Goal: Task Accomplishment & Management: Manage account settings

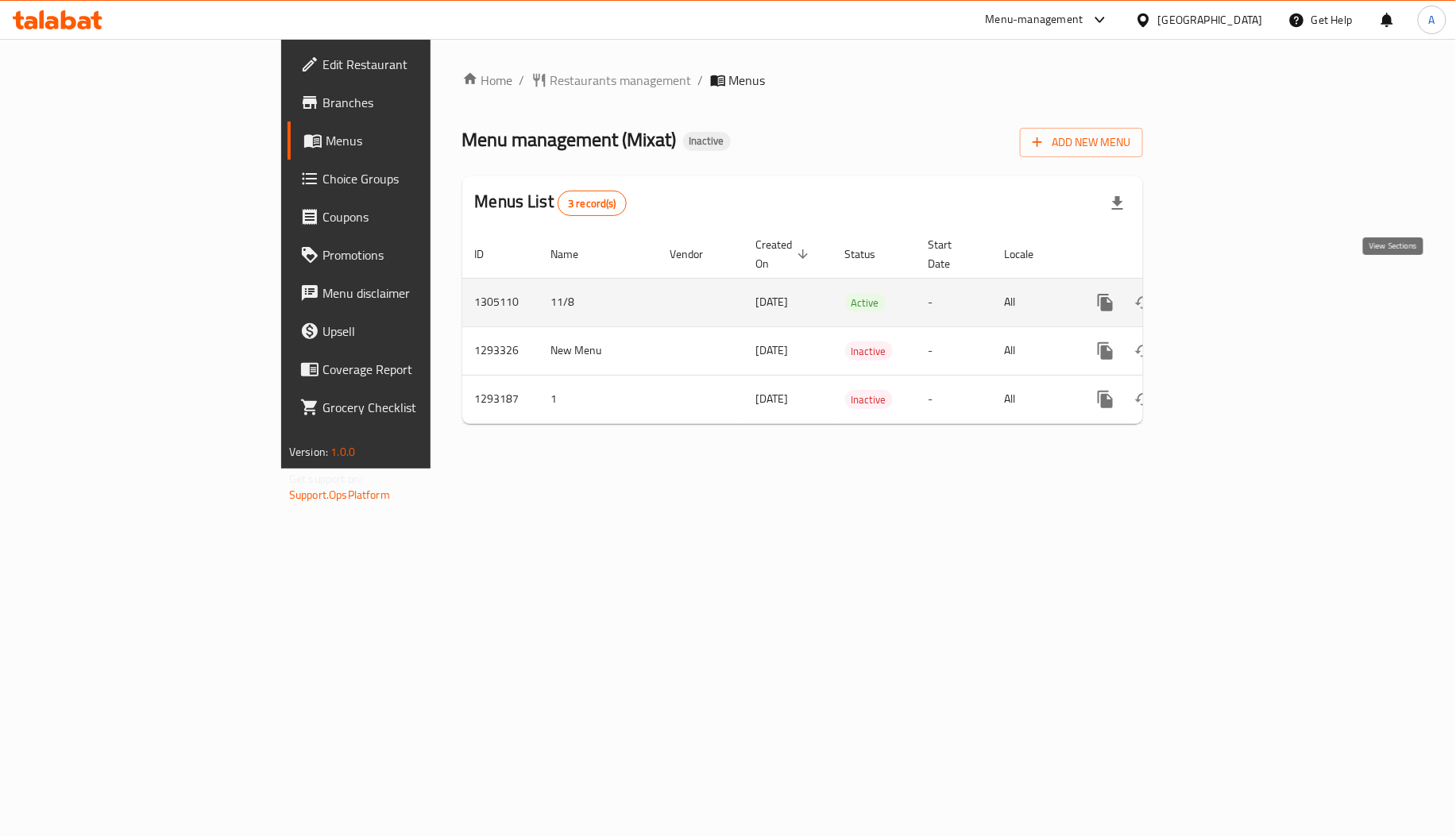
click at [1227, 295] on icon "enhanced table" at bounding box center [1220, 302] width 14 height 14
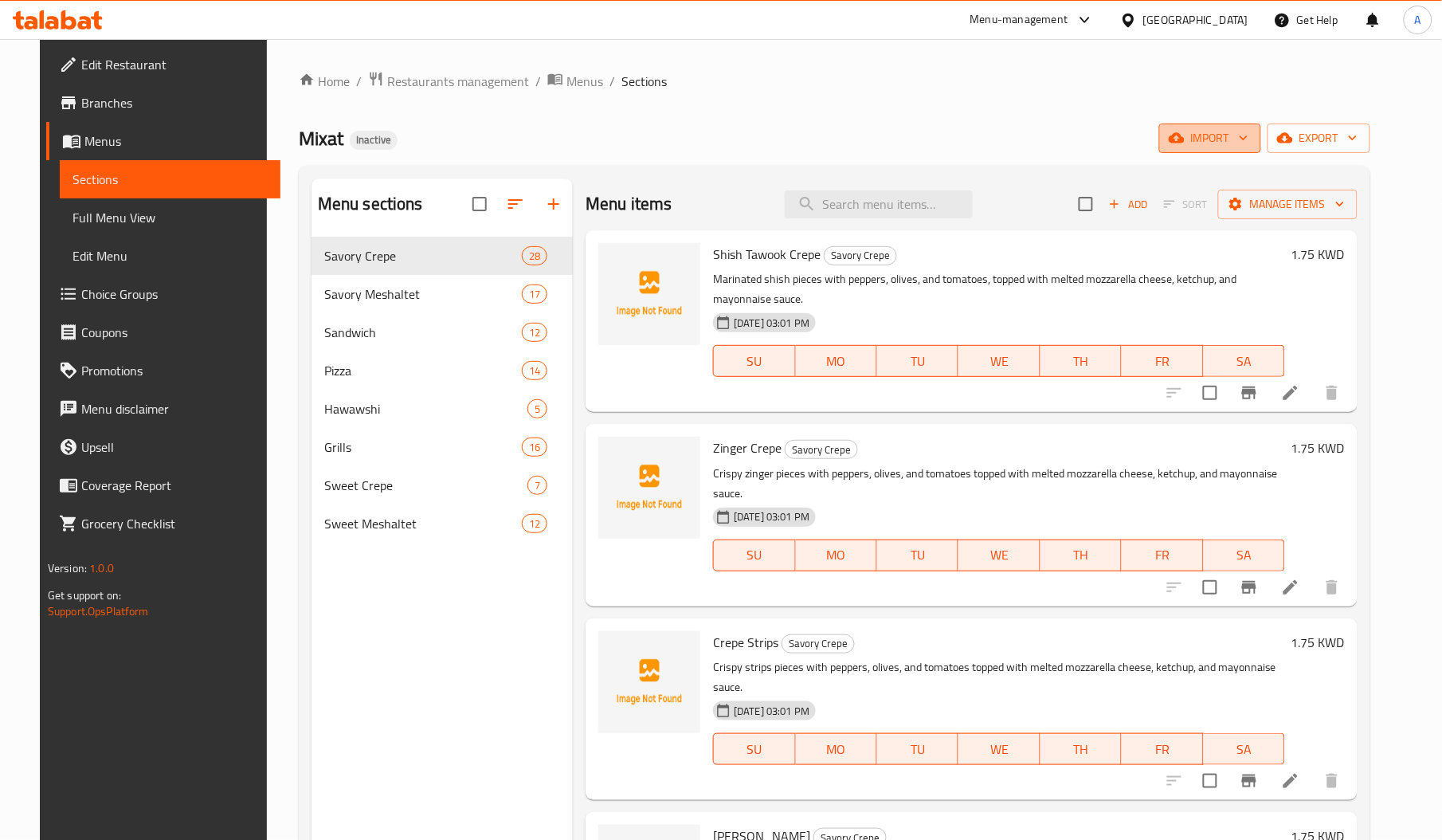
click at [1245, 141] on span "import" at bounding box center [1210, 139] width 77 height 20
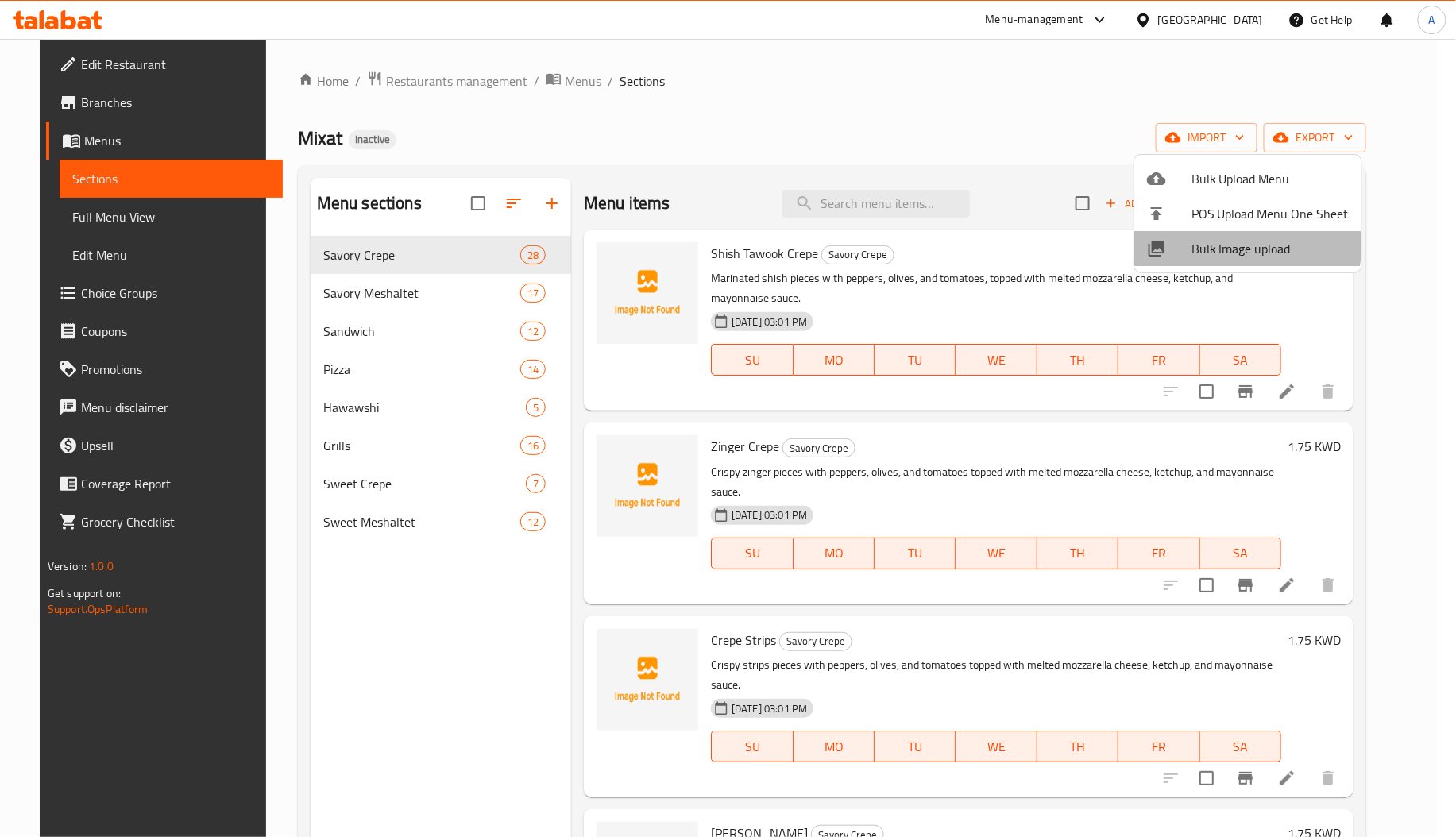
click at [1188, 240] on div at bounding box center [1168, 248] width 44 height 19
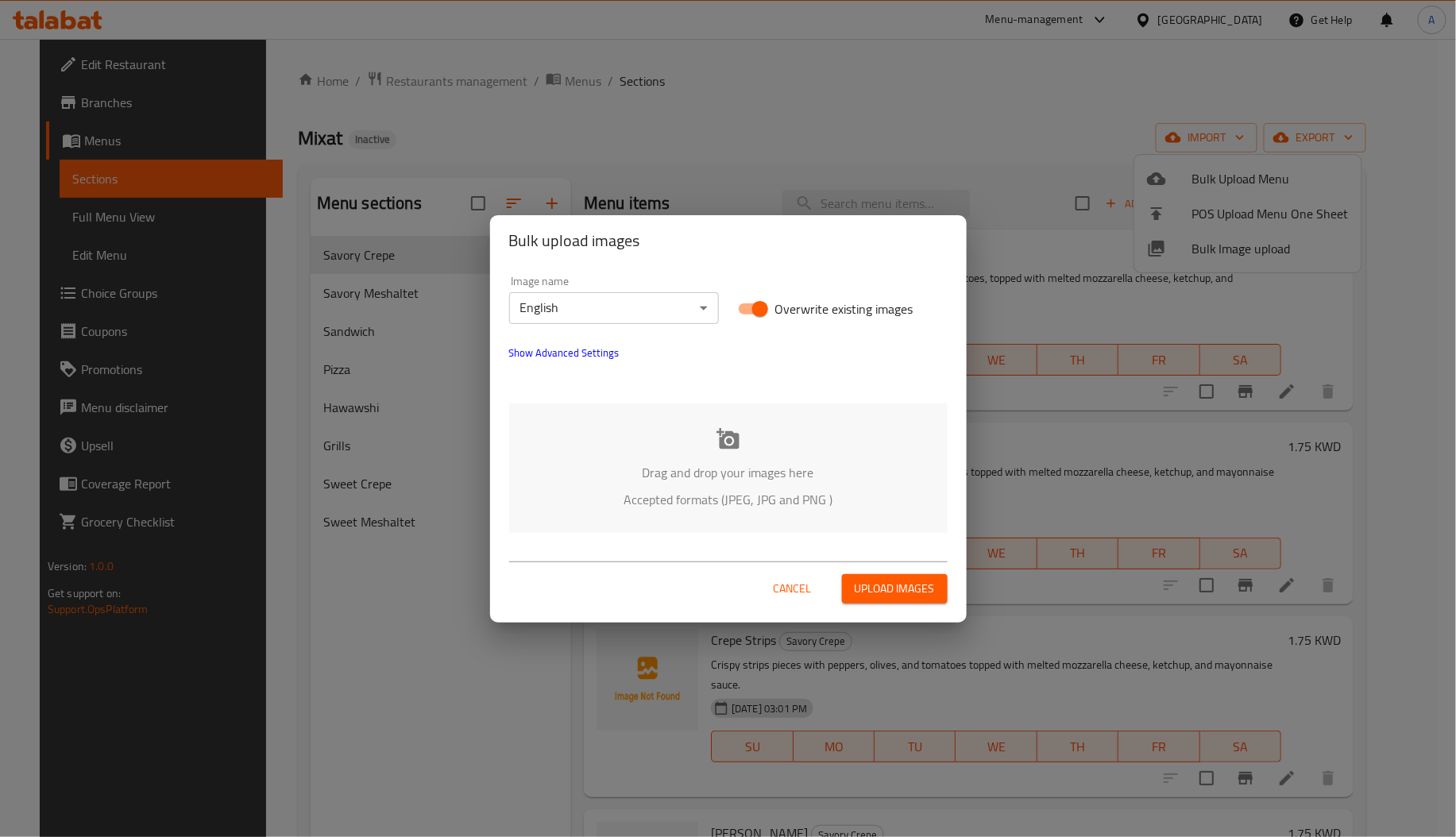
click at [707, 470] on p "Drag and drop your images here" at bounding box center [728, 472] width 391 height 19
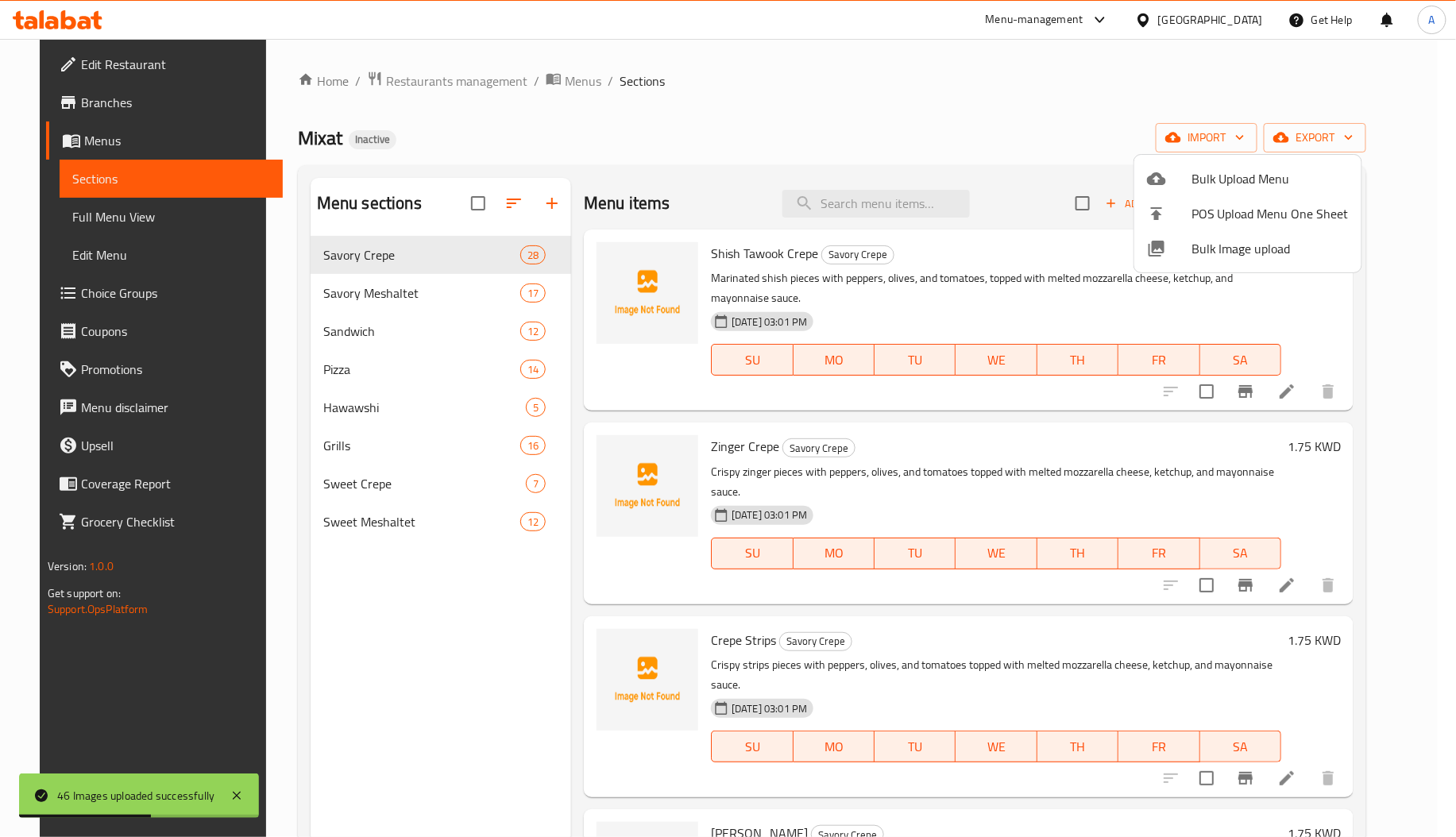
click at [751, 522] on div at bounding box center [728, 418] width 1456 height 837
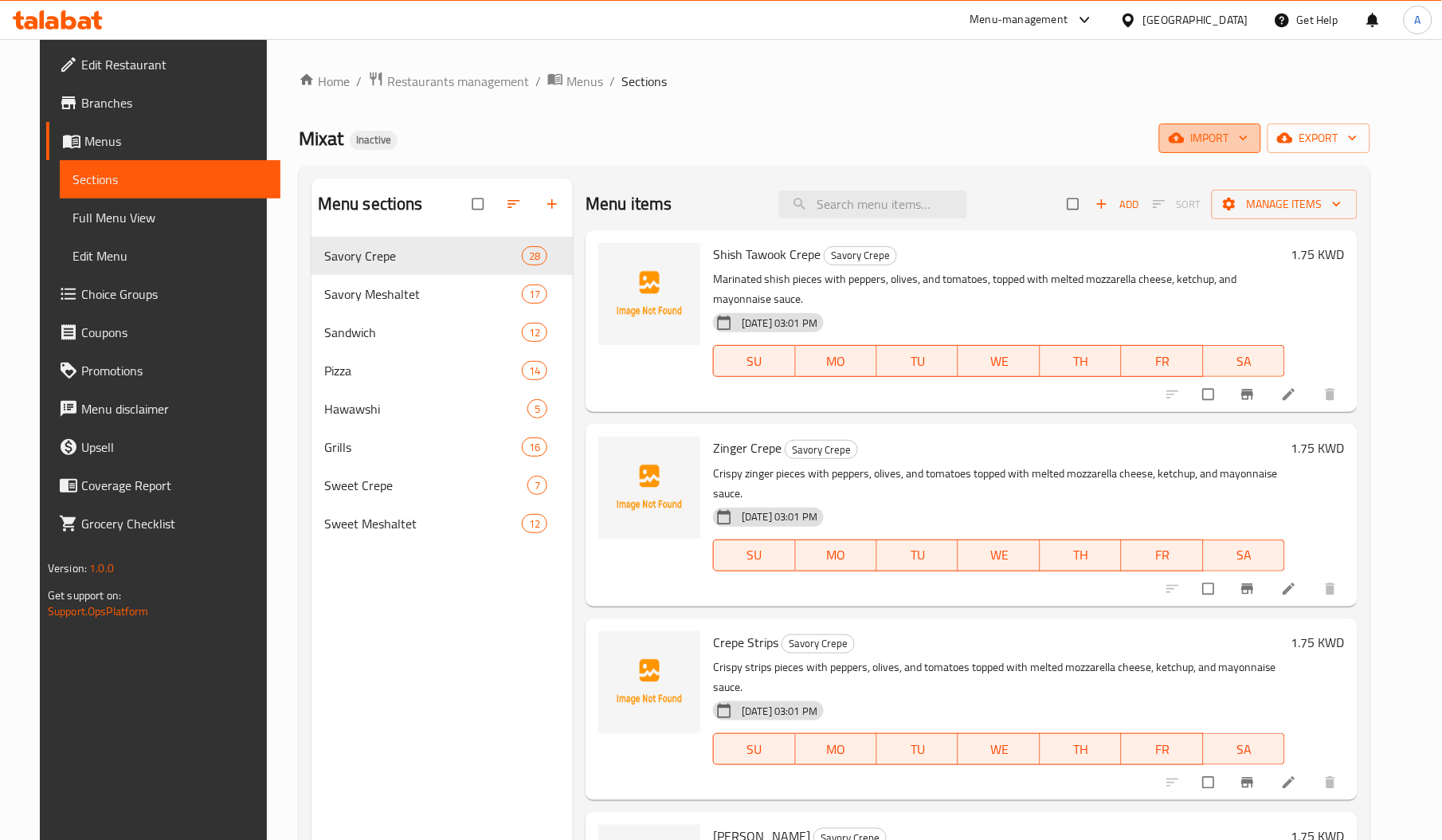
click at [1185, 137] on icon "button" at bounding box center [1176, 137] width 16 height 16
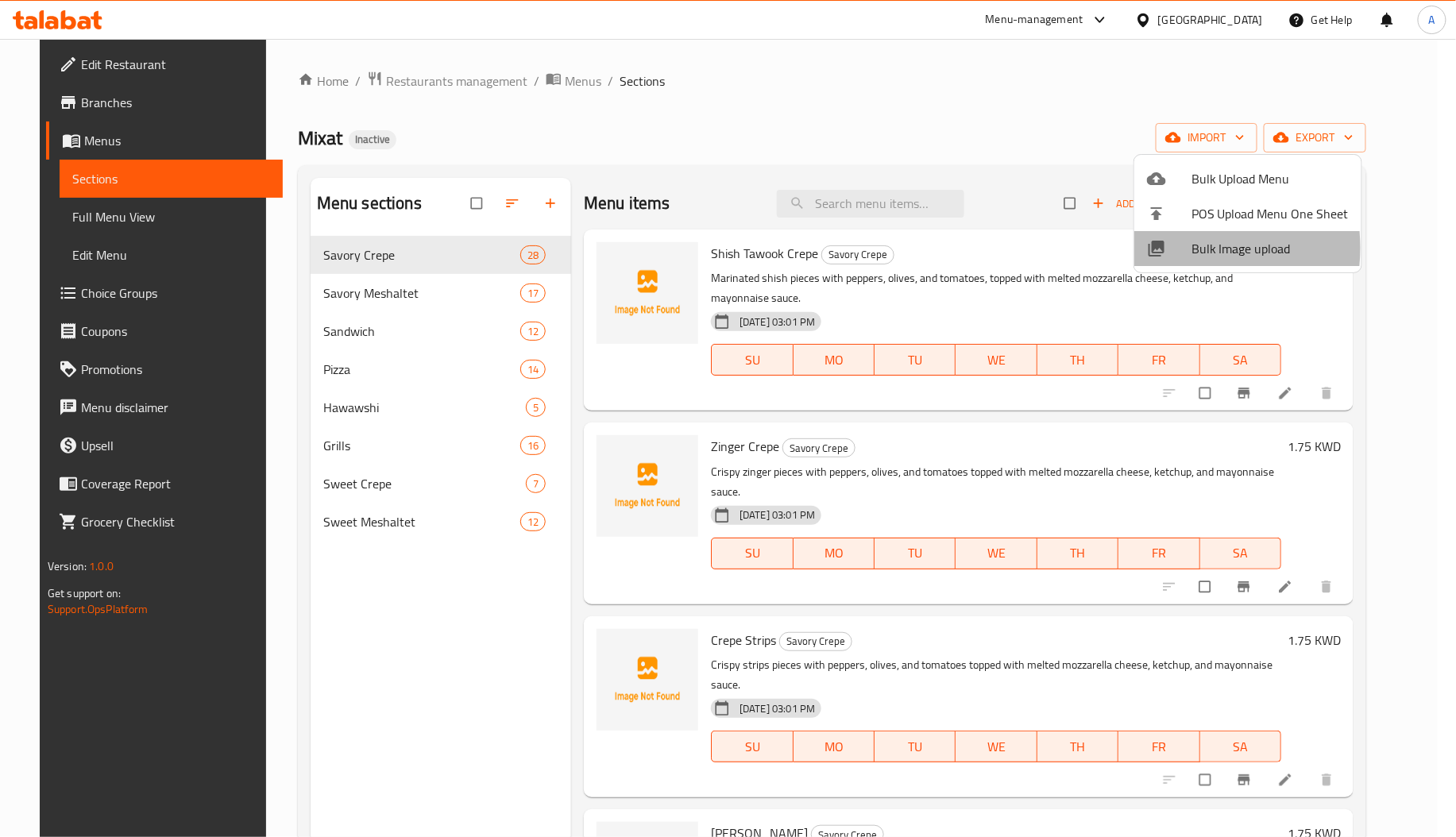
click at [1167, 248] on div at bounding box center [1168, 248] width 44 height 19
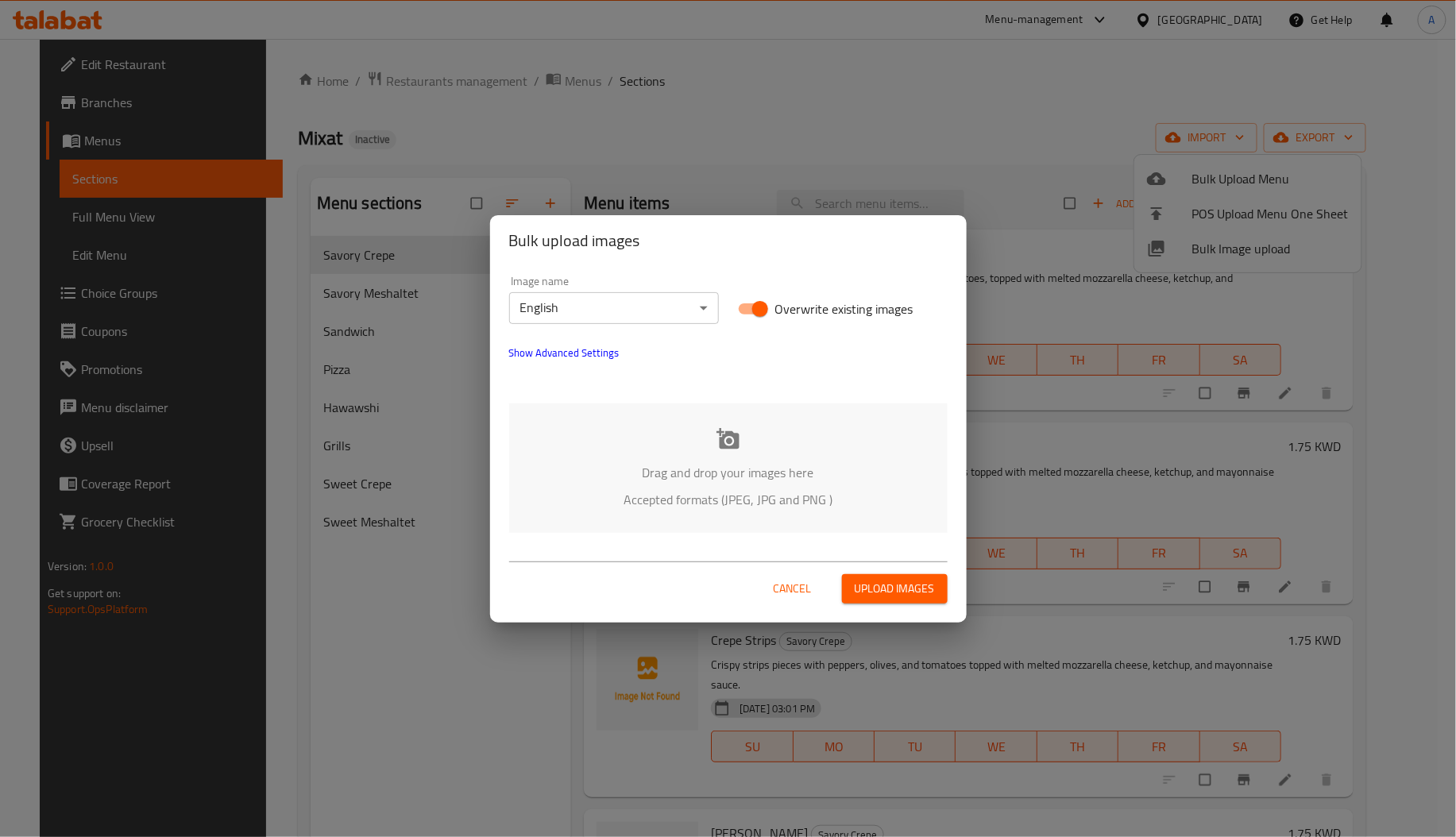
click at [664, 463] on p "Drag and drop your images here" at bounding box center [728, 472] width 391 height 19
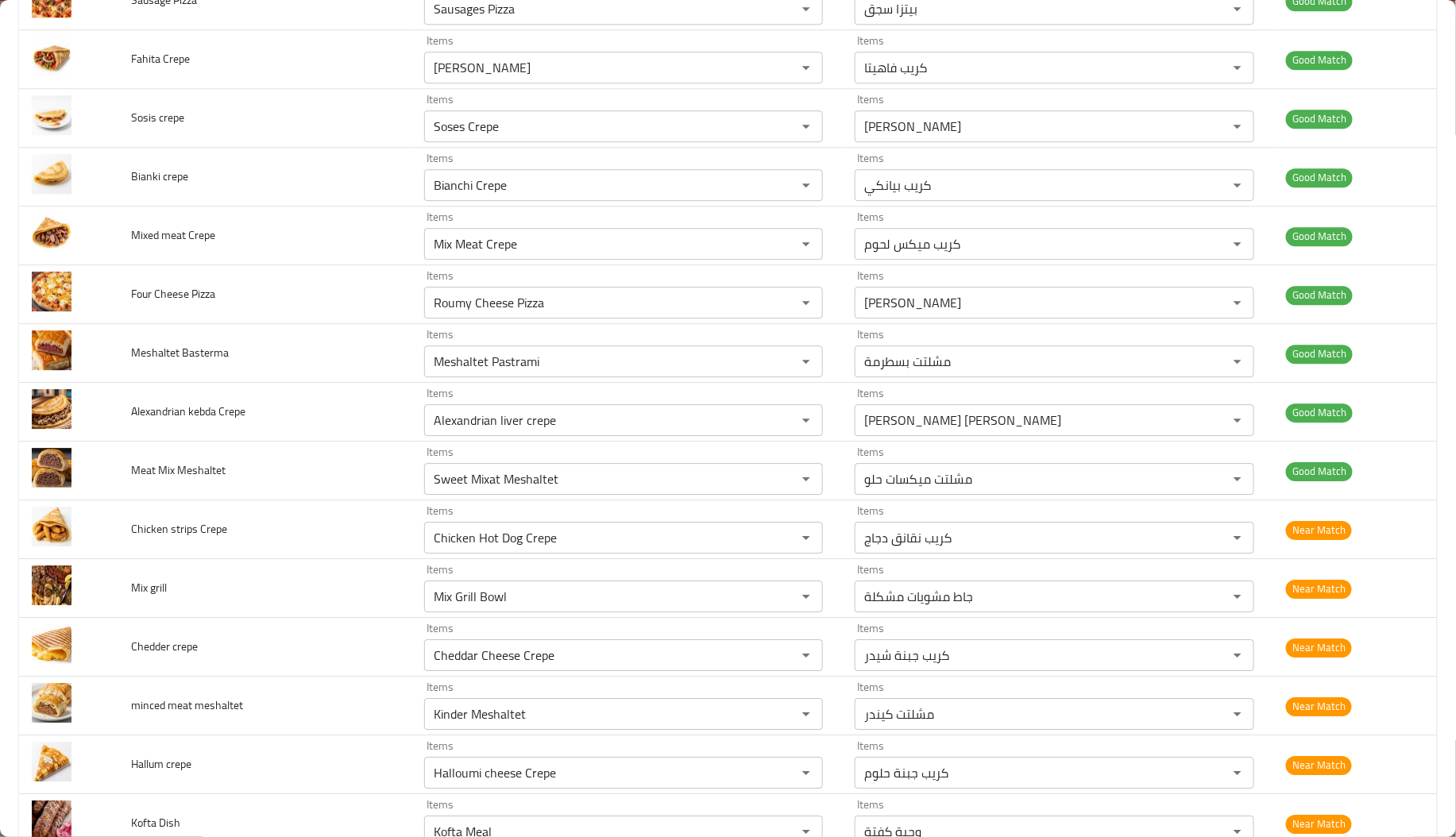
scroll to position [1682, 0]
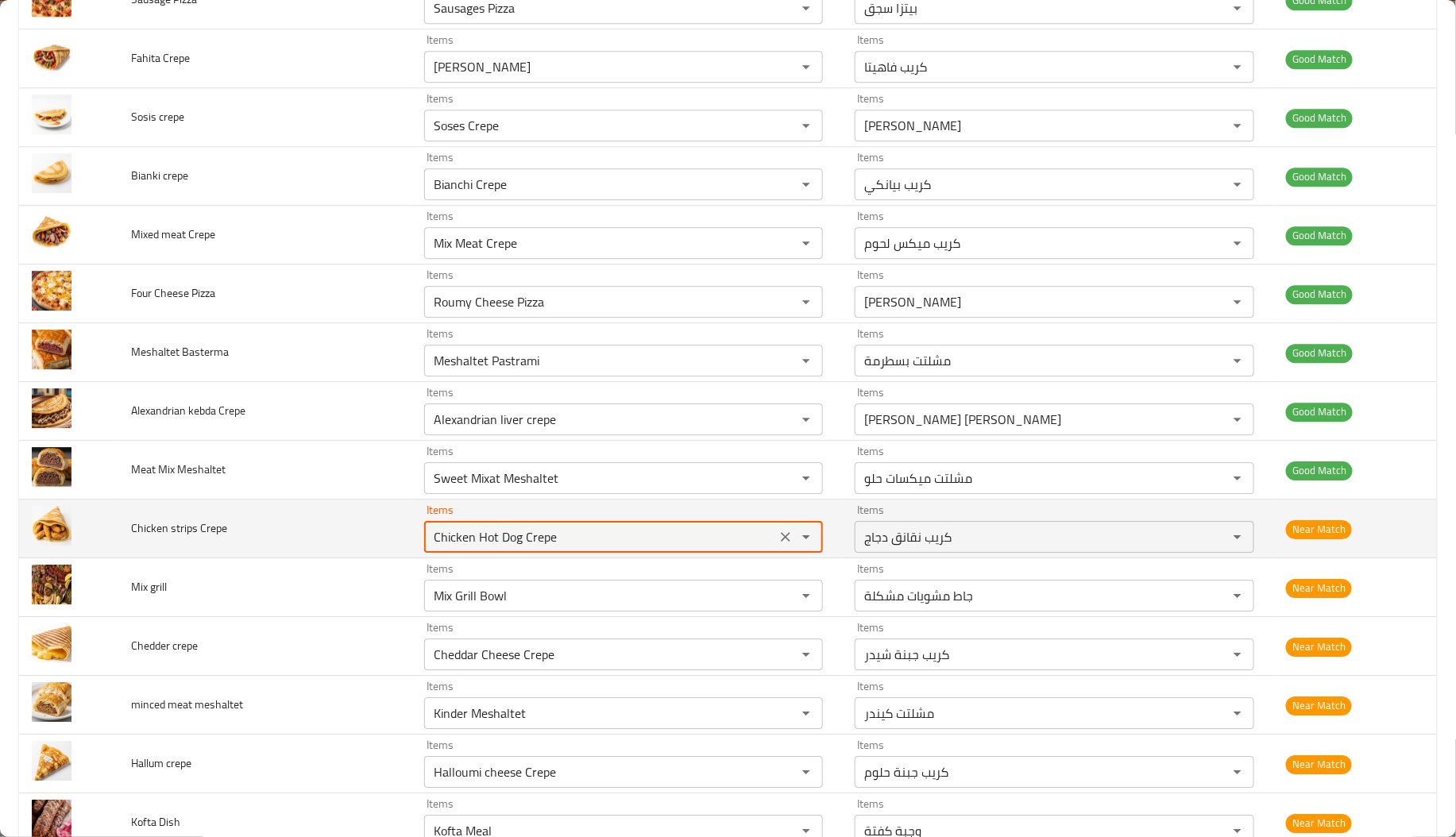
click at [436, 548] on Crepe "Chicken Hot Dog Crepe" at bounding box center [600, 536] width 343 height 23
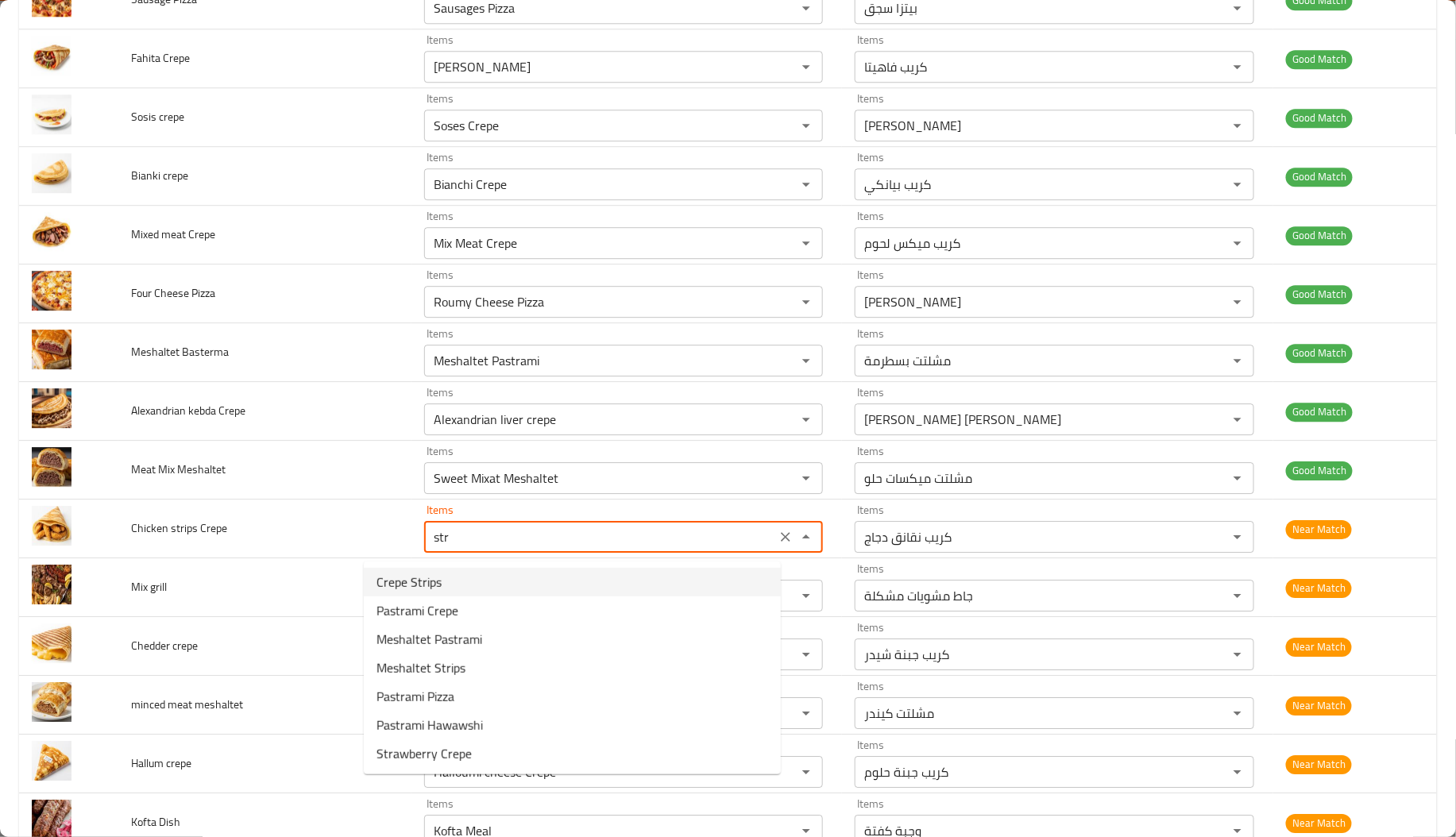
click at [433, 576] on span "Crepe Strips" at bounding box center [409, 581] width 65 height 19
type Crepe "Crepe Strips"
type Crepe-ar "كريب إستريبس"
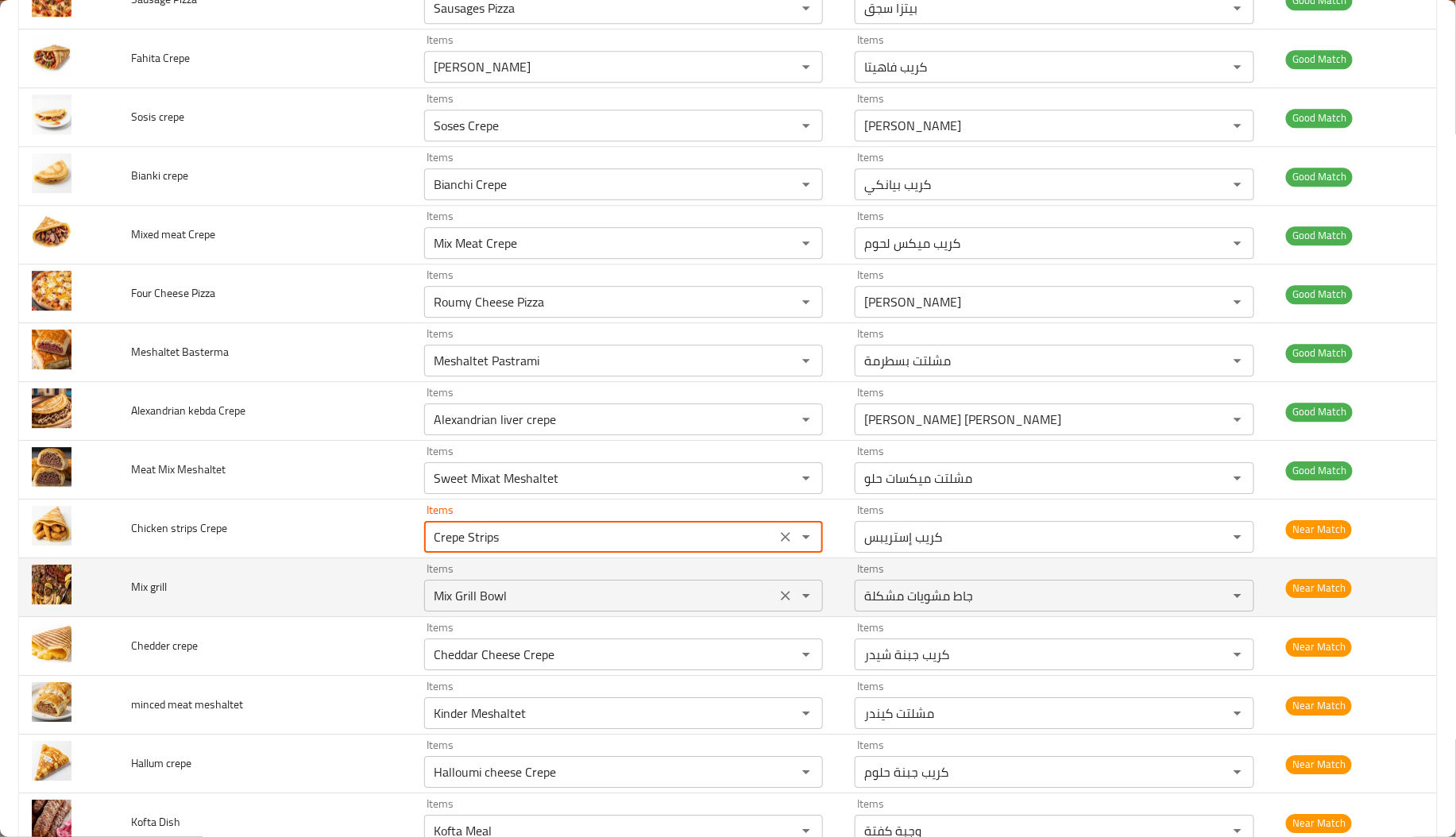
type Crepe "Crepe Strips"
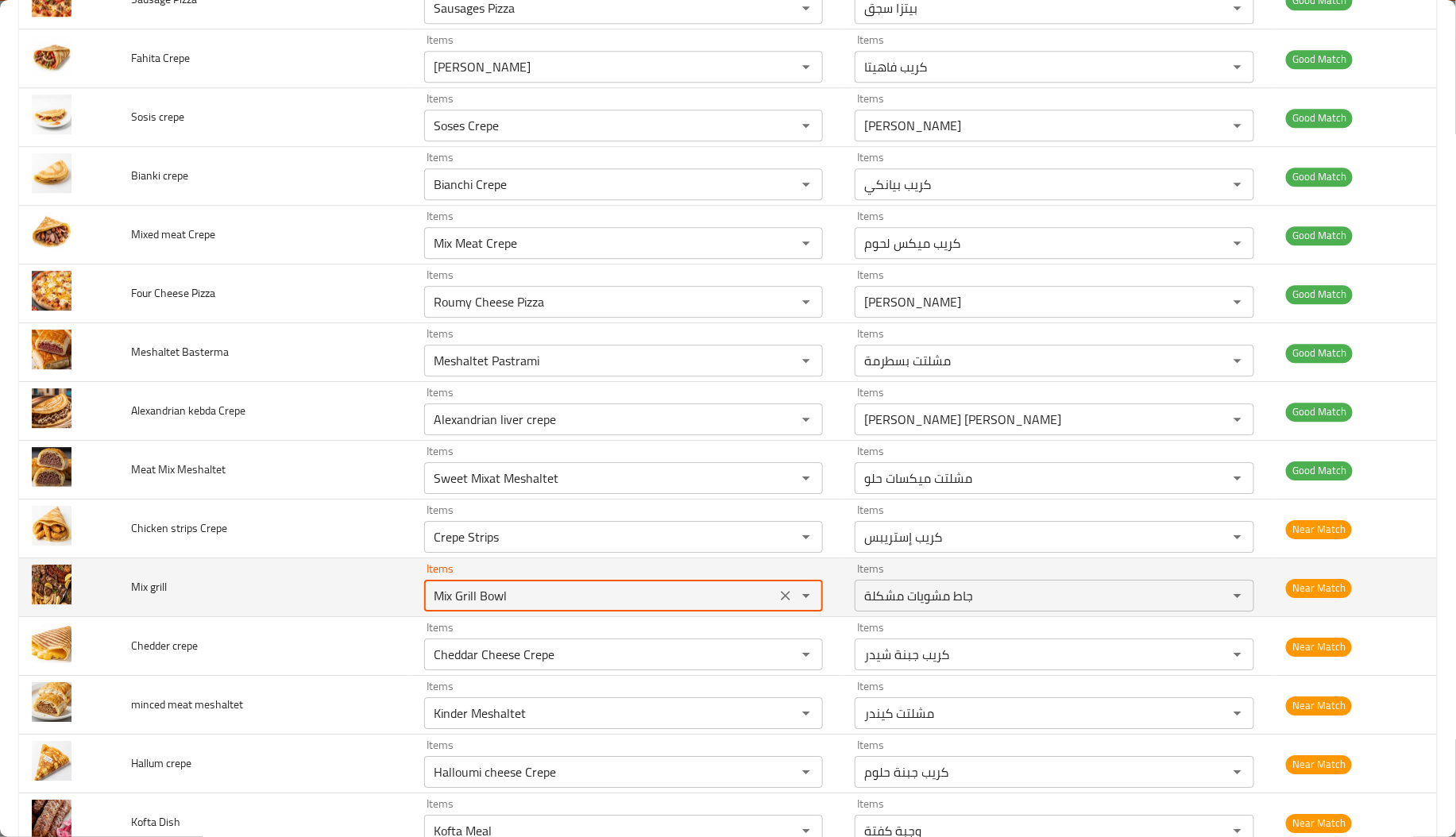
click at [445, 591] on grill "Mix Grill Bowl" at bounding box center [600, 595] width 343 height 23
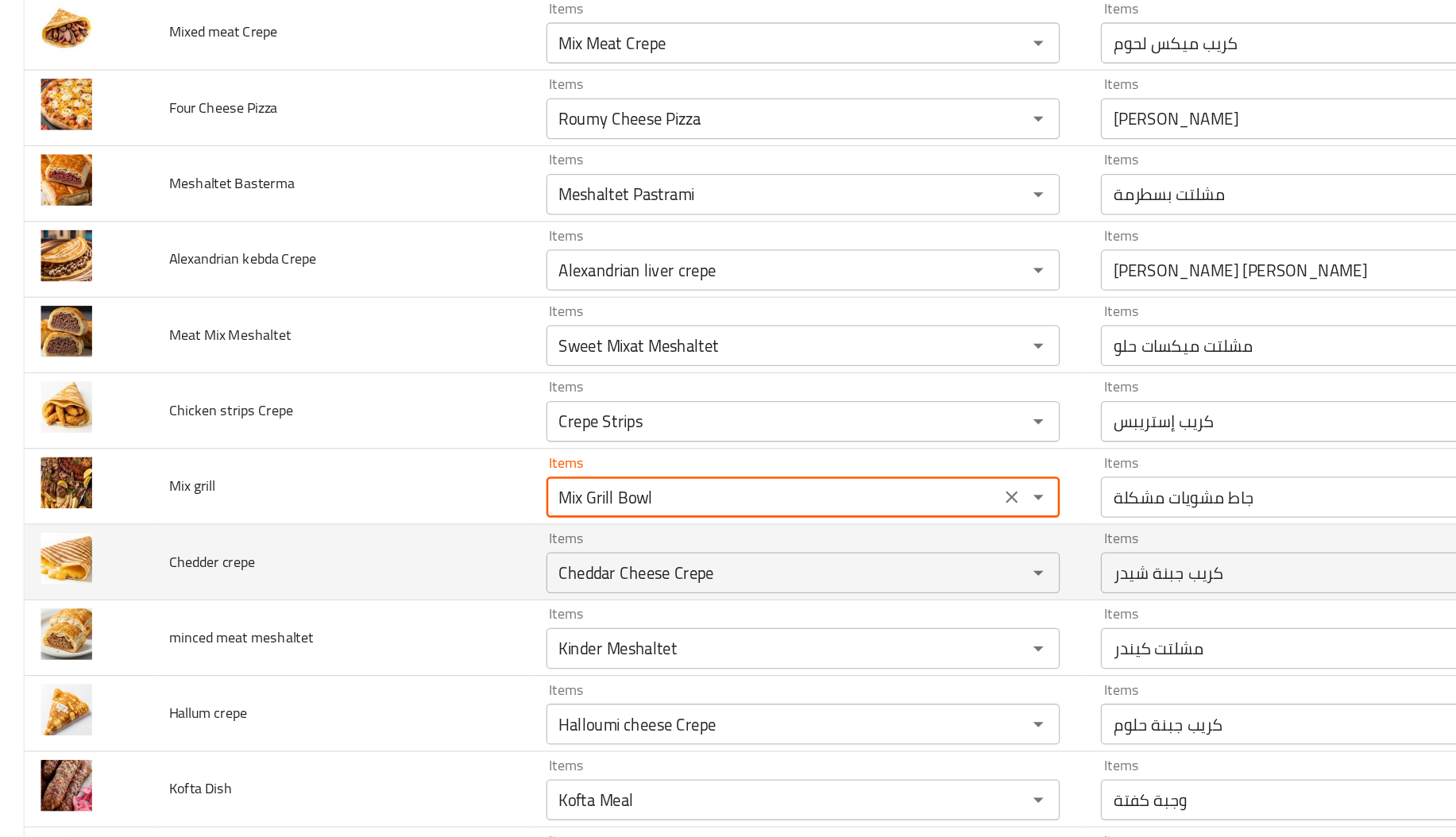
scroll to position [1789, 0]
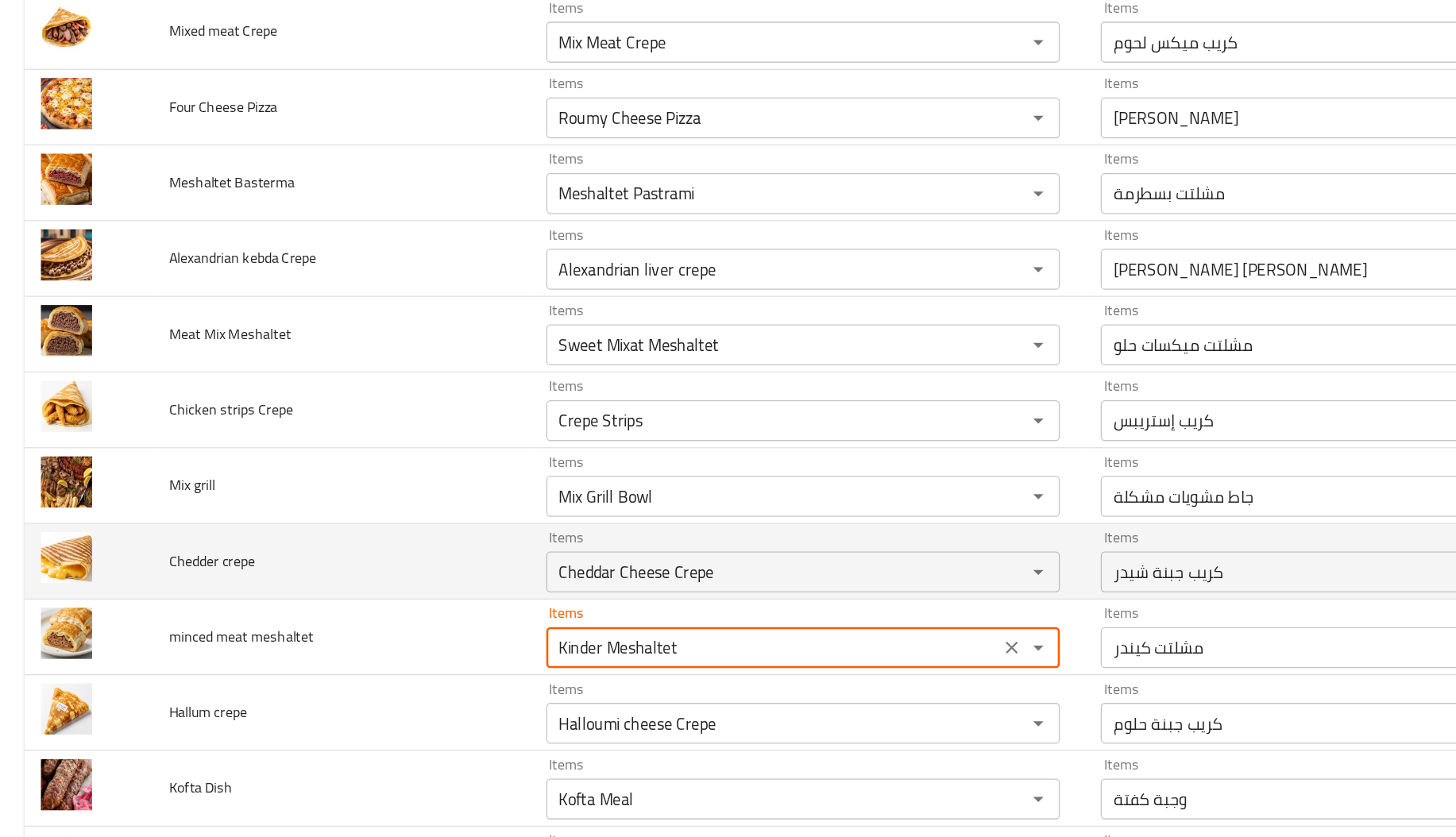
click at [515, 612] on meshaltet "Kinder Meshaltet" at bounding box center [600, 606] width 343 height 23
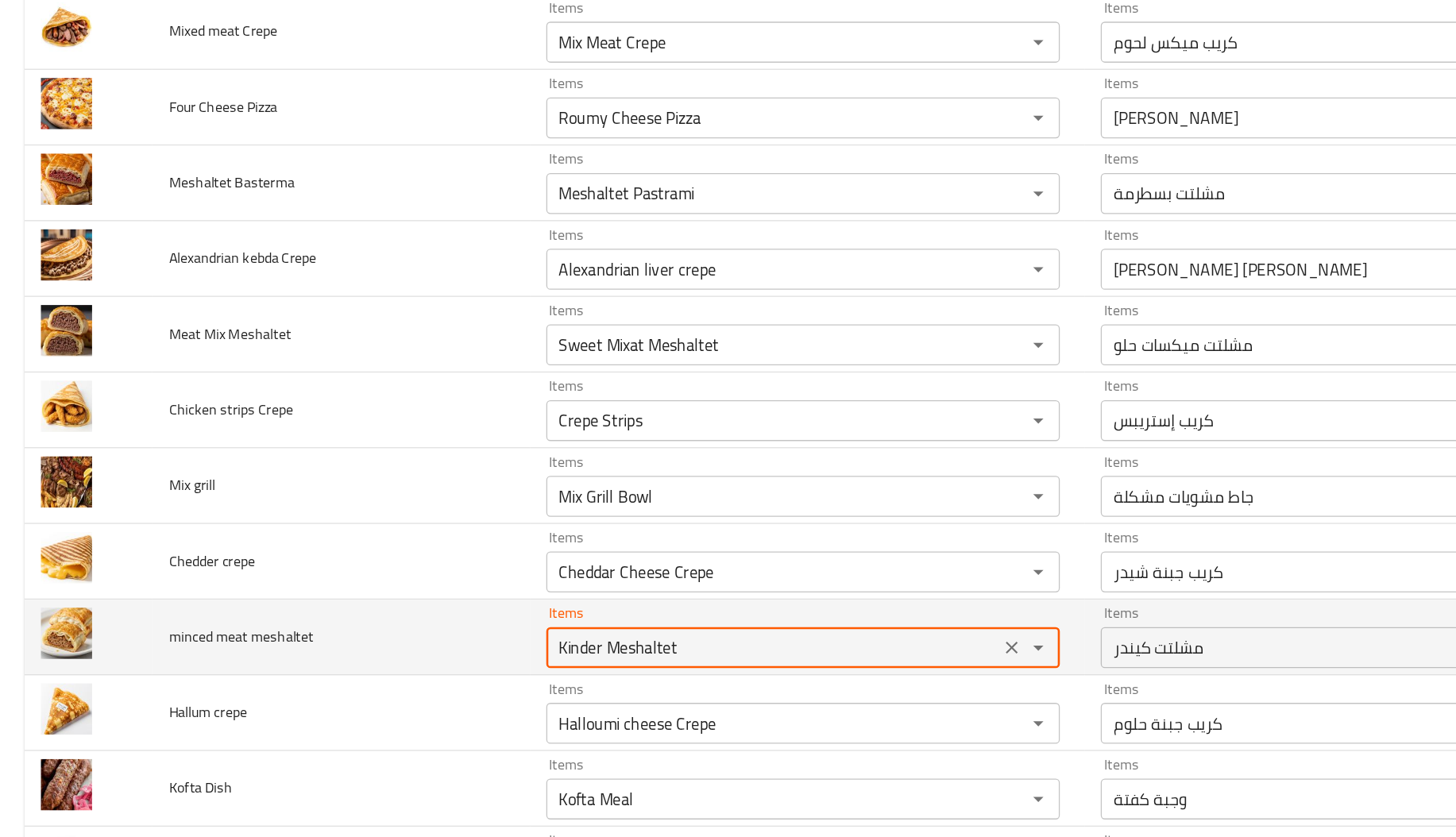
drag, startPoint x: 374, startPoint y: 611, endPoint x: 515, endPoint y: 612, distance: 141.0
click at [515, 612] on meshaltet "Kinder Meshaltet" at bounding box center [600, 606] width 343 height 23
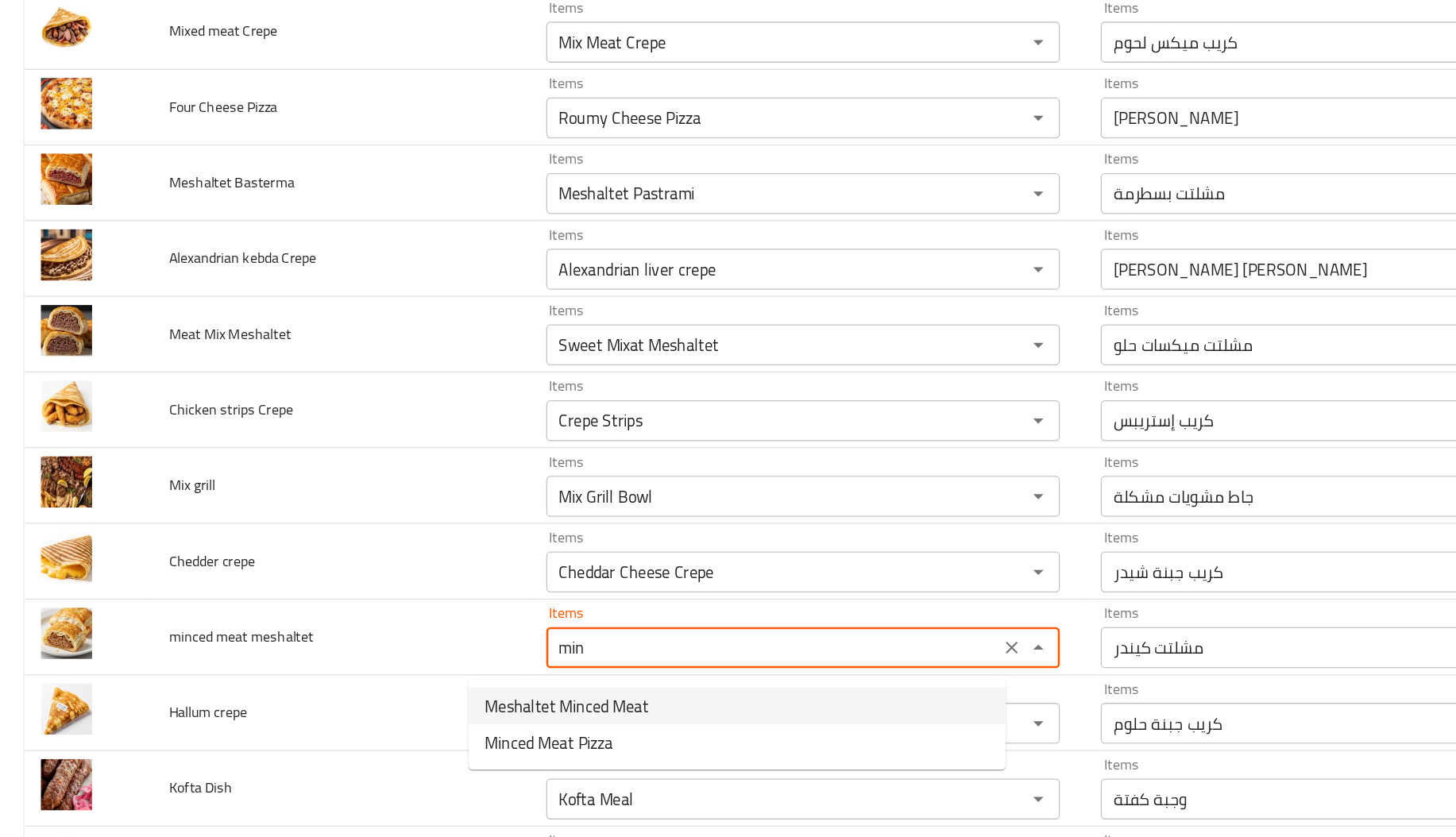
click at [520, 659] on meshaltet-option-0 "Meshaltet Minced Meat" at bounding box center [572, 651] width 417 height 28
type meshaltet "Meshaltet Minced Meat"
type meshaltet-ar "مشلتت لحم مفروم"
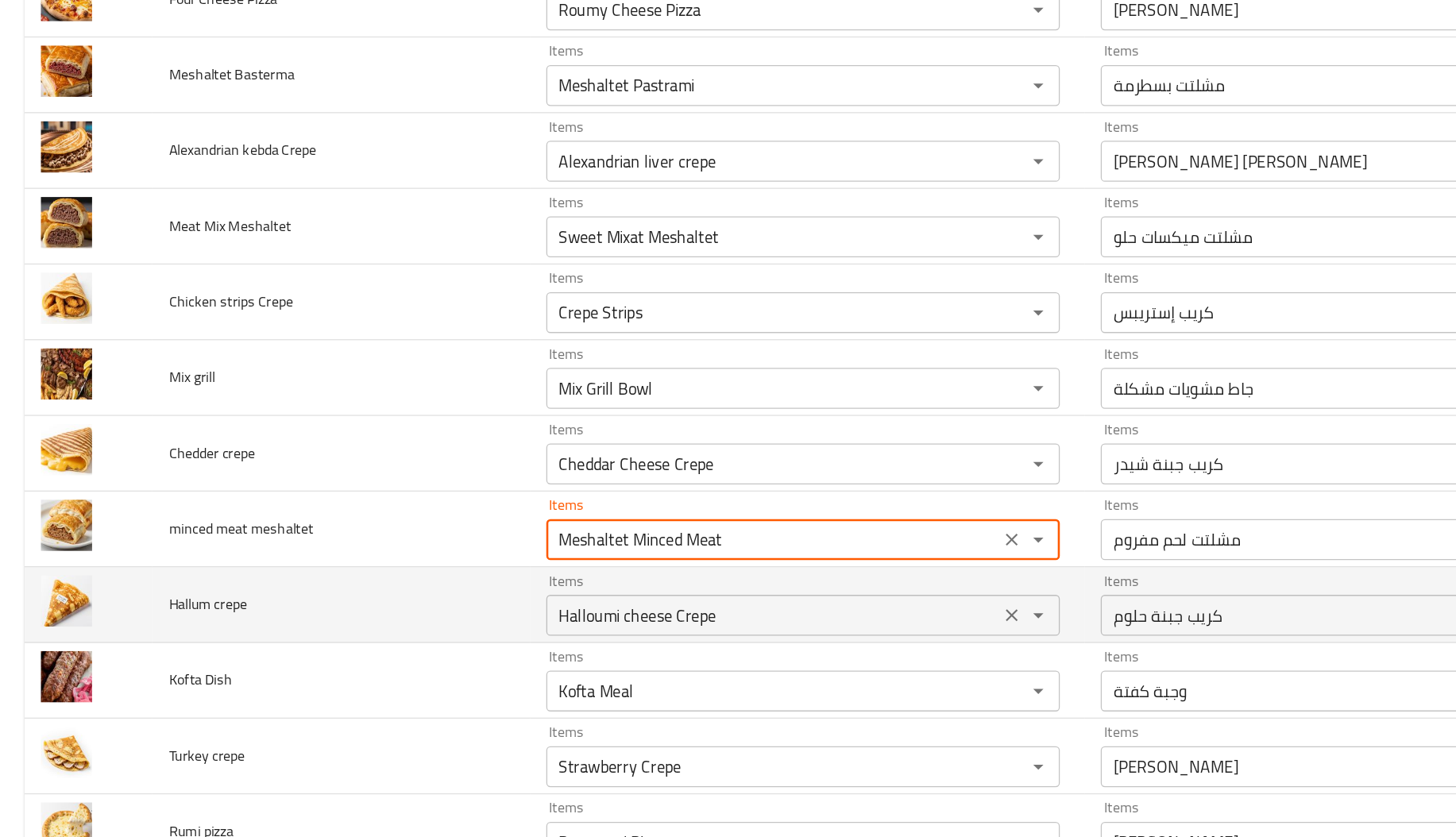
scroll to position [1874, 0]
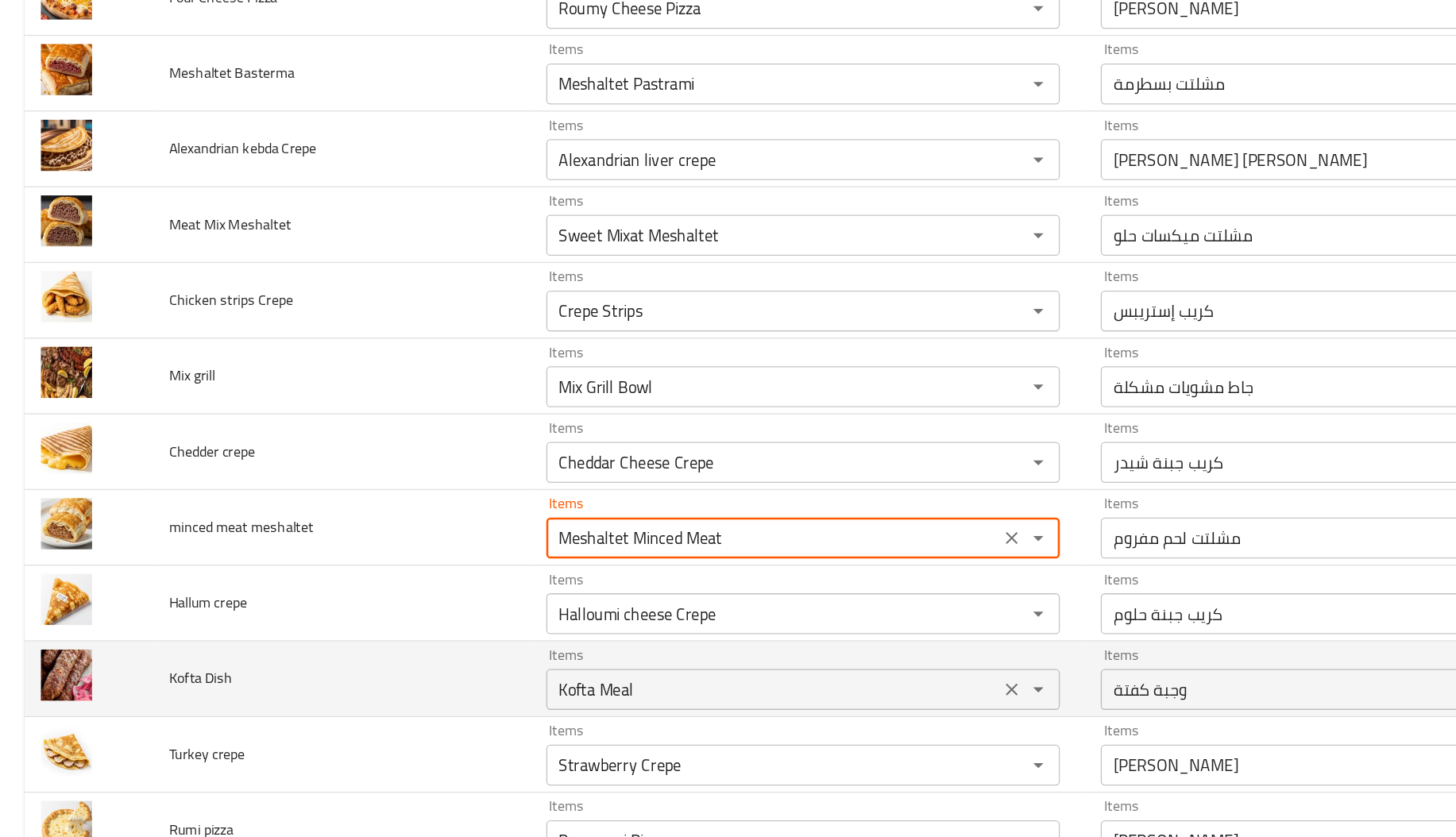
type meshaltet "Meshaltet Minced Meat"
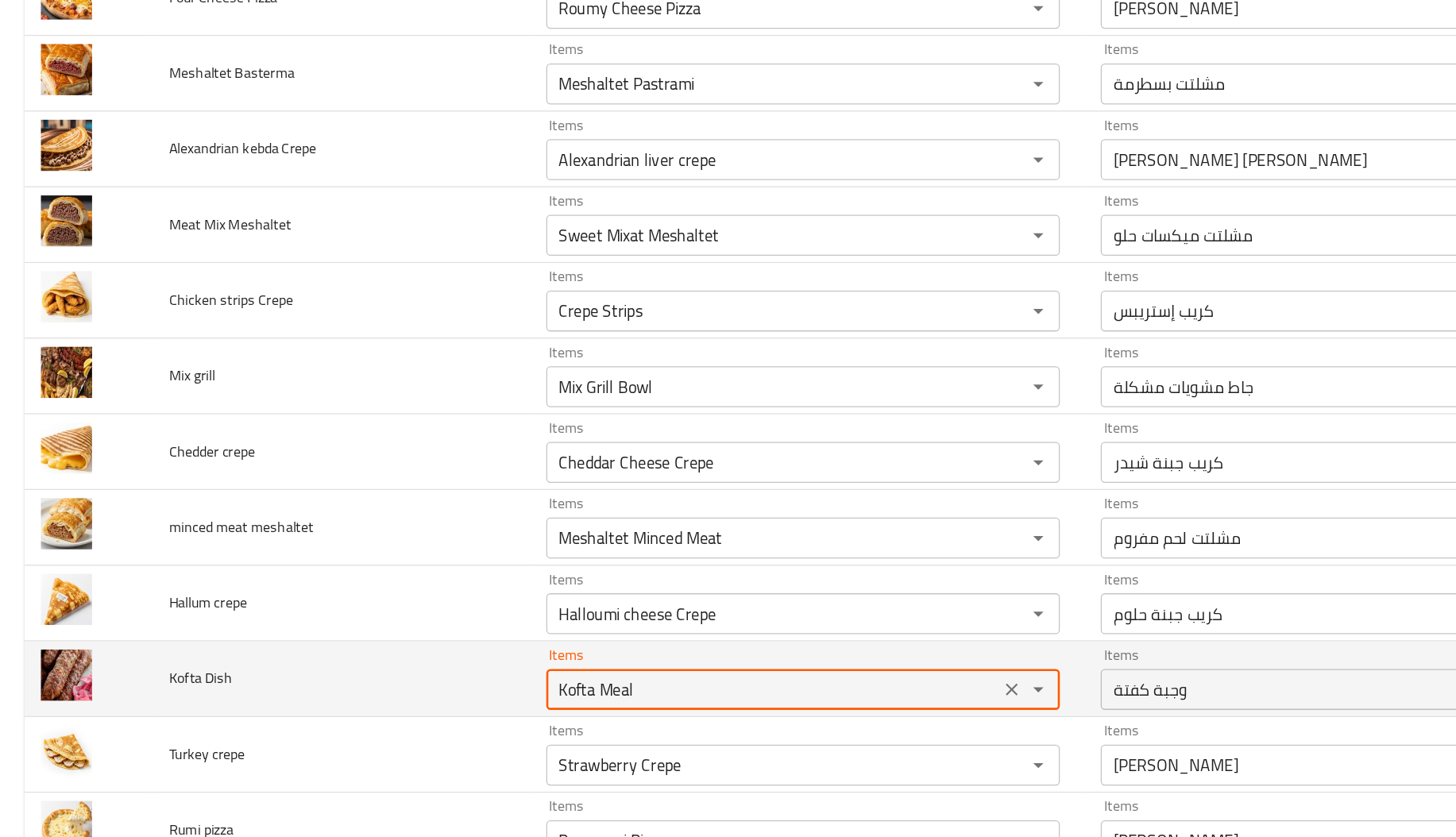
click at [435, 649] on Dish "Kofta Meal" at bounding box center [600, 638] width 343 height 23
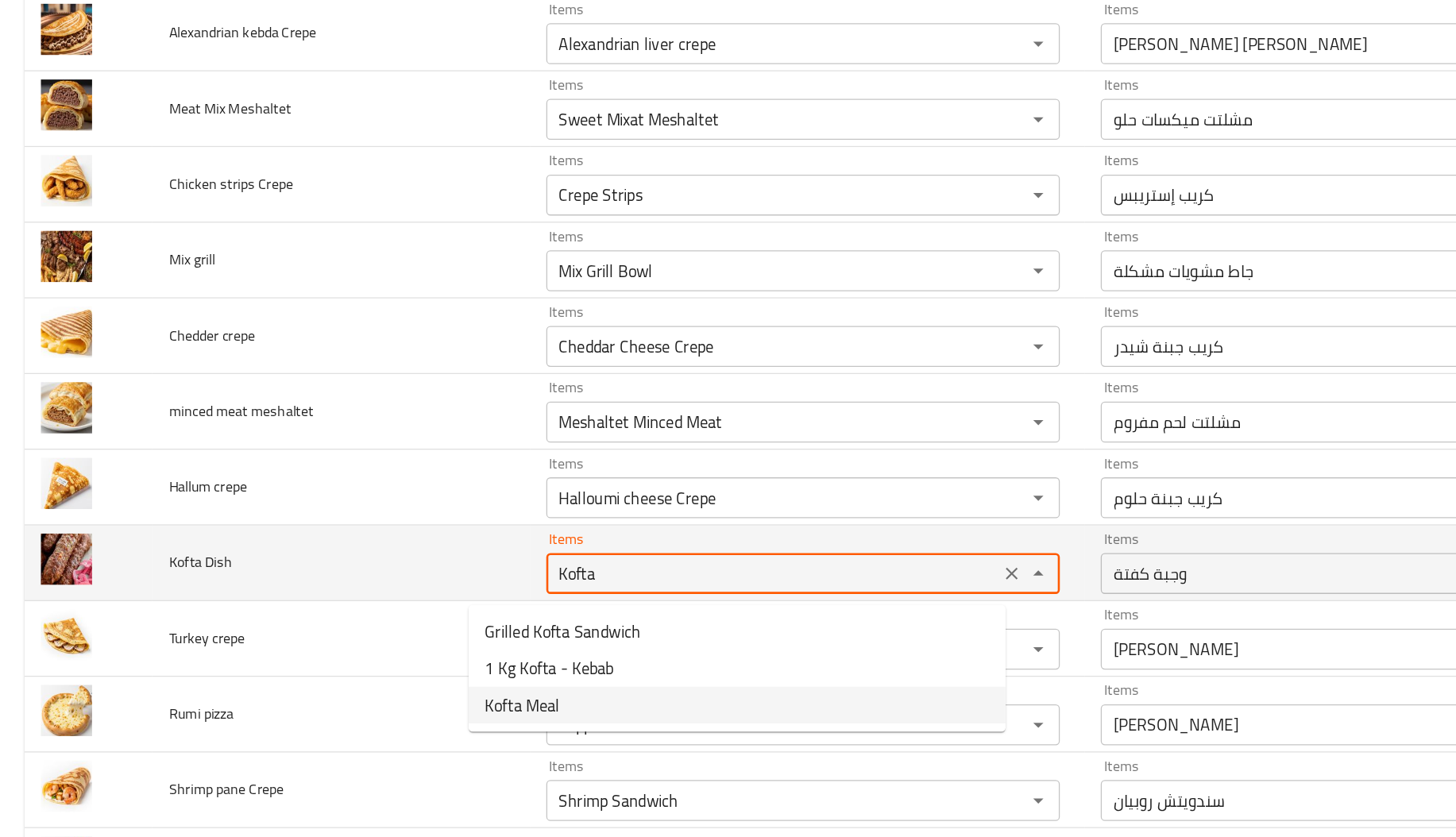
scroll to position [1966, 0]
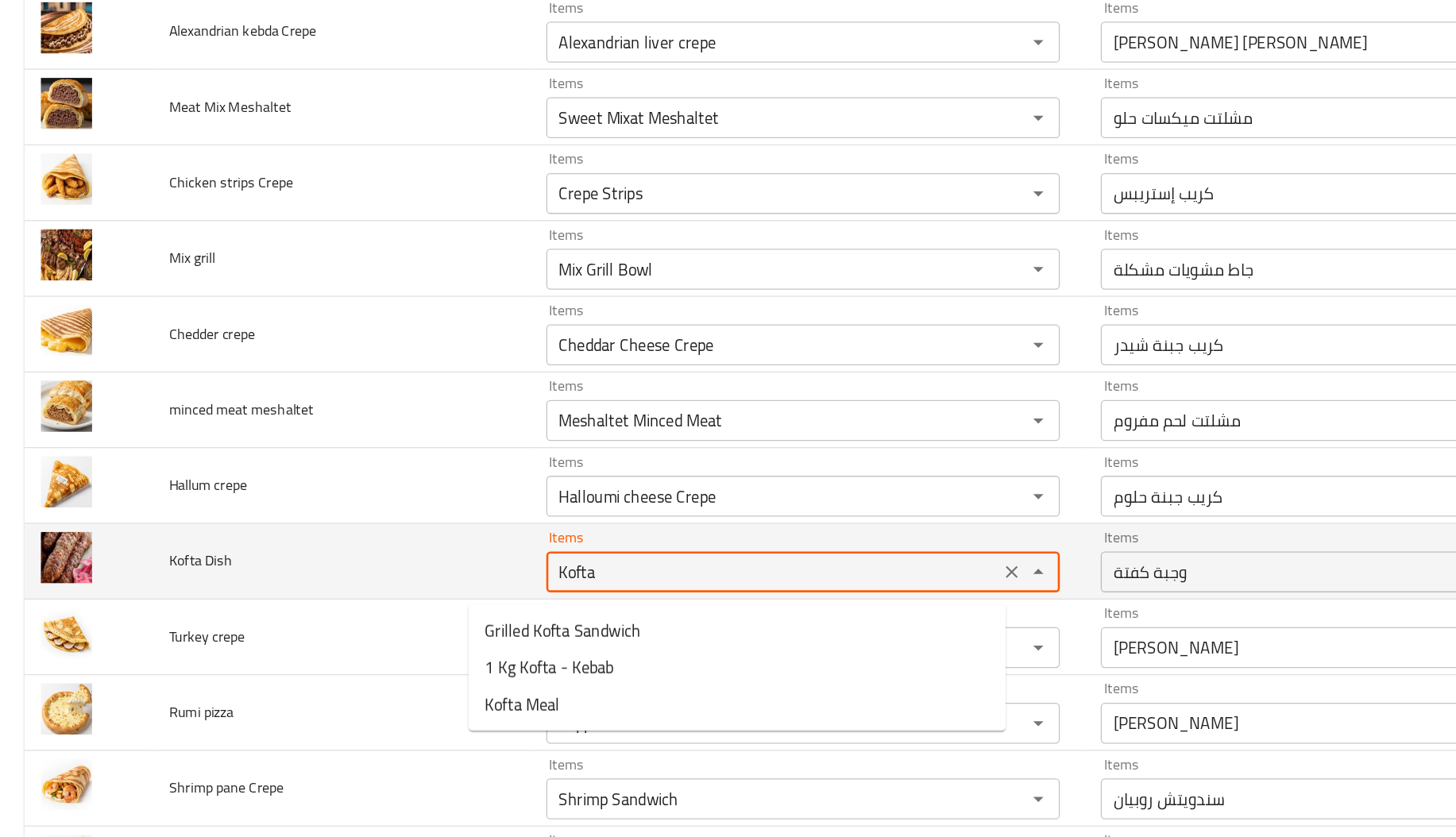
click at [435, 650] on Dish-option-2 "Kofta Meal" at bounding box center [572, 649] width 417 height 28
type Dish "Kofta Meal"
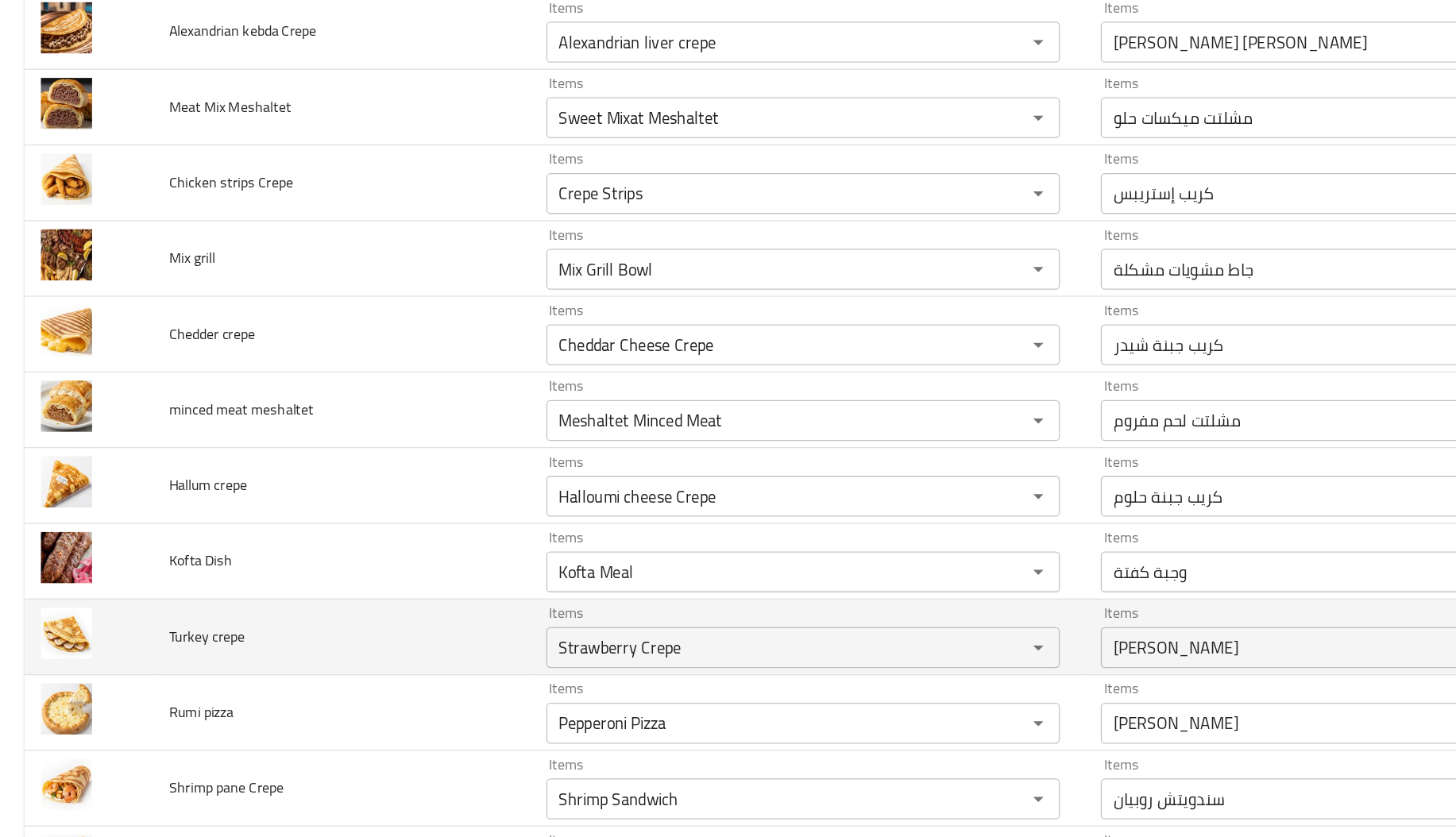
click at [251, 581] on td "Turkey crepe" at bounding box center [265, 597] width 293 height 59
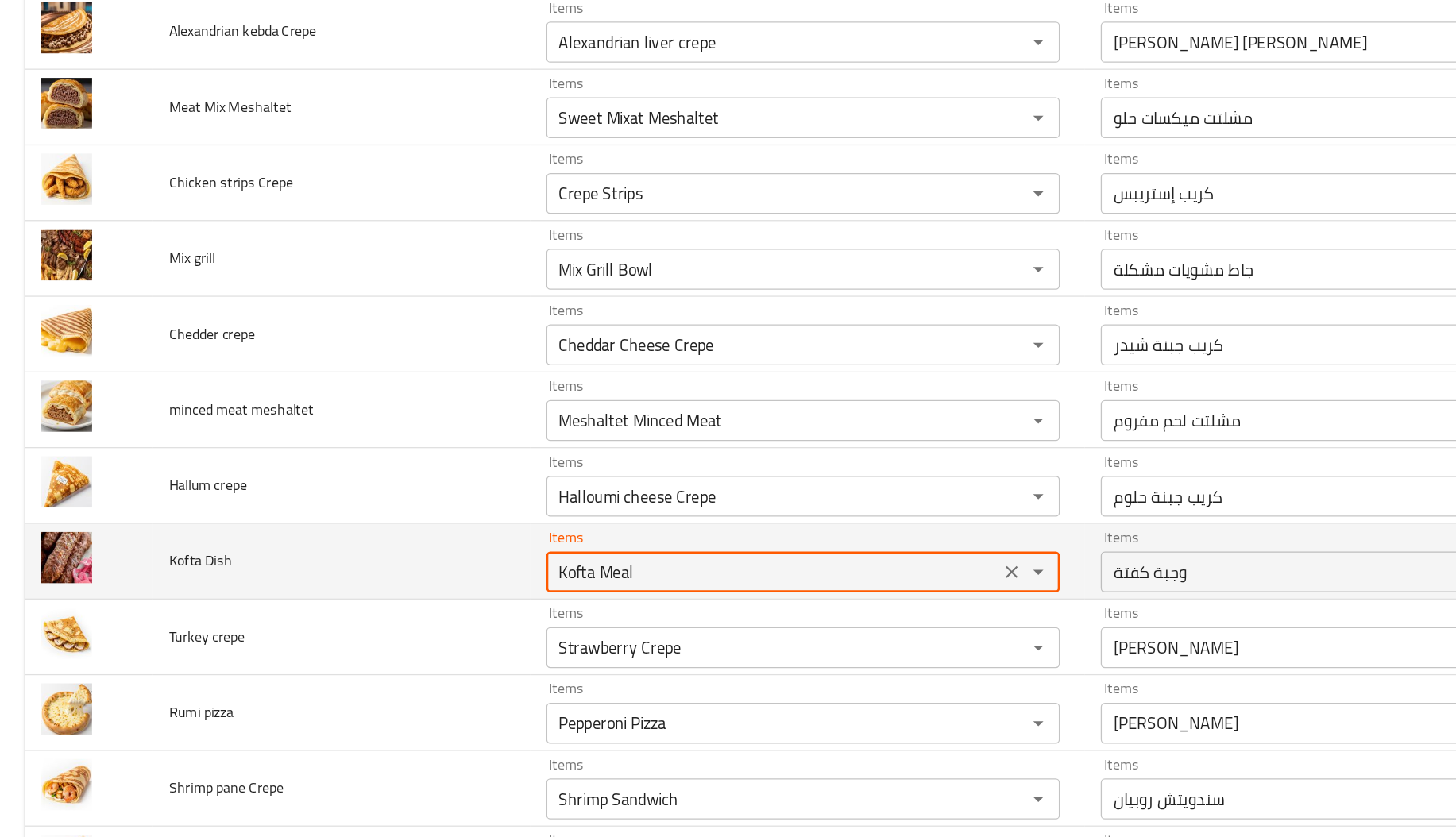
click at [484, 555] on Dish "Kofta Meal" at bounding box center [600, 546] width 343 height 23
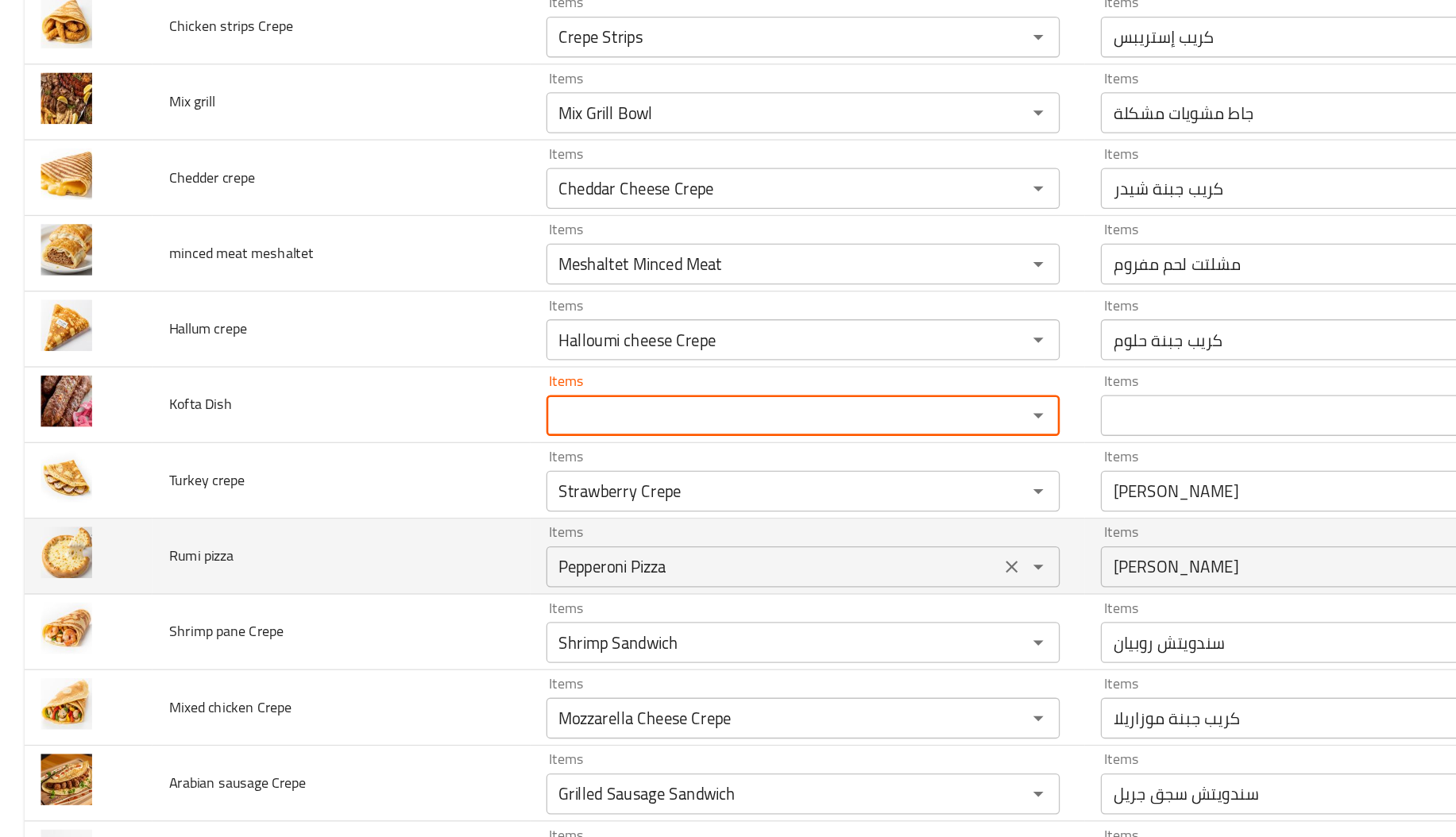
scroll to position [2088, 0]
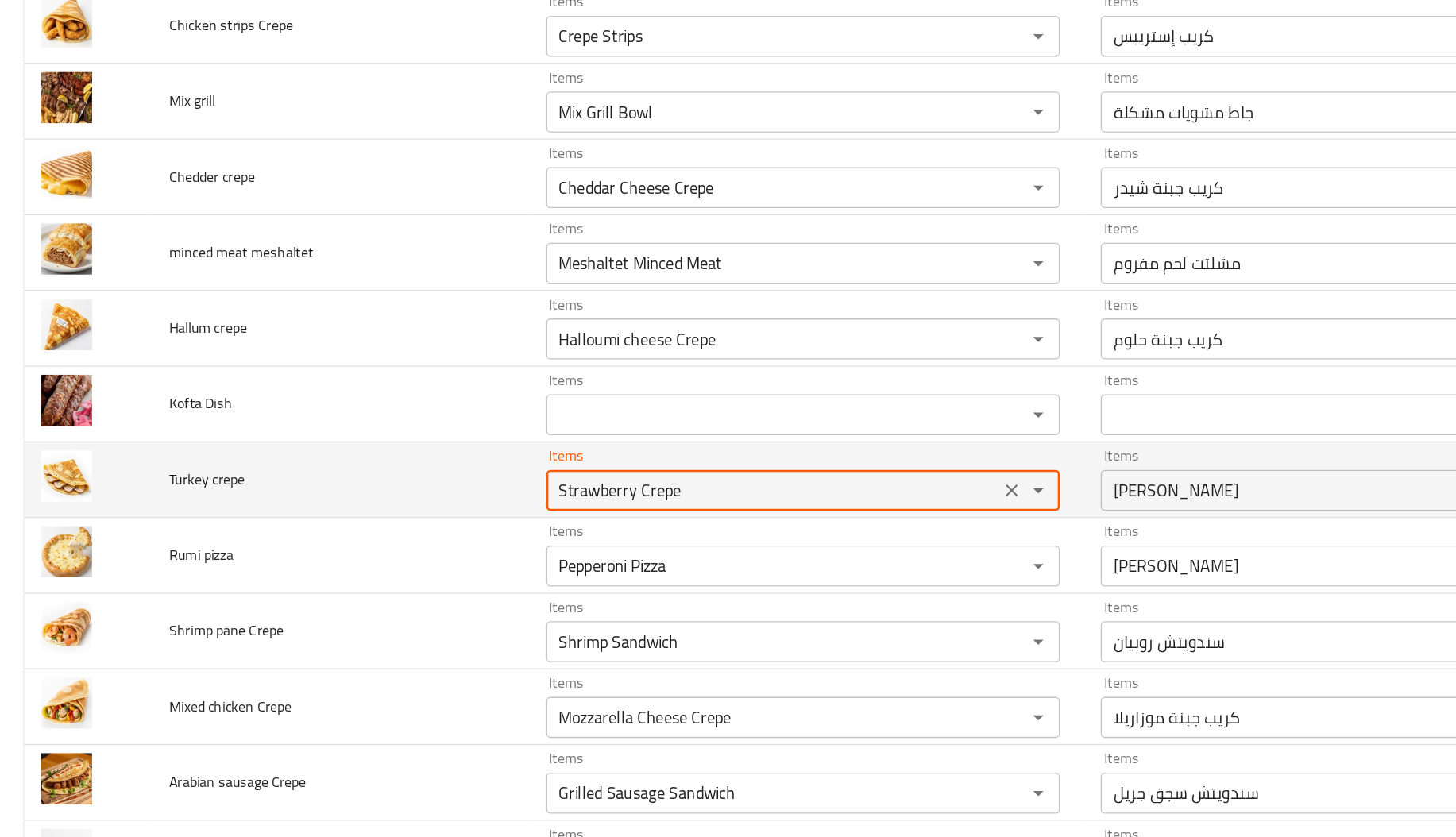
click at [469, 494] on crepe "Strawberry Crepe" at bounding box center [600, 483] width 343 height 23
type crepe "t"
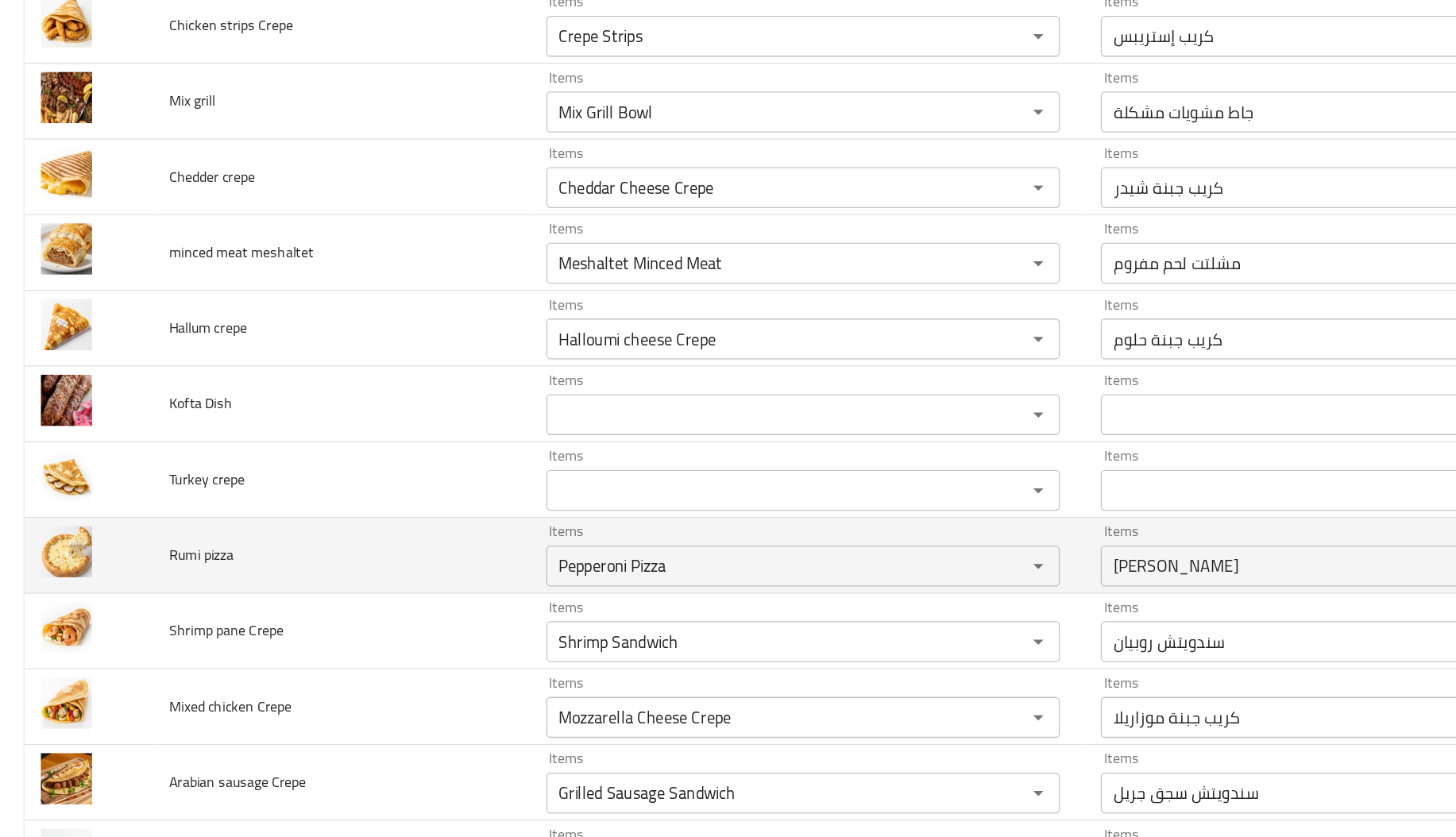
click at [304, 564] on td "Rumi pizza" at bounding box center [265, 535] width 293 height 59
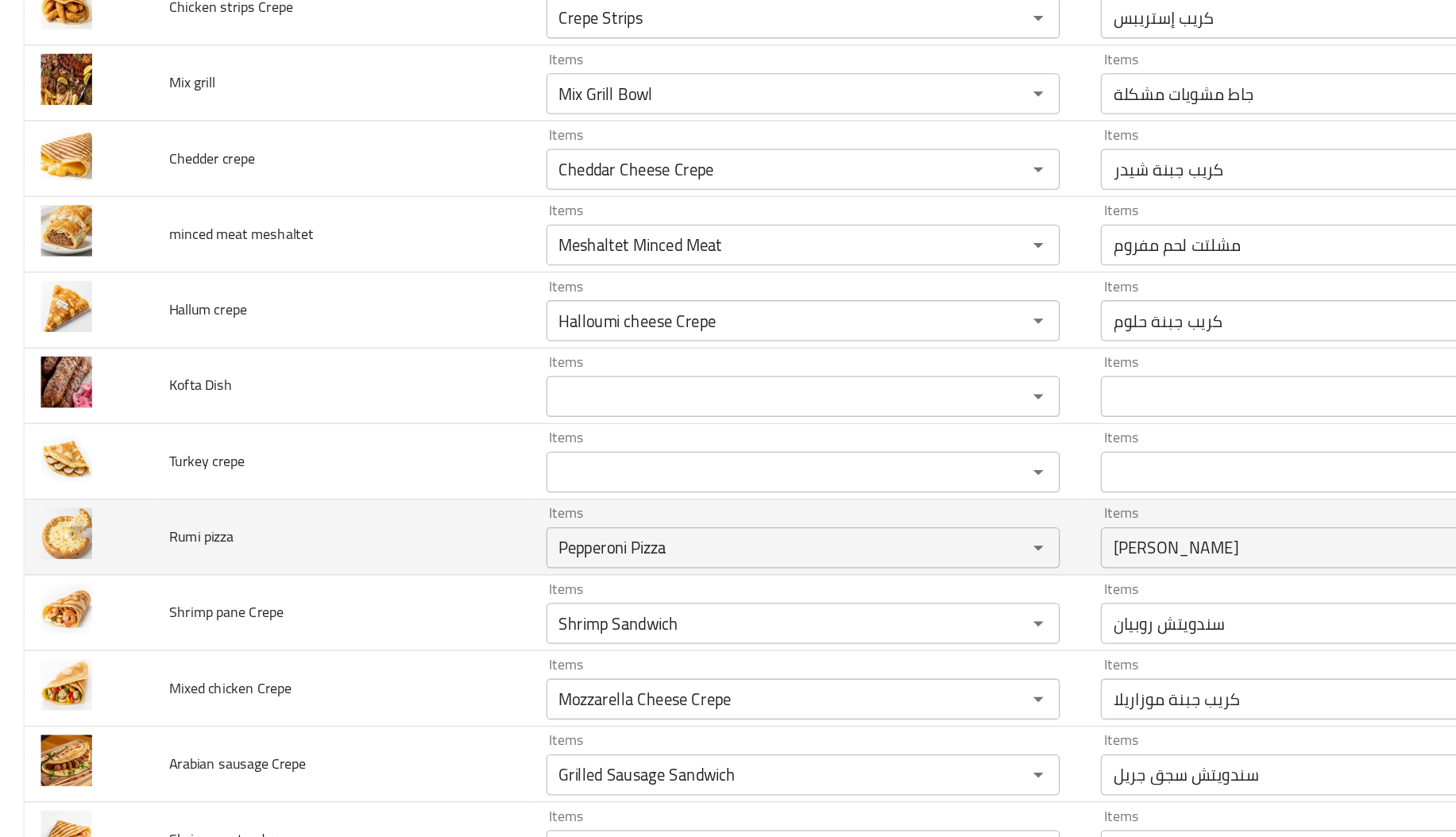
scroll to position [2103, 0]
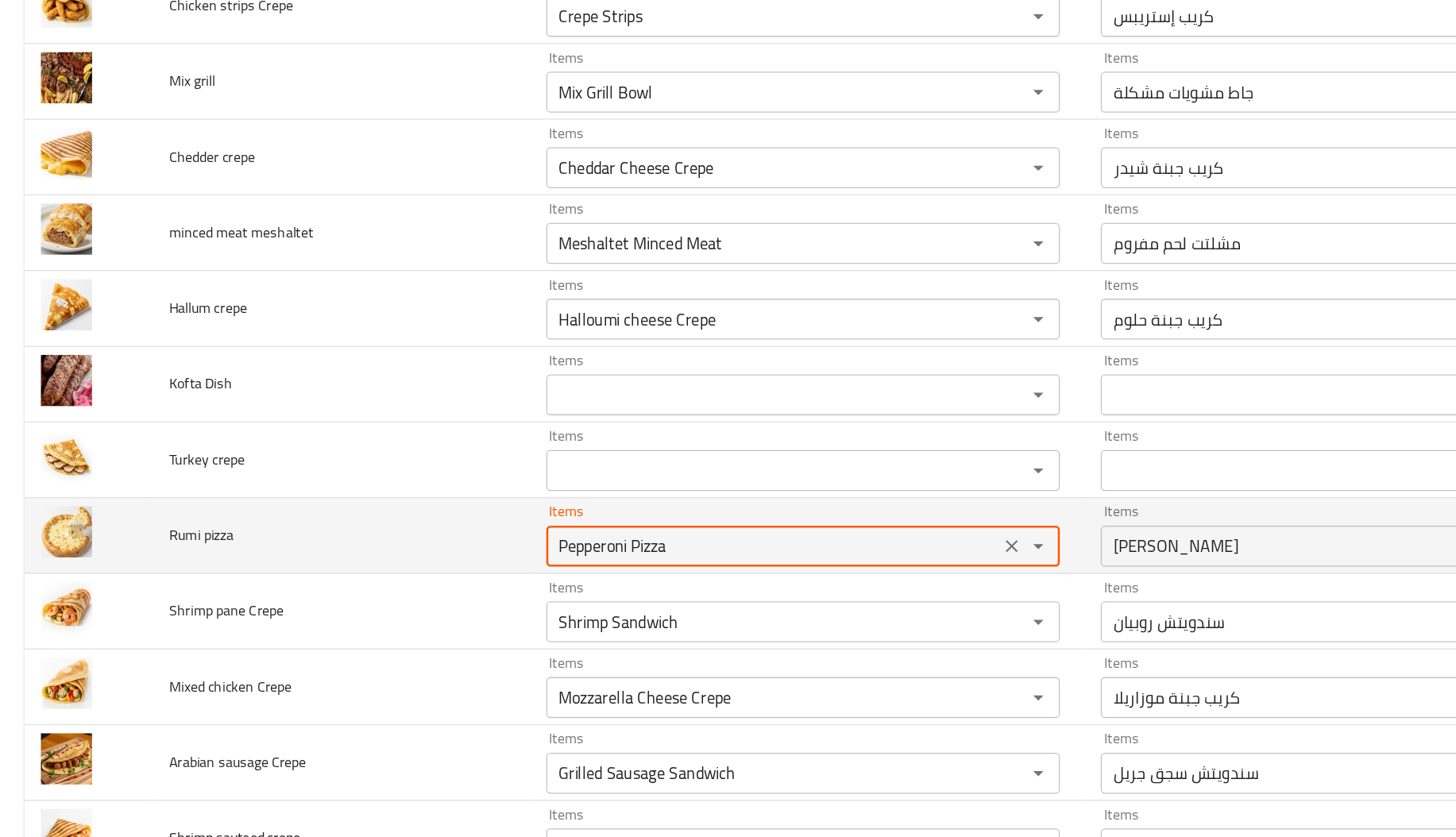
click at [429, 538] on pizza "Pepperoni Pizza" at bounding box center [600, 527] width 343 height 23
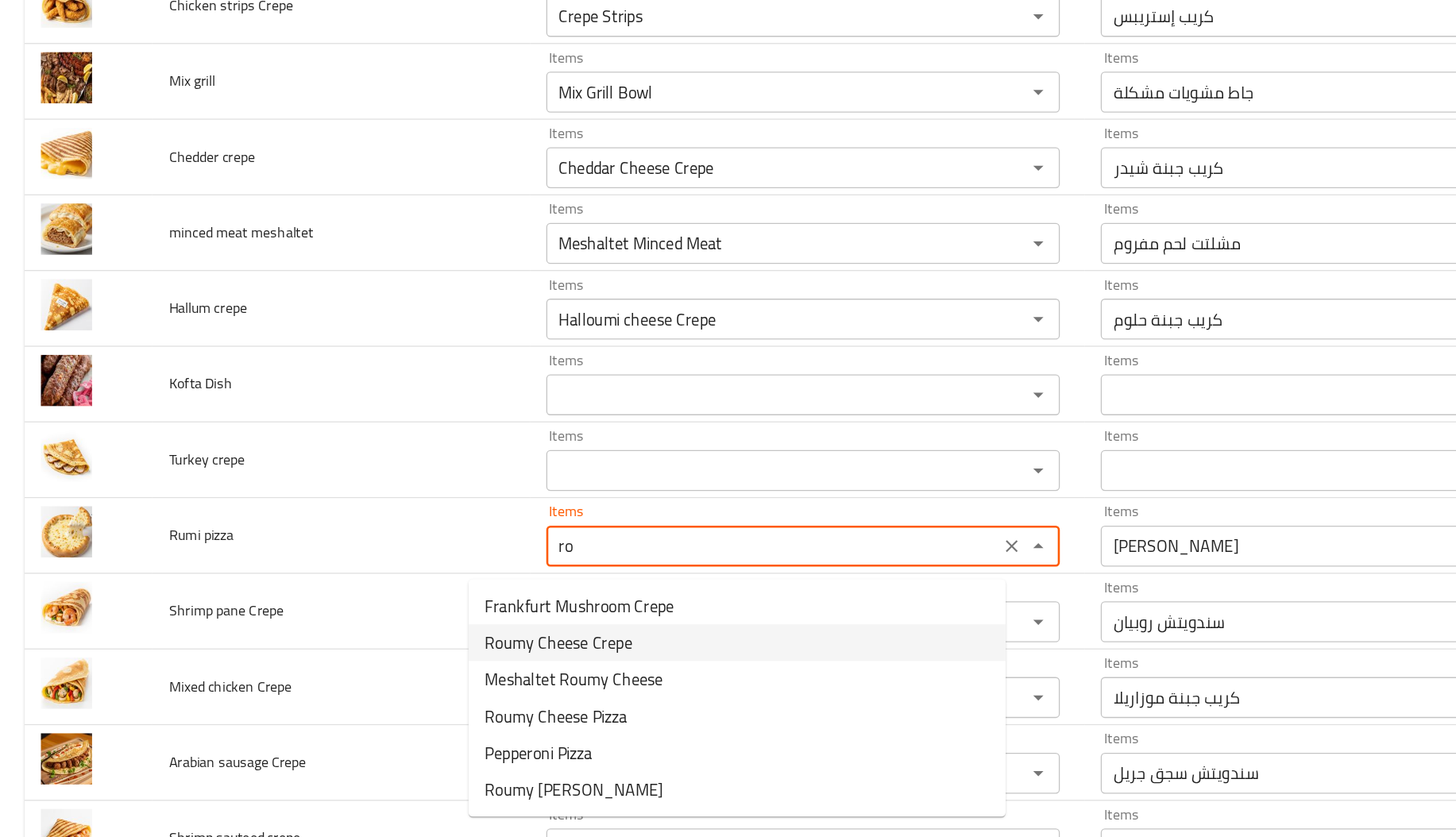
click at [436, 595] on span "Roumy Cheese Crepe" at bounding box center [433, 602] width 114 height 19
type pizza "Roumy Cheese Crepe"
type pizza-ar "كريب جبنة رومي"
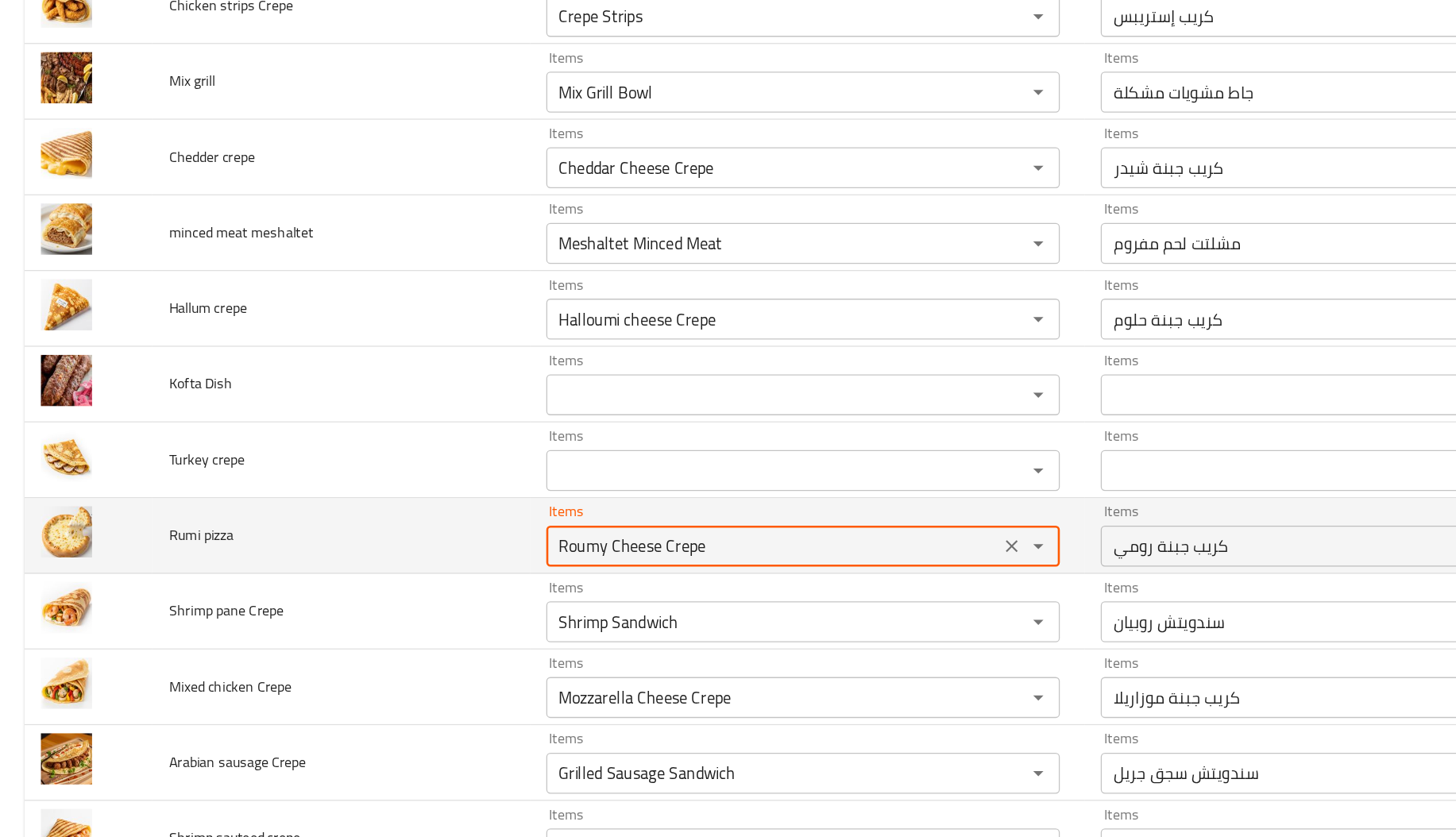
click at [471, 535] on pizza "Roumy Cheese Crepe" at bounding box center [600, 527] width 343 height 23
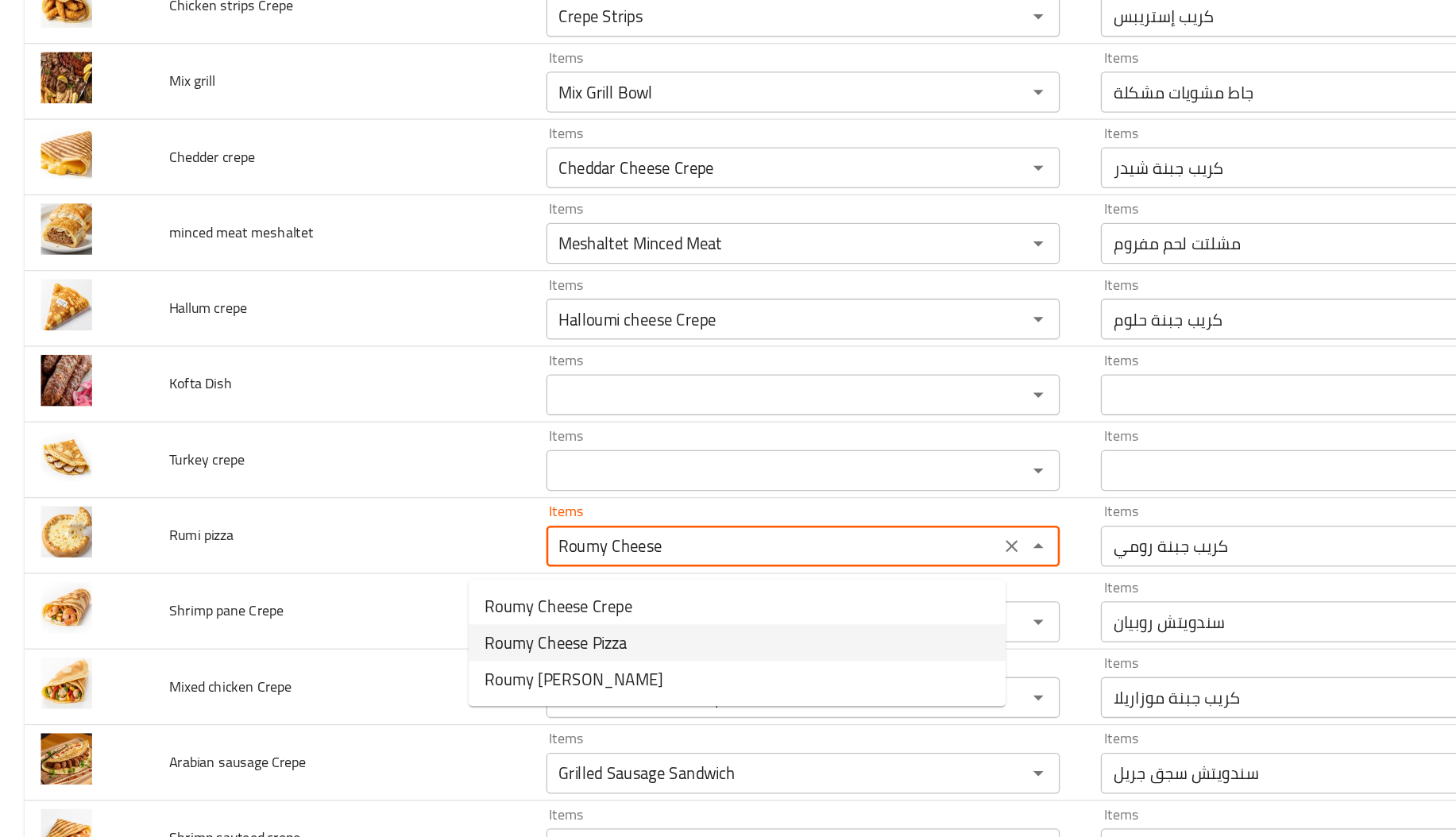
click at [457, 592] on span "Roumy Cheese Pizza" at bounding box center [432, 602] width 111 height 19
type pizza "Roumy Cheese Pizza"
type pizza-ar "بيتزا جبن رومي"
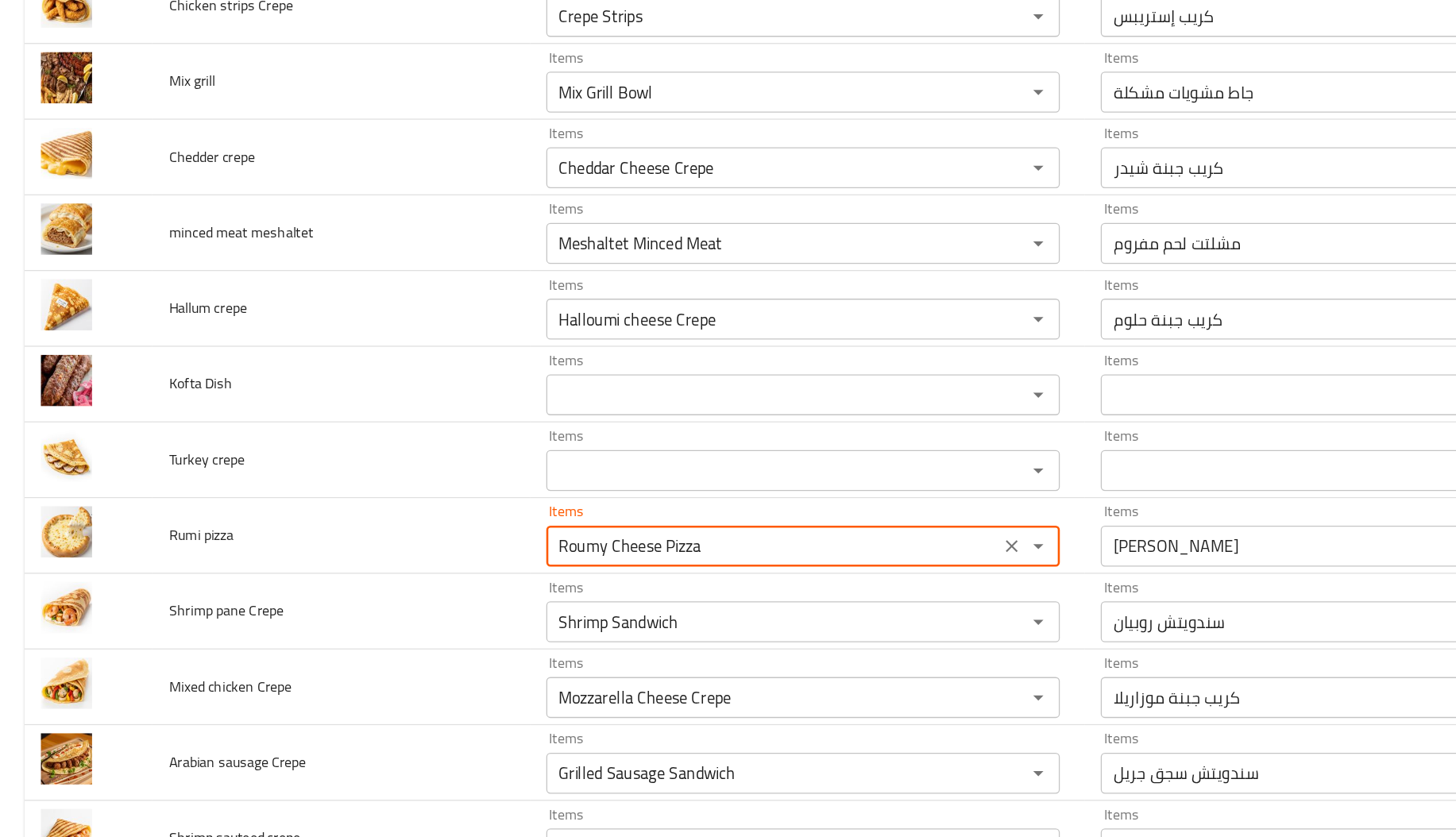
type pizza "Roumy Cheese Pizza"
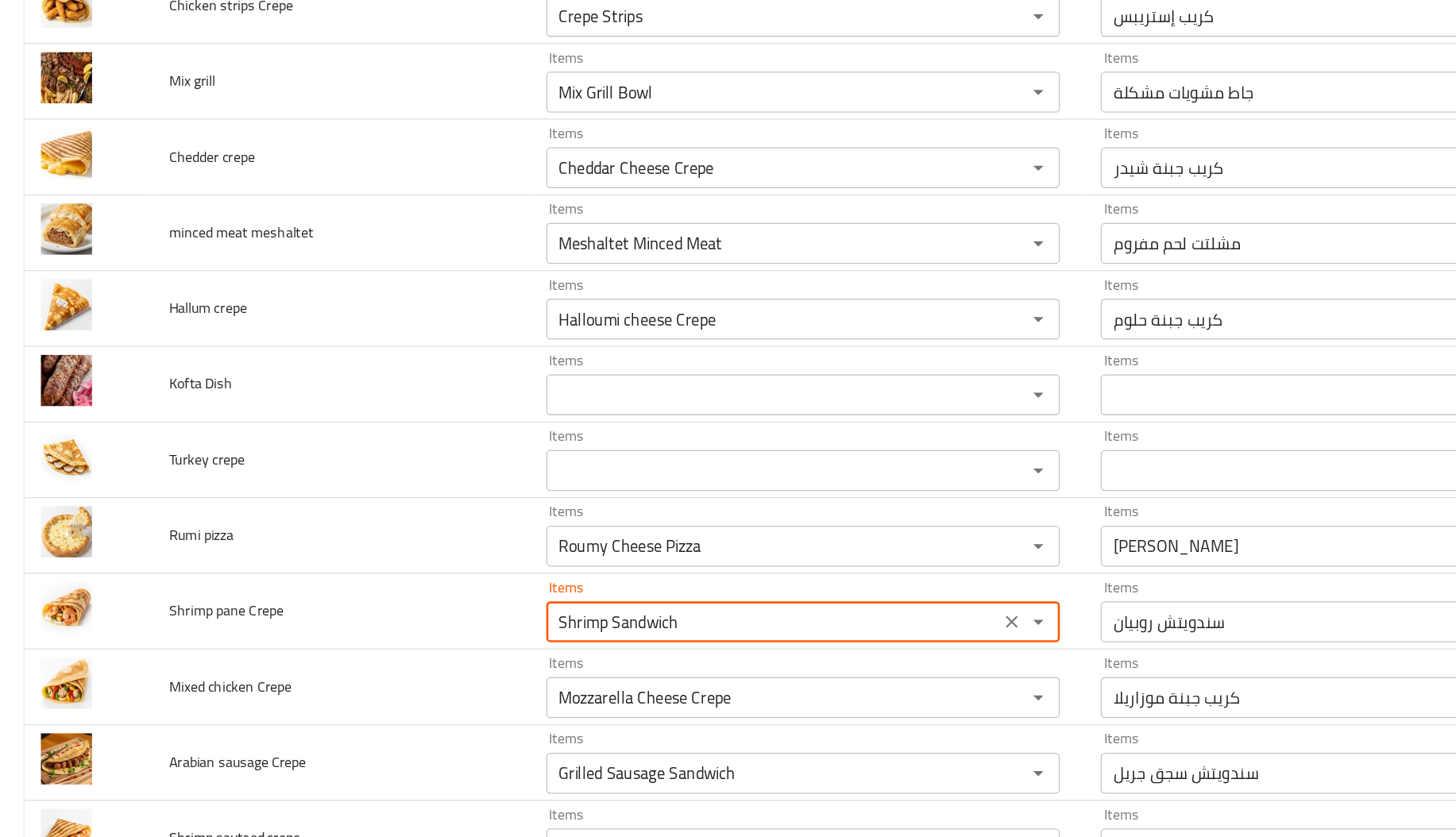
click at [457, 592] on Crepe "Shrimp Sandwich" at bounding box center [600, 586] width 343 height 23
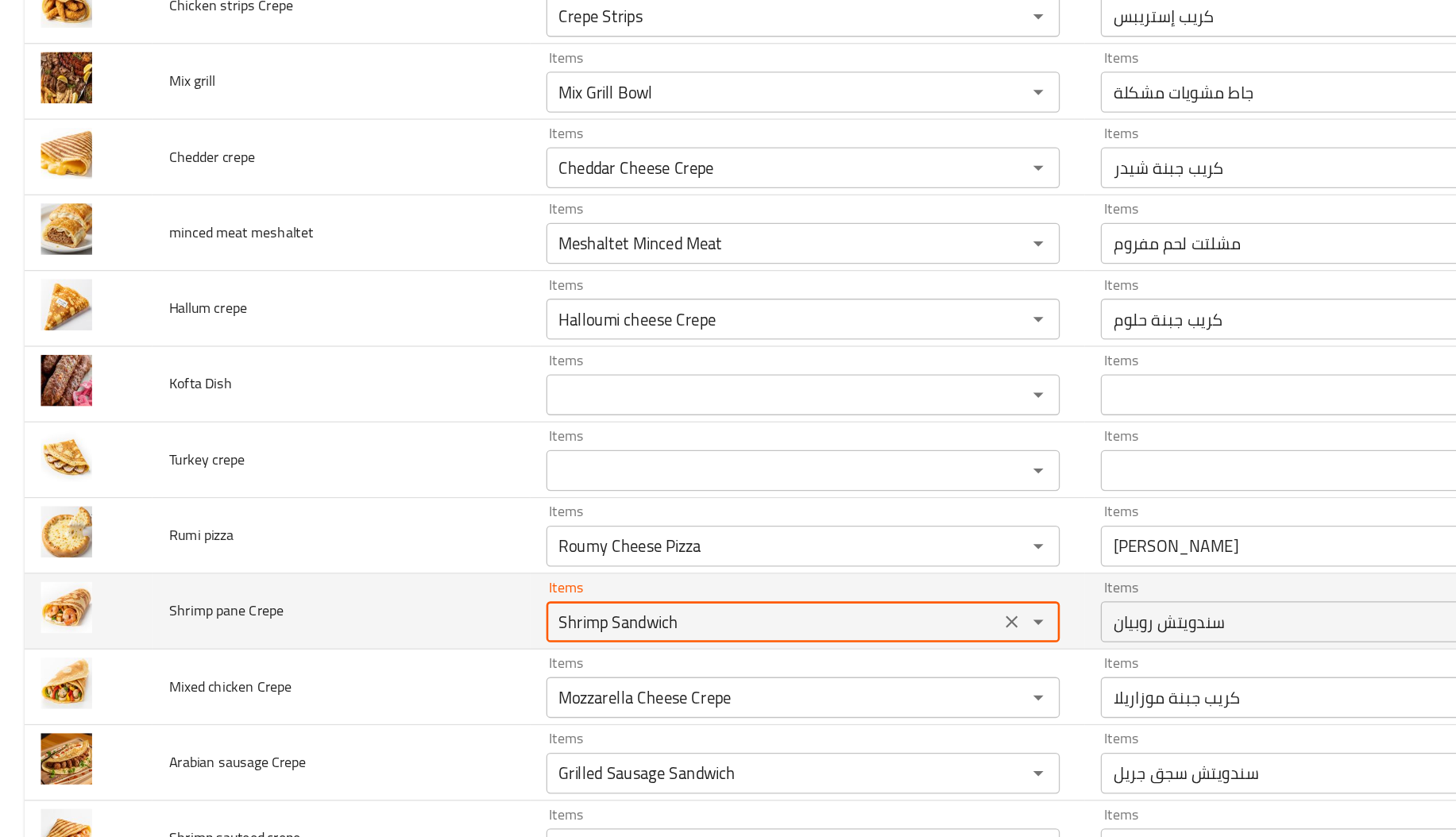
click at [457, 592] on Crepe "Shrimp Sandwich" at bounding box center [600, 586] width 343 height 23
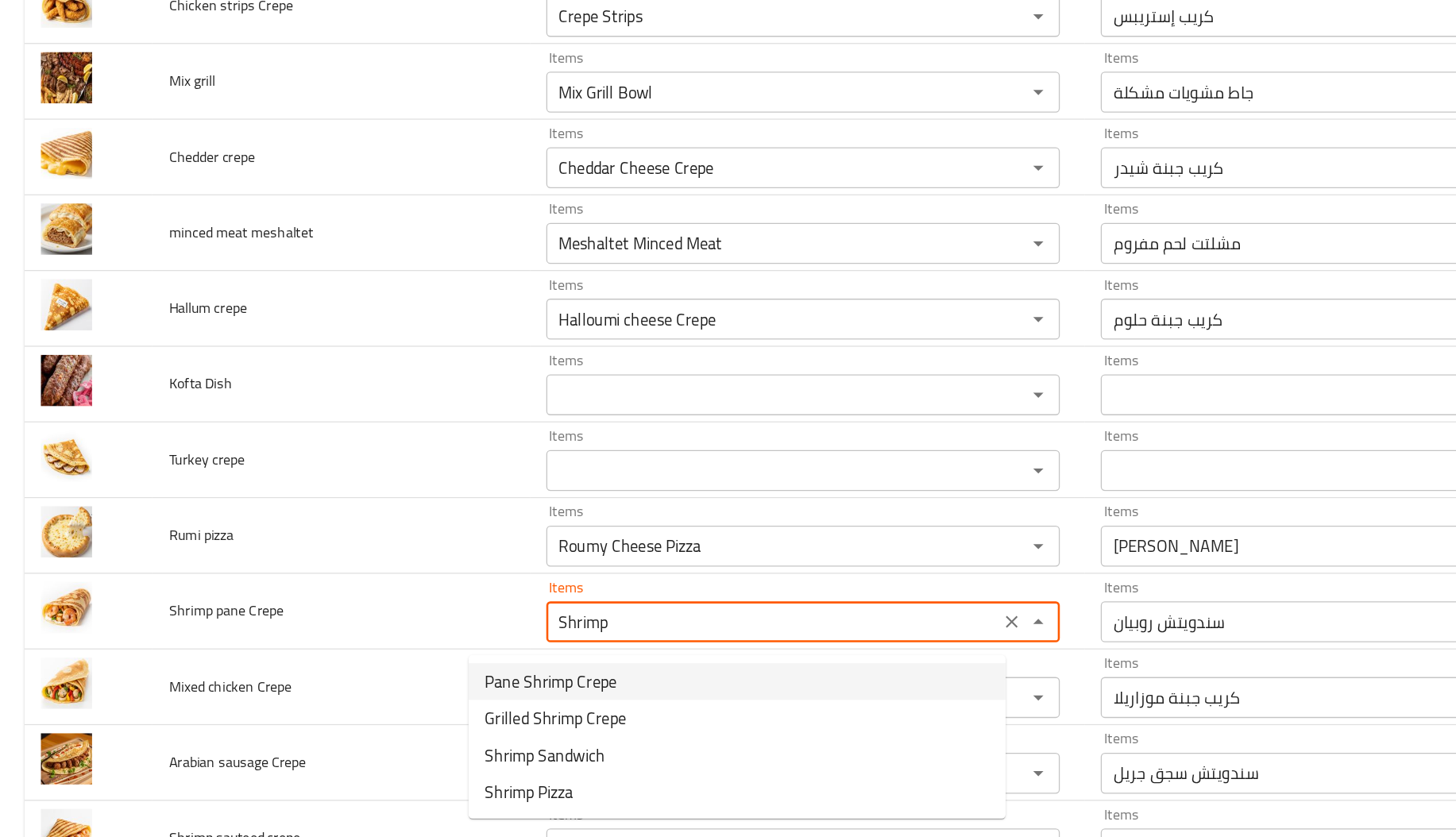
click at [453, 628] on span "Pane Shrimp Crepe" at bounding box center [427, 632] width 102 height 19
type Crepe "Pane Shrimp Crepe"
type Crepe-ar "كريب روبيان بانيه"
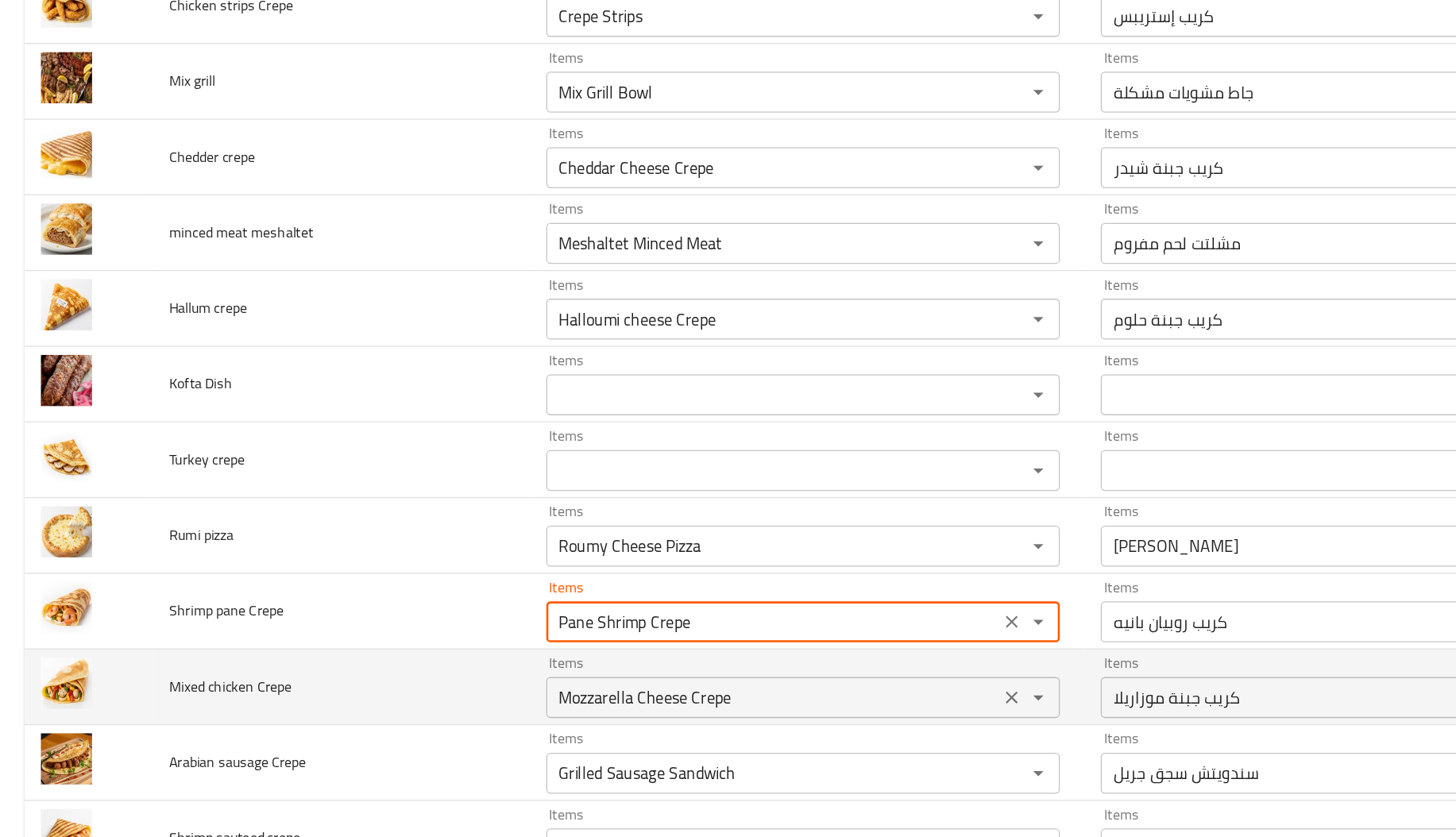
click at [452, 638] on div "Mozzarella Cheese Crepe Items" at bounding box center [624, 644] width 400 height 32
type Crepe "Pane Shrimp Crepe"
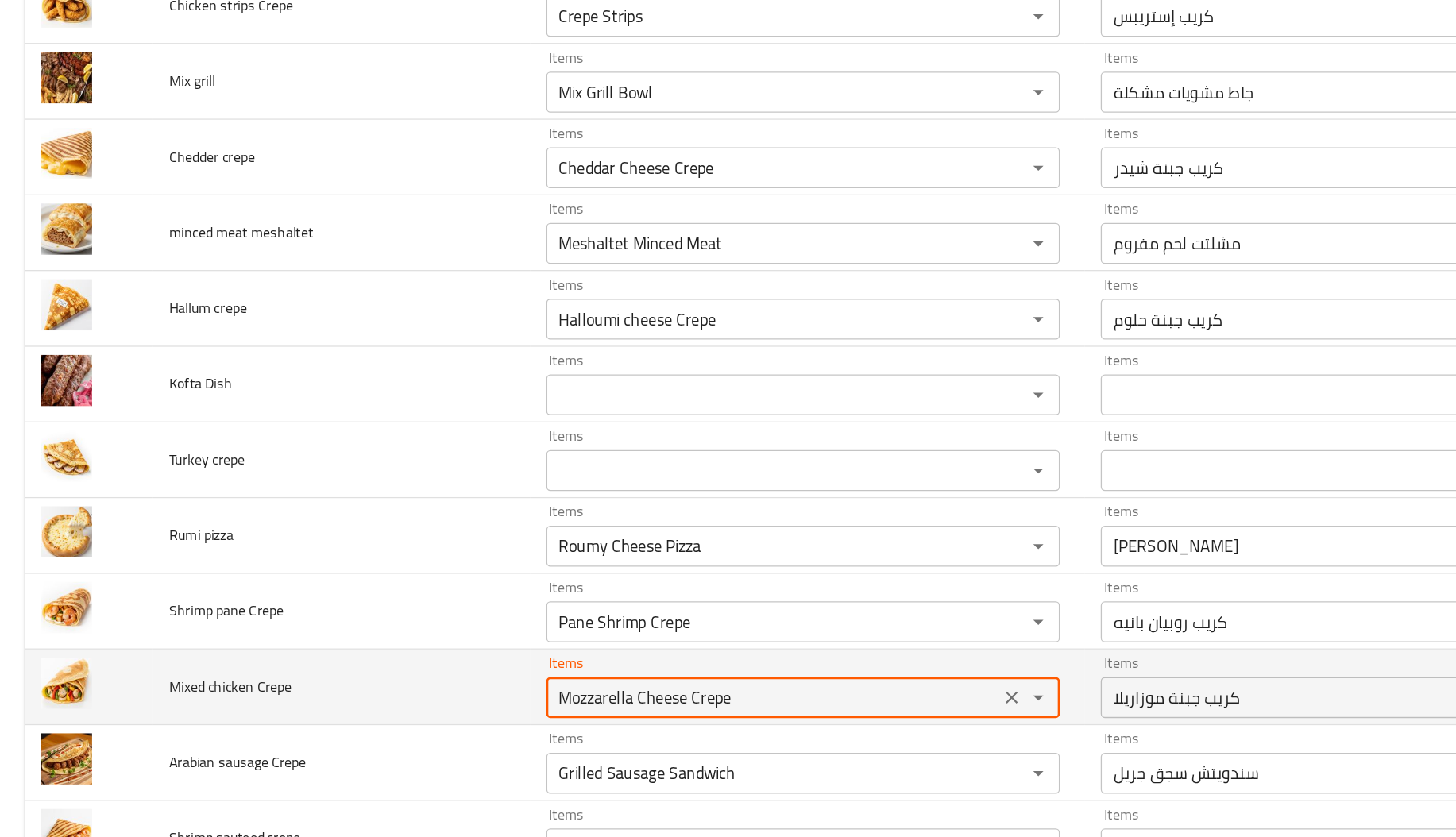
click at [452, 638] on div "Mozzarella Cheese Crepe Items" at bounding box center [624, 644] width 400 height 32
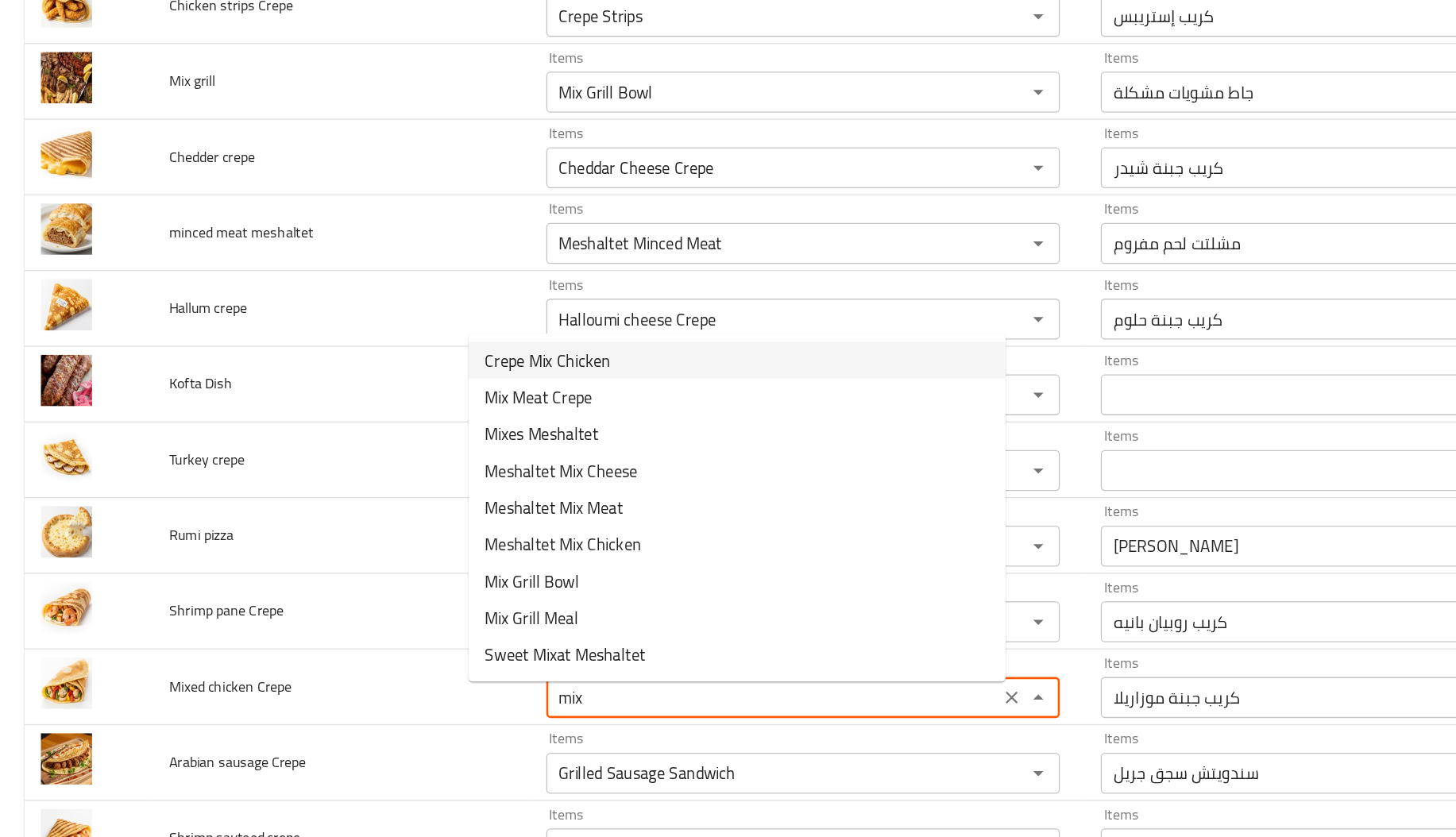
click at [494, 384] on Crepe-option-0 "Crepe Mix Chicken" at bounding box center [572, 383] width 417 height 28
type Crepe "Crepe Mix Chicken"
type Crepe-ar "كريب ميكس دجاج"
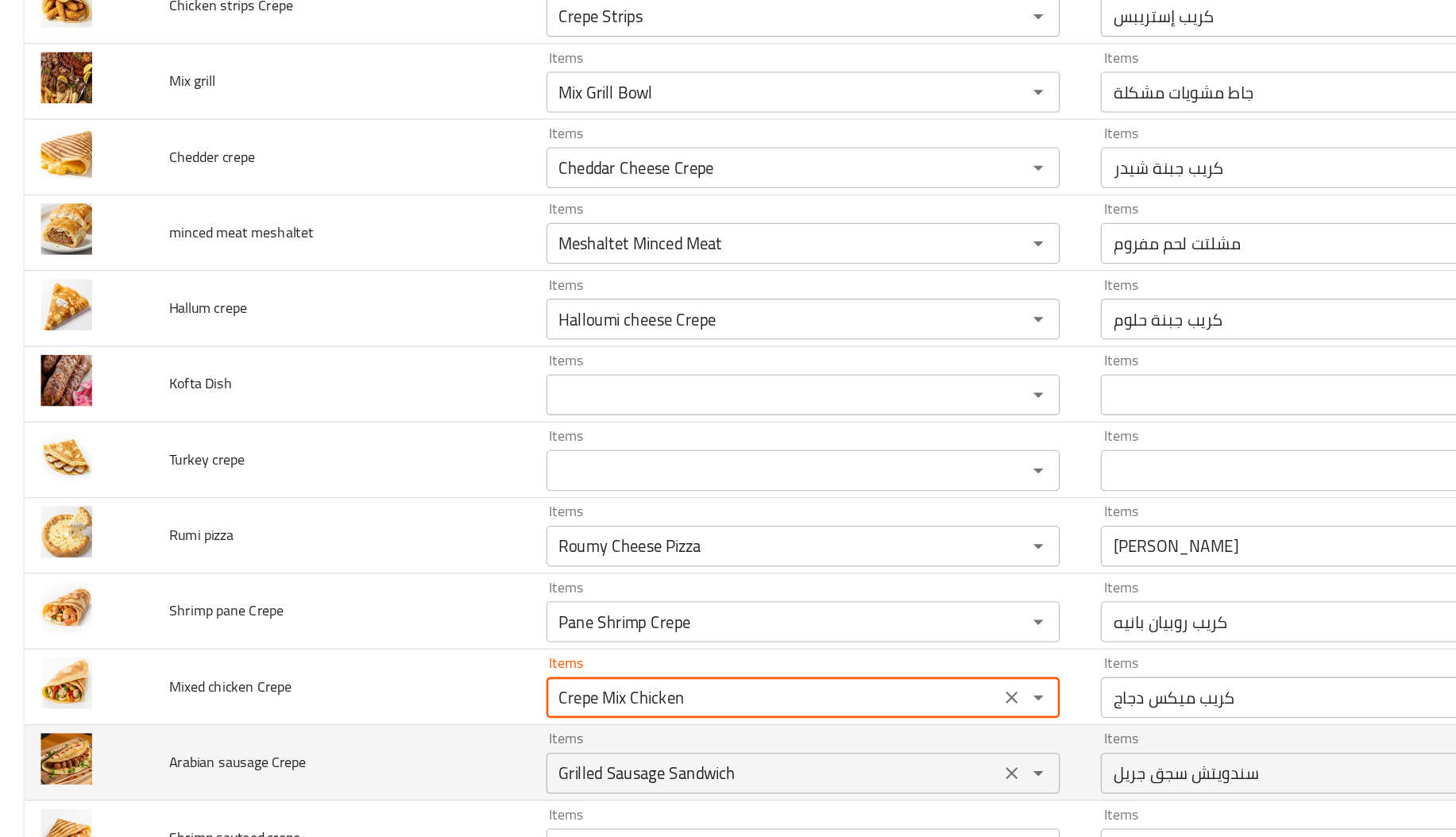
scroll to position [2147, 0]
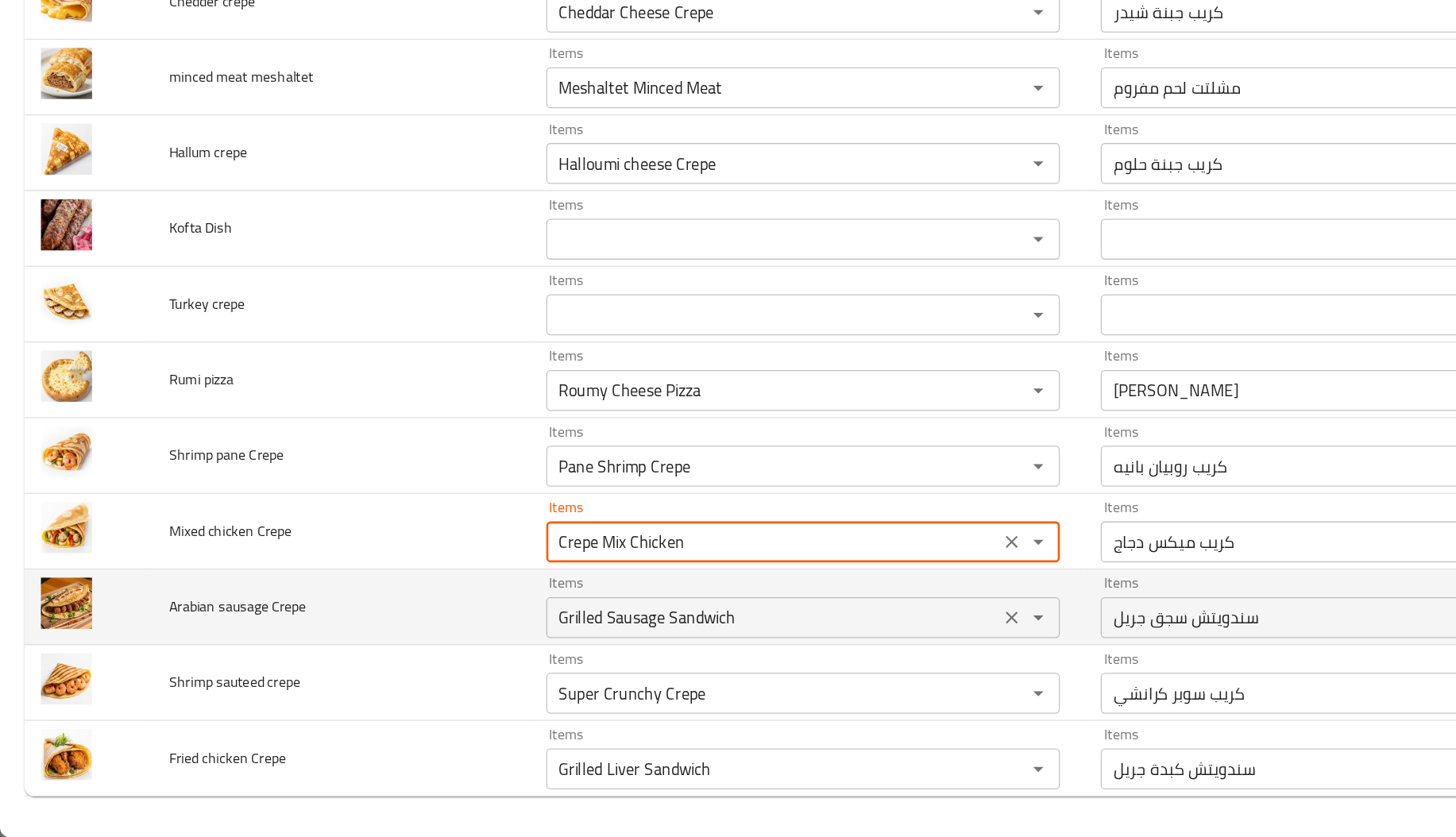
click at [451, 679] on div "Grilled Sausage Sandwich Items" at bounding box center [624, 666] width 400 height 32
type Crepe "Crepe Mix Chicken"
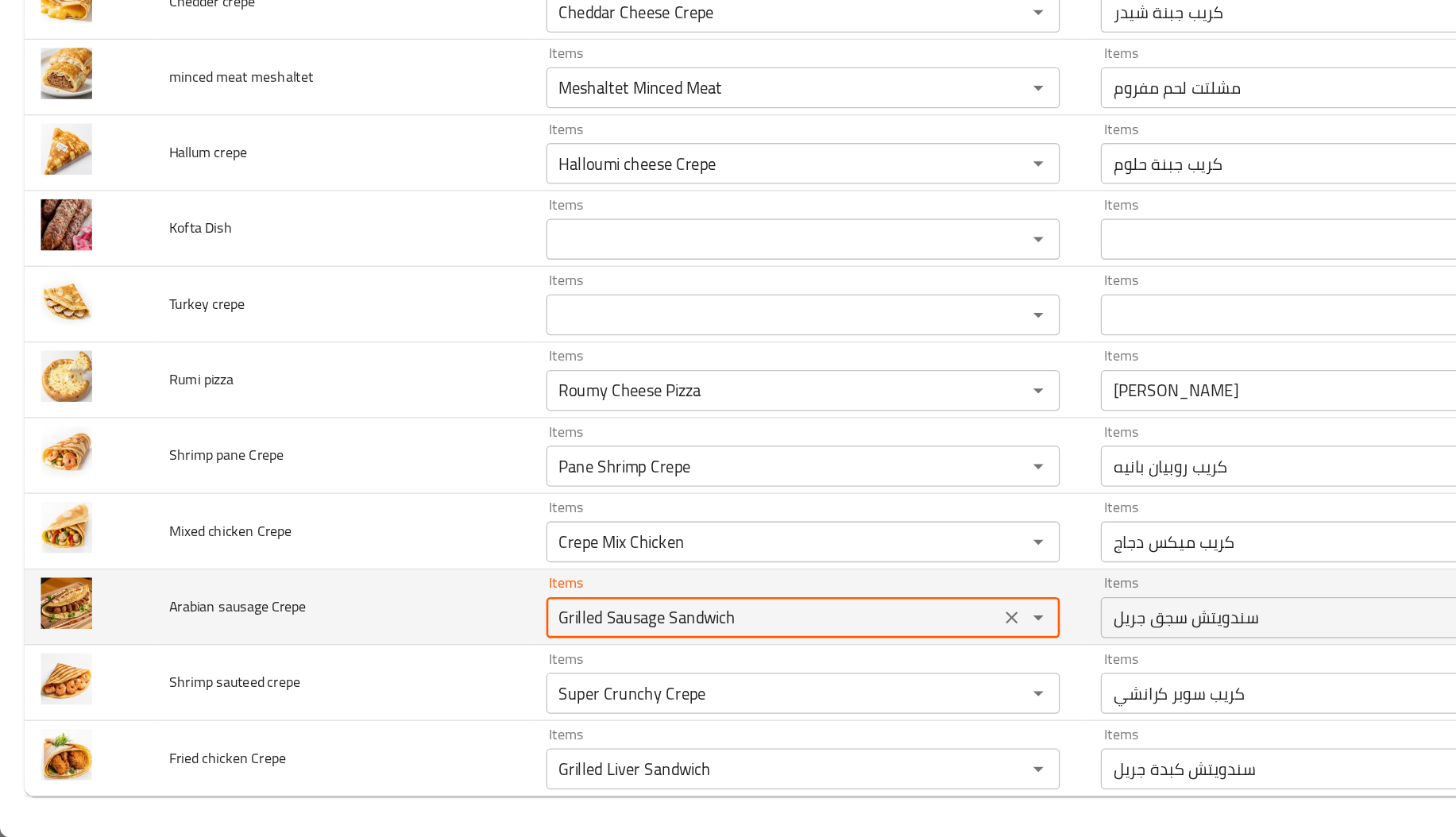
click at [451, 679] on div "Grilled Sausage Sandwich Items" at bounding box center [624, 666] width 400 height 32
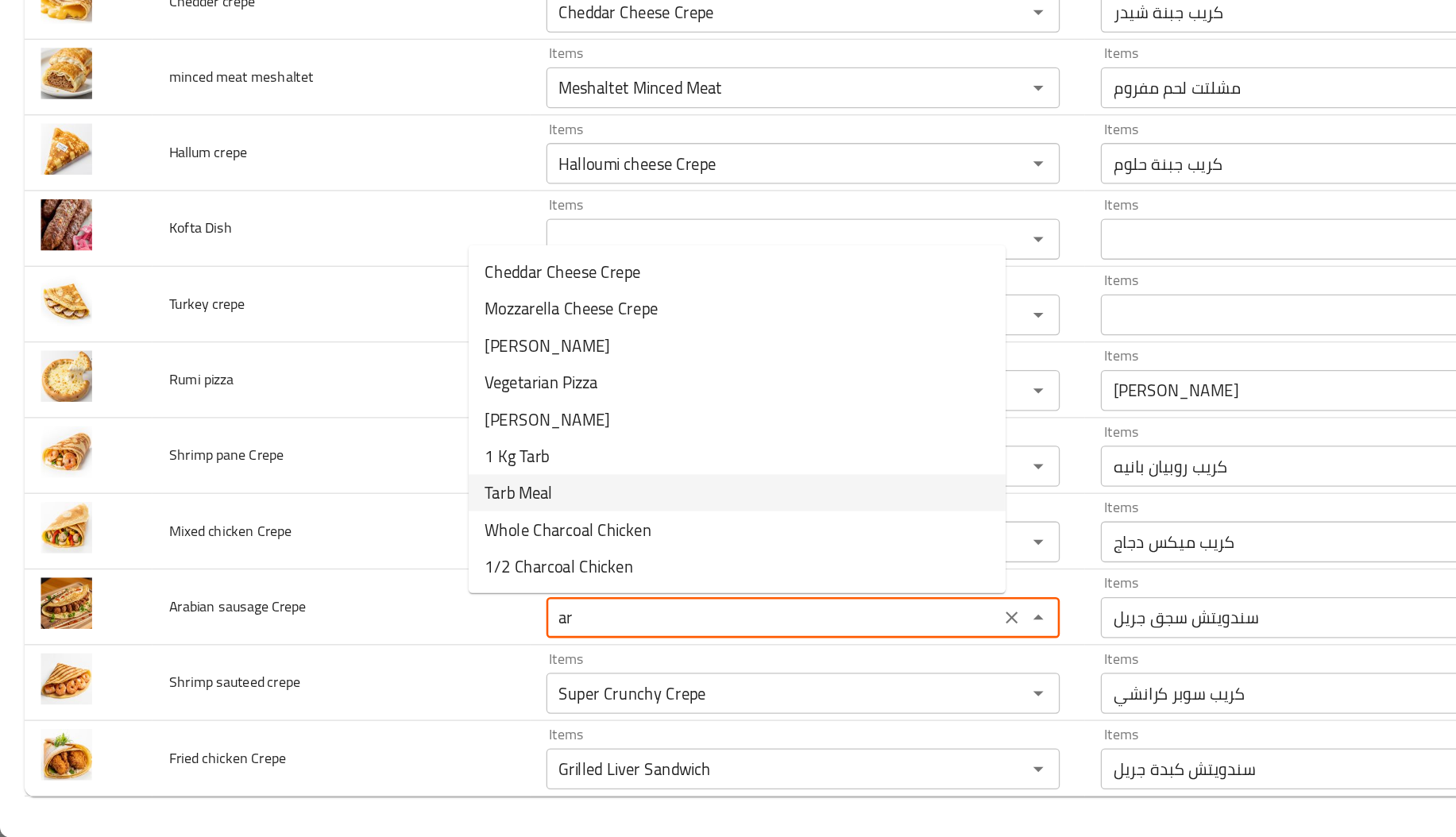
type Crepe "a"
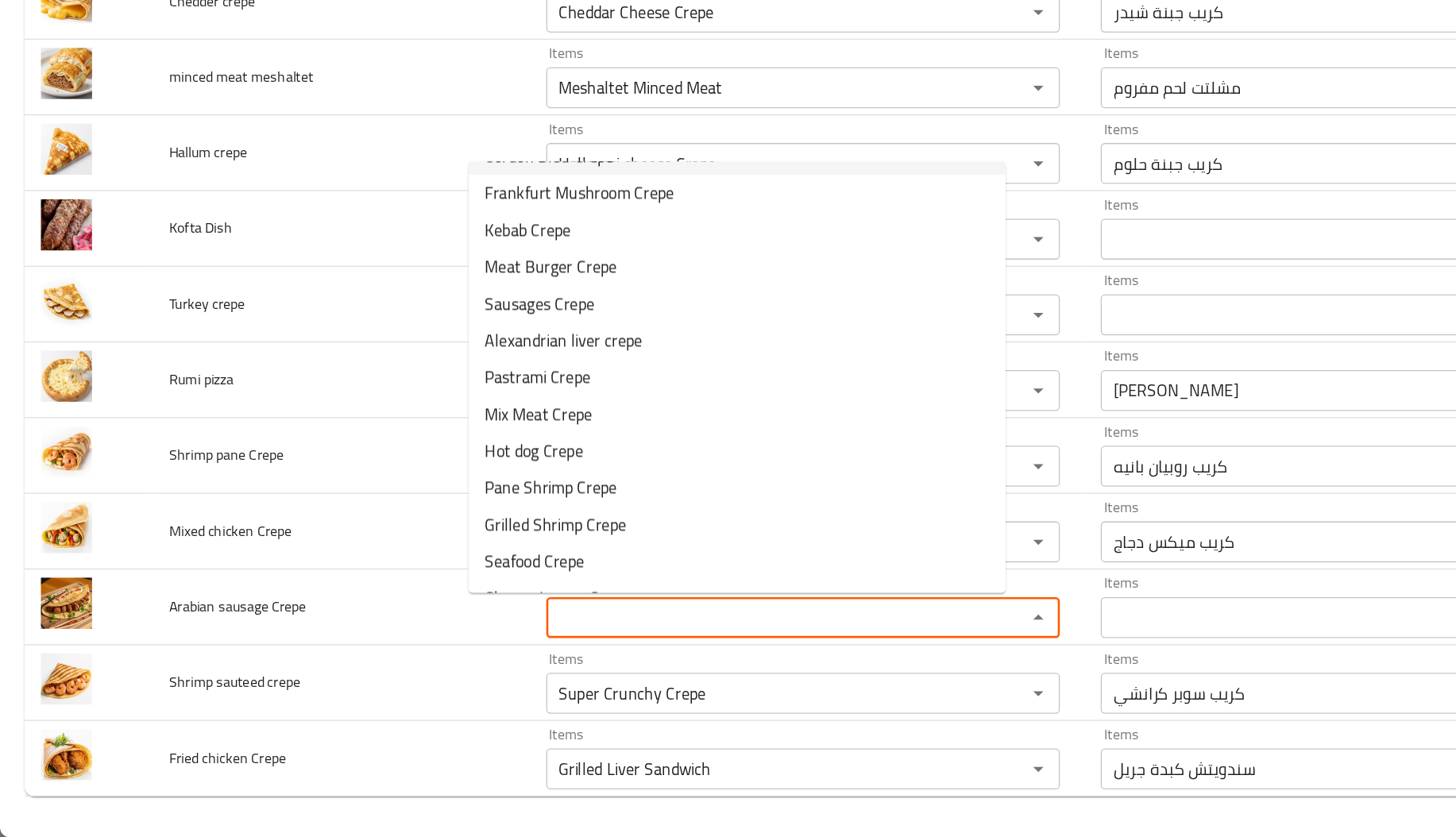
scroll to position [0, 0]
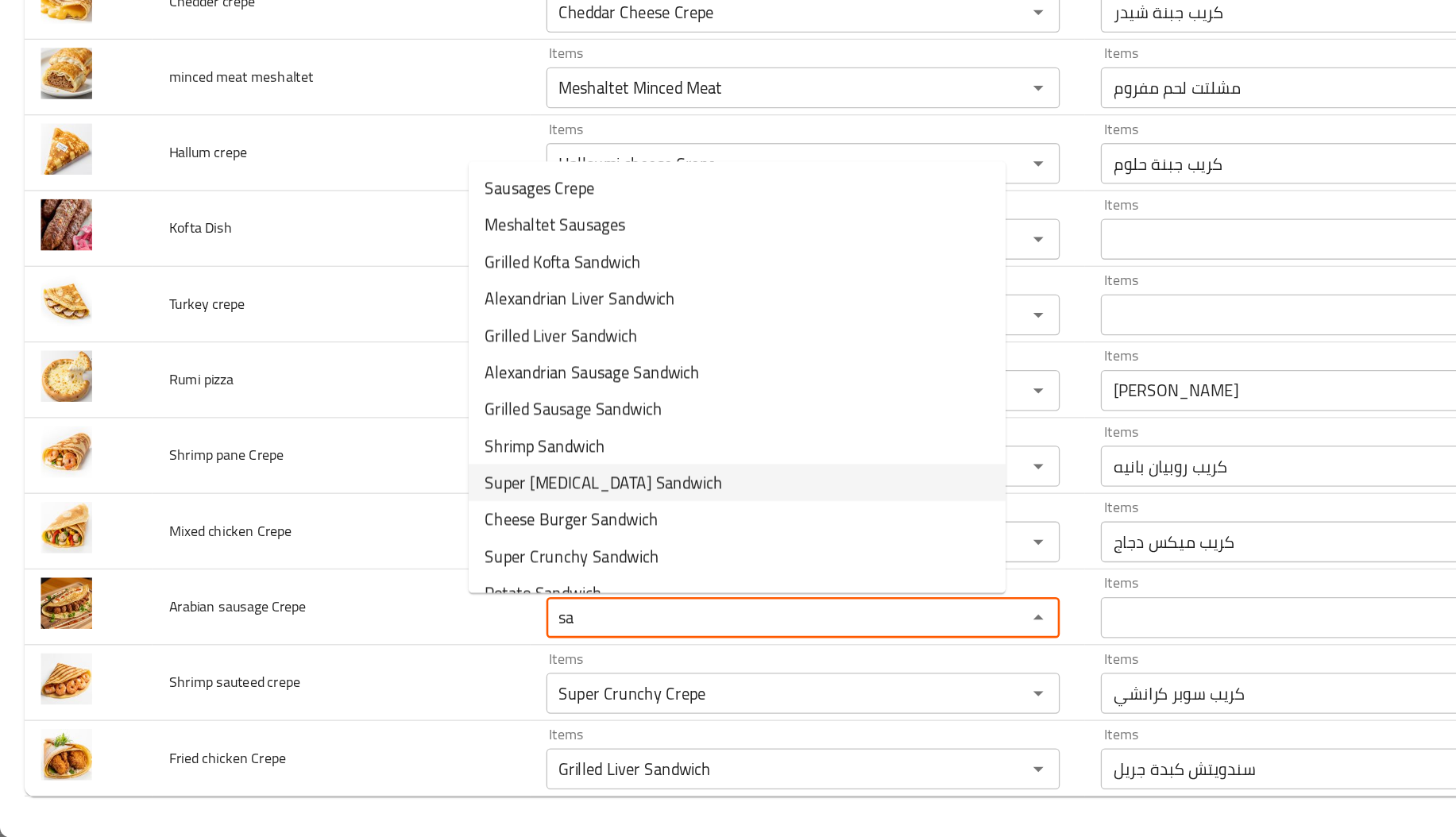
type Crepe "s"
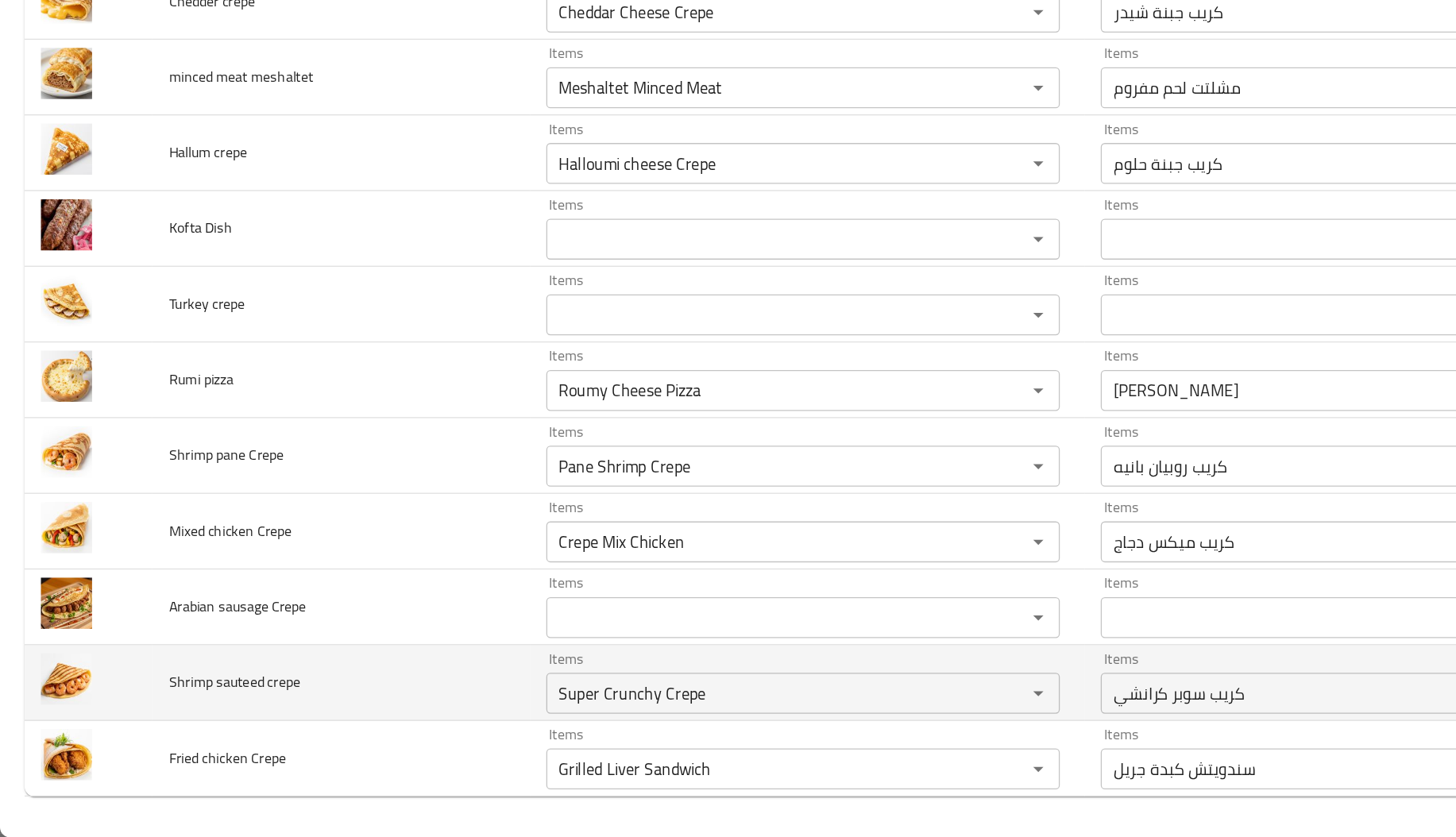
click at [225, 725] on span "Shrimp sauteed crepe" at bounding box center [181, 716] width 101 height 21
click at [429, 731] on crepe "Super Crunchy Crepe" at bounding box center [600, 725] width 343 height 23
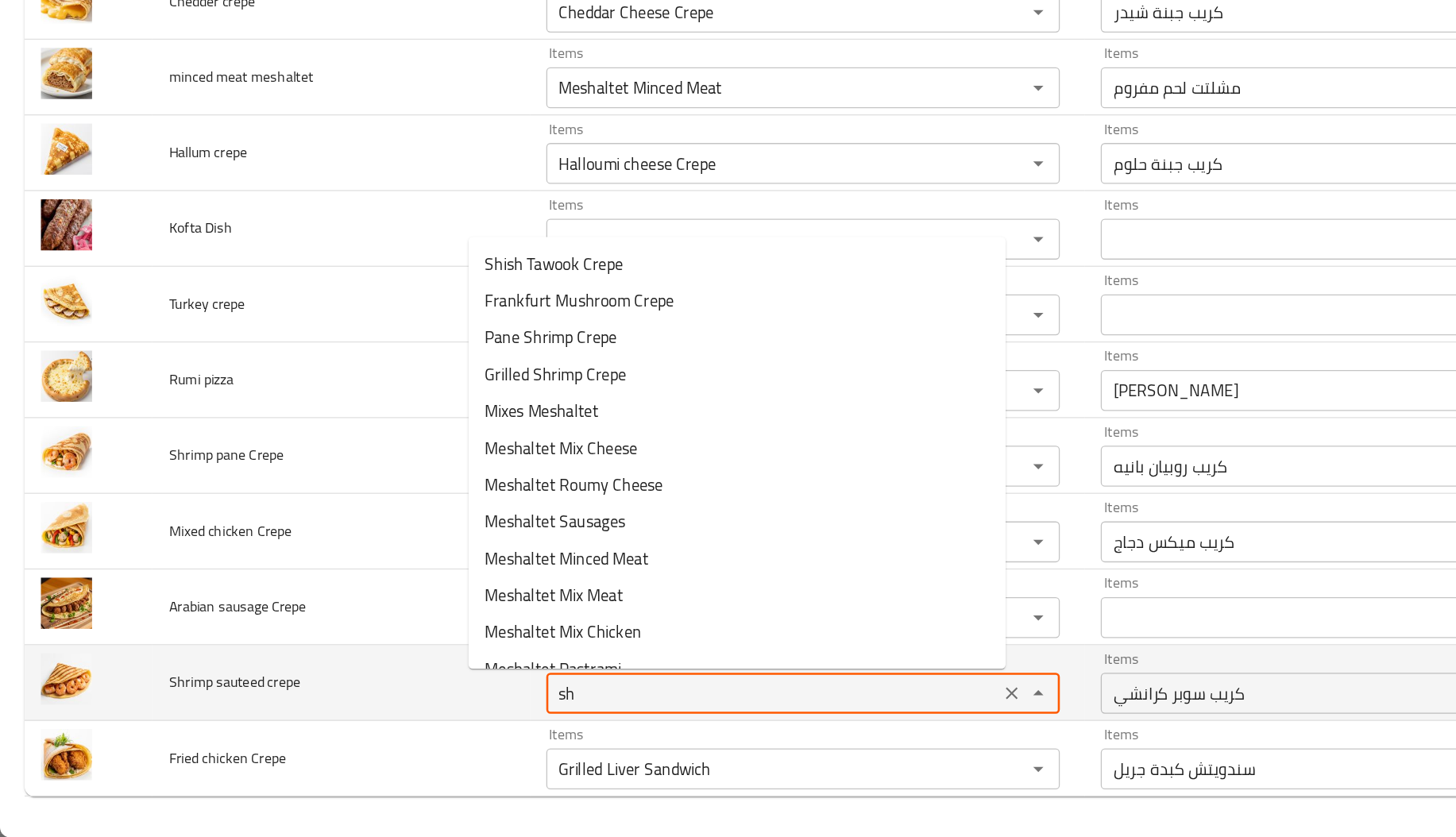
type crepe "shr"
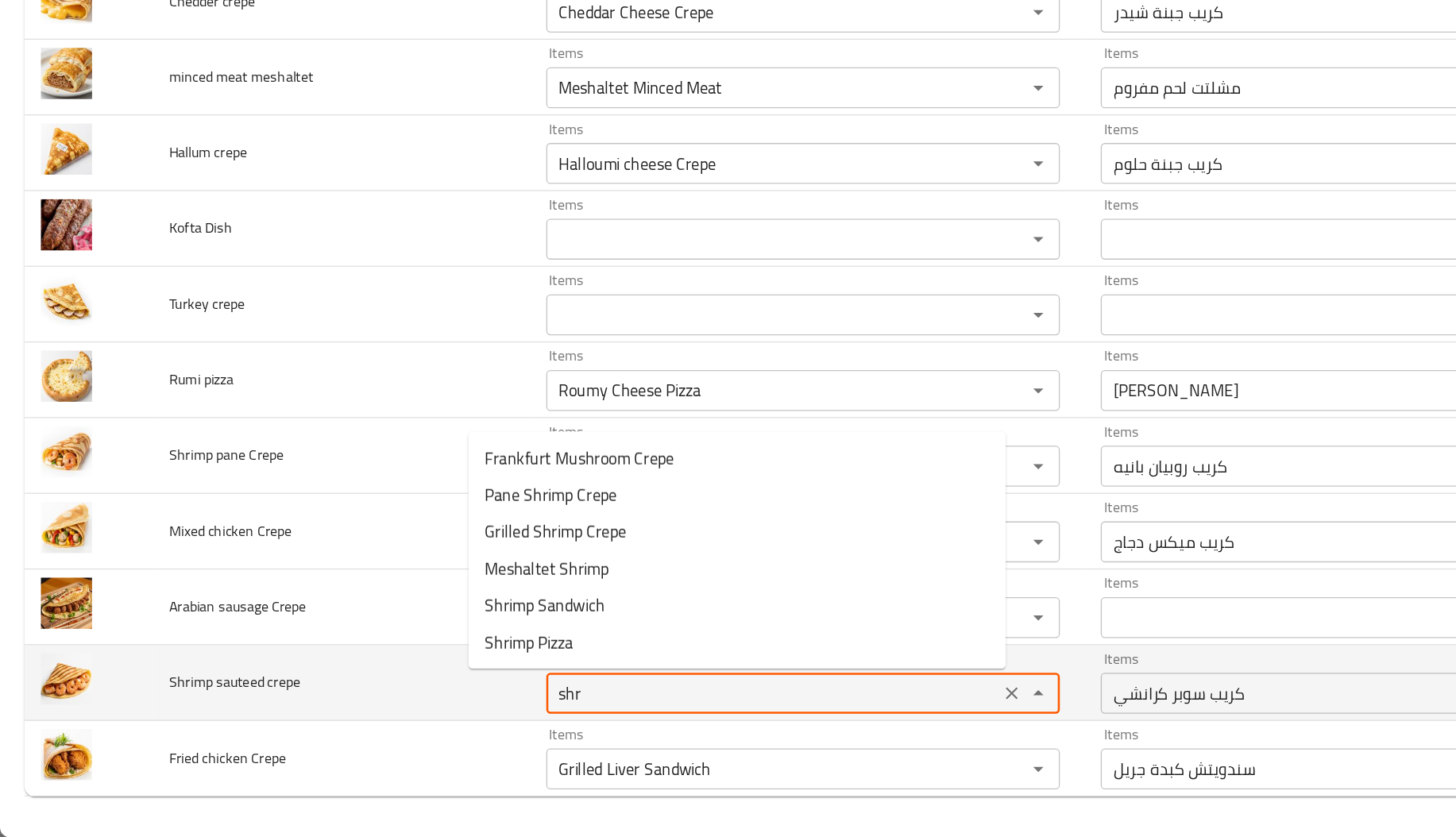
click at [429, 726] on crepe "shr" at bounding box center [600, 725] width 343 height 23
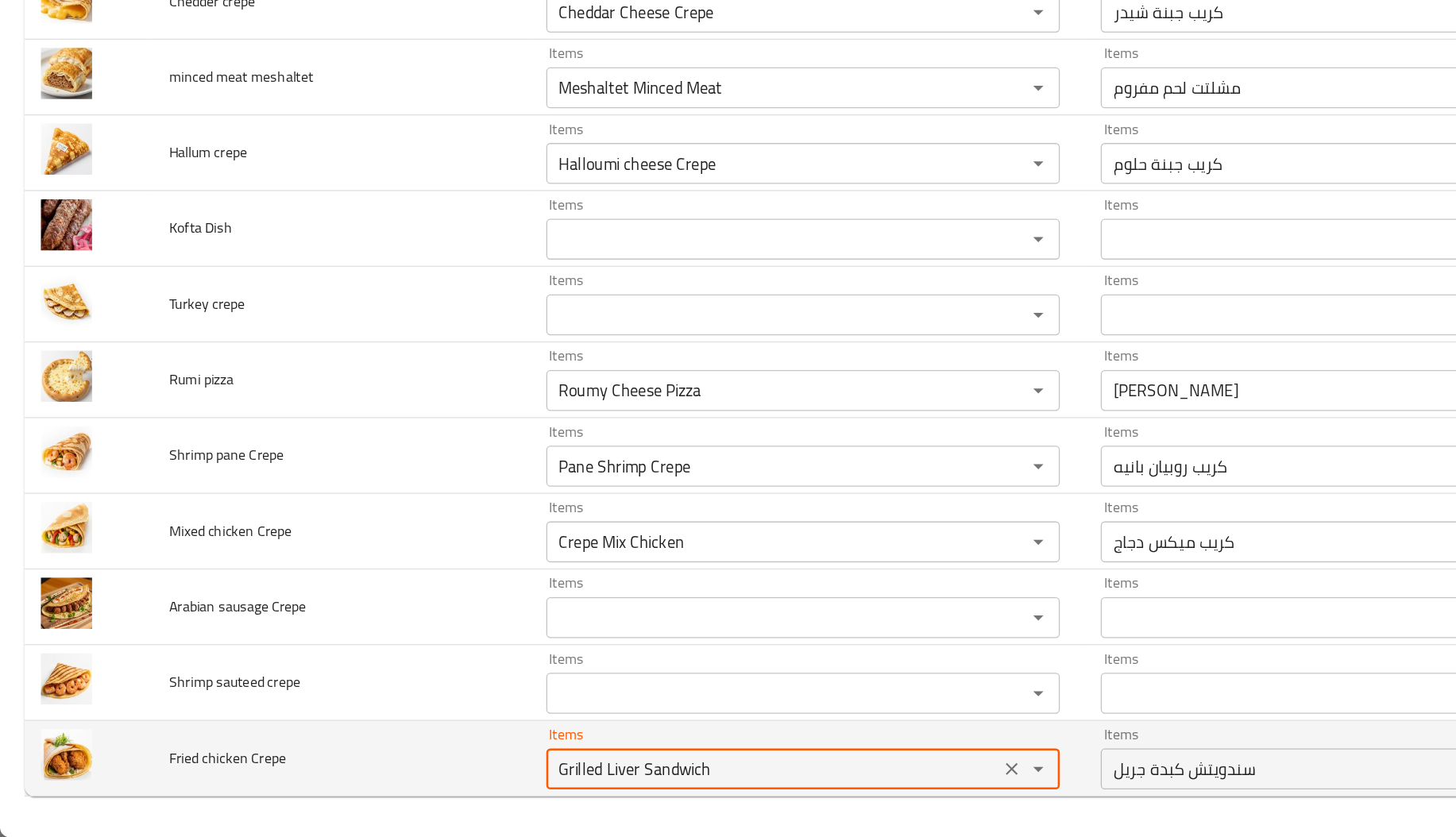
click at [429, 792] on Crepe "Grilled Liver Sandwich" at bounding box center [600, 783] width 343 height 23
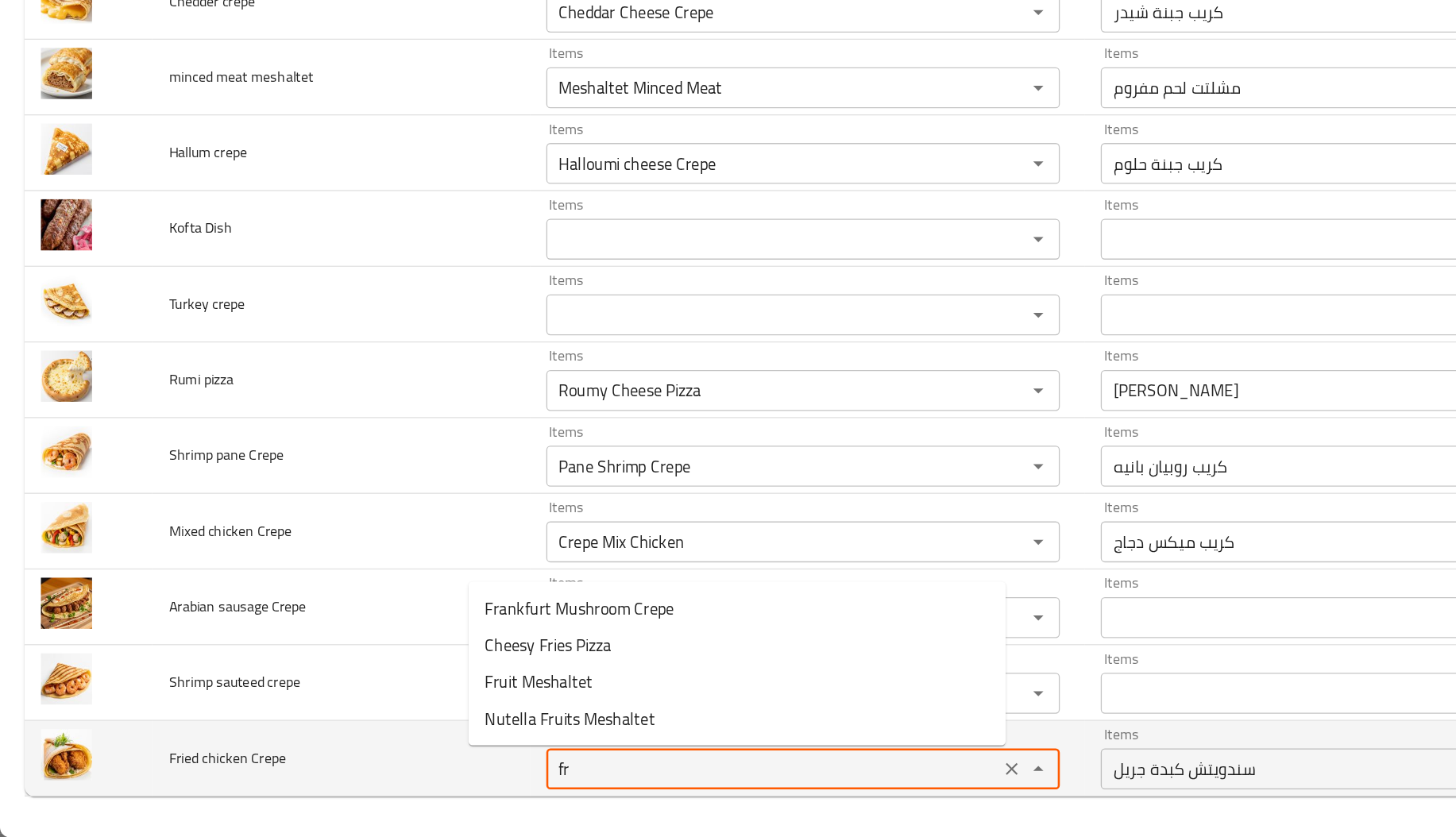
type Crepe "f"
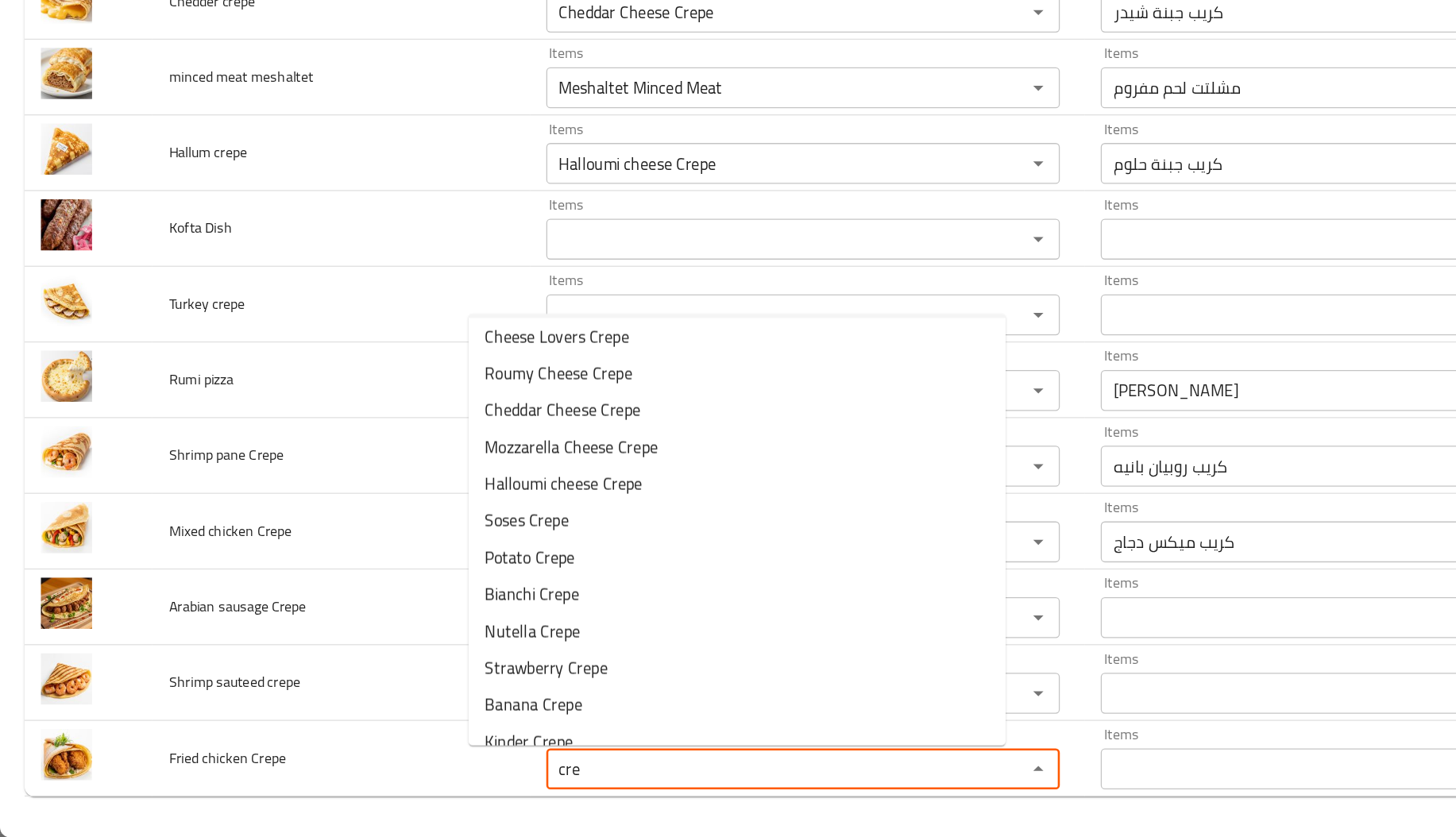
scroll to position [587, 0]
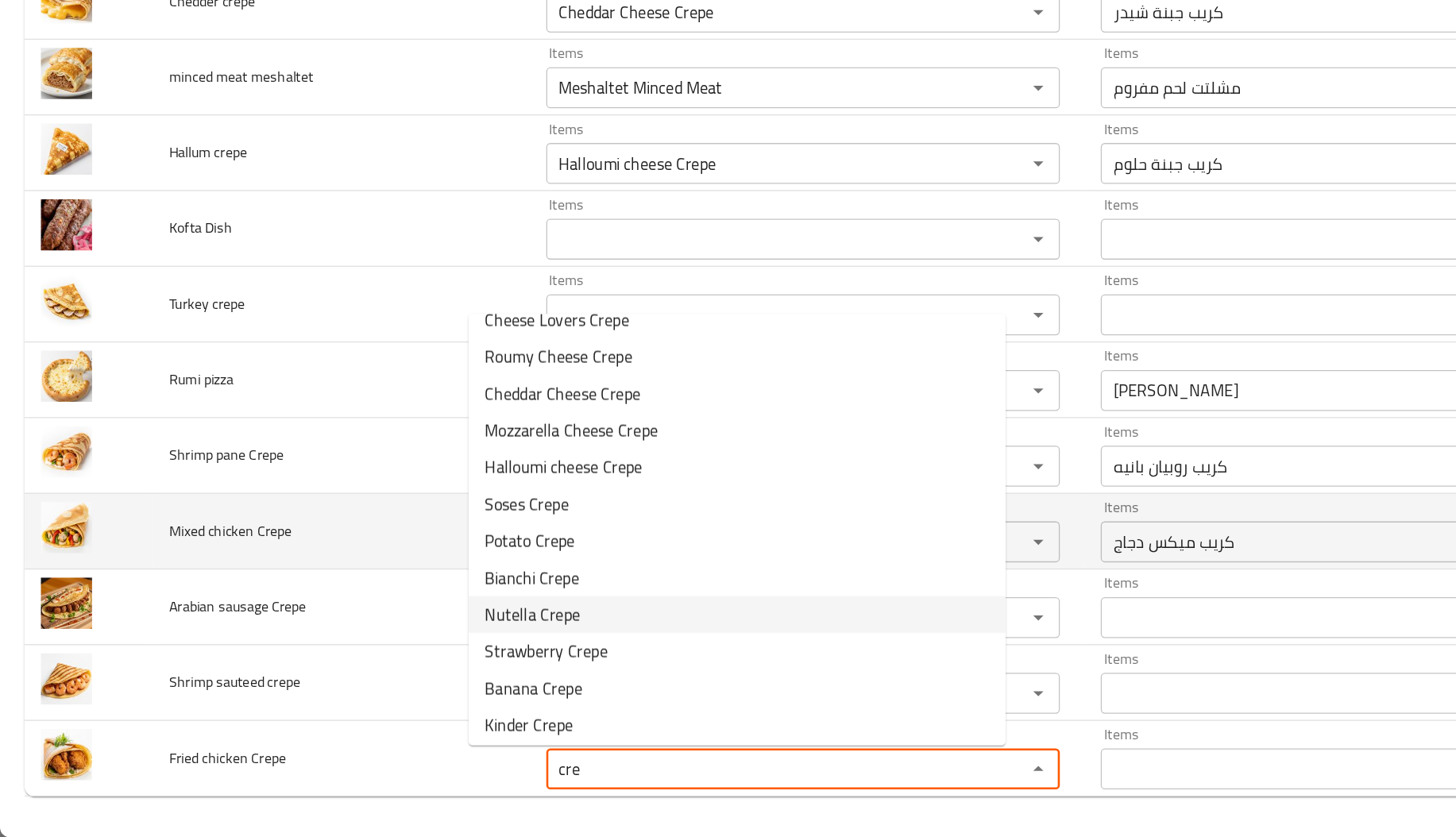
type Crepe "cre"
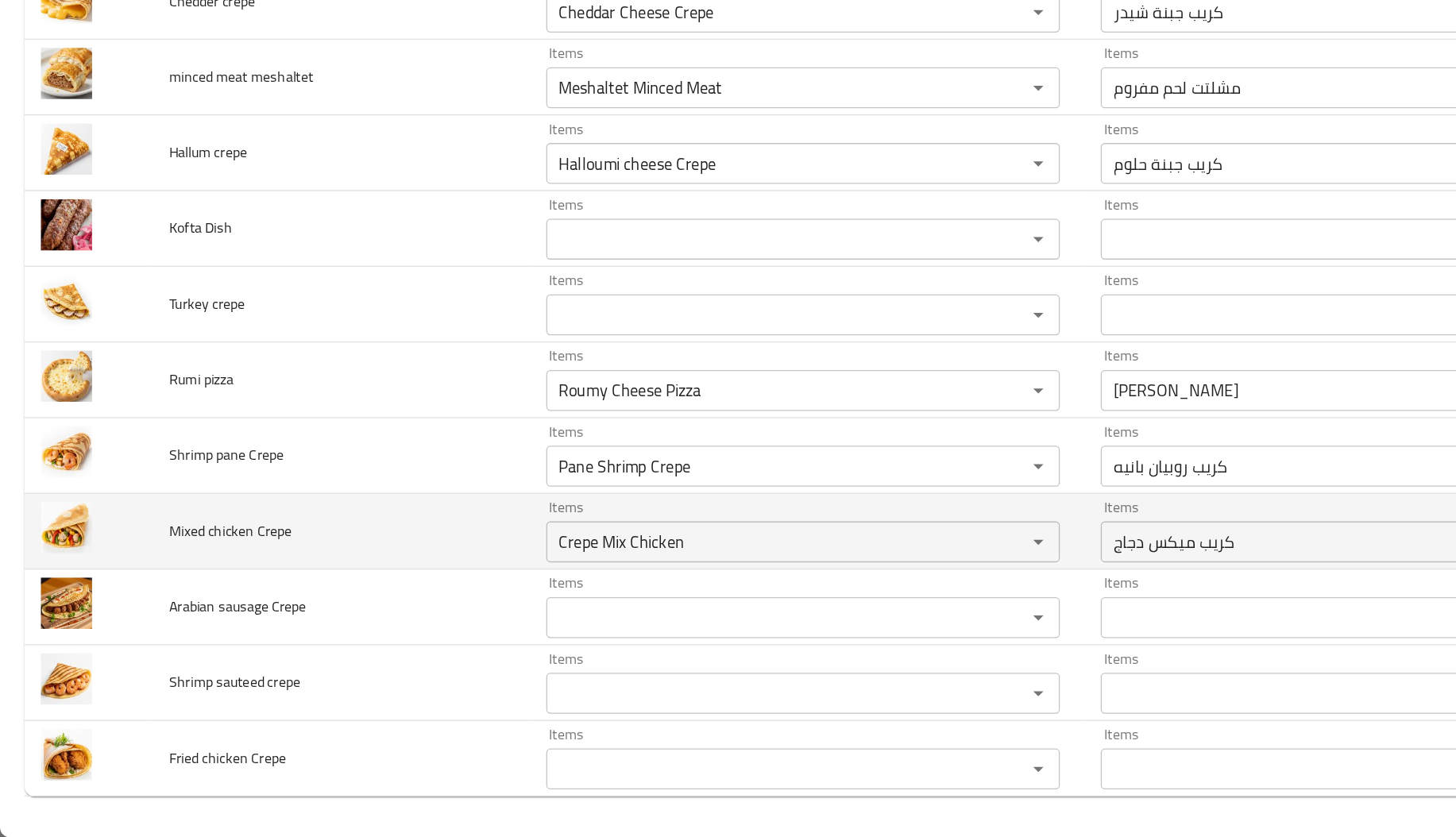
click at [262, 623] on td "Mixed chicken Crepe" at bounding box center [265, 599] width 293 height 59
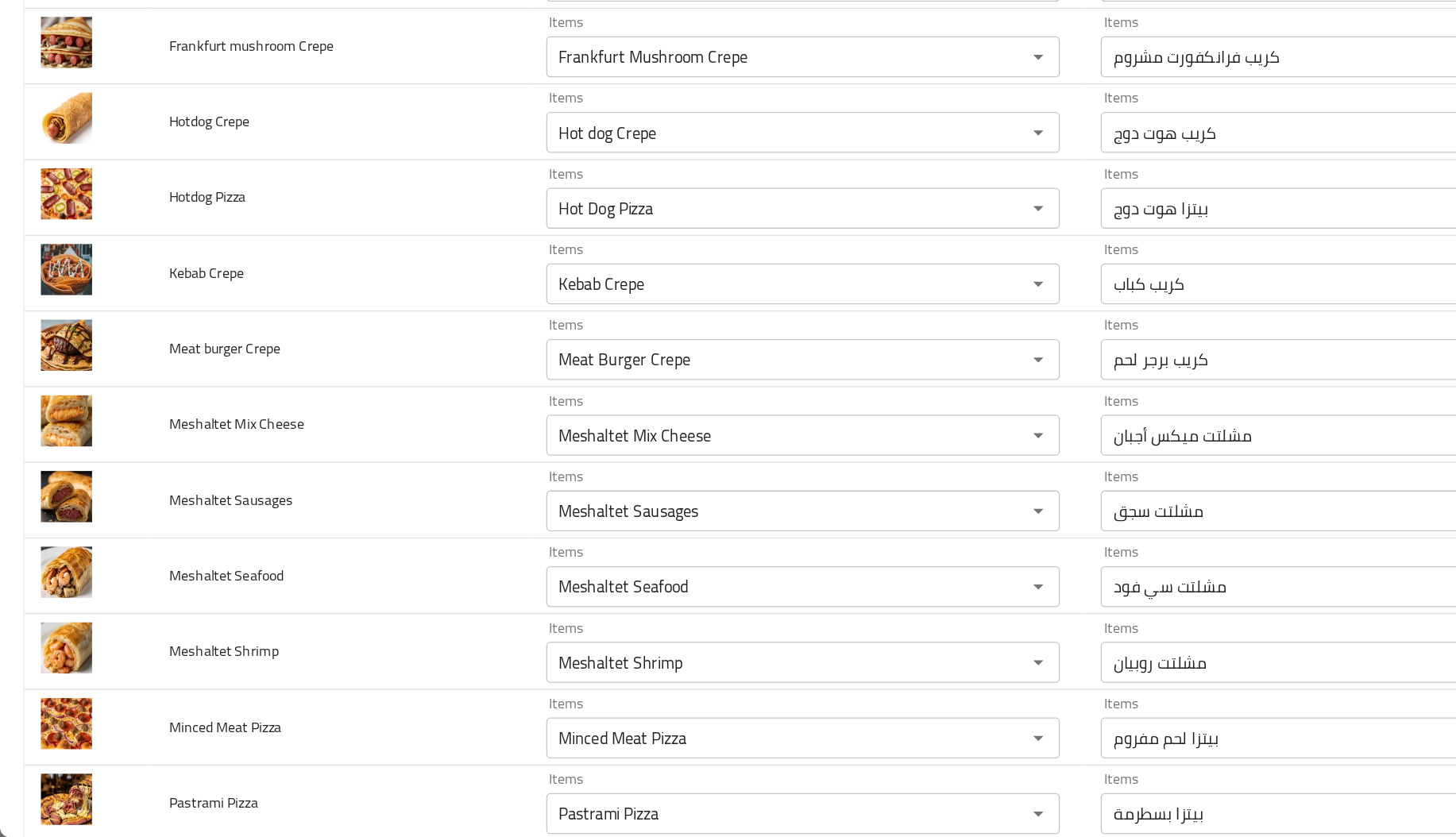
scroll to position [0, 0]
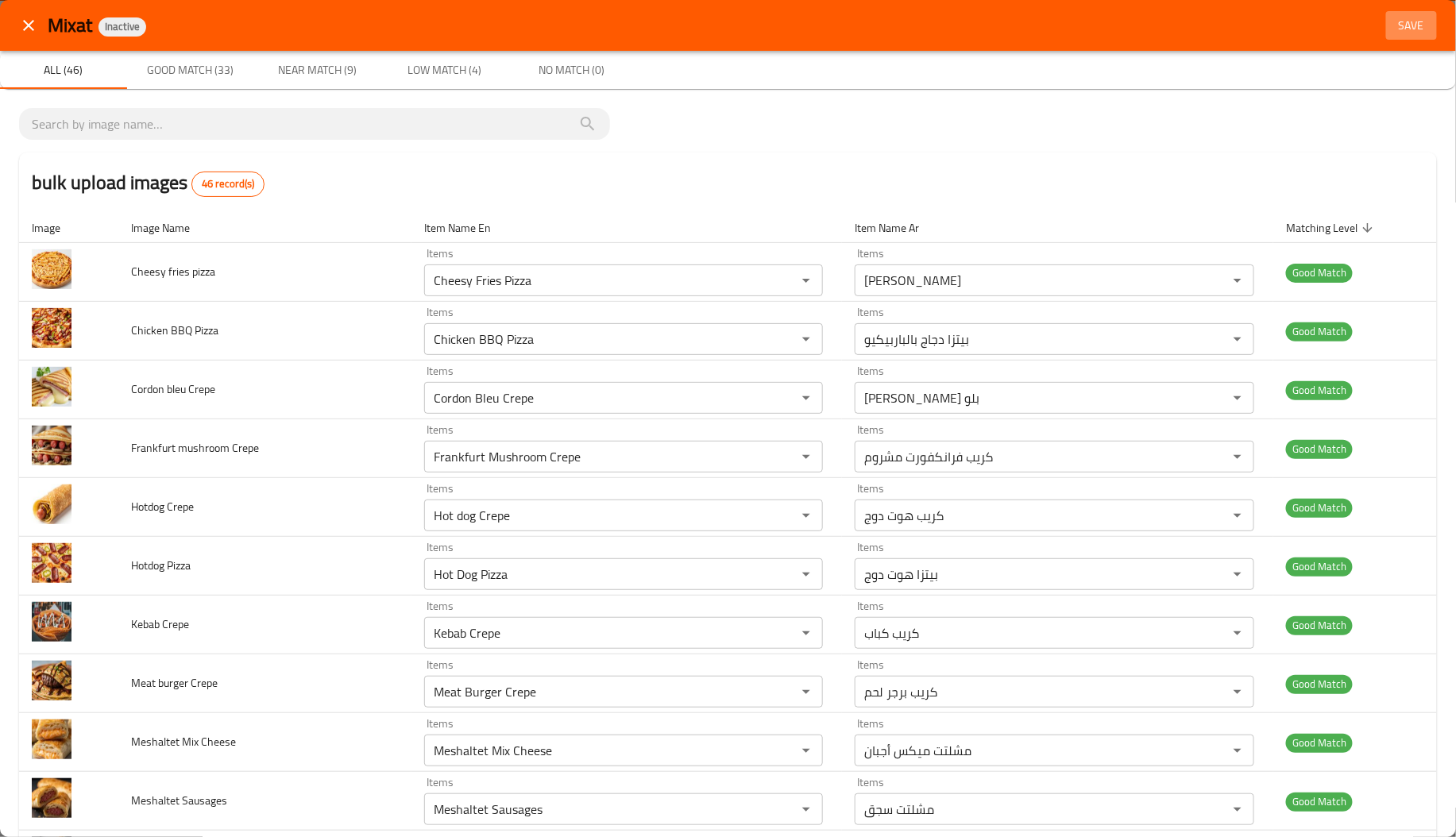
click at [1396, 30] on span "Save" at bounding box center [1411, 26] width 38 height 20
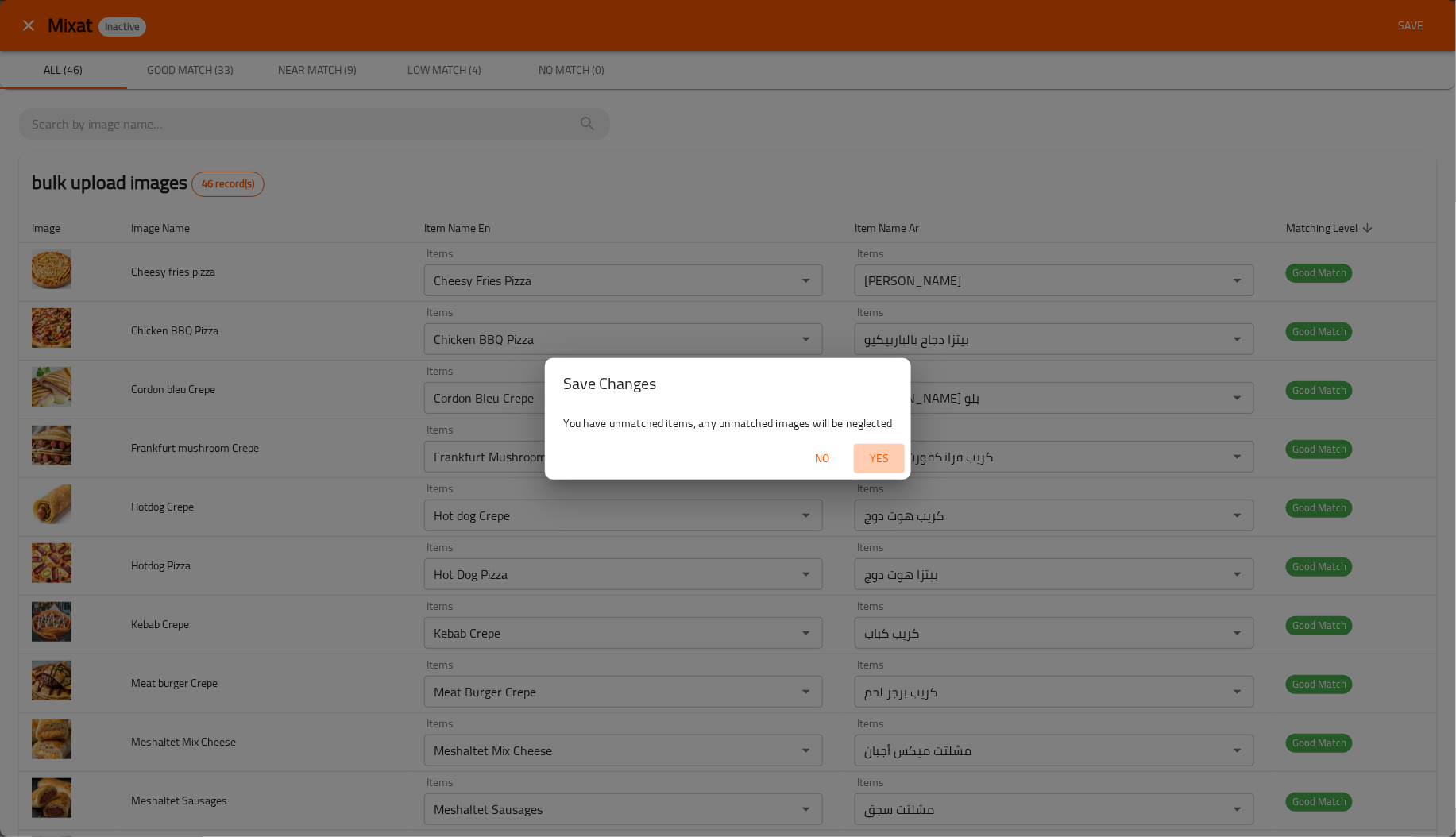
click at [894, 457] on span "Yes" at bounding box center [878, 458] width 38 height 20
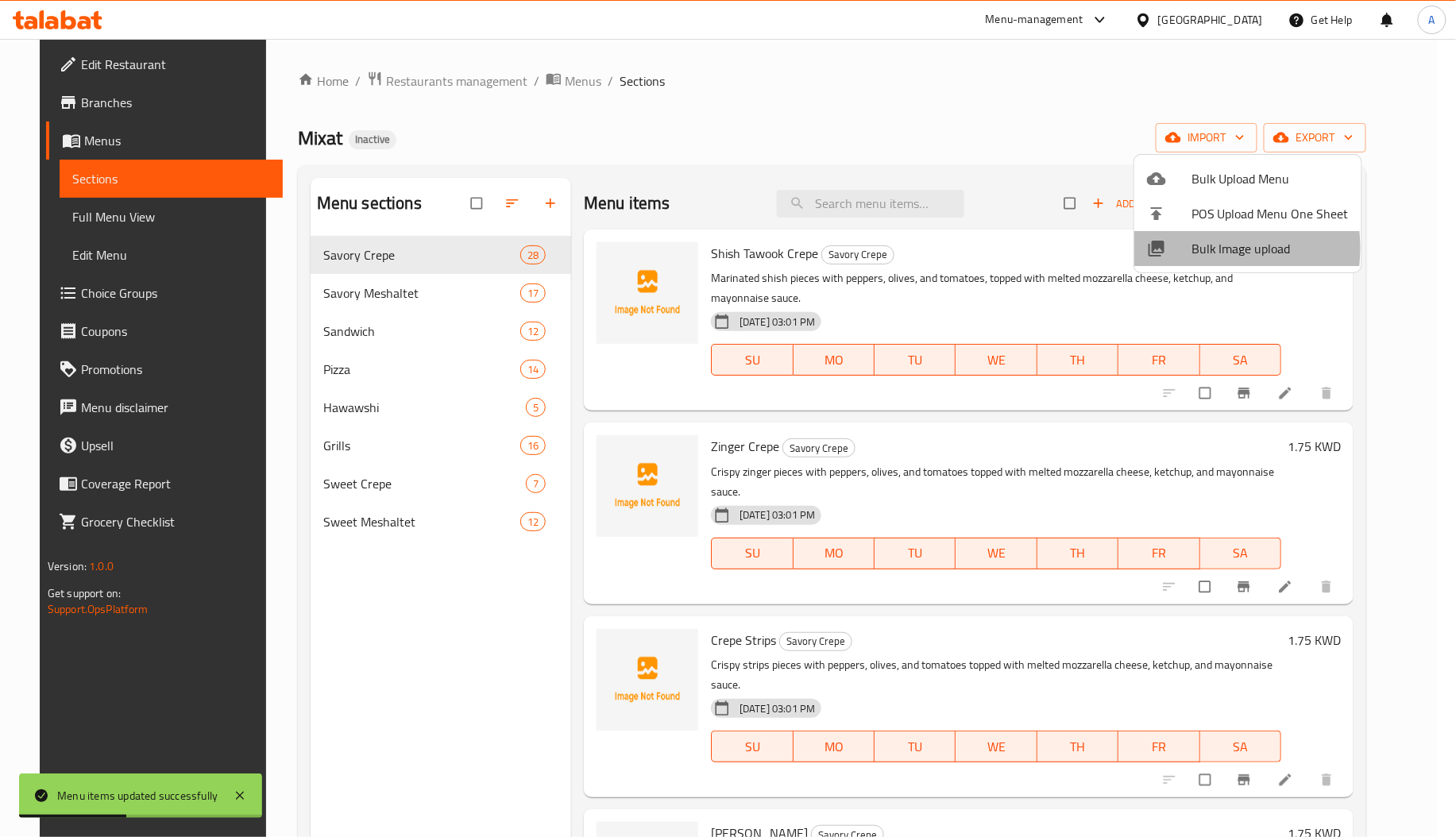
click at [1189, 248] on div at bounding box center [1168, 248] width 44 height 19
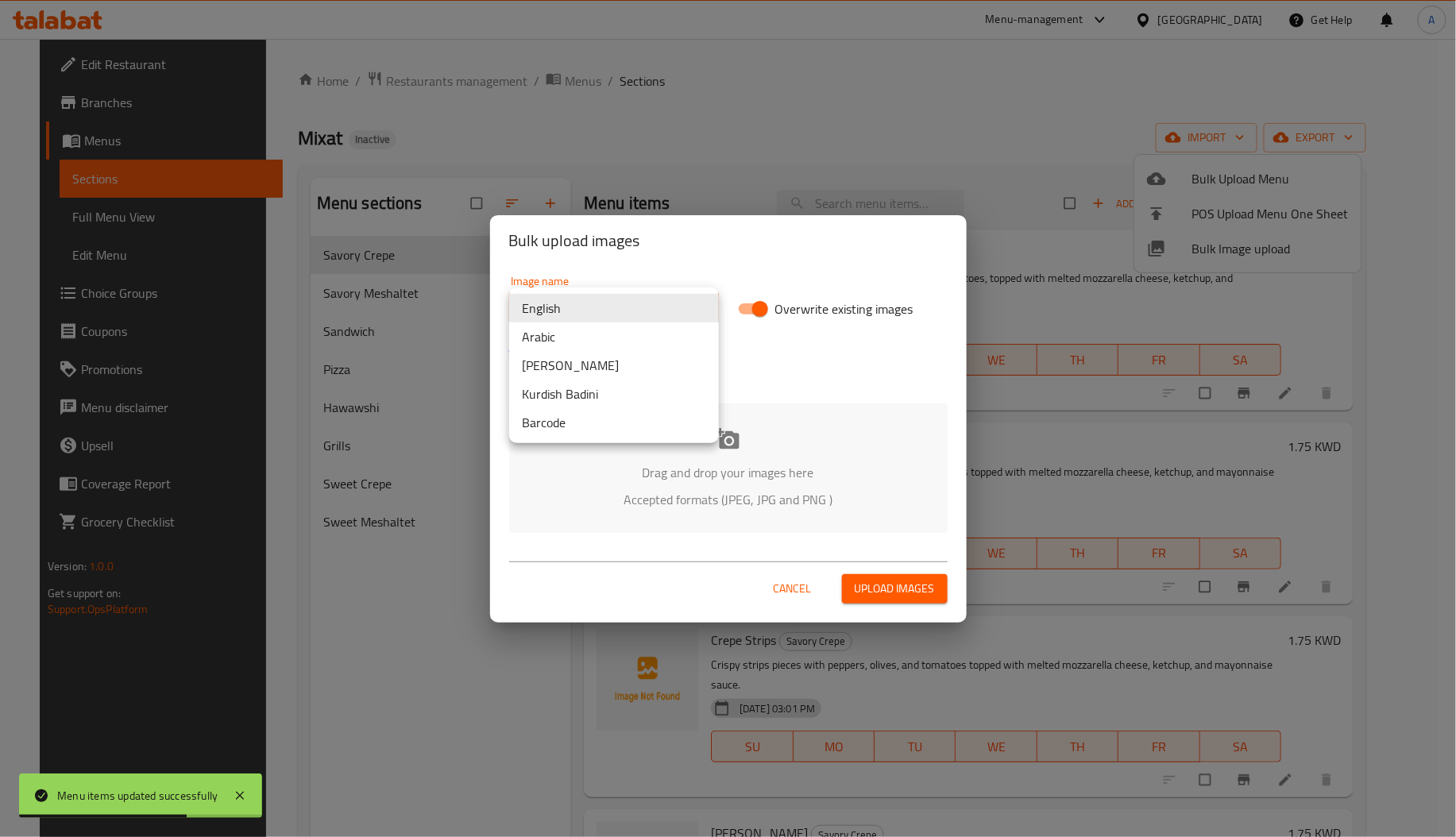
click at [636, 317] on body "Menu items updated successfully ​ Menu-management Kuwait Get Help A Edit Restau…" at bounding box center [728, 437] width 1456 height 798
click at [620, 344] on li "Arabic" at bounding box center [614, 337] width 210 height 28
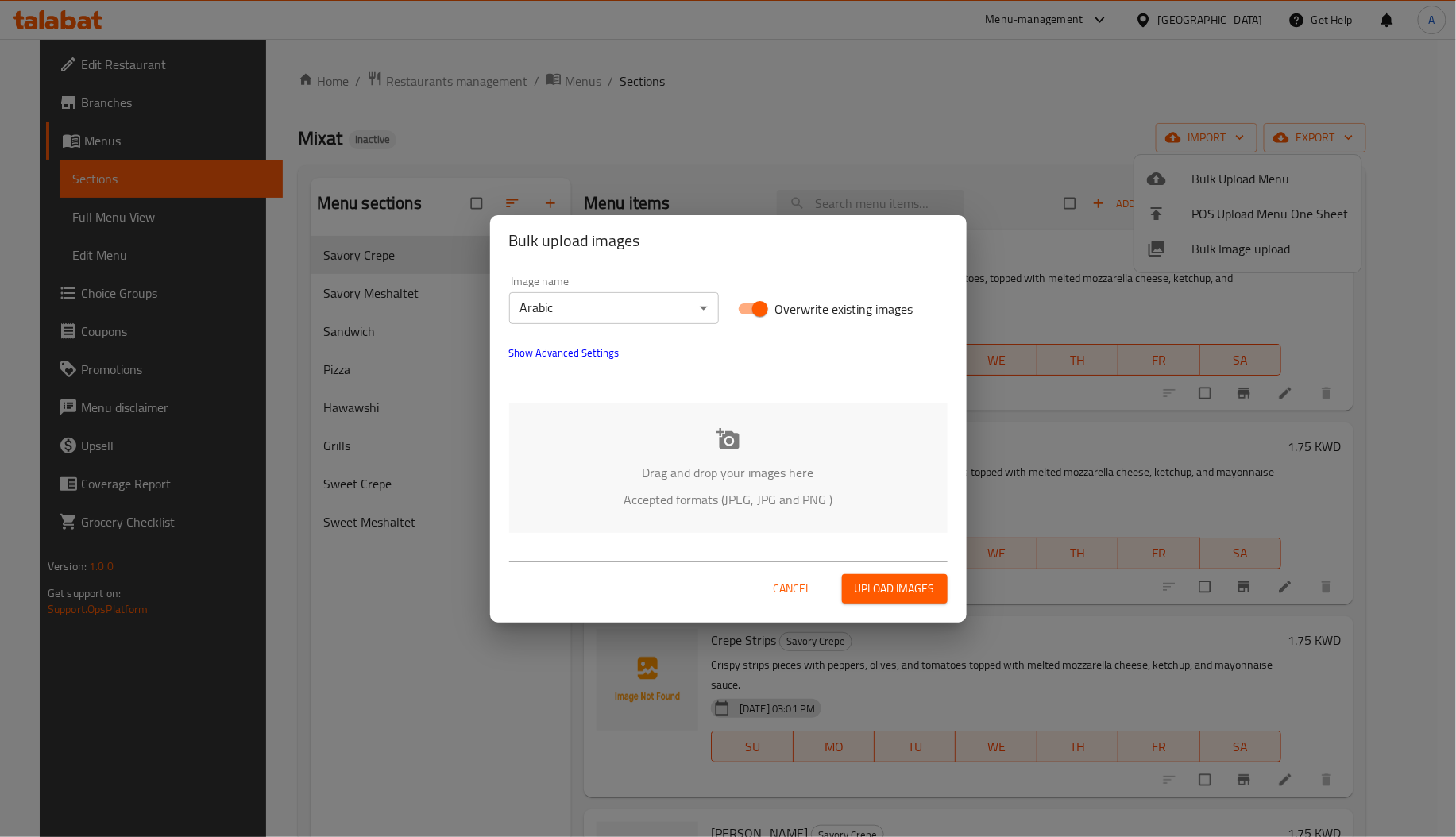
click at [720, 482] on p "Drag and drop your images here" at bounding box center [728, 472] width 391 height 19
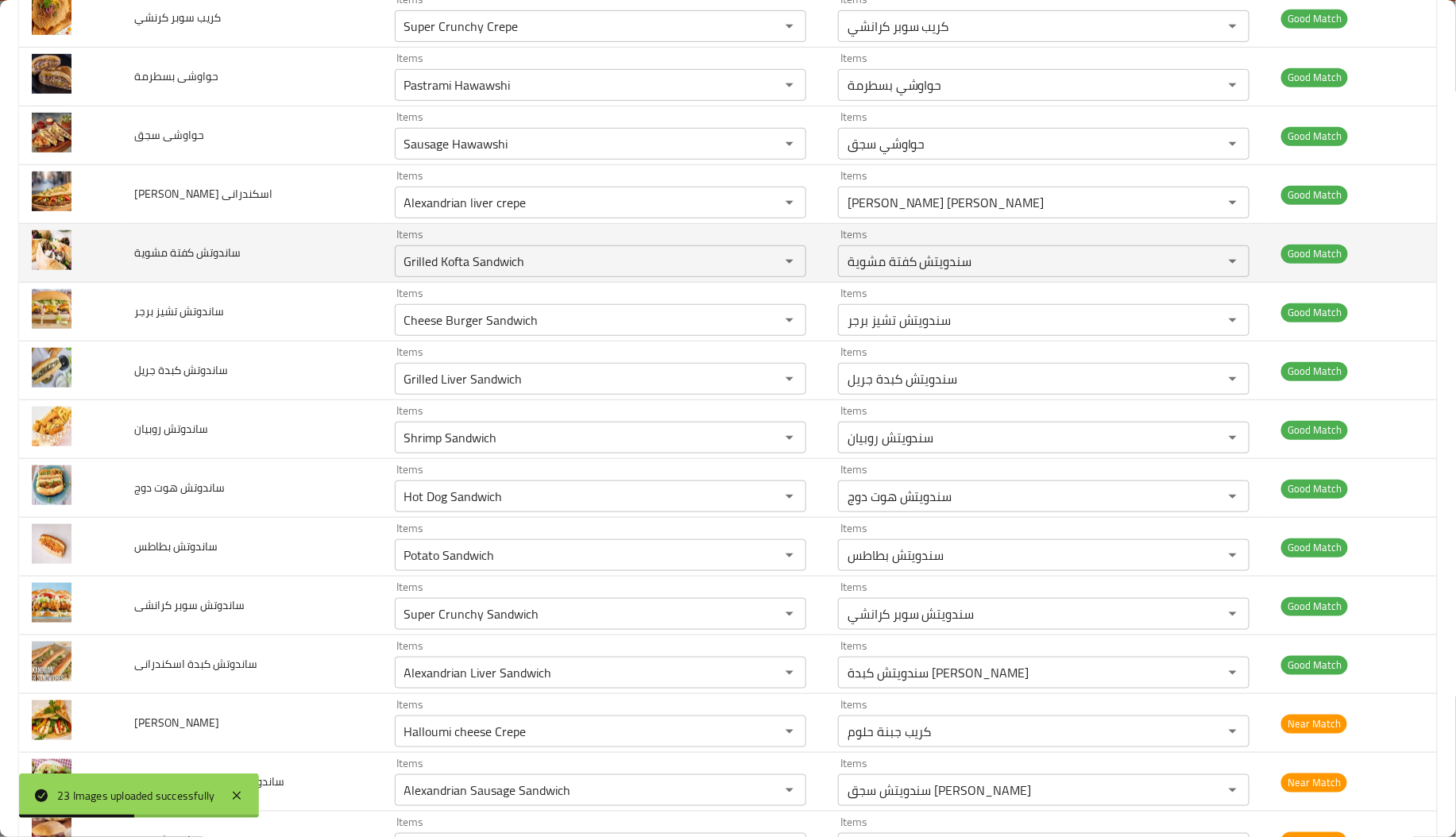
scroll to position [496, 0]
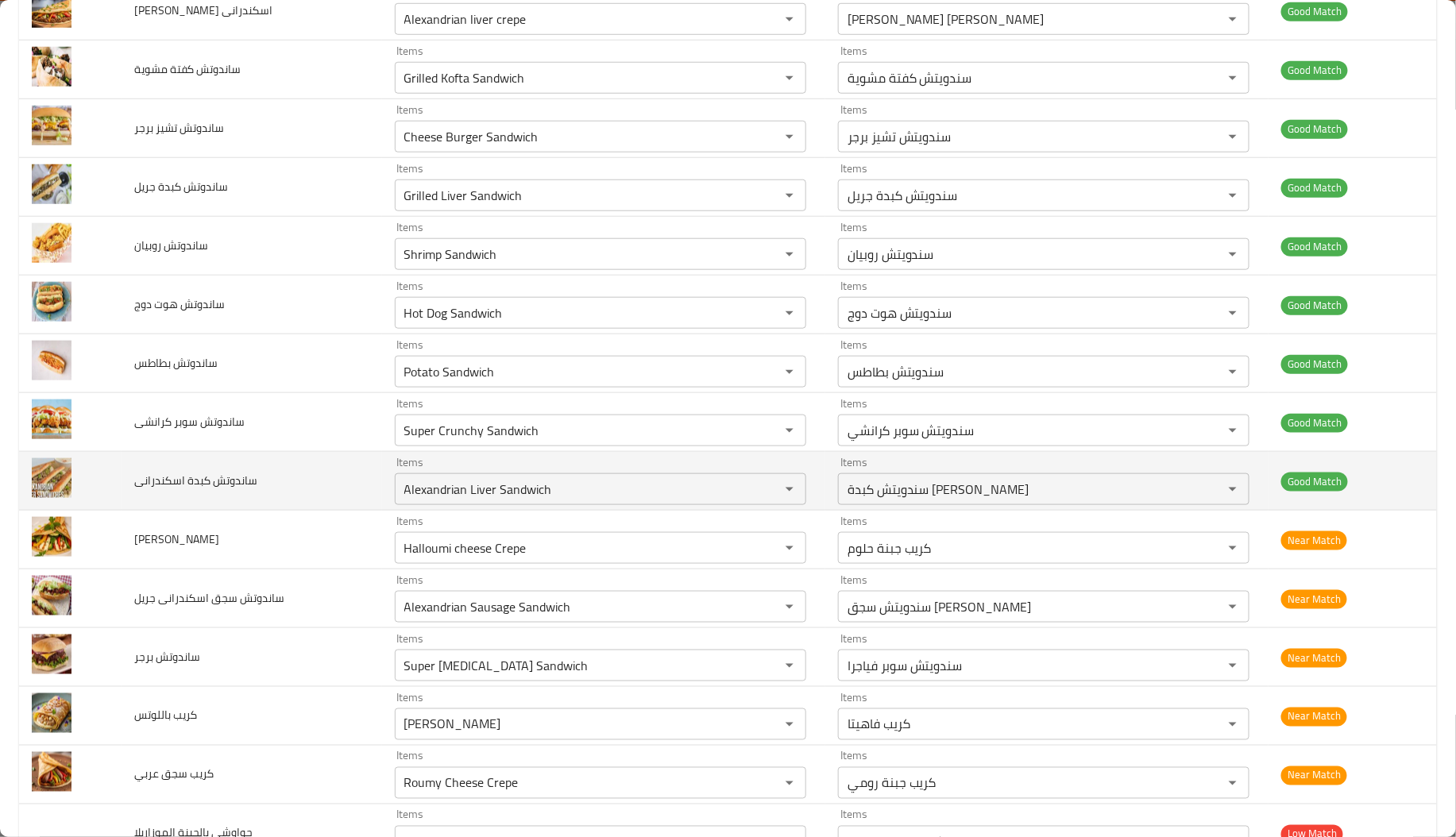
click at [274, 478] on td "ساندوتش كبدة اسكندرانى" at bounding box center [251, 481] width 261 height 59
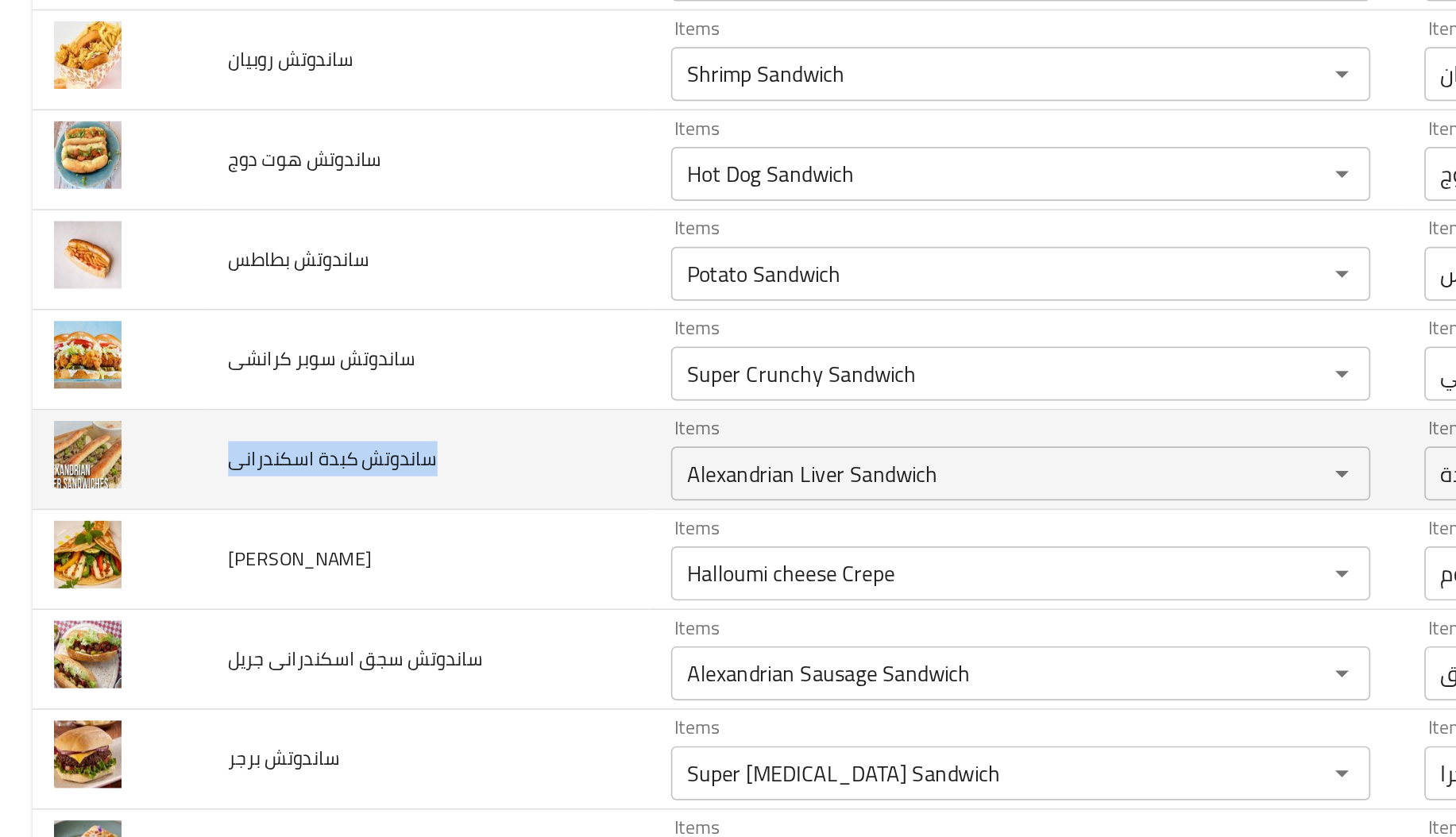
copy span "ساندوتش كبدة اسكندرانى"
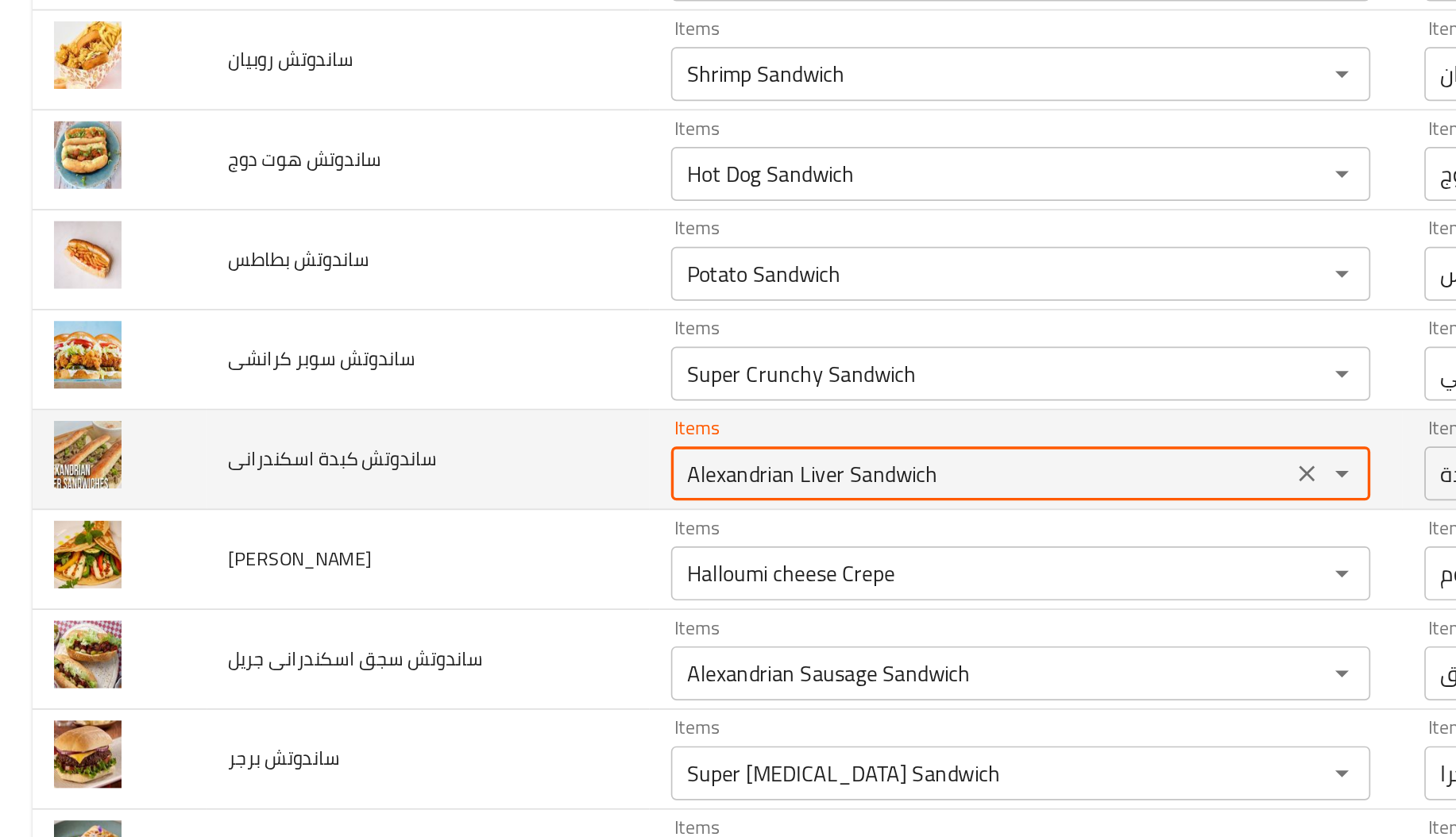
click at [436, 495] on اسكندرانى "Alexandrian Liver Sandwich" at bounding box center [577, 488] width 355 height 23
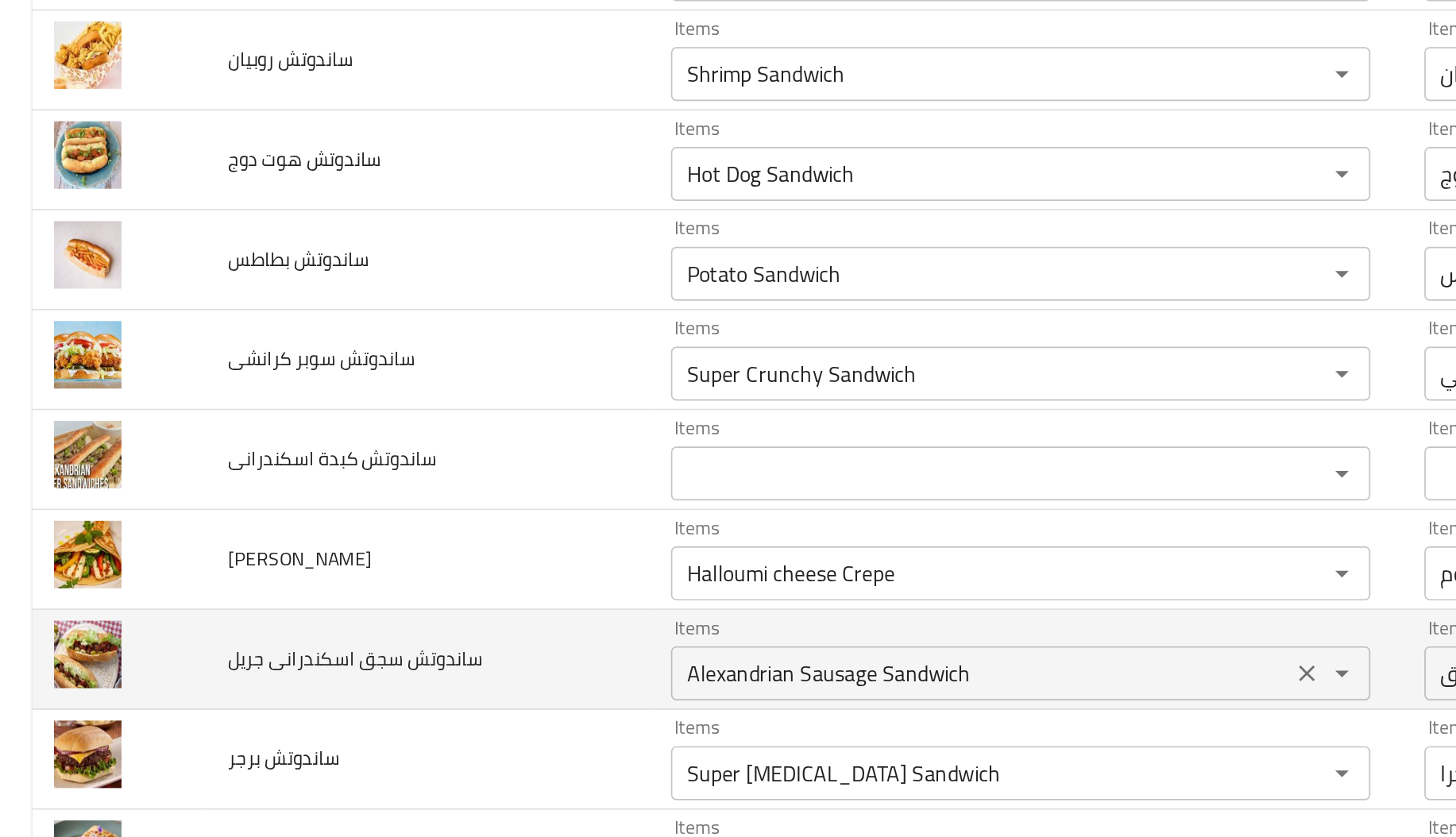
click at [455, 600] on جريل "Alexandrian Sausage Sandwich" at bounding box center [577, 607] width 355 height 23
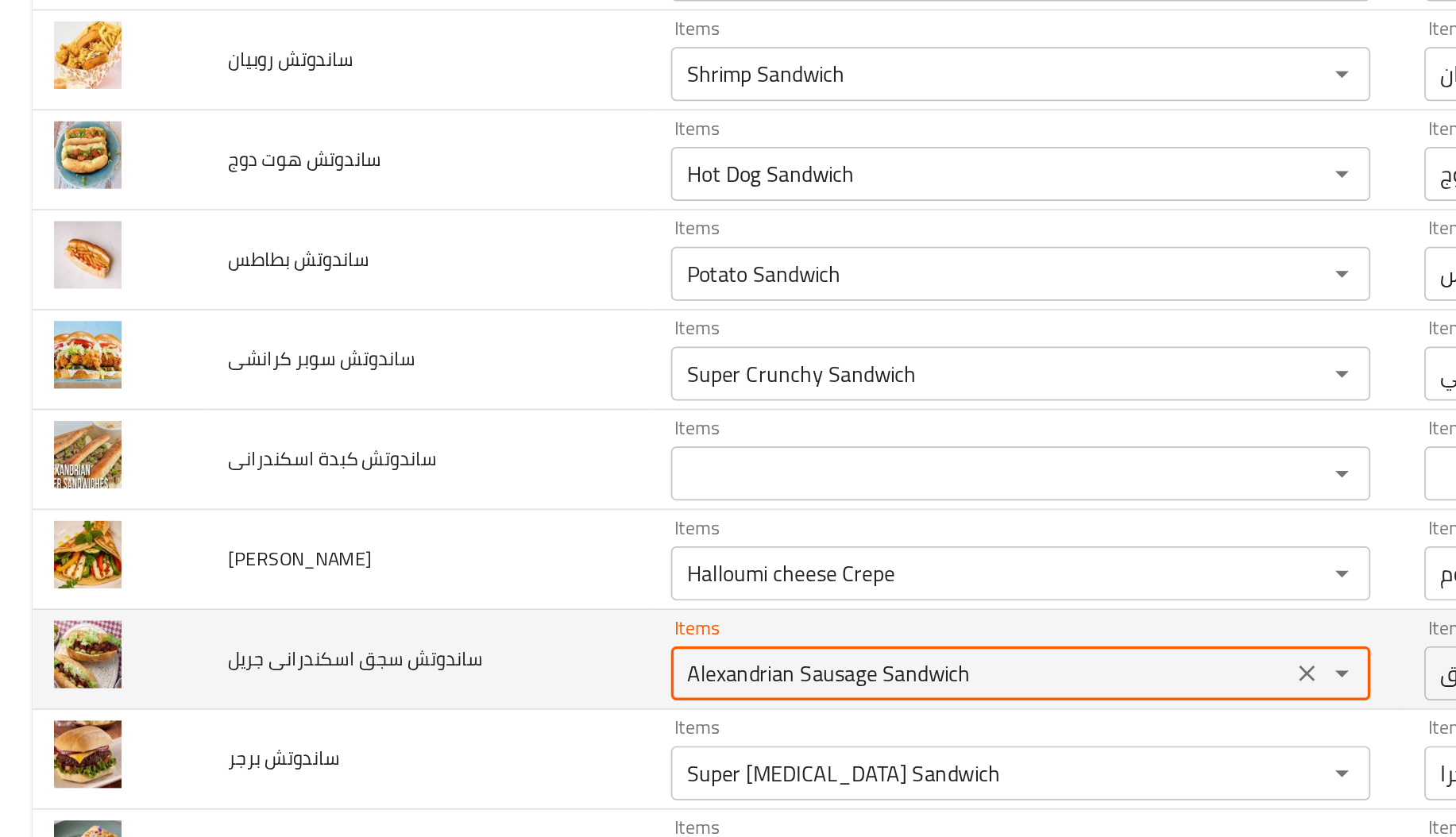
click at [455, 600] on جريل "Alexandrian Sausage Sandwich" at bounding box center [577, 607] width 355 height 23
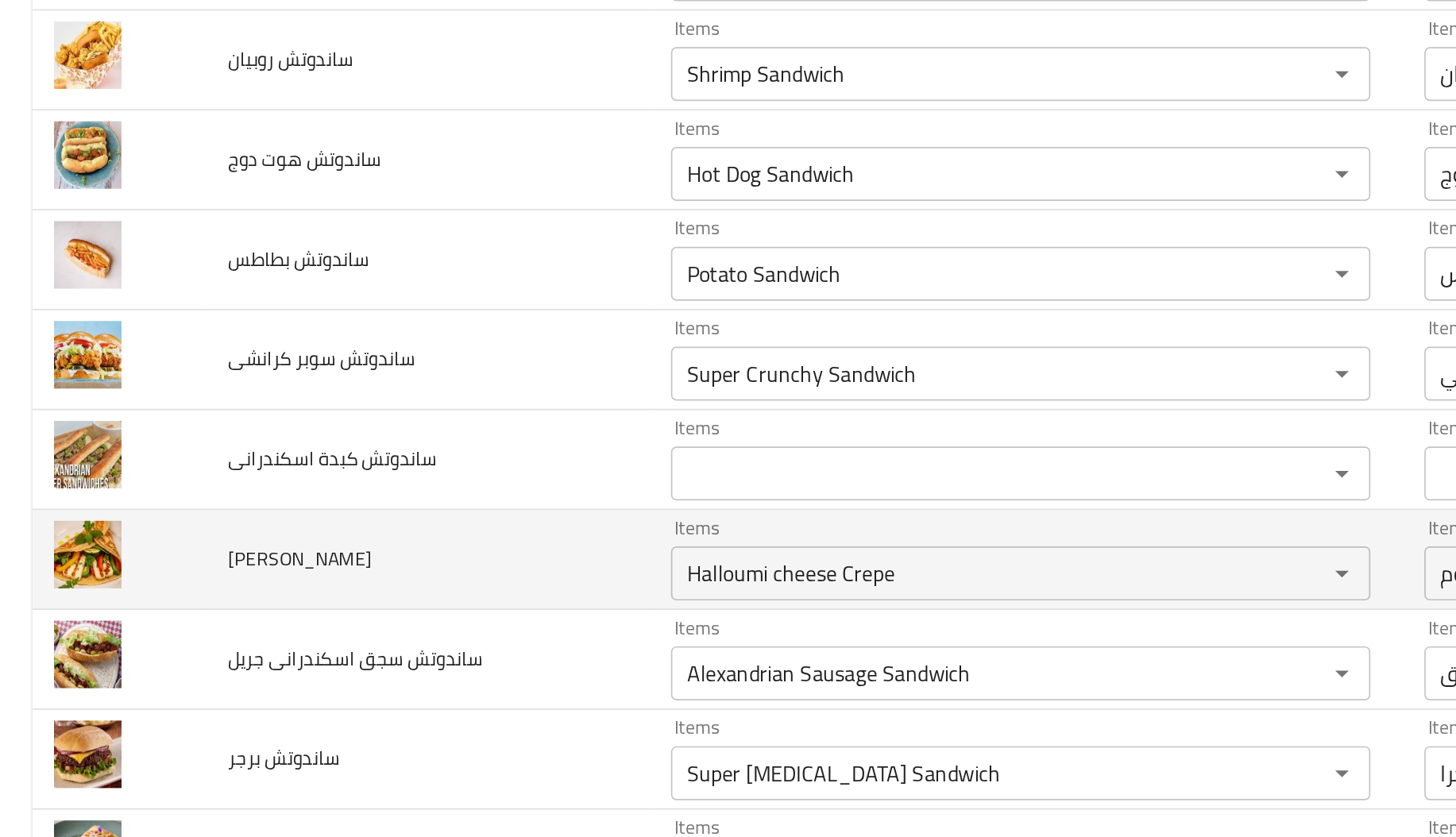
click at [298, 565] on td "كريب حلوم" at bounding box center [251, 540] width 261 height 59
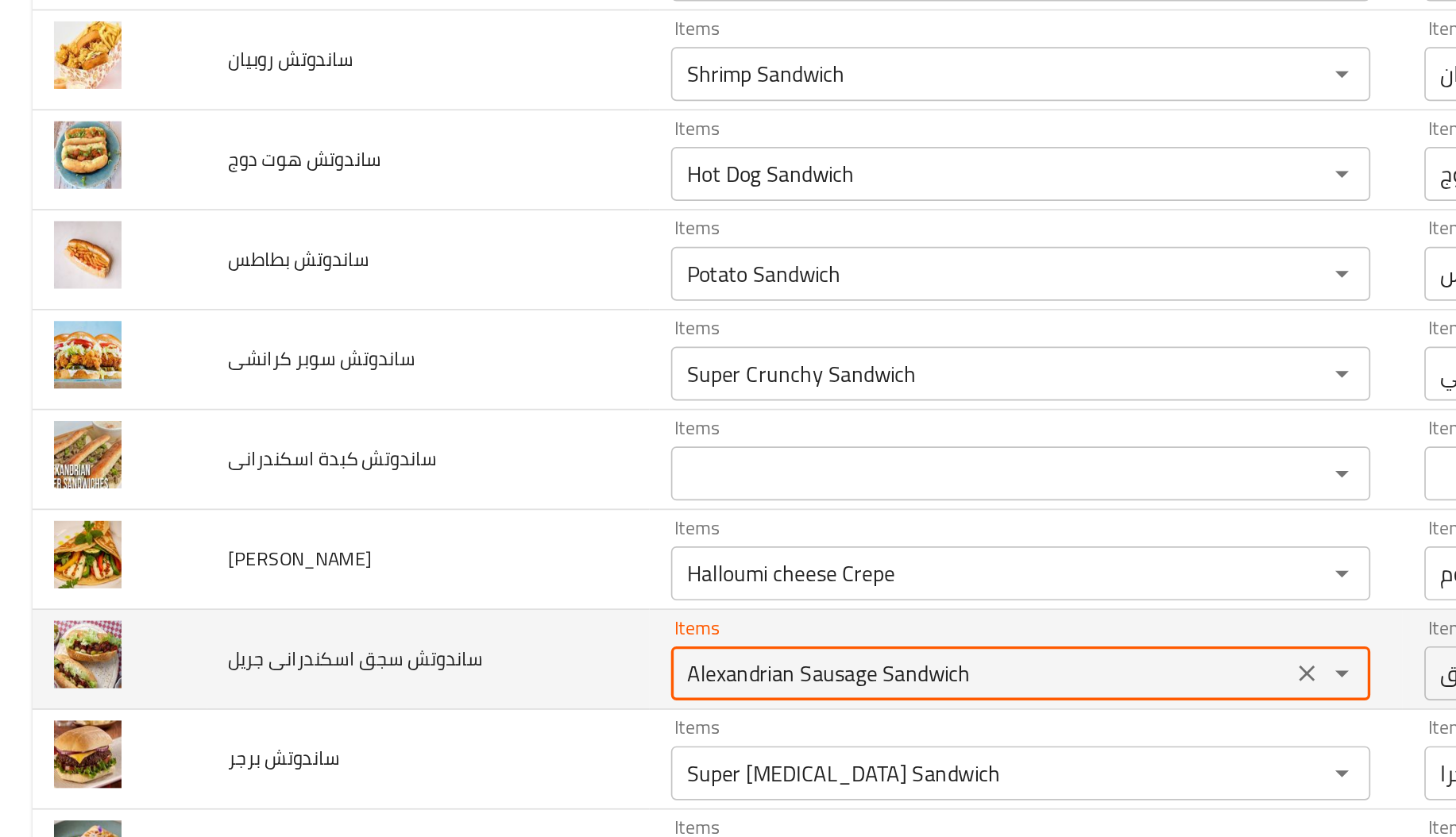
click at [455, 612] on جريل "Alexandrian Sausage Sandwich" at bounding box center [577, 607] width 355 height 23
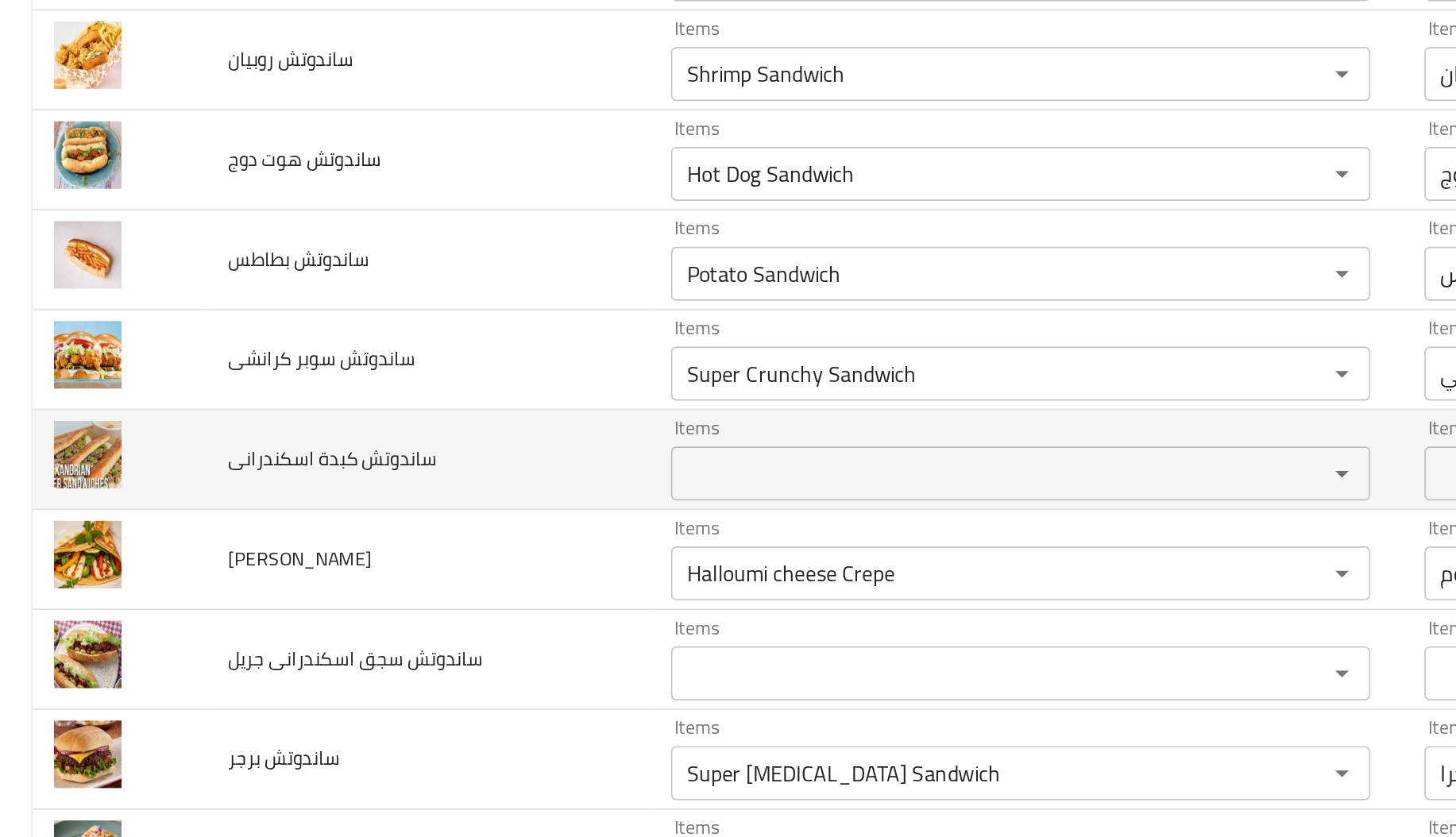
click at [302, 460] on td "ساندوتش كبدة اسكندرانى" at bounding box center [251, 481] width 261 height 59
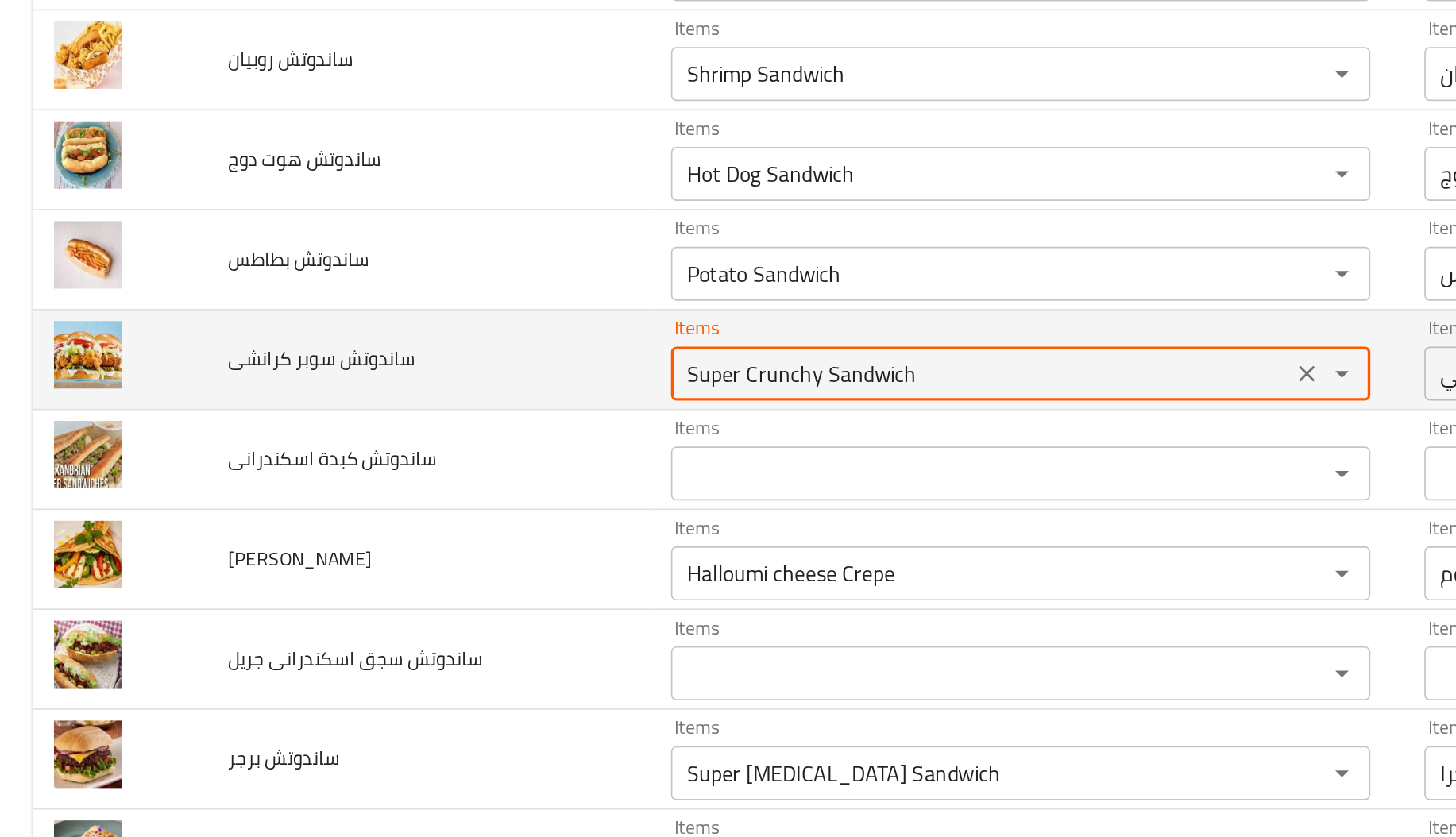
click at [488, 427] on كرانشى "Super Crunchy Sandwich" at bounding box center [577, 430] width 355 height 23
click at [551, 425] on كرانشى "Super Crunchy Sandwich" at bounding box center [577, 430] width 355 height 23
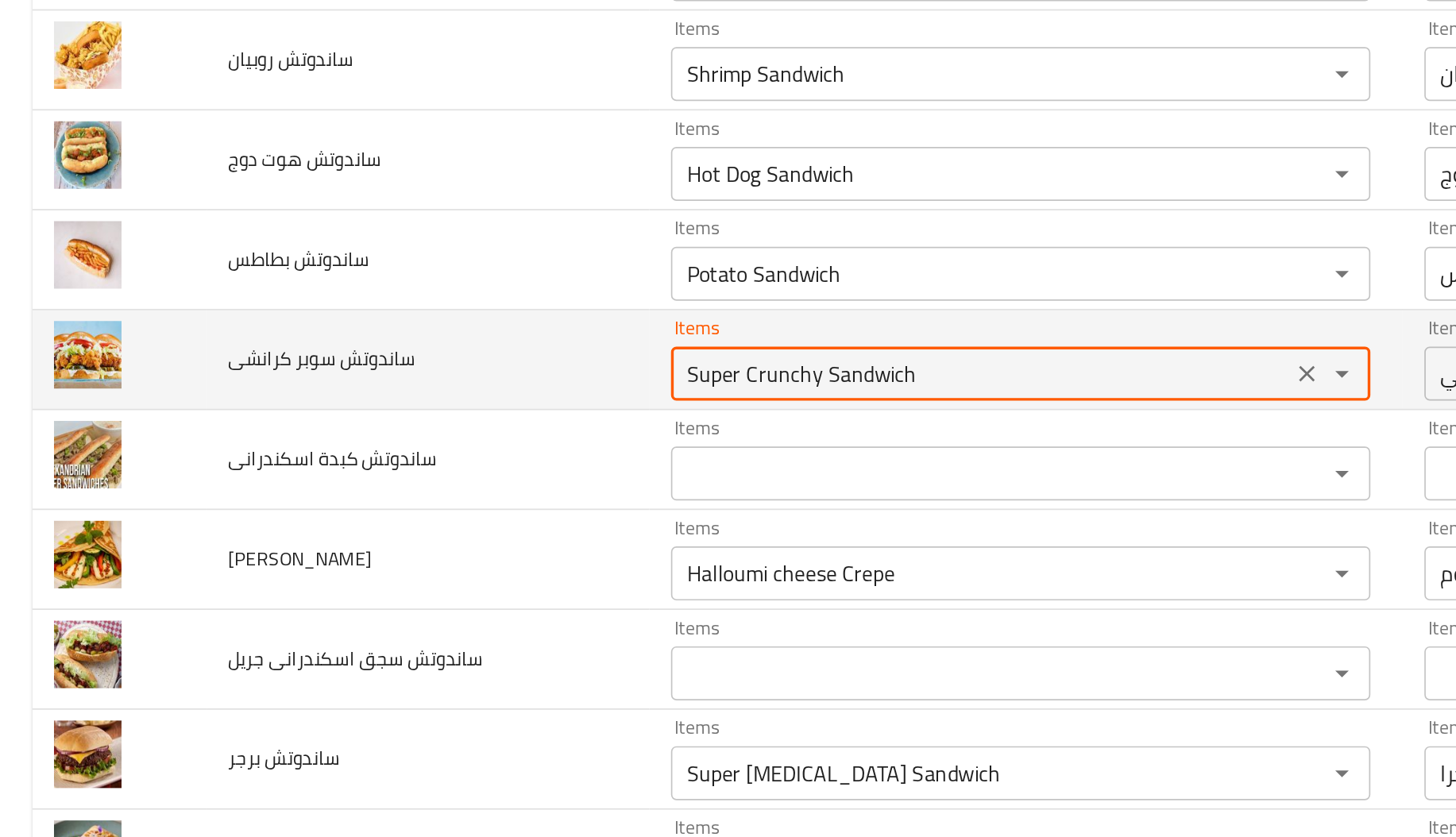
click at [551, 425] on كرانشى "Super Crunchy Sandwich" at bounding box center [577, 430] width 355 height 23
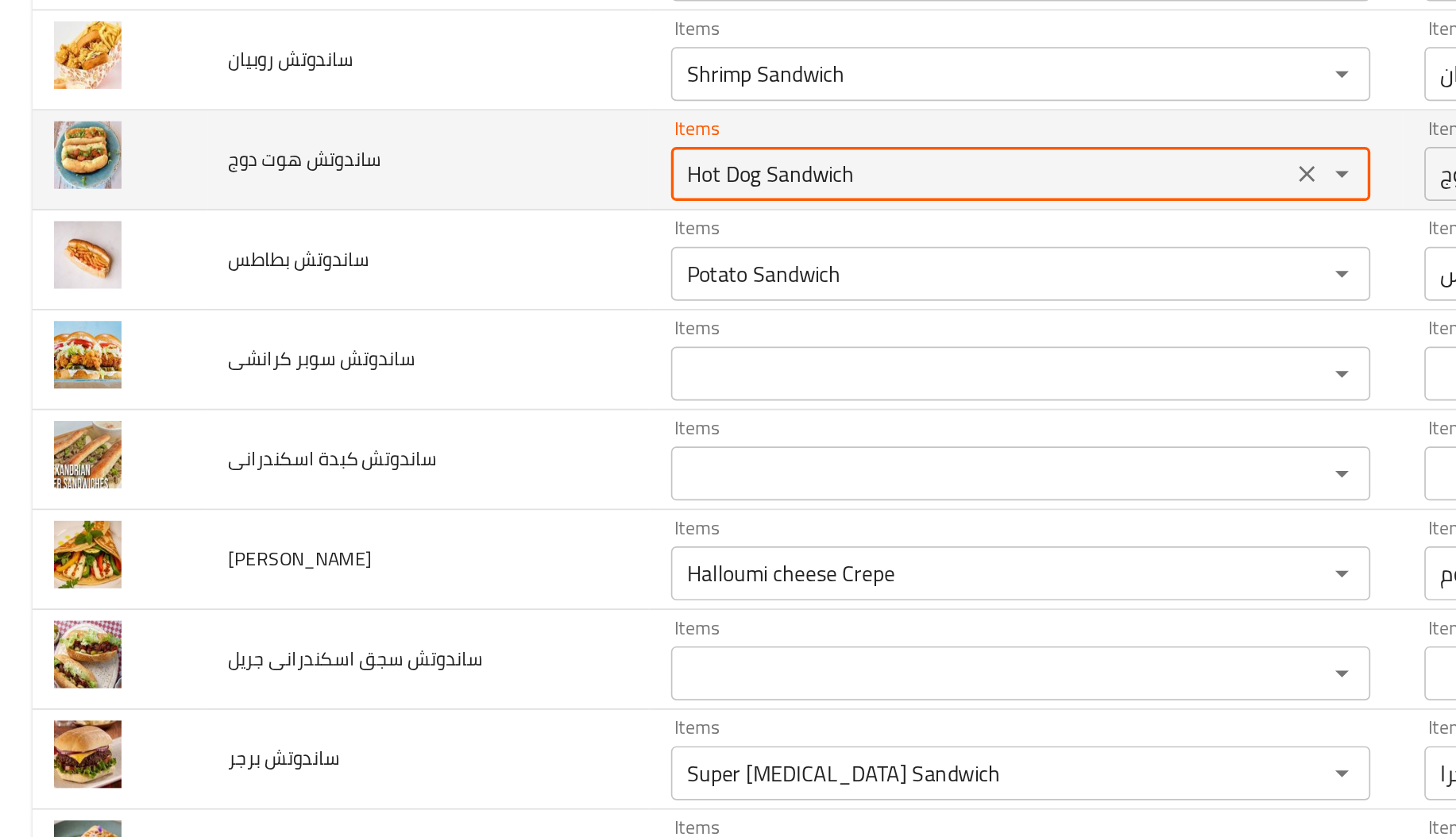
click at [465, 307] on دوج "Hot Dog Sandwich" at bounding box center [577, 313] width 355 height 23
click at [764, 311] on icon "Clear" at bounding box center [768, 313] width 9 height 9
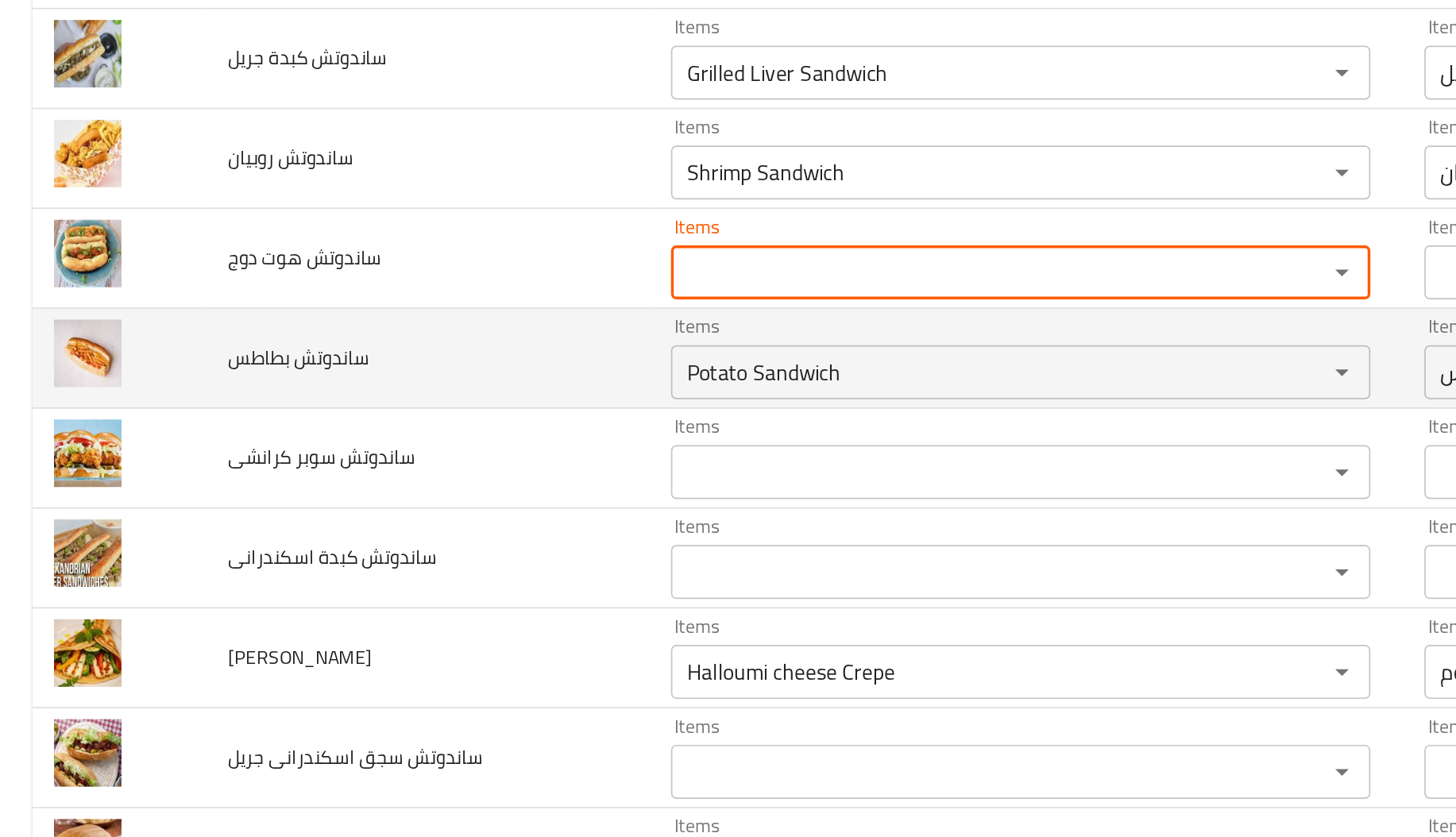
scroll to position [411, 0]
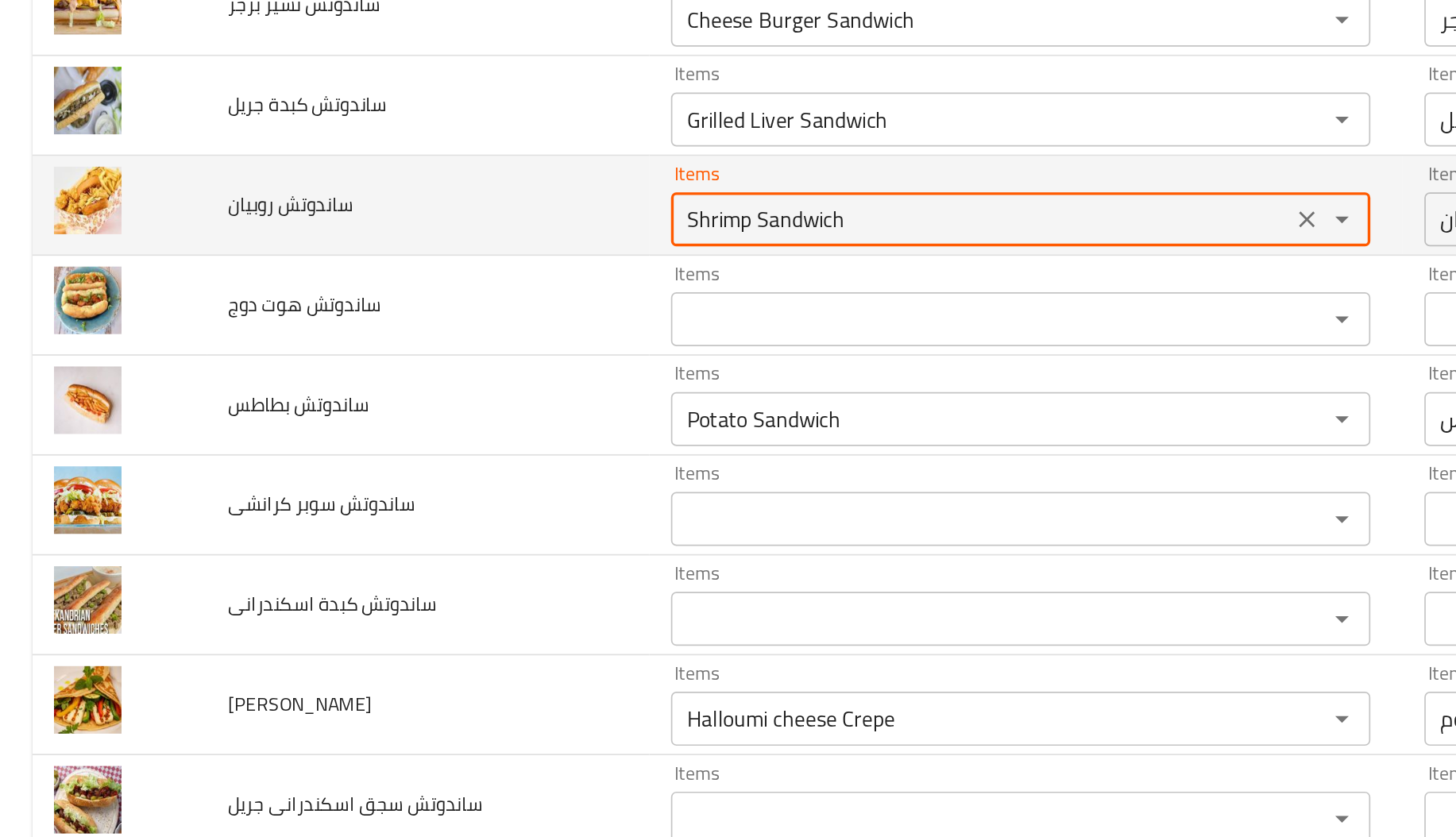
click at [453, 341] on روبيان "Shrimp Sandwich" at bounding box center [577, 339] width 355 height 23
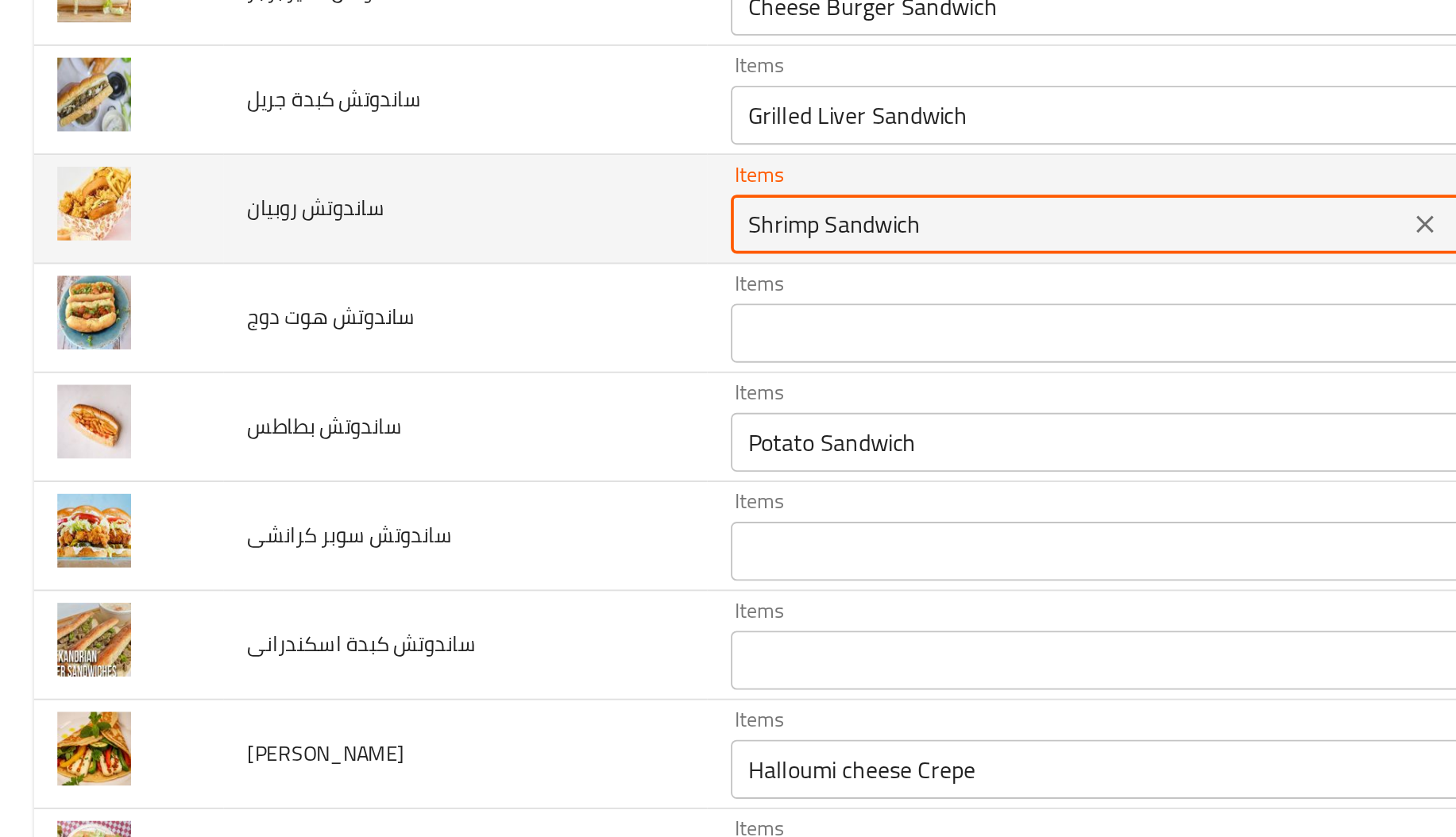
click at [166, 324] on span "ساندوتش روبيان" at bounding box center [171, 331] width 74 height 21
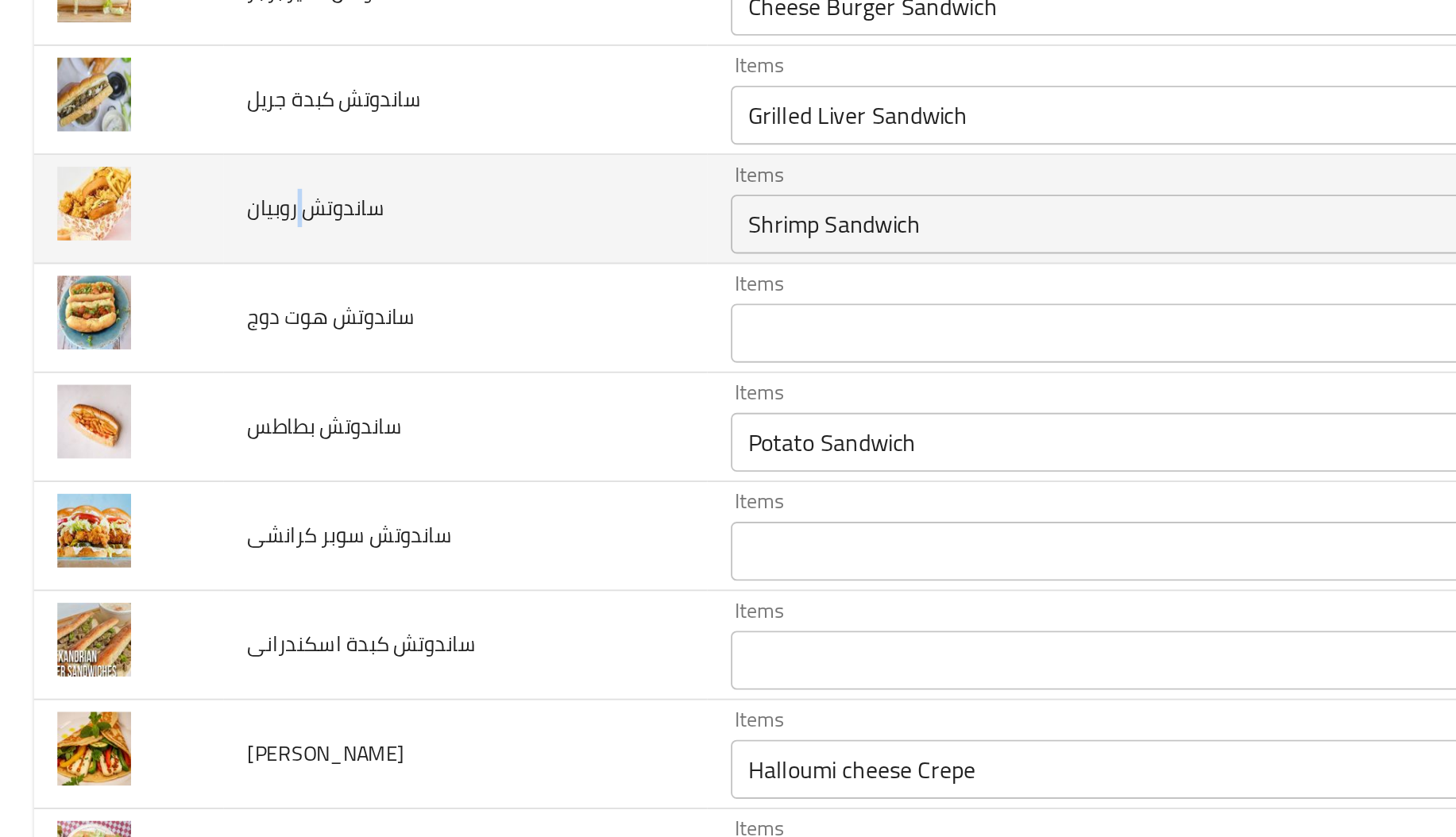
click at [166, 324] on span "ساندوتش روبيان" at bounding box center [171, 331] width 74 height 21
copy span "ساندوتش روبيان"
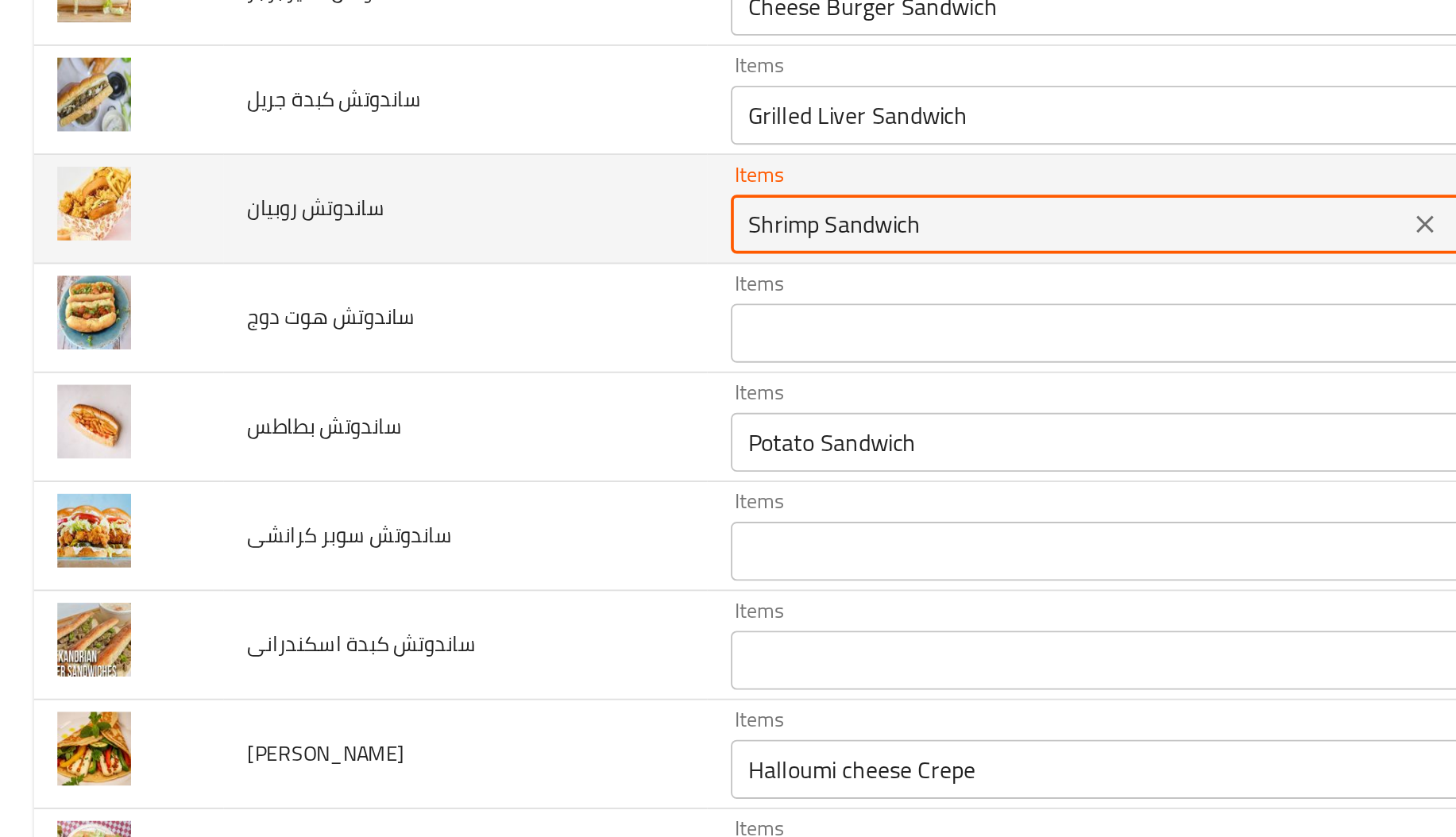
click at [502, 336] on روبيان "Shrimp Sandwich" at bounding box center [577, 339] width 355 height 23
type روبيان "Shrimp Sandwich"
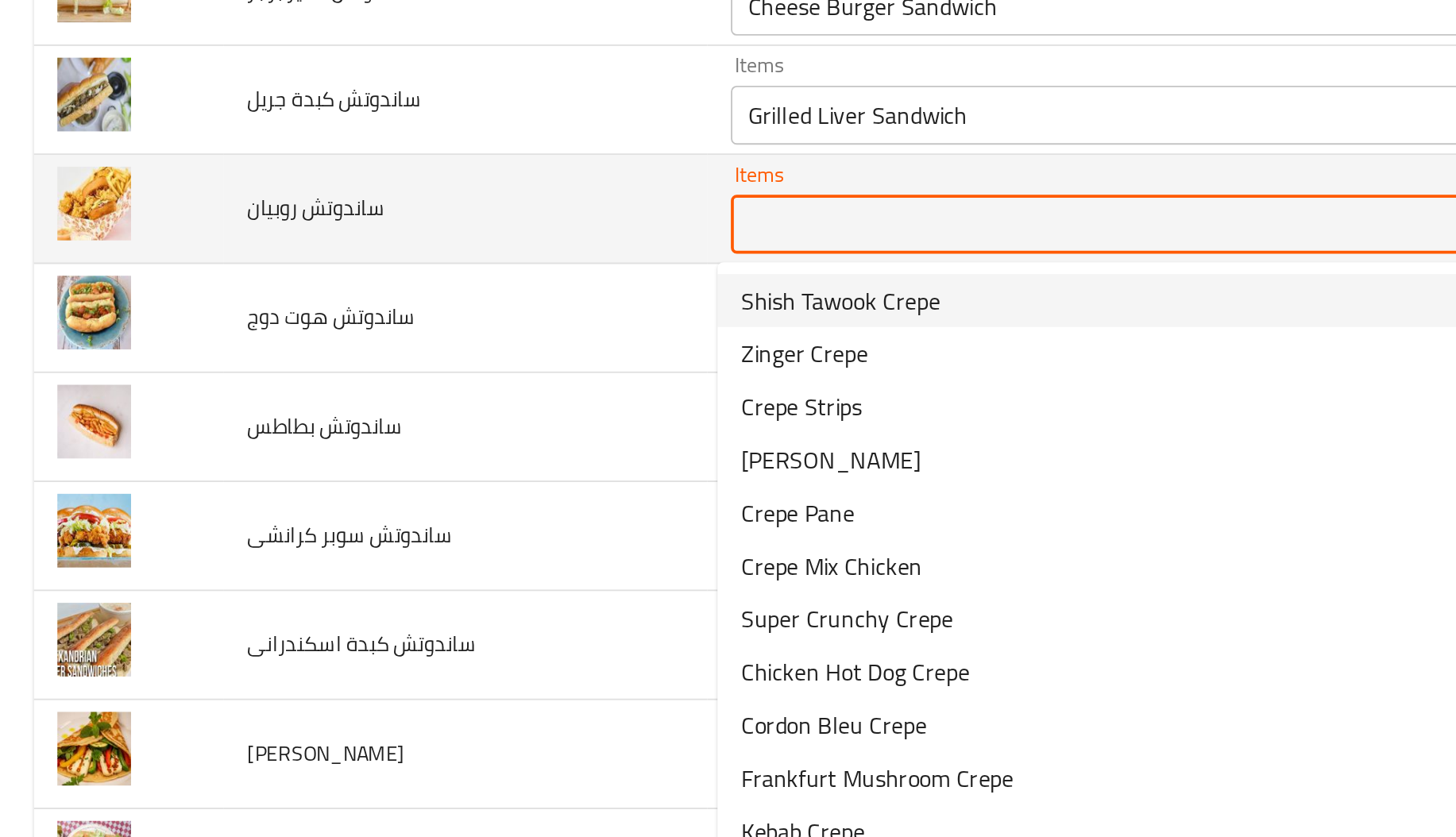
click at [313, 345] on td "ساندوتش روبيان" at bounding box center [251, 332] width 261 height 59
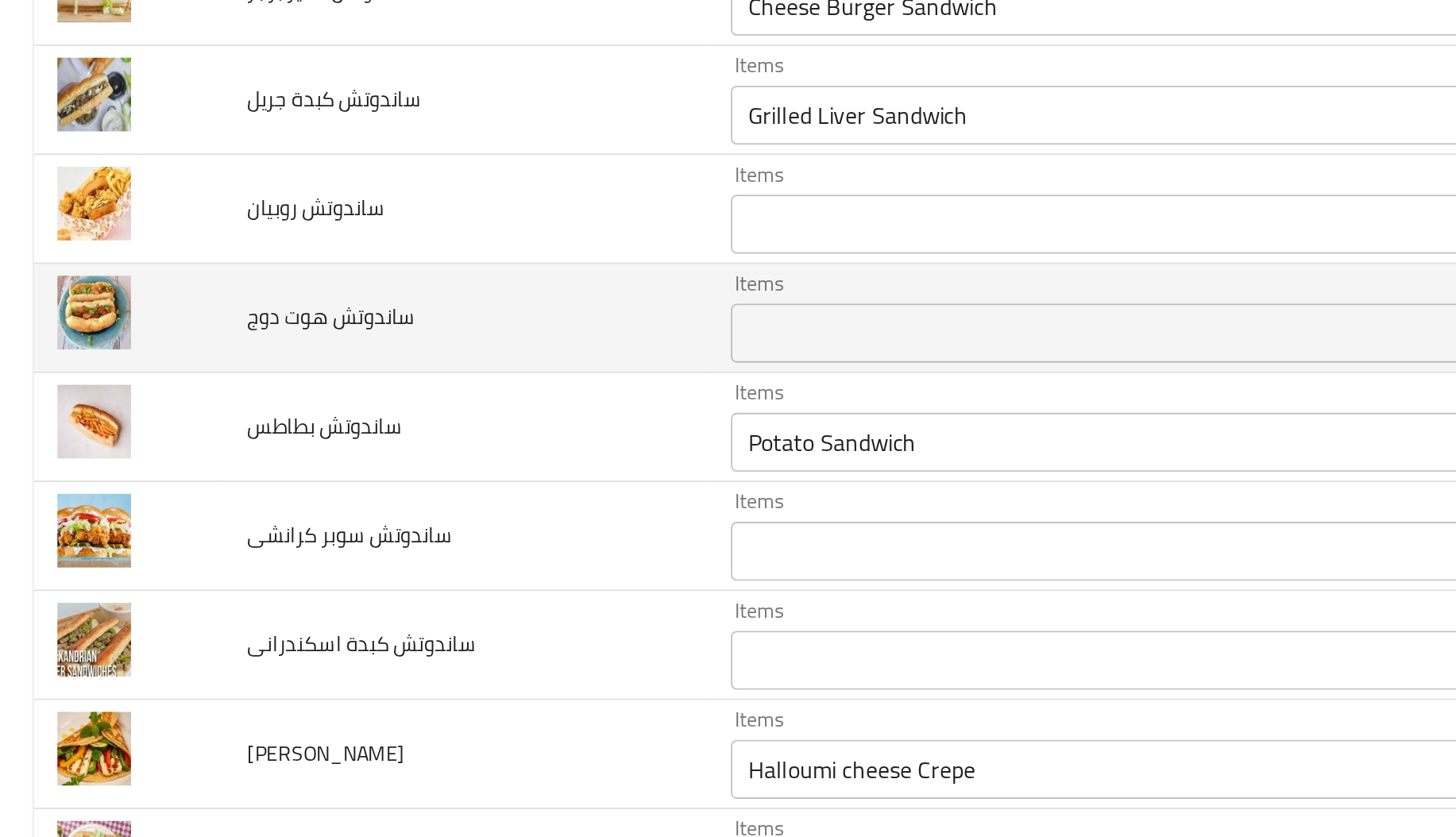
click at [249, 383] on td "ساندوتش هوت دوج" at bounding box center [251, 390] width 261 height 59
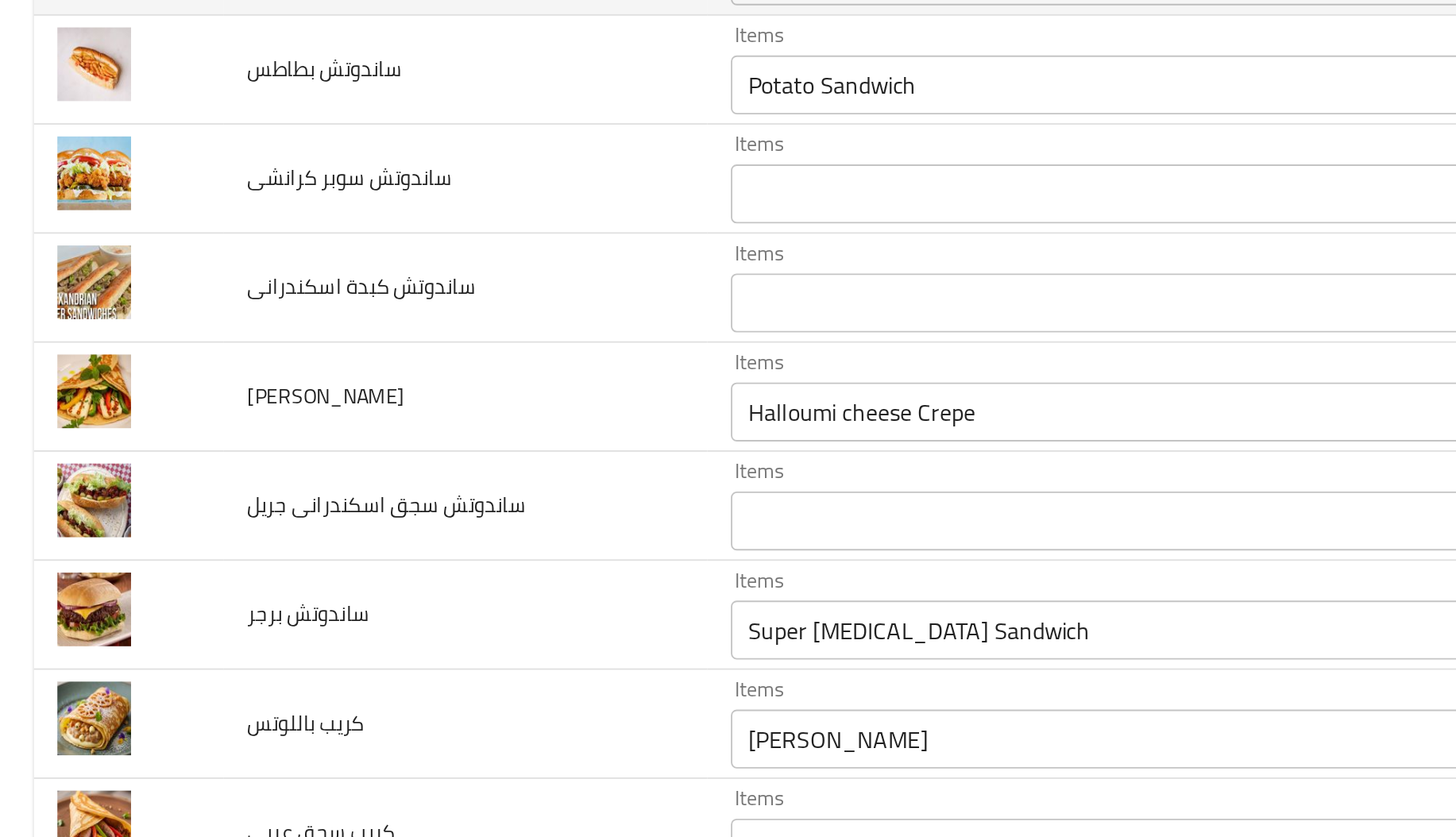
scroll to position [792, 0]
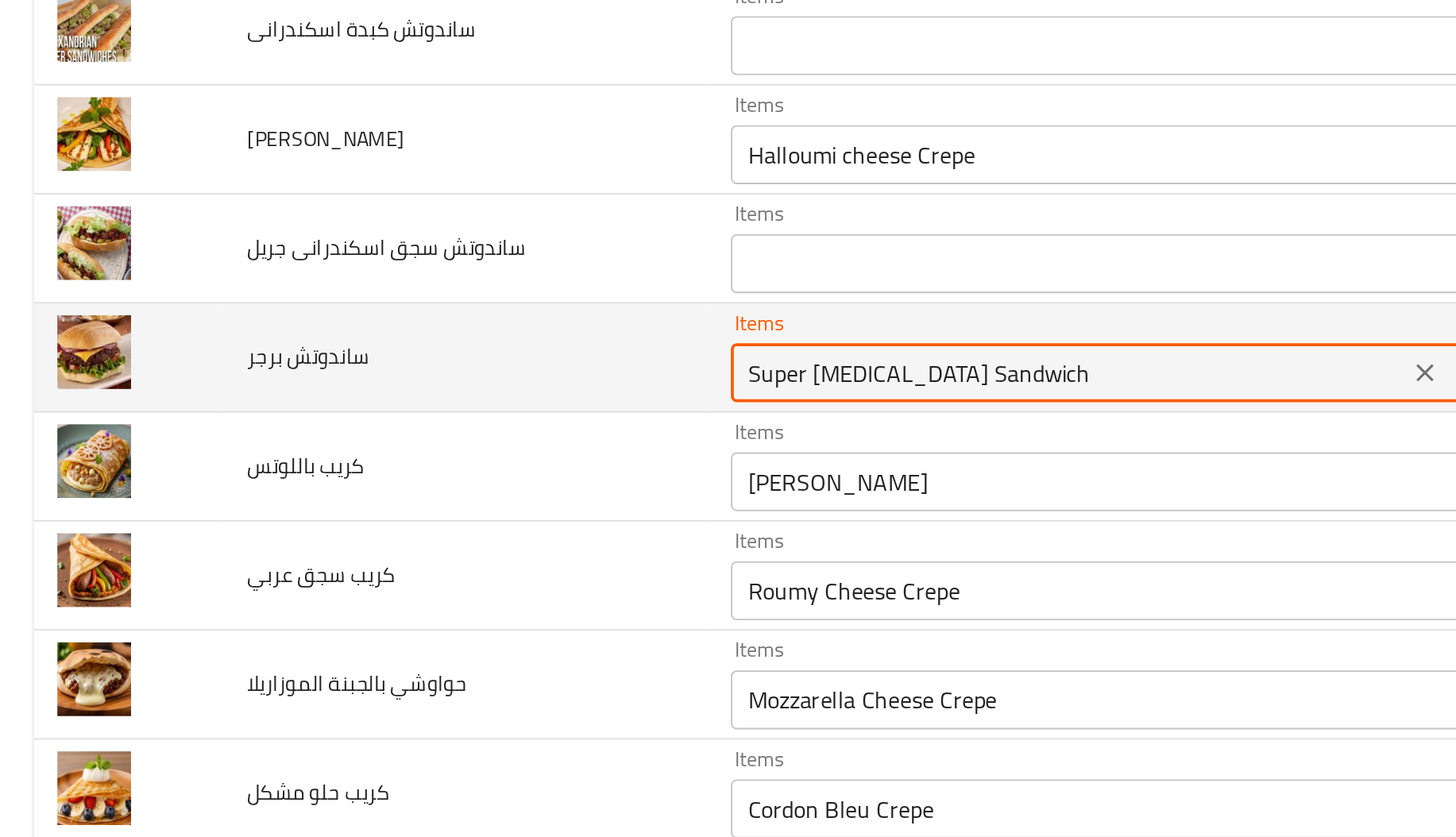
click at [414, 375] on برجر "Super Viagra Sandwich" at bounding box center [577, 372] width 355 height 23
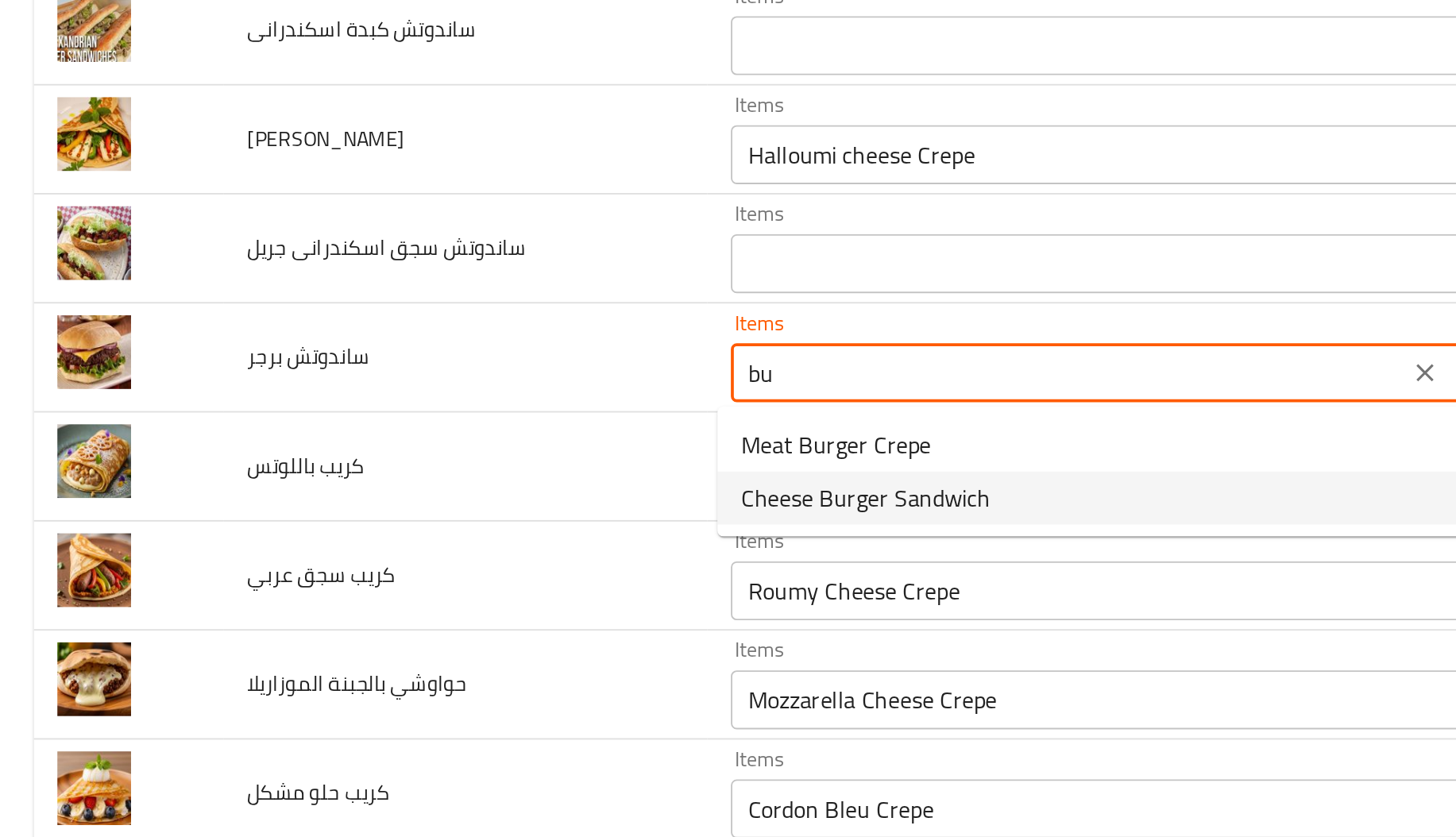
type برجر "b"
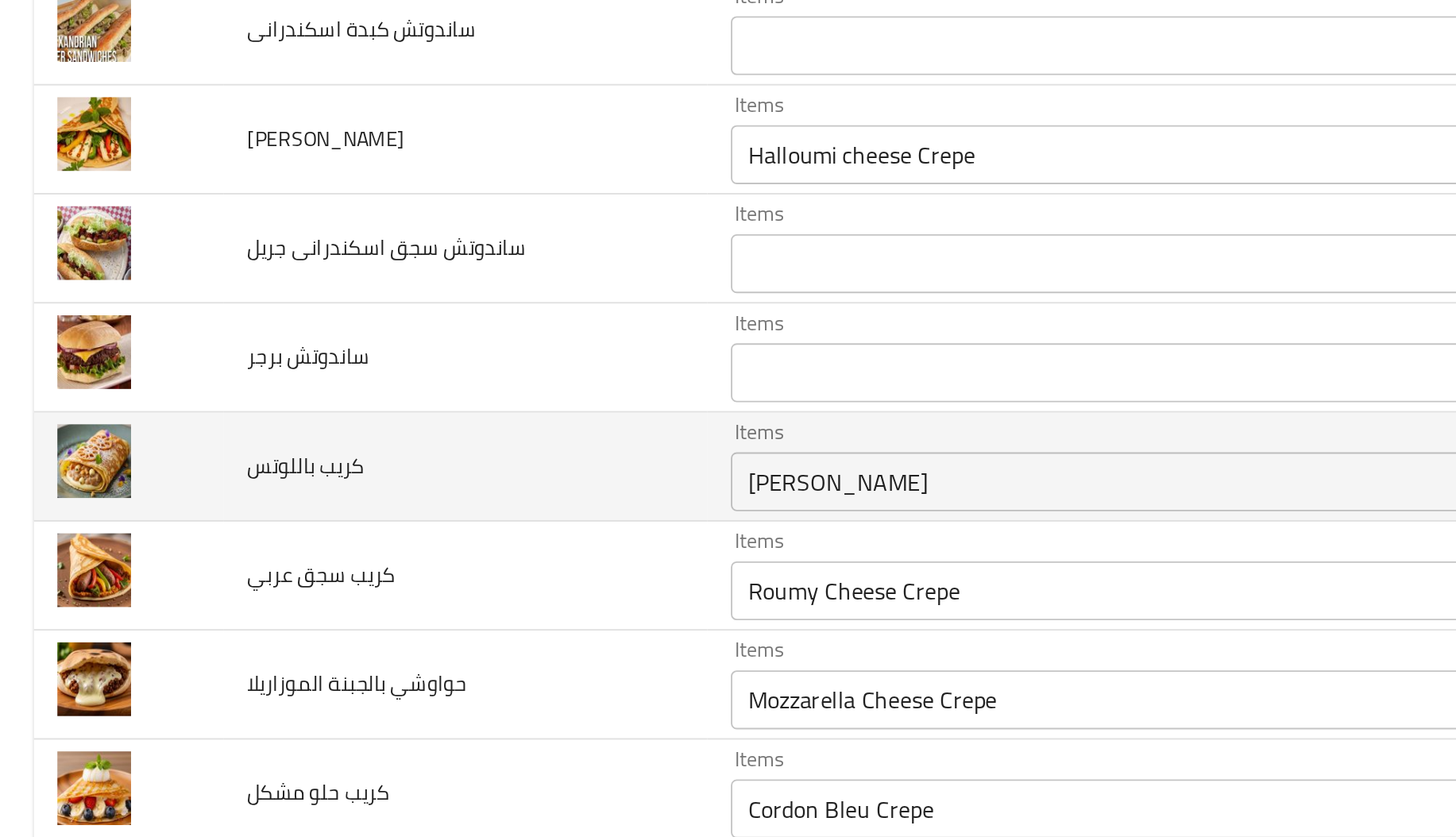
click at [300, 440] on td "كريب باللوتس" at bounding box center [251, 423] width 261 height 59
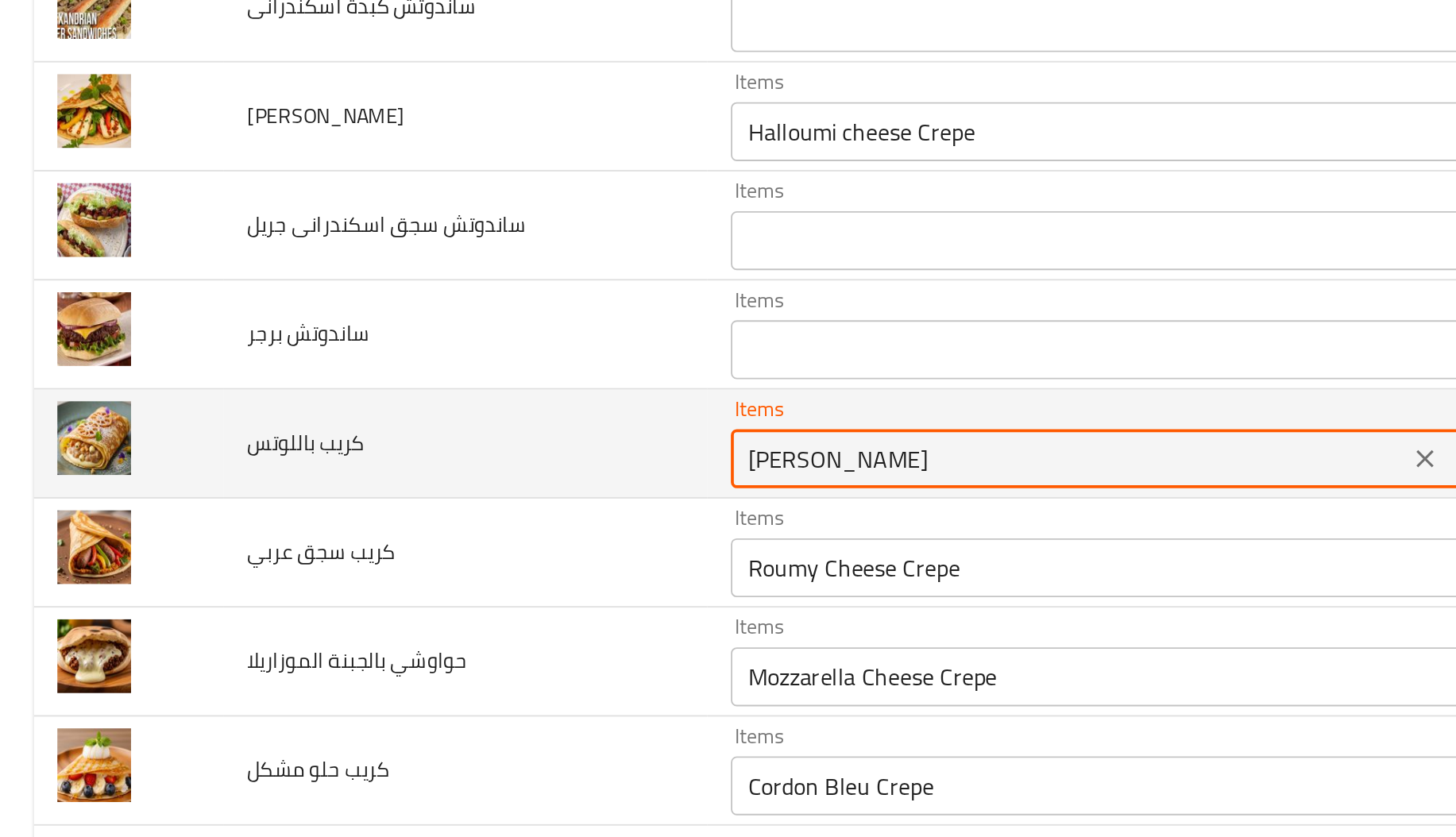
click at [433, 430] on باللوتس "[PERSON_NAME]" at bounding box center [577, 431] width 355 height 23
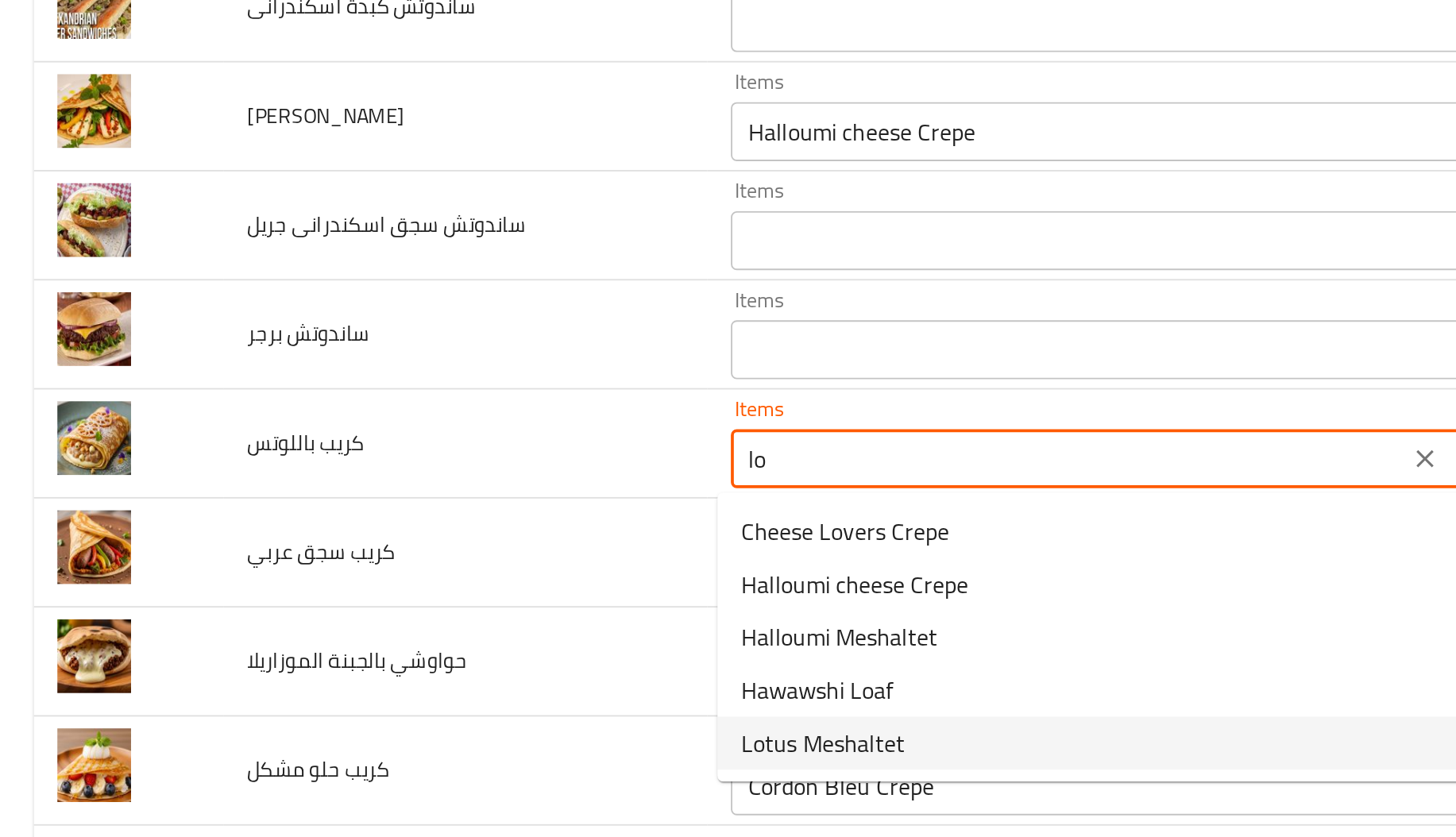
click at [400, 575] on span "Lotus Meshaltet" at bounding box center [443, 584] width 88 height 19
type باللوتس "Lotus Meshaltet"
type باللوتس-ar "مشلتت لوتس"
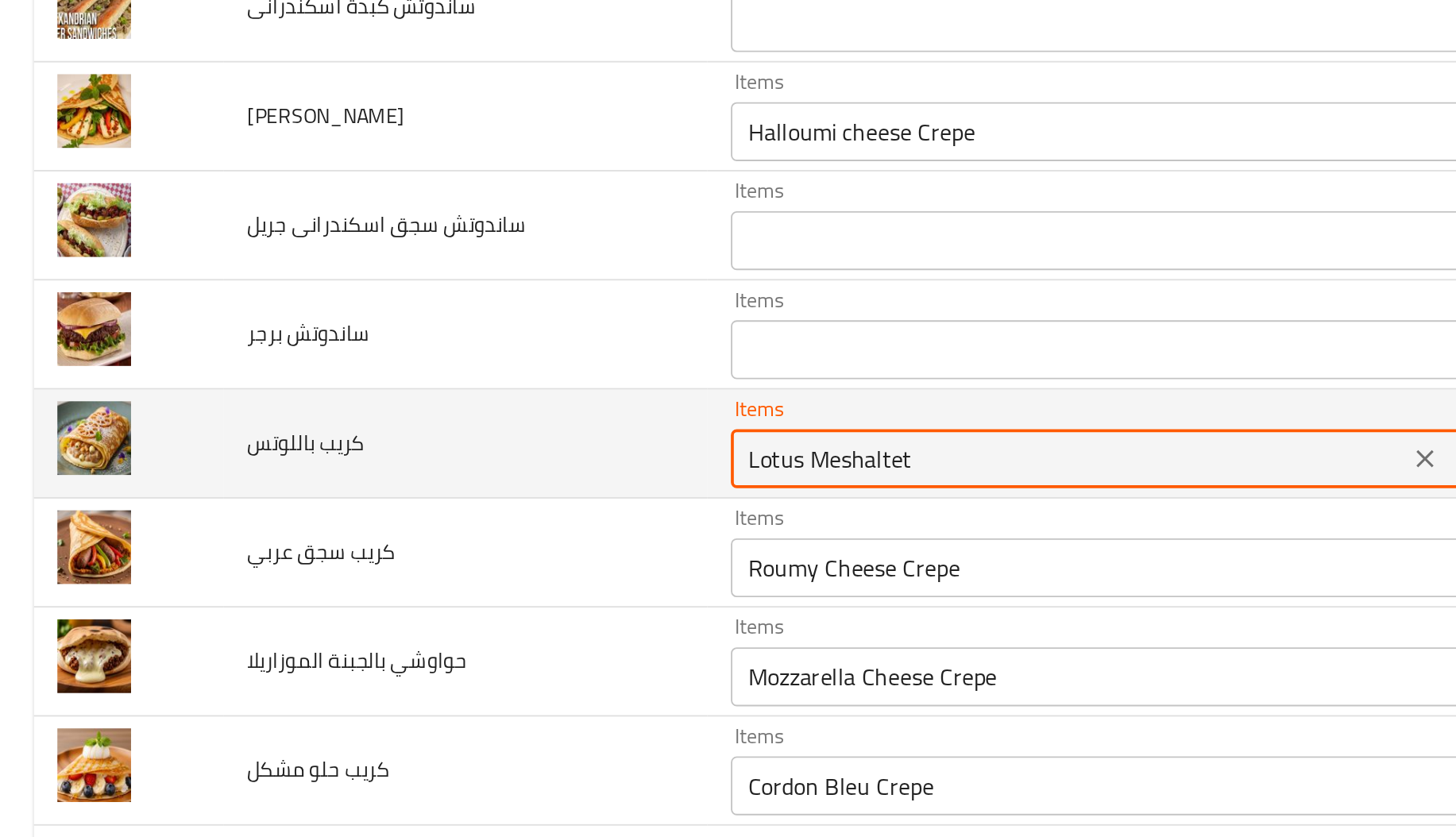
click at [407, 427] on باللوتس "Lotus Meshaltet" at bounding box center [577, 431] width 355 height 23
click at [452, 426] on باللوتس "Lotus Meshaltet" at bounding box center [577, 431] width 355 height 23
type باللوتس "L"
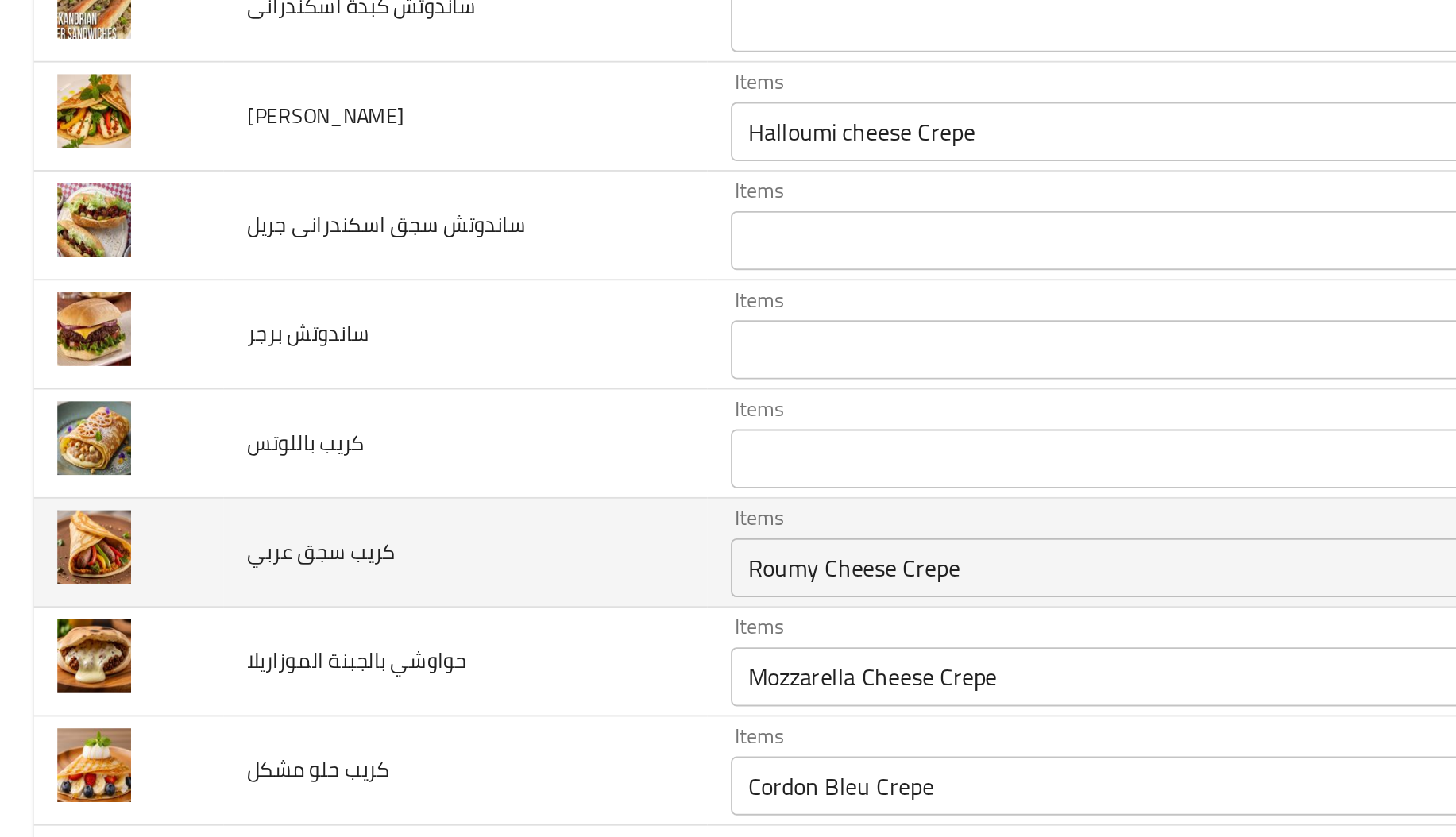
click at [283, 475] on td "كريب سجق عربي" at bounding box center [251, 482] width 261 height 59
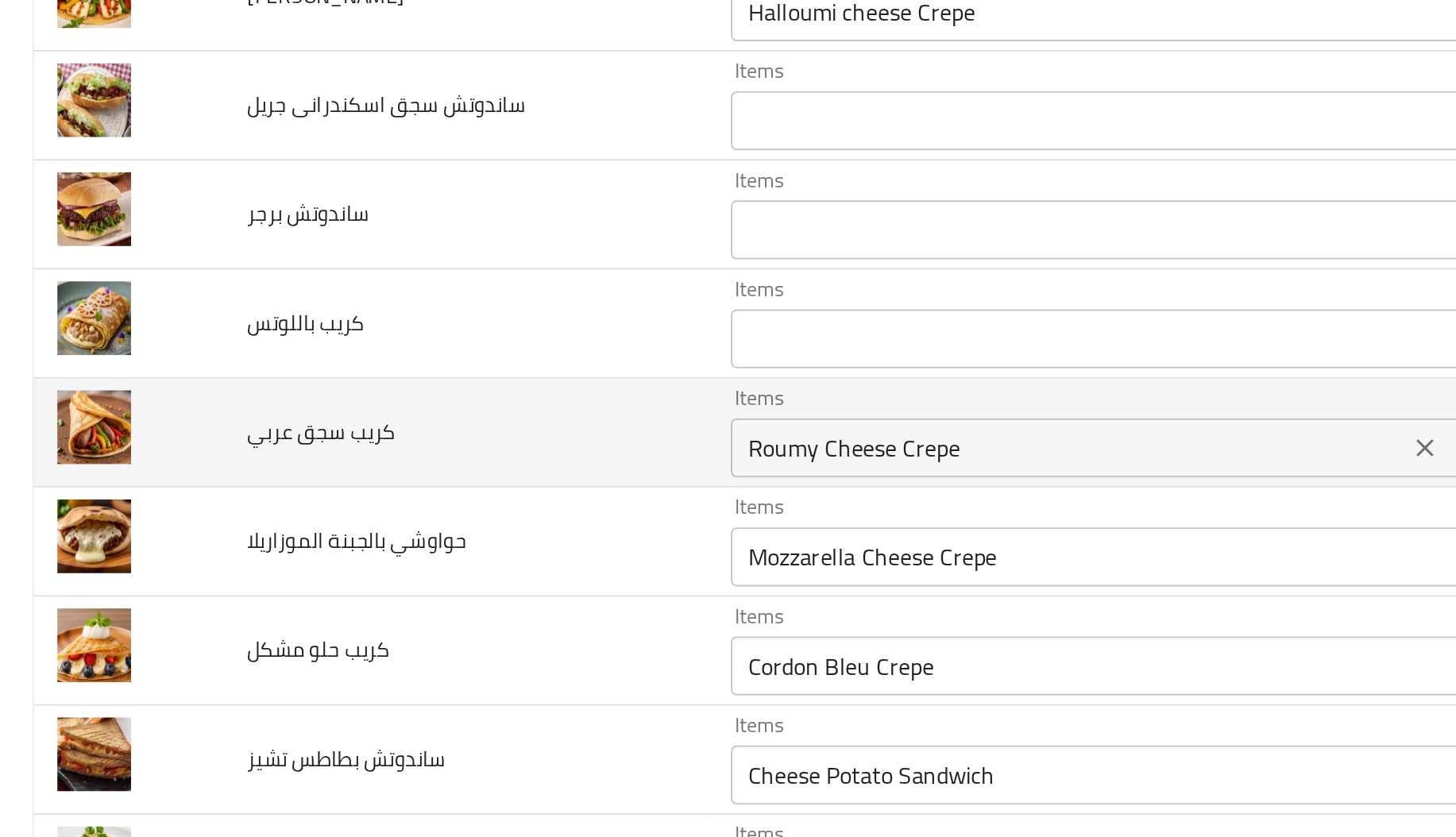
click at [419, 503] on div "Roumy Cheese Crepe Items" at bounding box center [600, 490] width 412 height 32
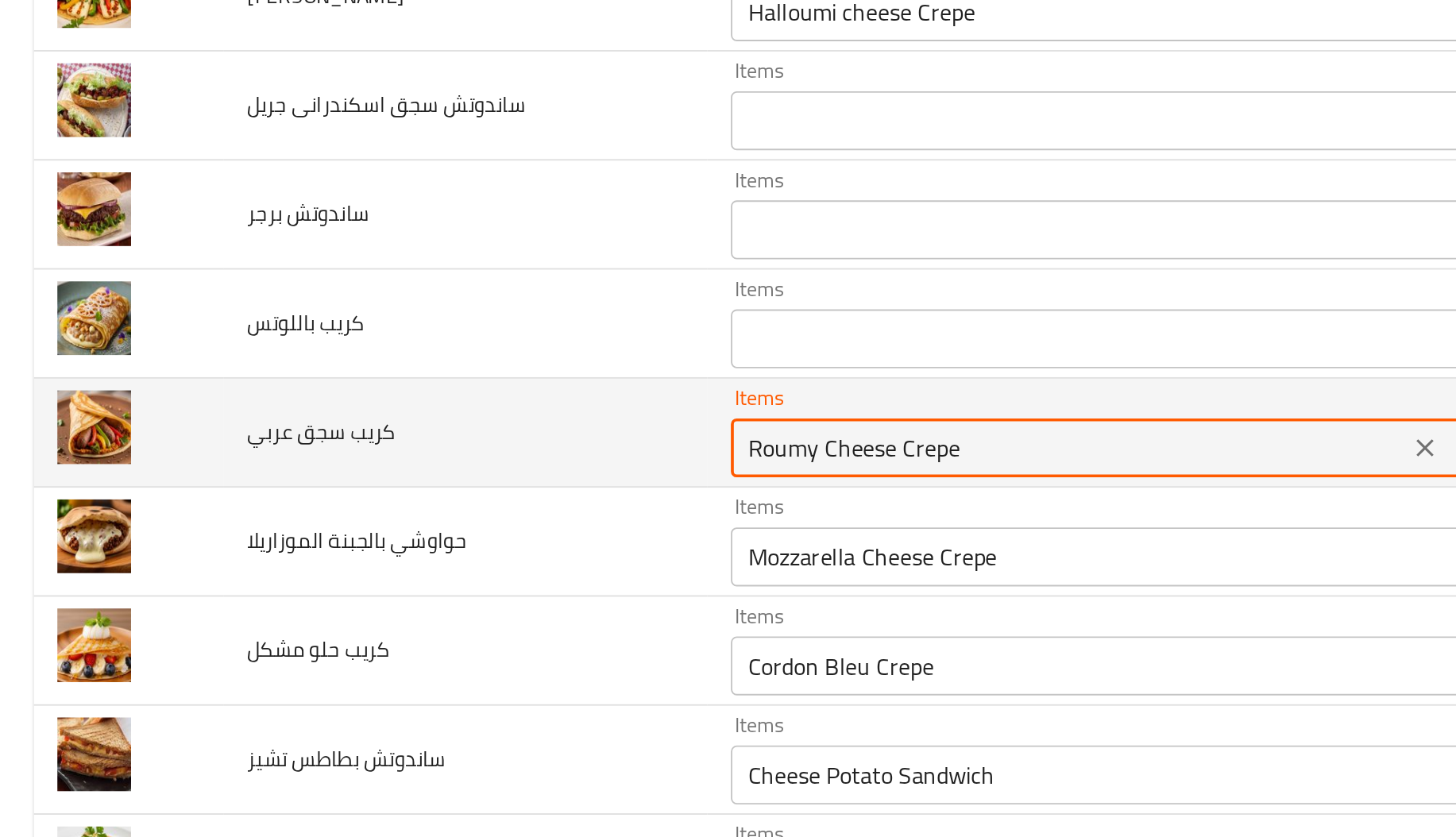
click at [419, 503] on div "Roumy Cheese Crepe Items" at bounding box center [600, 490] width 412 height 32
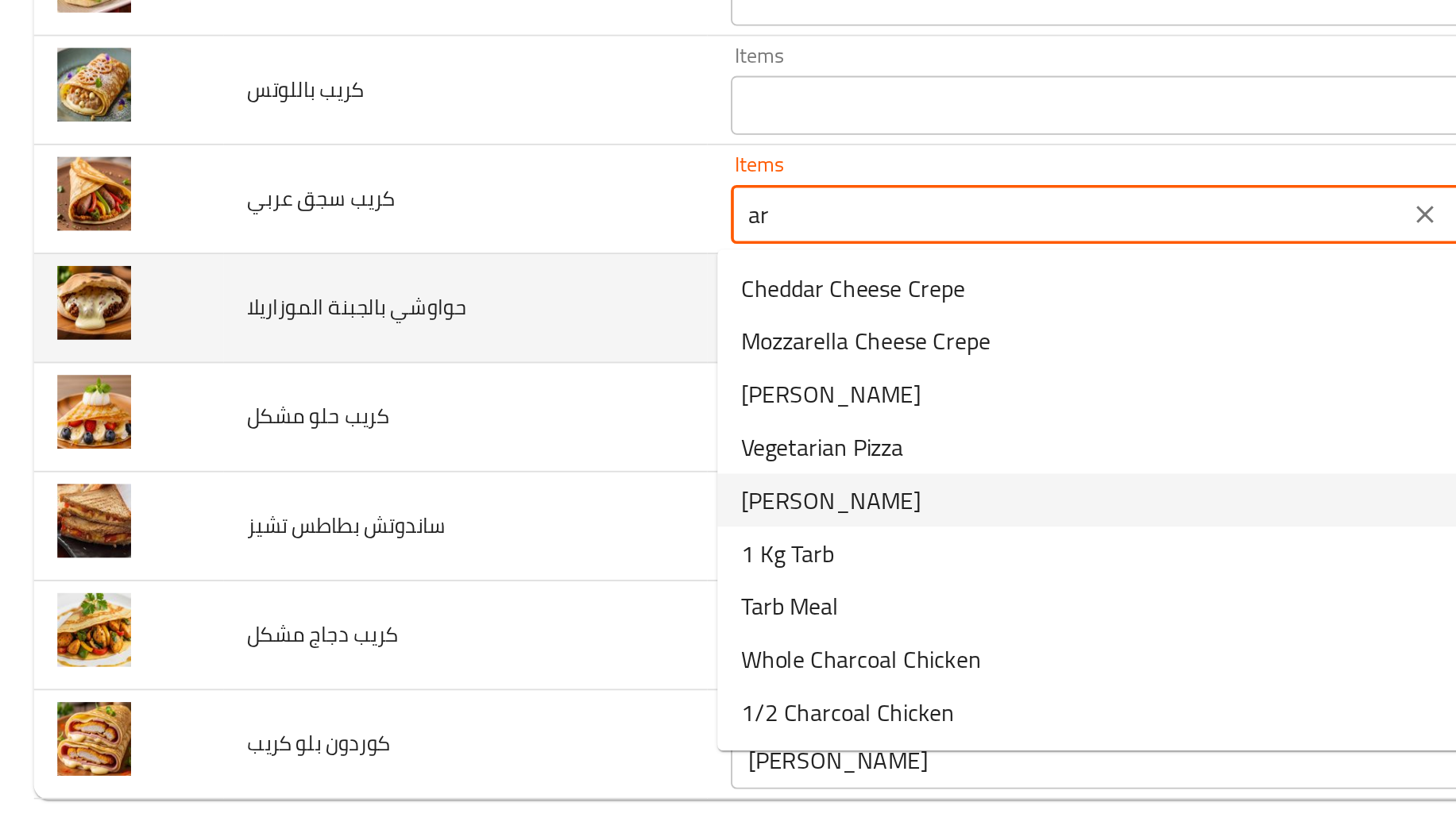
type عربي "a"
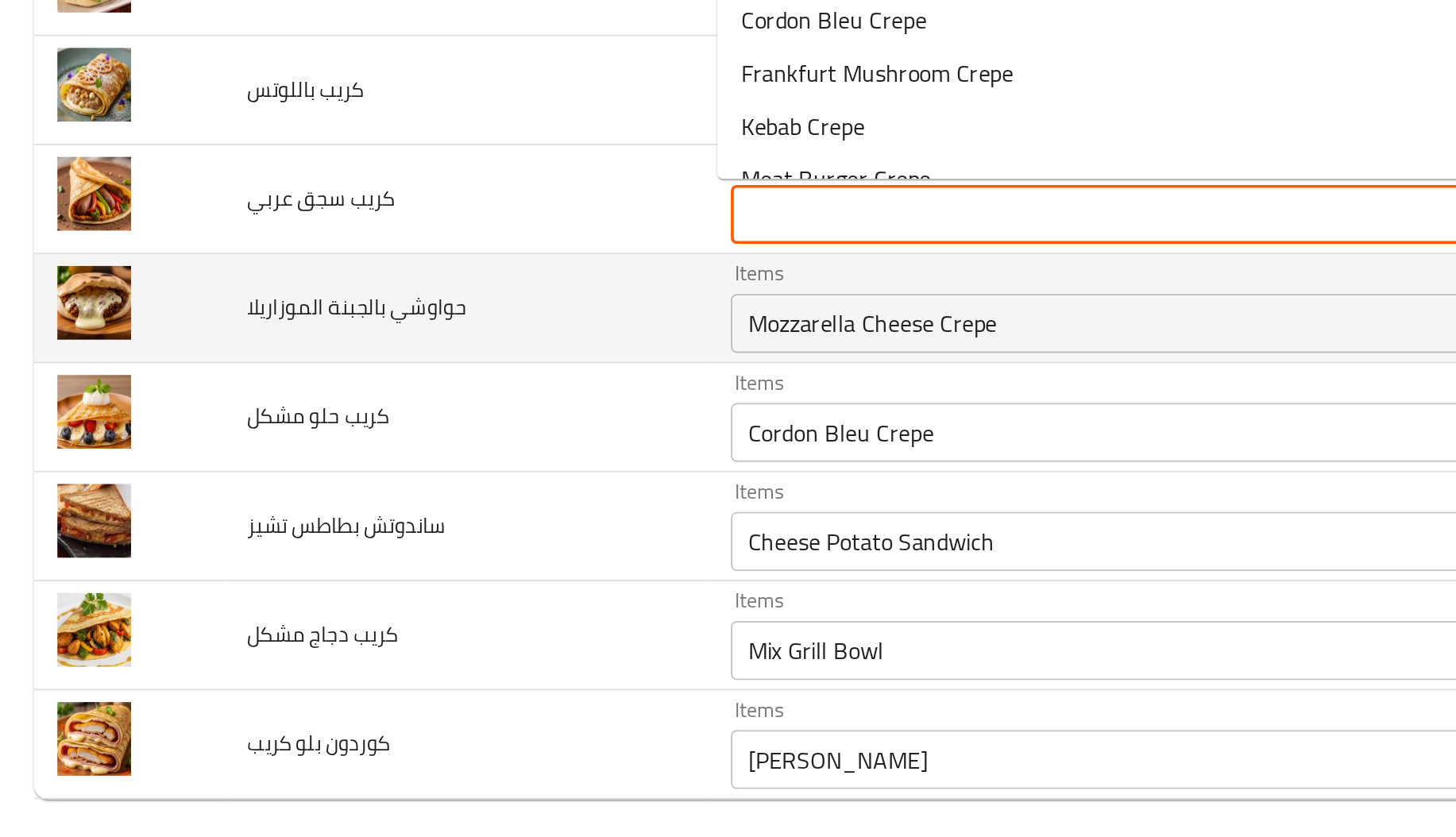
click at [354, 564] on td "حواوشي بالجبنة الموزاريلا" at bounding box center [251, 540] width 261 height 59
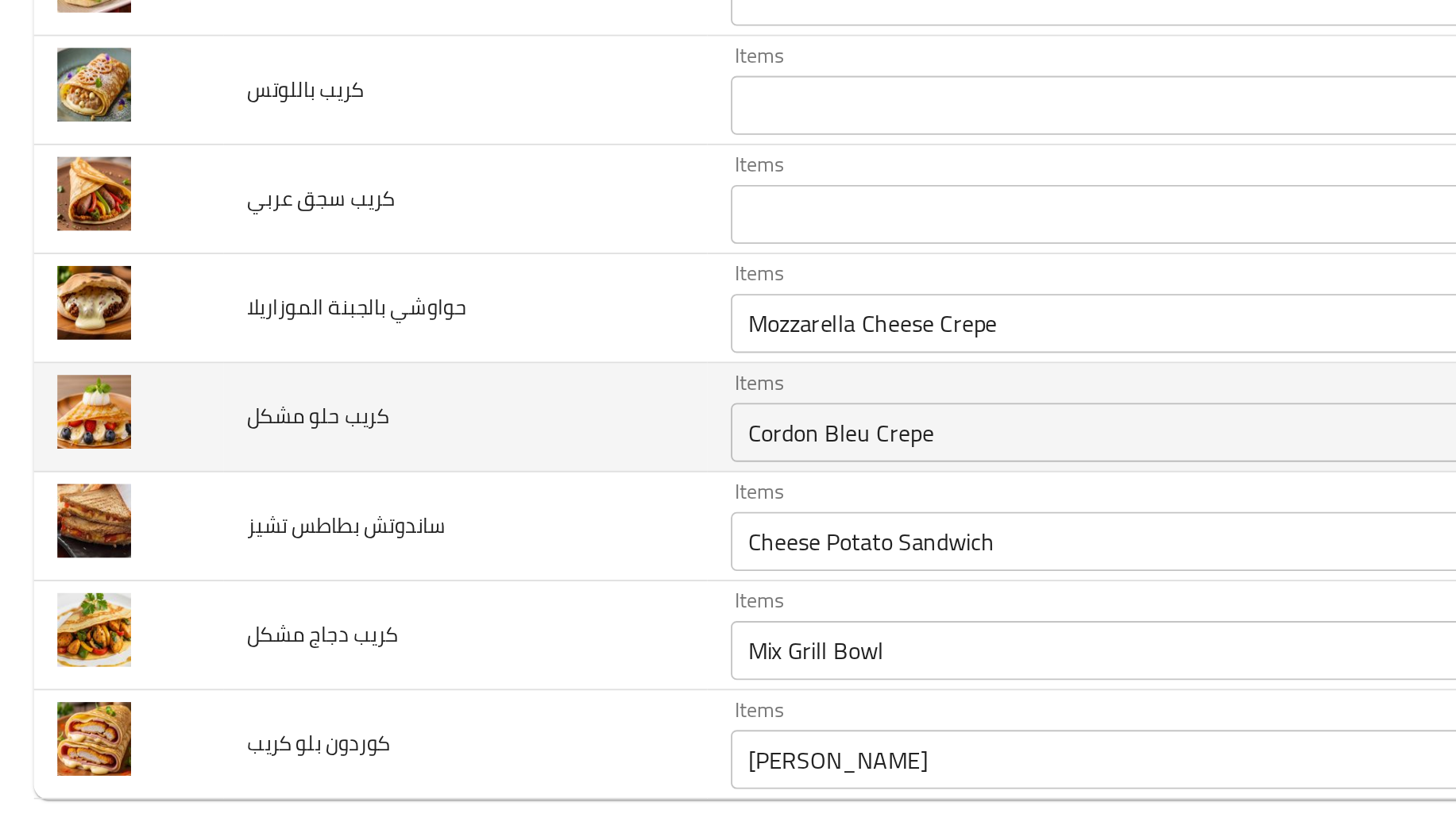
click at [382, 596] on td "Items Cordon Bleu Crepe Items" at bounding box center [604, 599] width 443 height 59
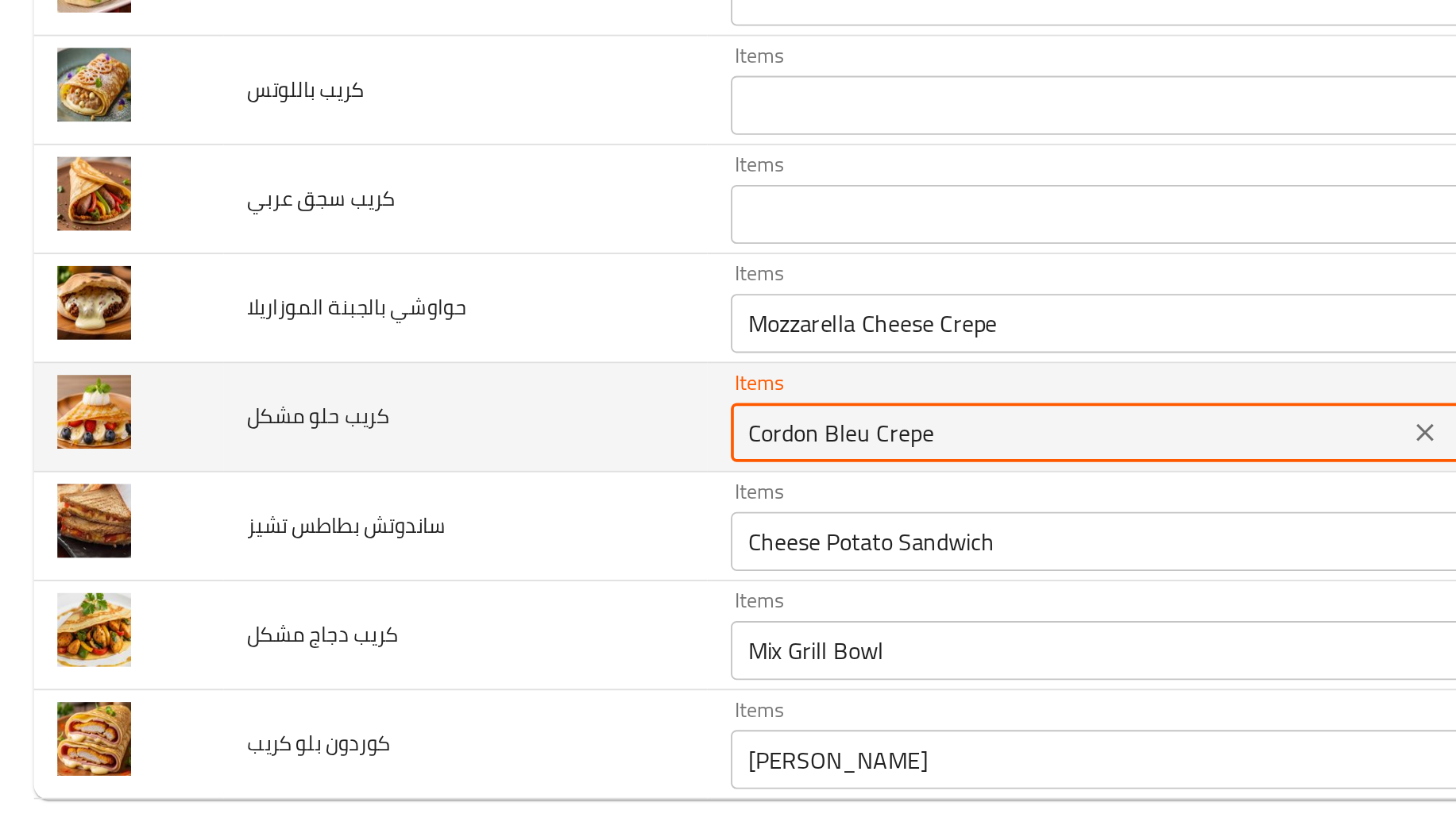
click at [467, 613] on مشكل "Cordon Bleu Crepe" at bounding box center [577, 607] width 355 height 23
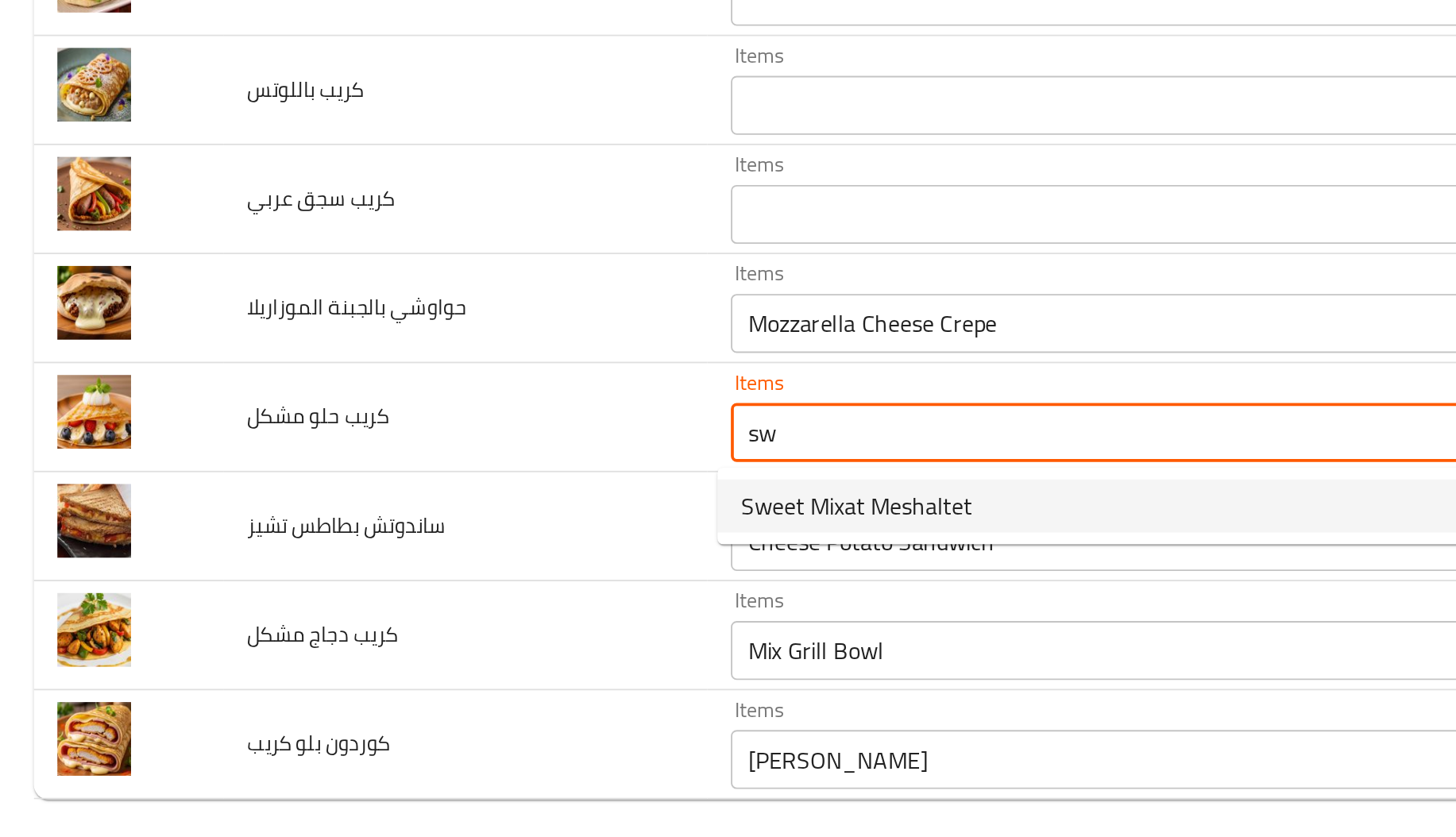
click at [459, 638] on span "Sweet Mixat Meshaltet" at bounding box center [462, 647] width 125 height 19
type مشكل "Sweet Mixat Meshaltet"
type مشكل-ar "مشلتت ميكسات حلو"
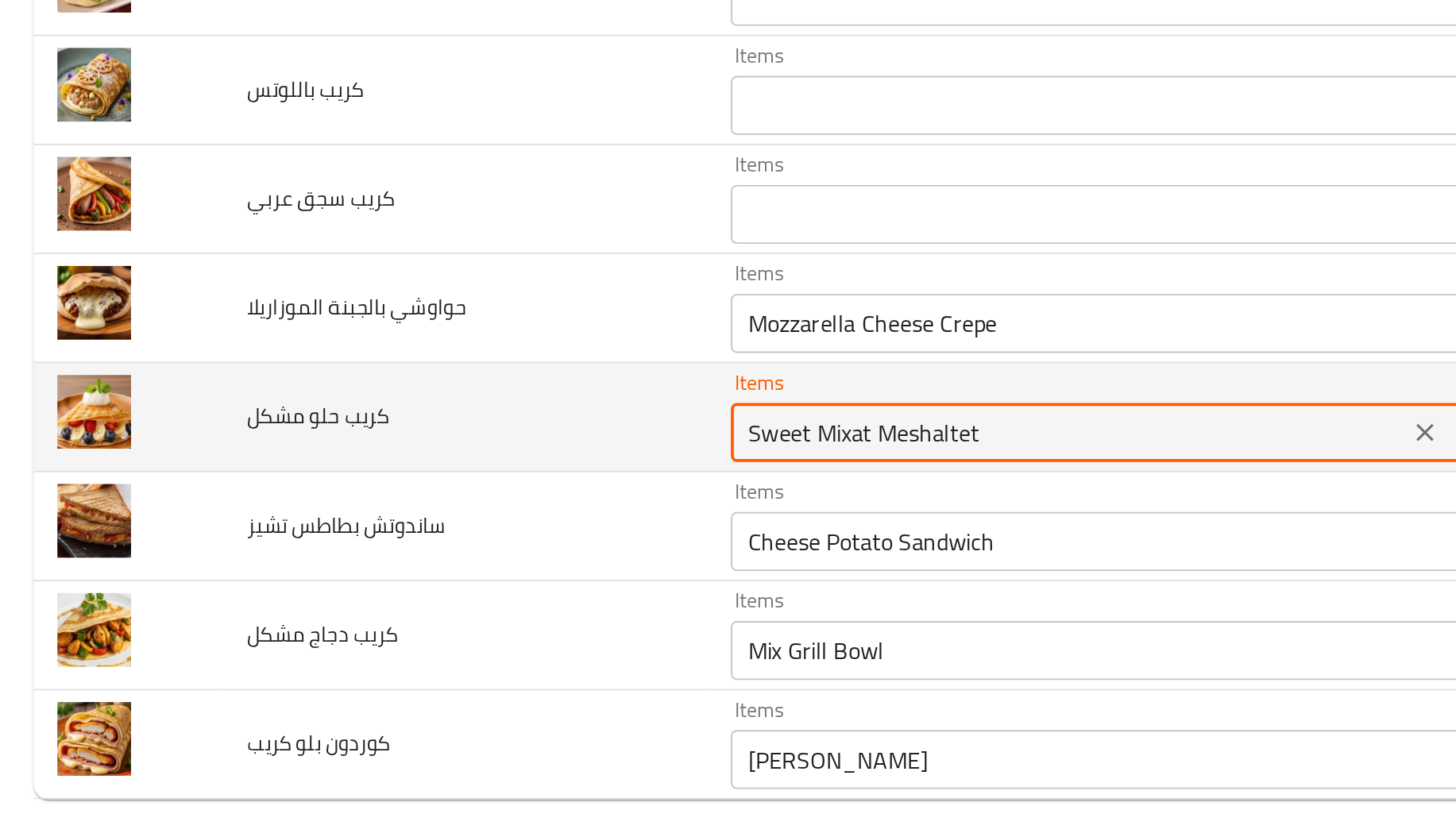
click at [476, 602] on مشكل "Sweet Mixat Meshaltet" at bounding box center [577, 607] width 355 height 23
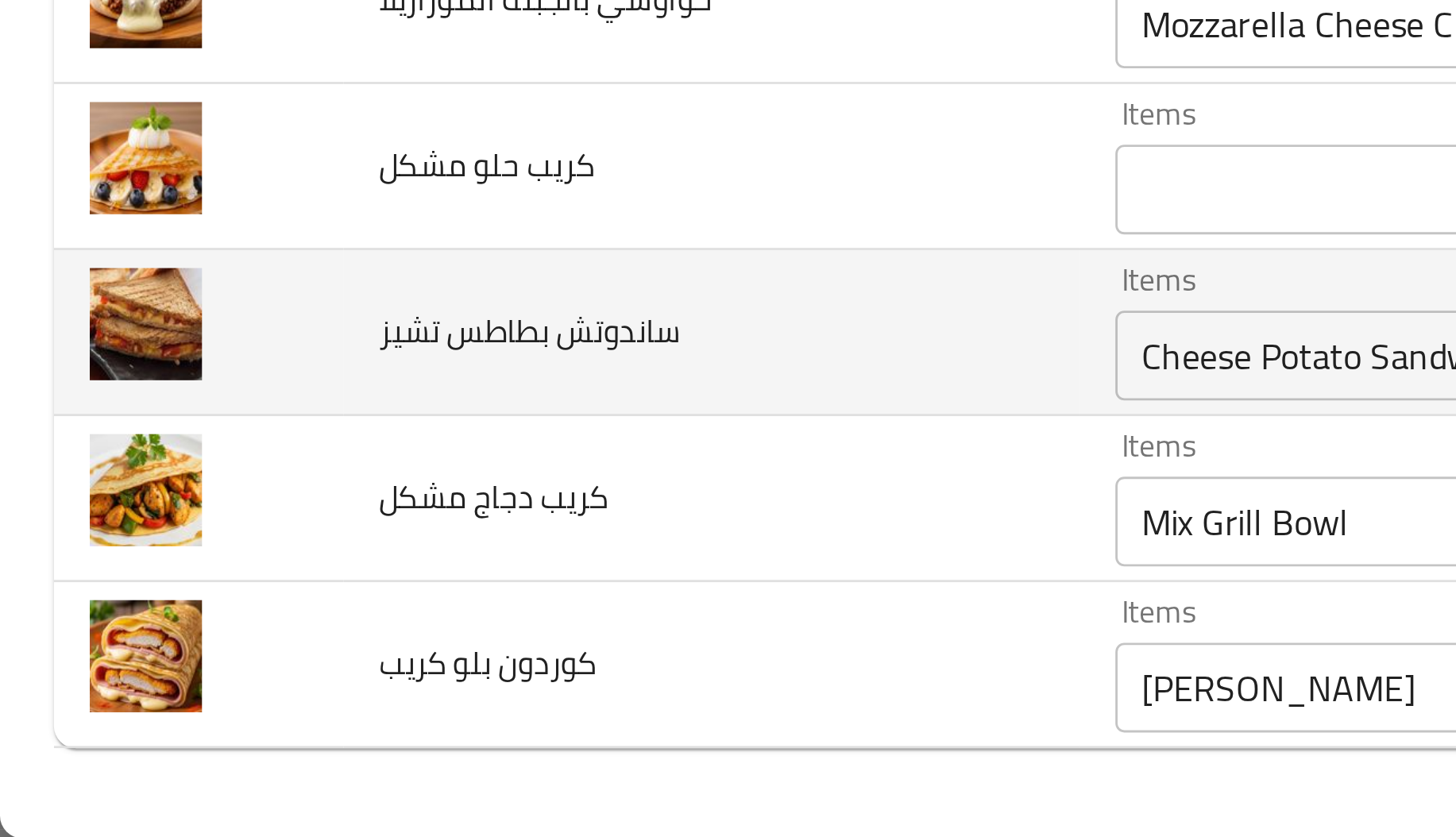
scroll to position [0, 0]
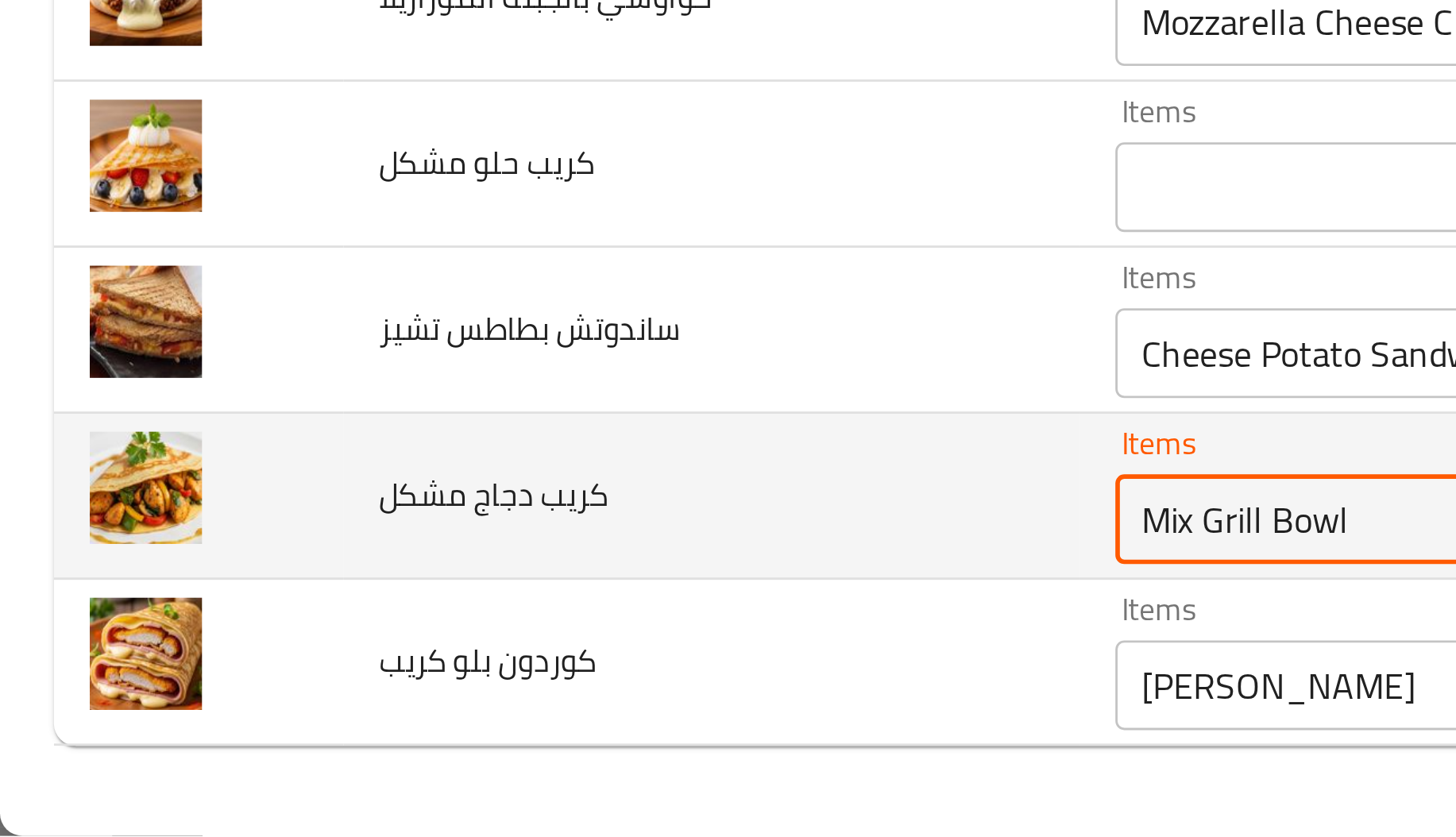
click at [415, 731] on مشكل "Mix Grill Bowl" at bounding box center [577, 725] width 355 height 23
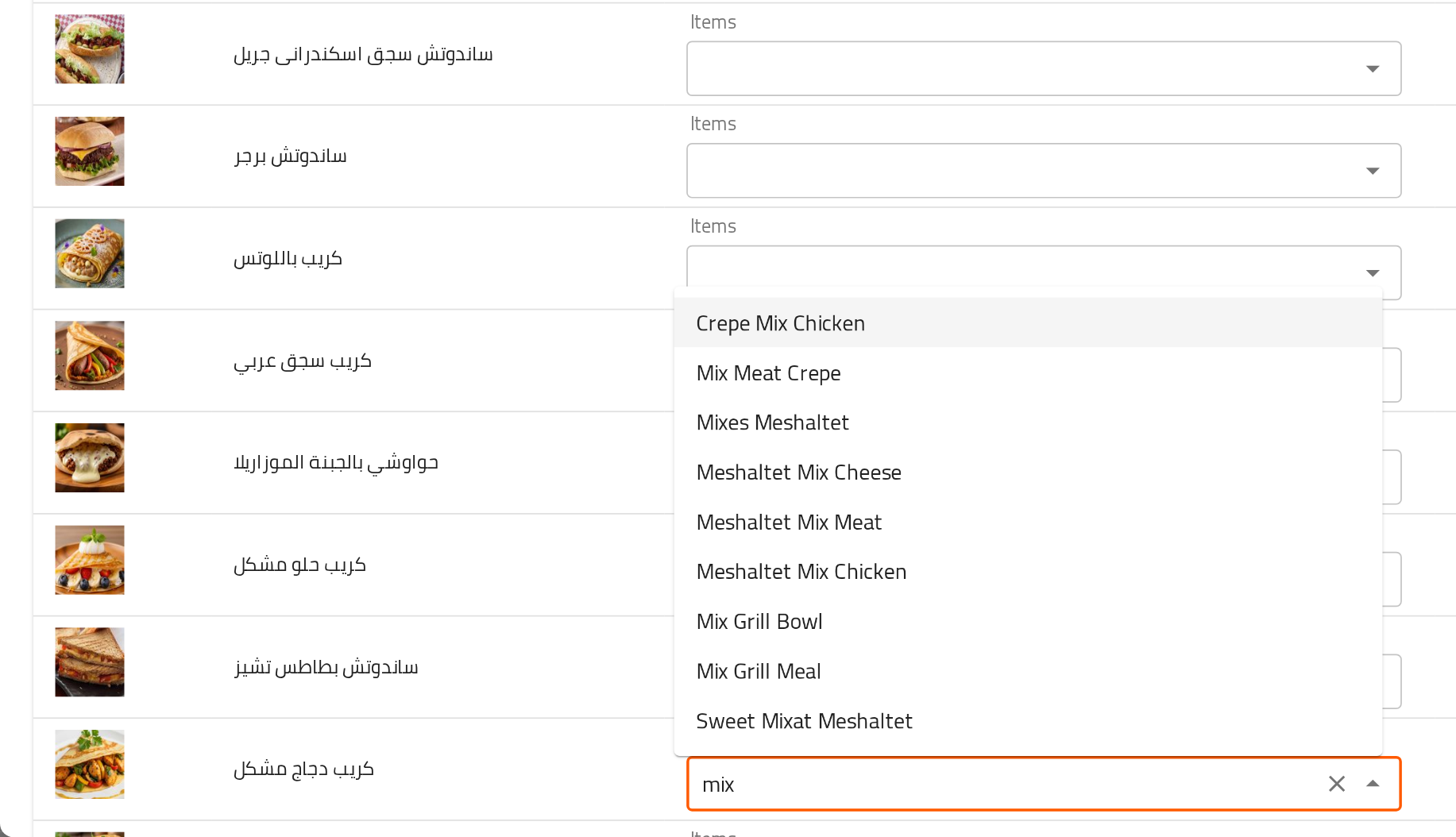
click at [470, 538] on span "Crepe Mix Chicken" at bounding box center [448, 540] width 98 height 19
type مشكل "Crepe Mix Chicken"
type مشكل-ar "كريب ميكس دجاج"
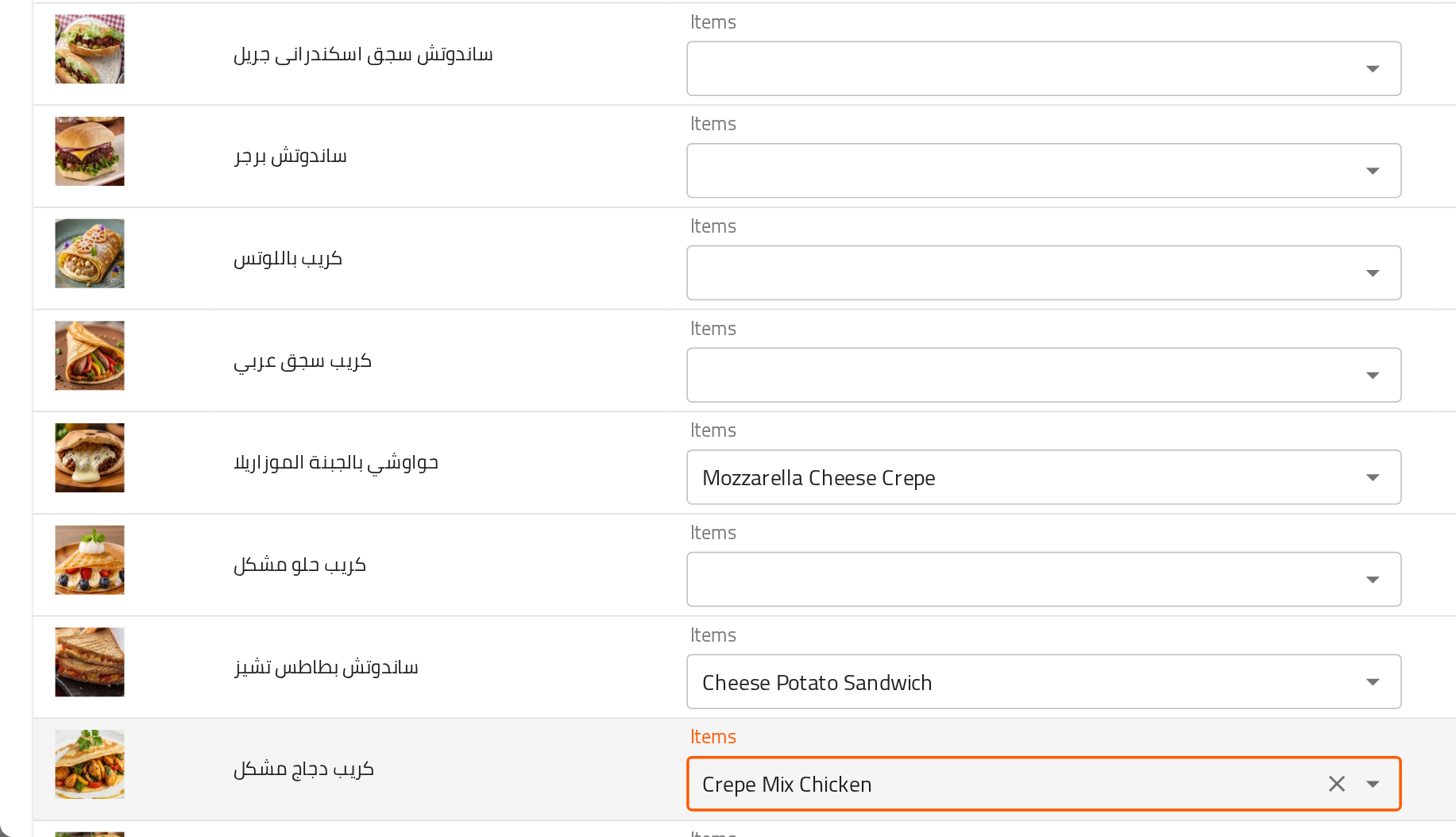
click at [445, 800] on مشكل "Crepe Mix Chicken" at bounding box center [577, 805] width 355 height 23
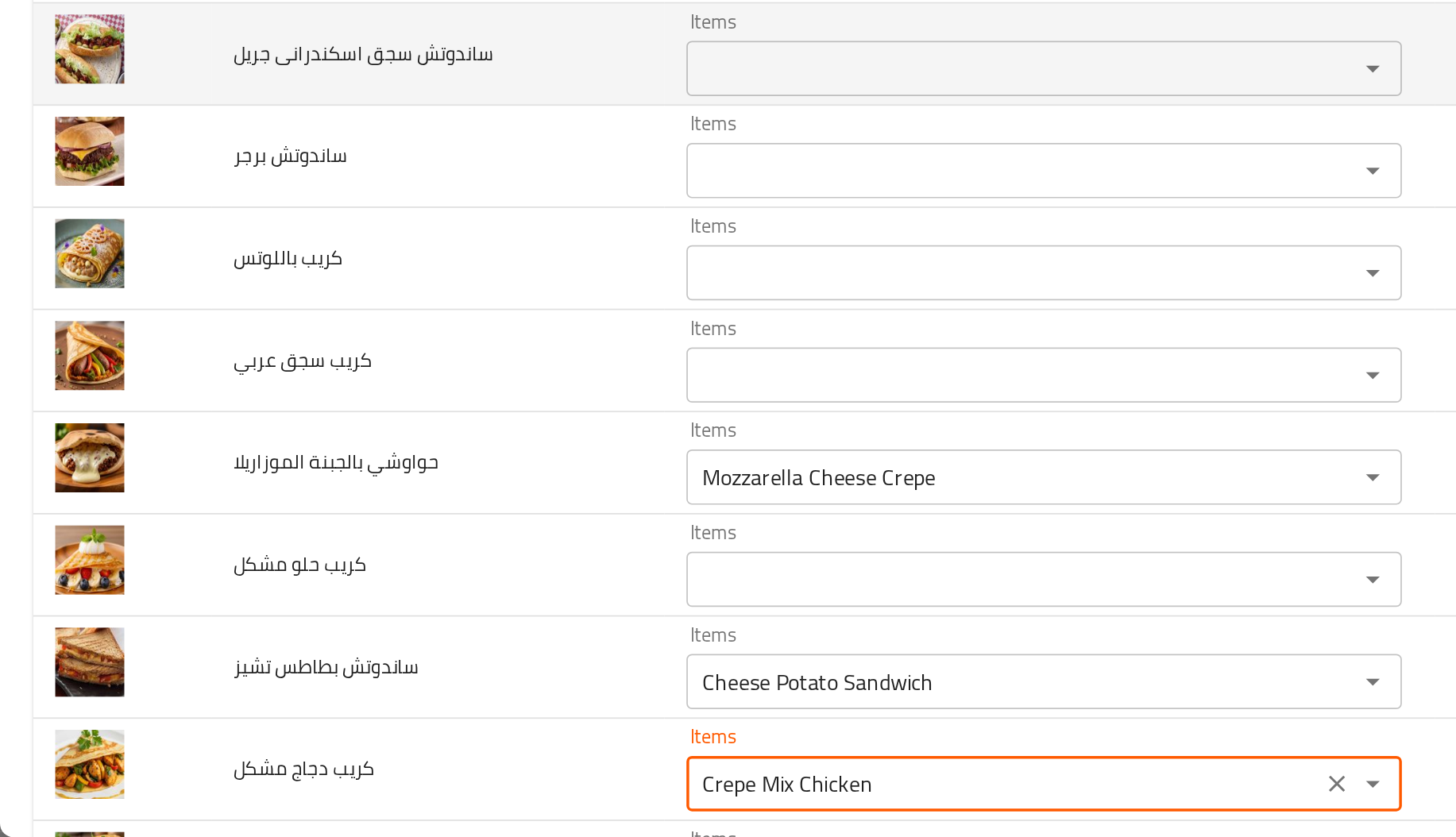
type مشكل "Crepe Mix Chicken"
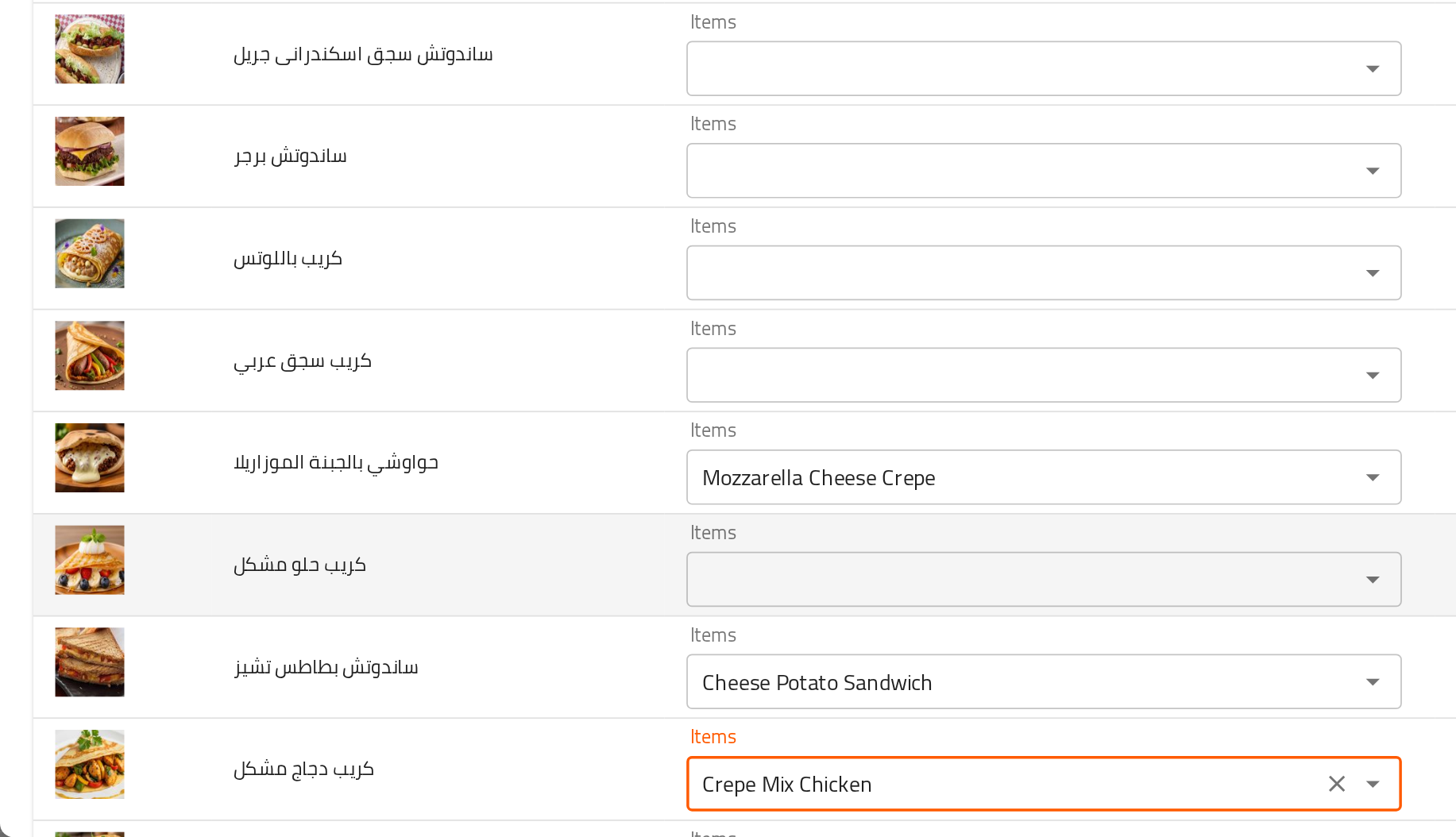
scroll to position [792, 0]
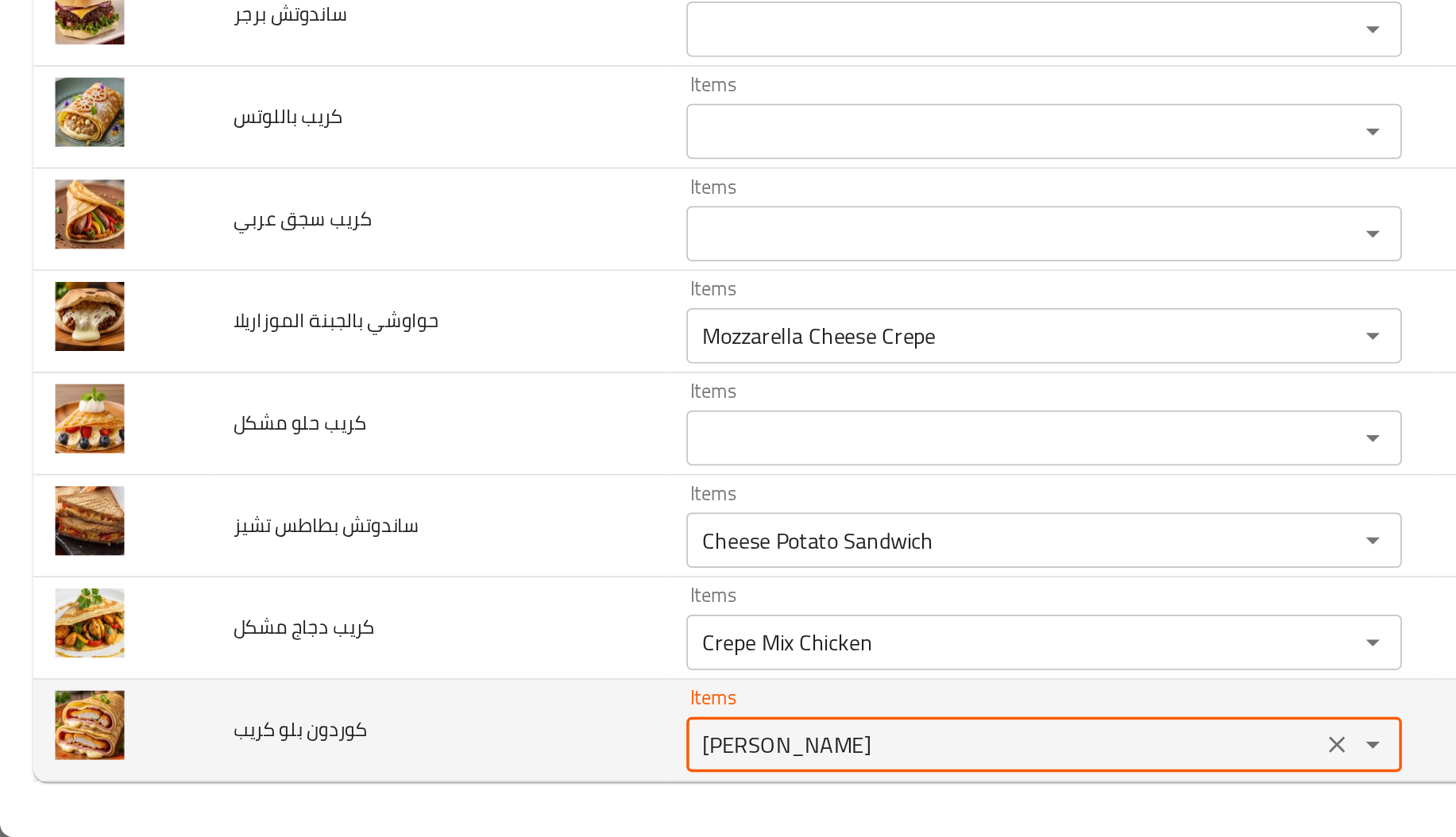
click at [412, 782] on كريب "Mozzarella Hawawshi" at bounding box center [577, 783] width 355 height 23
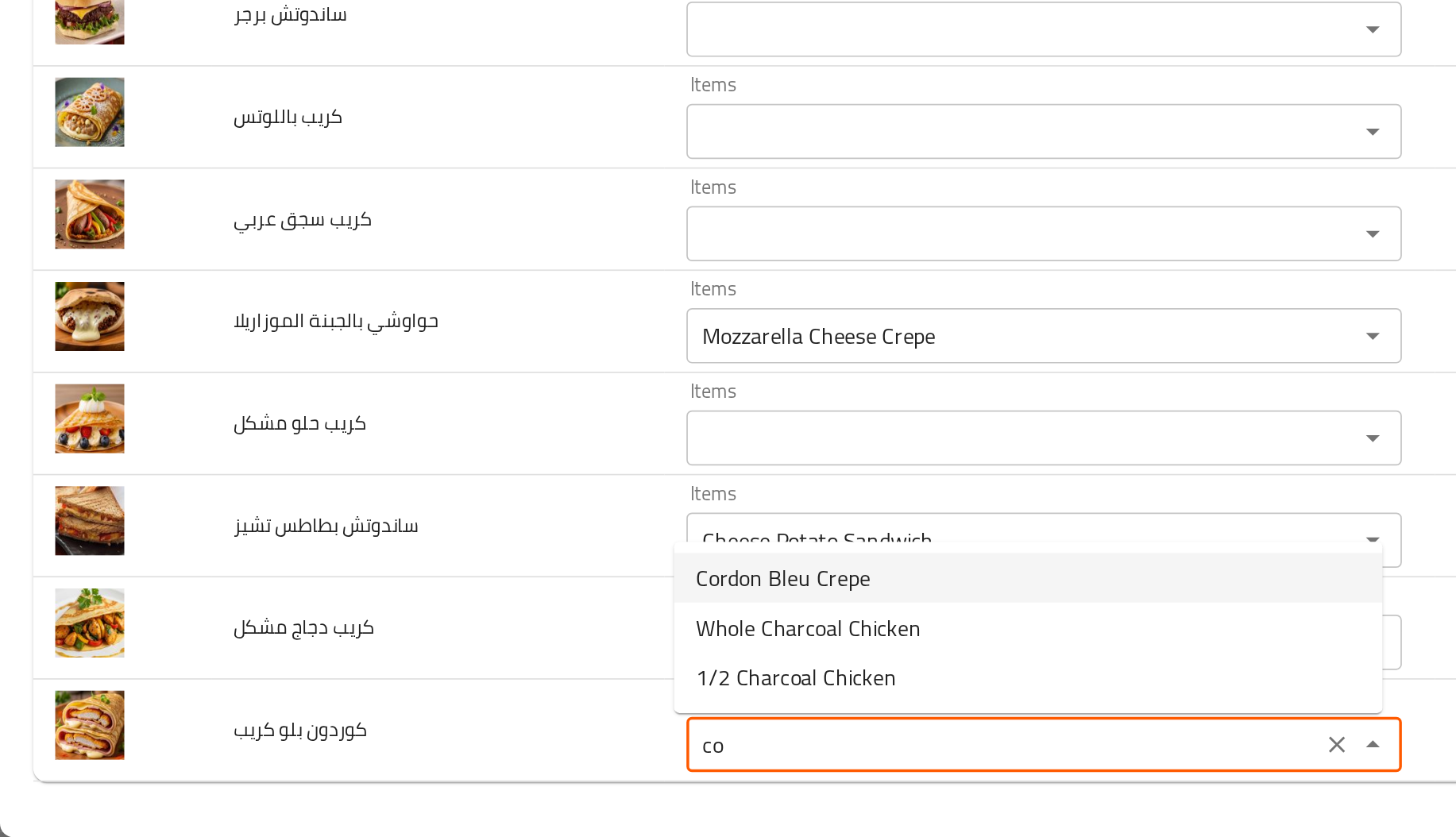
click at [488, 686] on span "Cordon Bleu Crepe" at bounding box center [449, 687] width 100 height 19
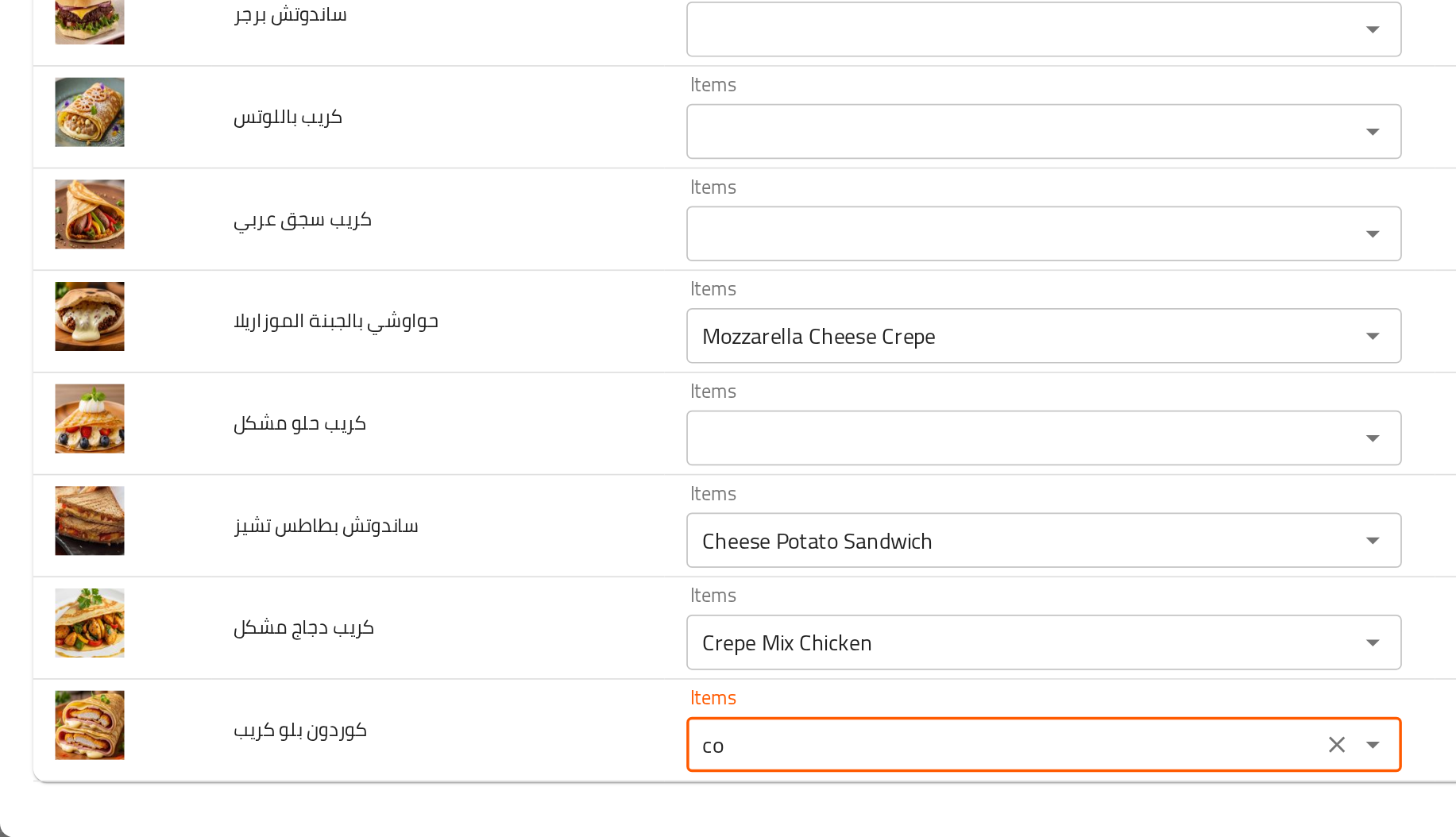
type كريب "Cordon Bleu Crepe"
type كريب-ar "كريب كوردن بلو"
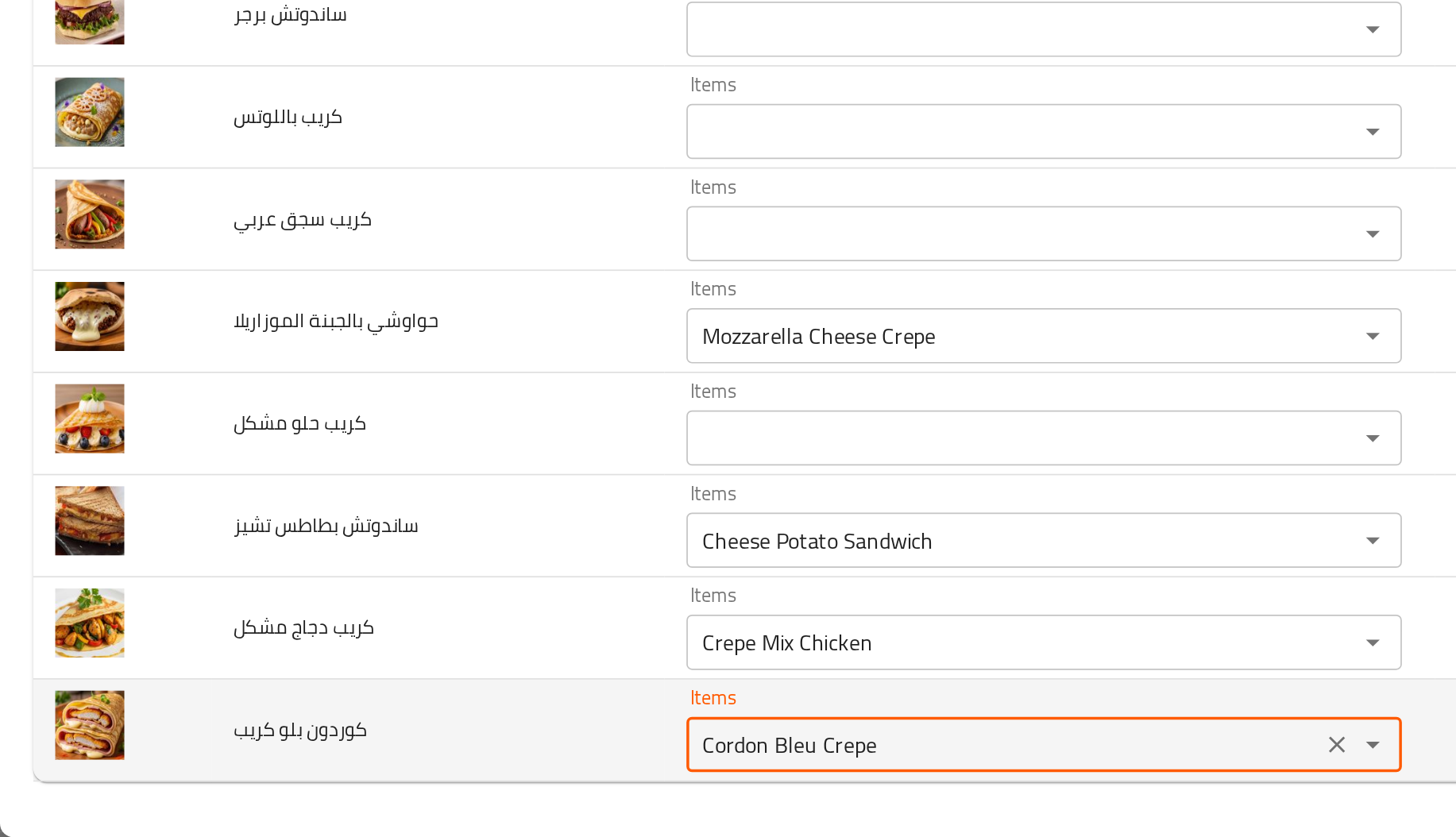
click at [468, 796] on div "Cordon Bleu Crepe Items" at bounding box center [600, 783] width 412 height 32
click at [466, 789] on div "Cordon Bleu Crepe Items" at bounding box center [600, 783] width 412 height 32
click at [466, 789] on كريب "Cordon Bleu Crepe" at bounding box center [577, 783] width 355 height 23
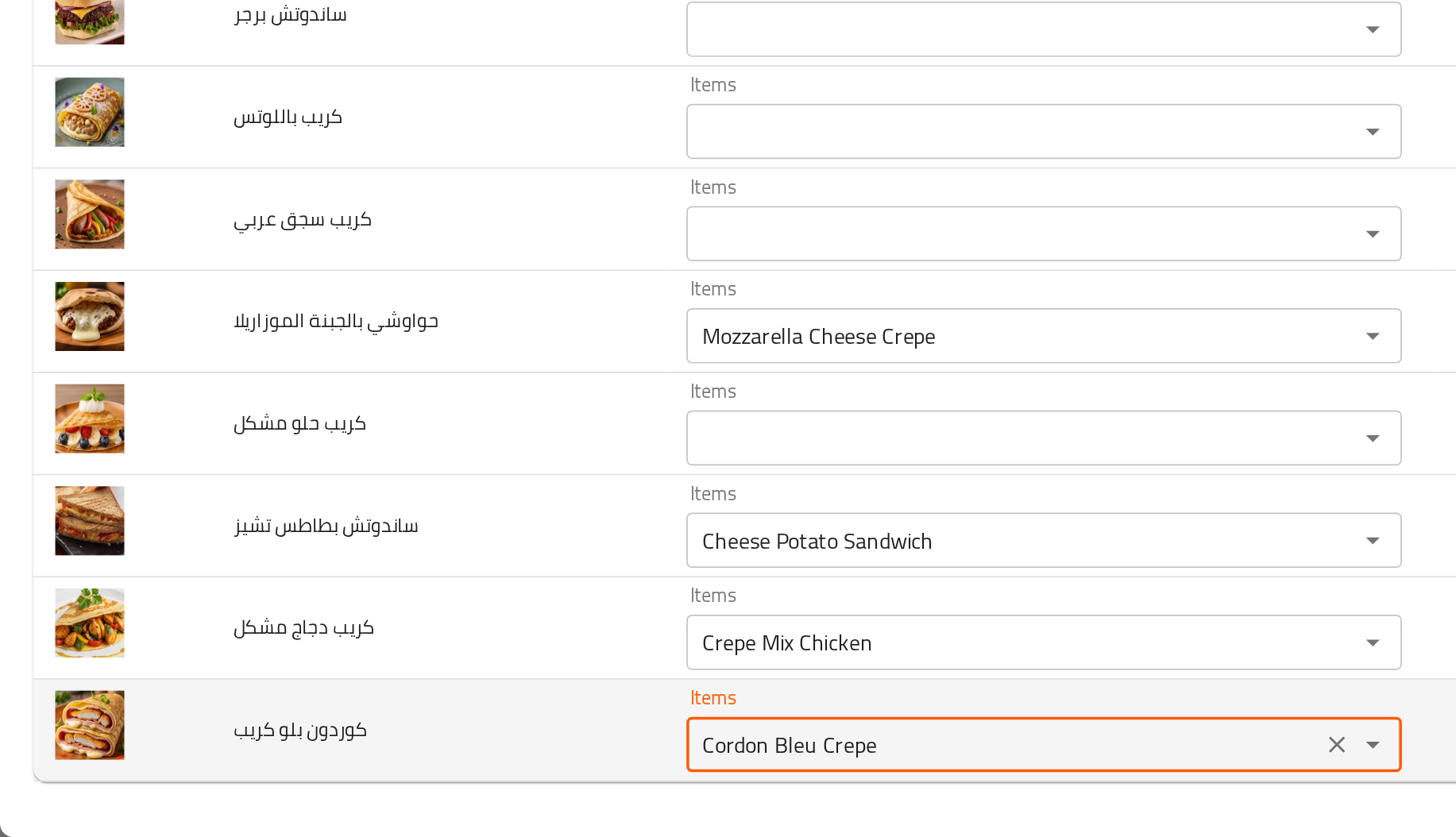
click at [466, 789] on كريب "Cordon Bleu Crepe" at bounding box center [577, 783] width 355 height 23
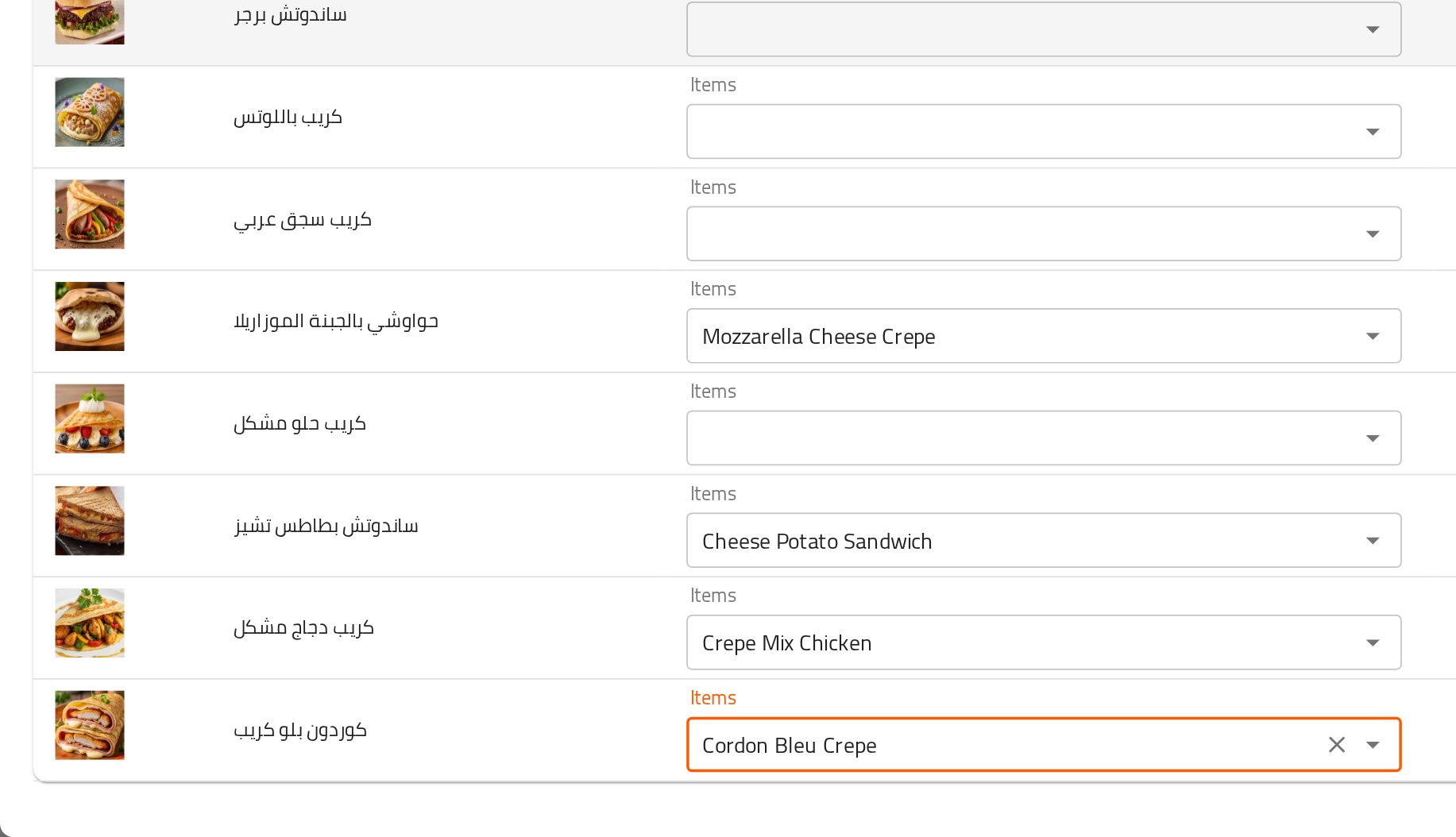
type كريب "Cordon Bleu Crepe"
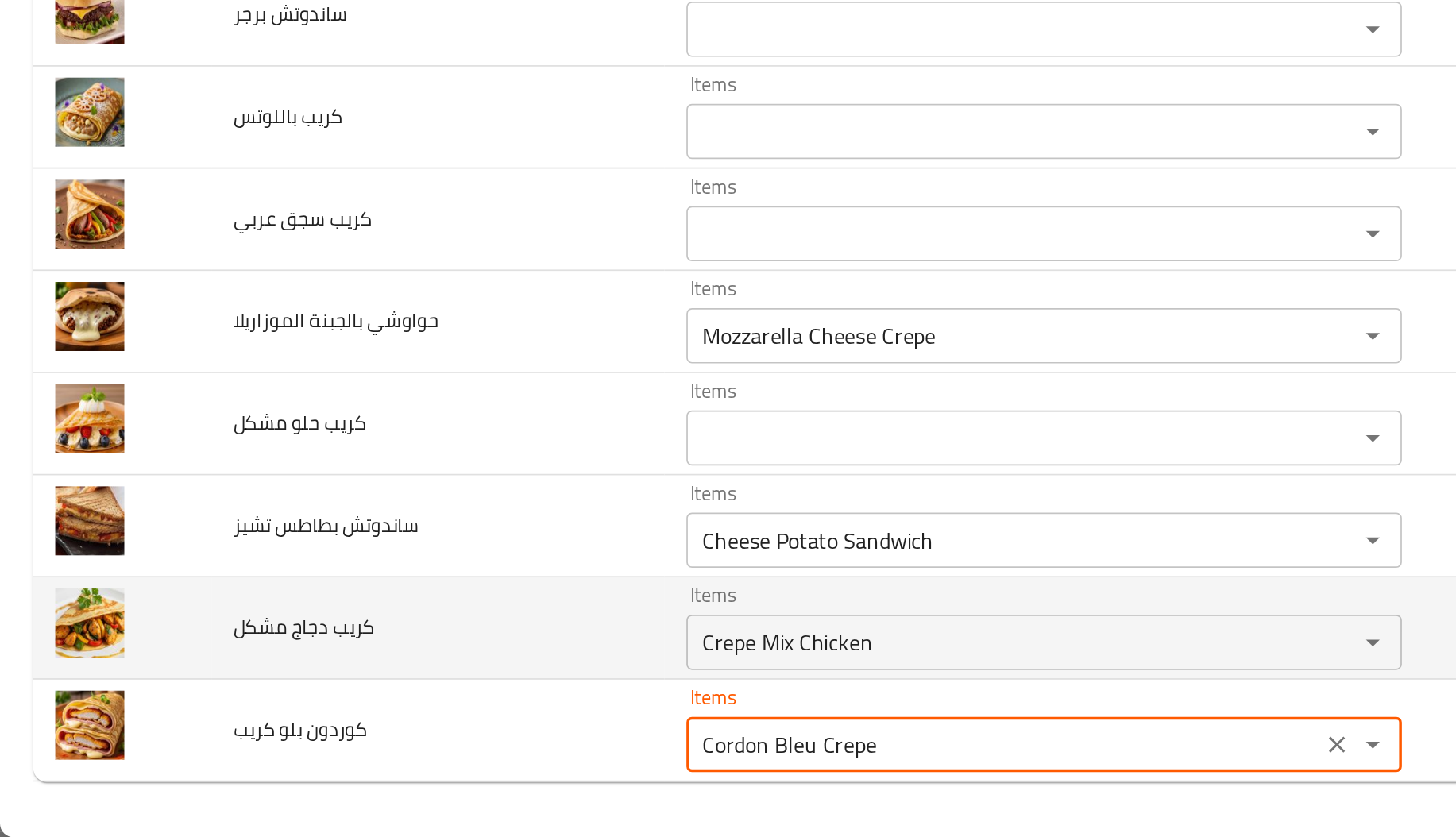
click at [309, 721] on td "كريب دجاج مشكل" at bounding box center [251, 716] width 261 height 59
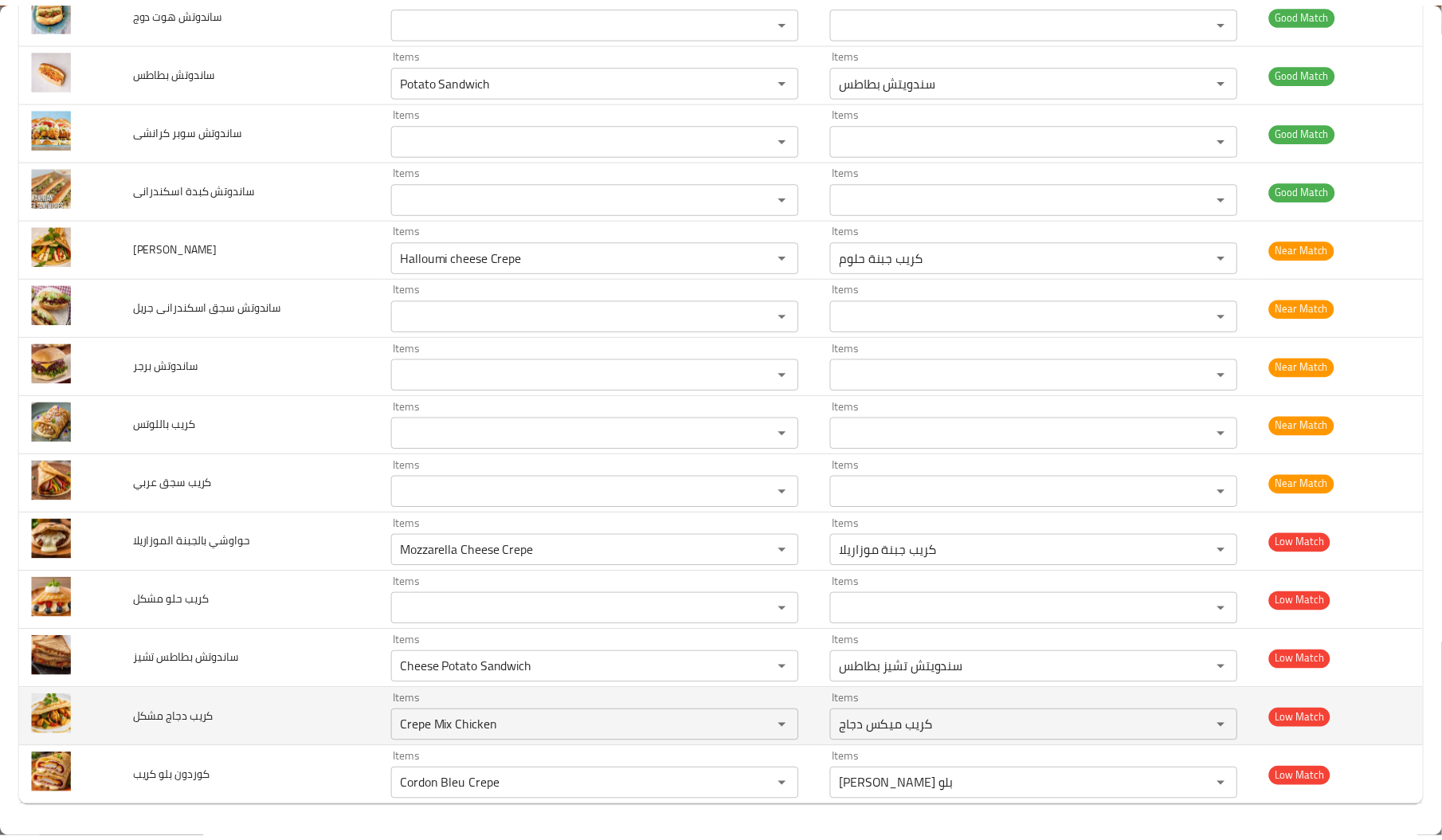
scroll to position [0, 0]
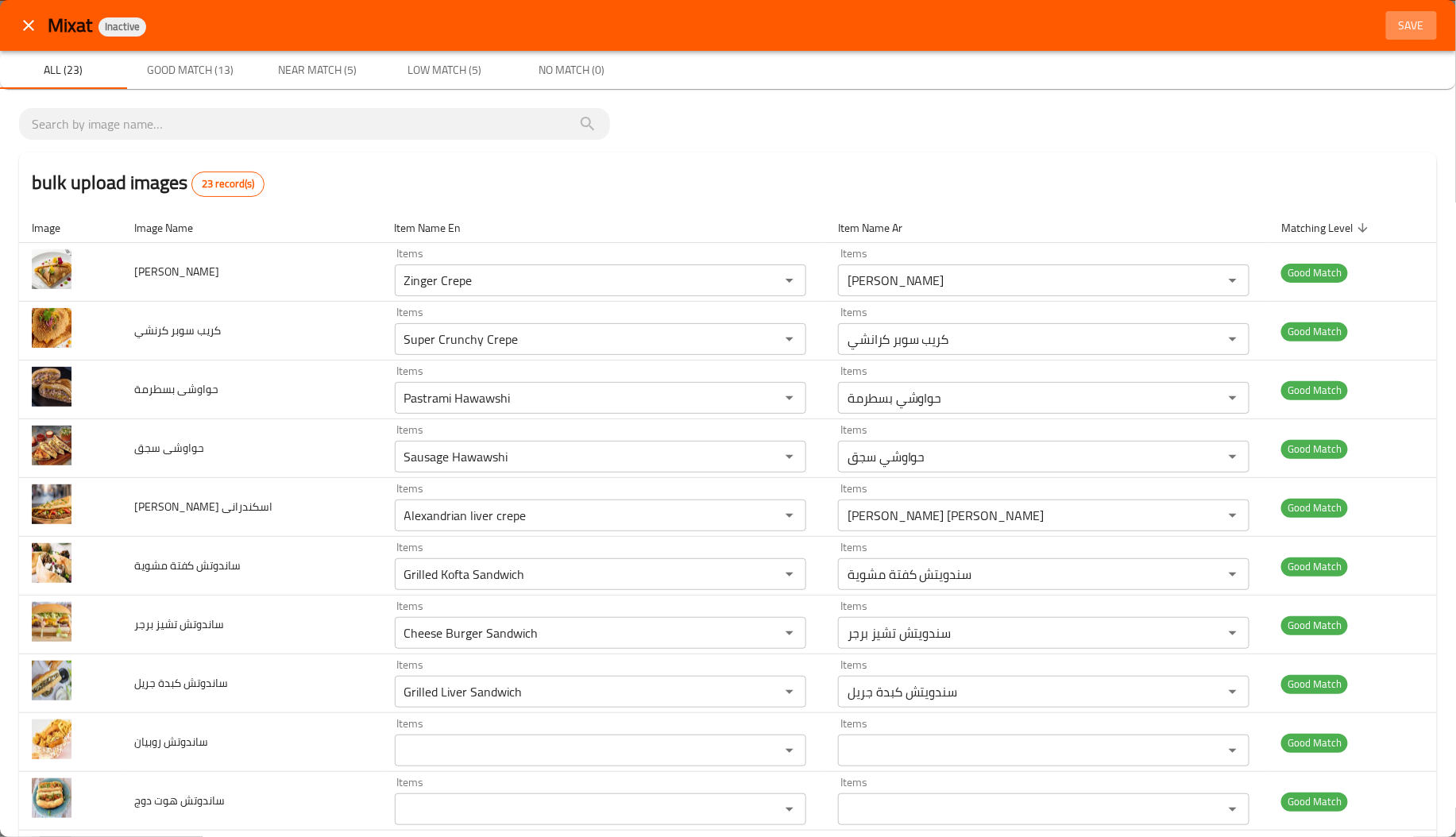
click at [1405, 27] on span "Save" at bounding box center [1411, 26] width 38 height 20
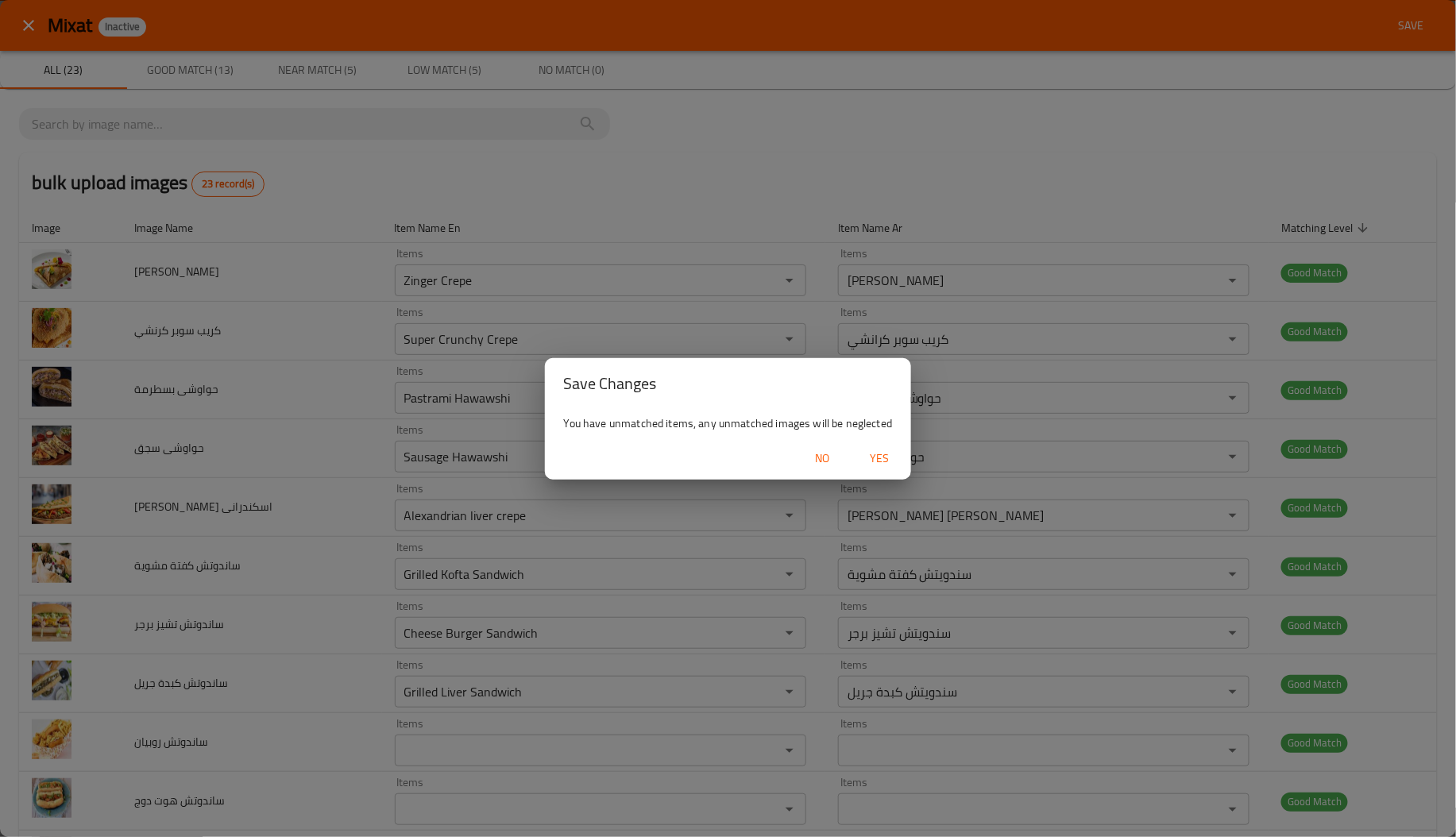
click at [873, 454] on span "Yes" at bounding box center [878, 458] width 38 height 20
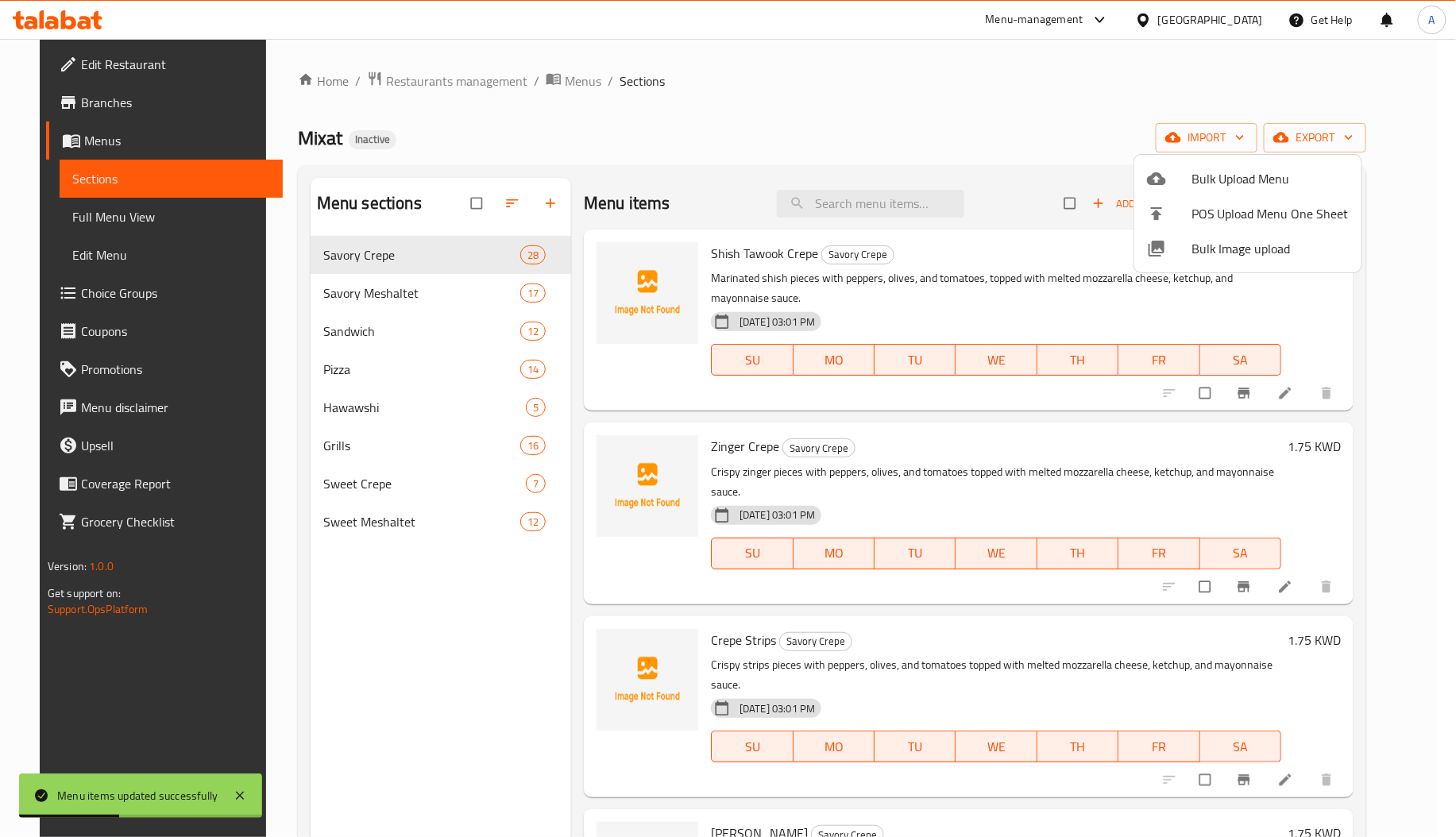
click at [377, 330] on div at bounding box center [728, 418] width 1456 height 837
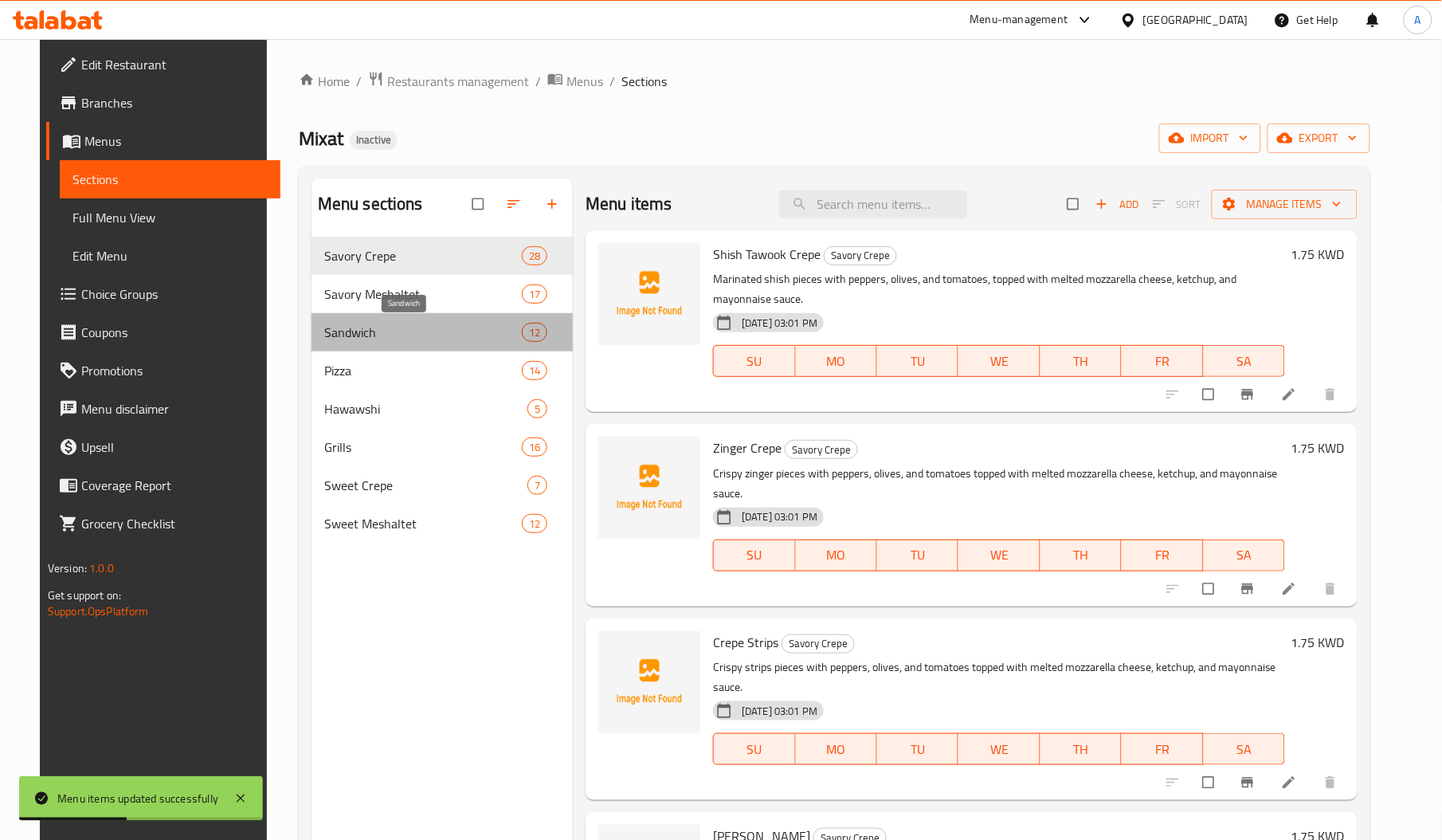
click at [378, 331] on span "Sandwich" at bounding box center [423, 332] width 198 height 19
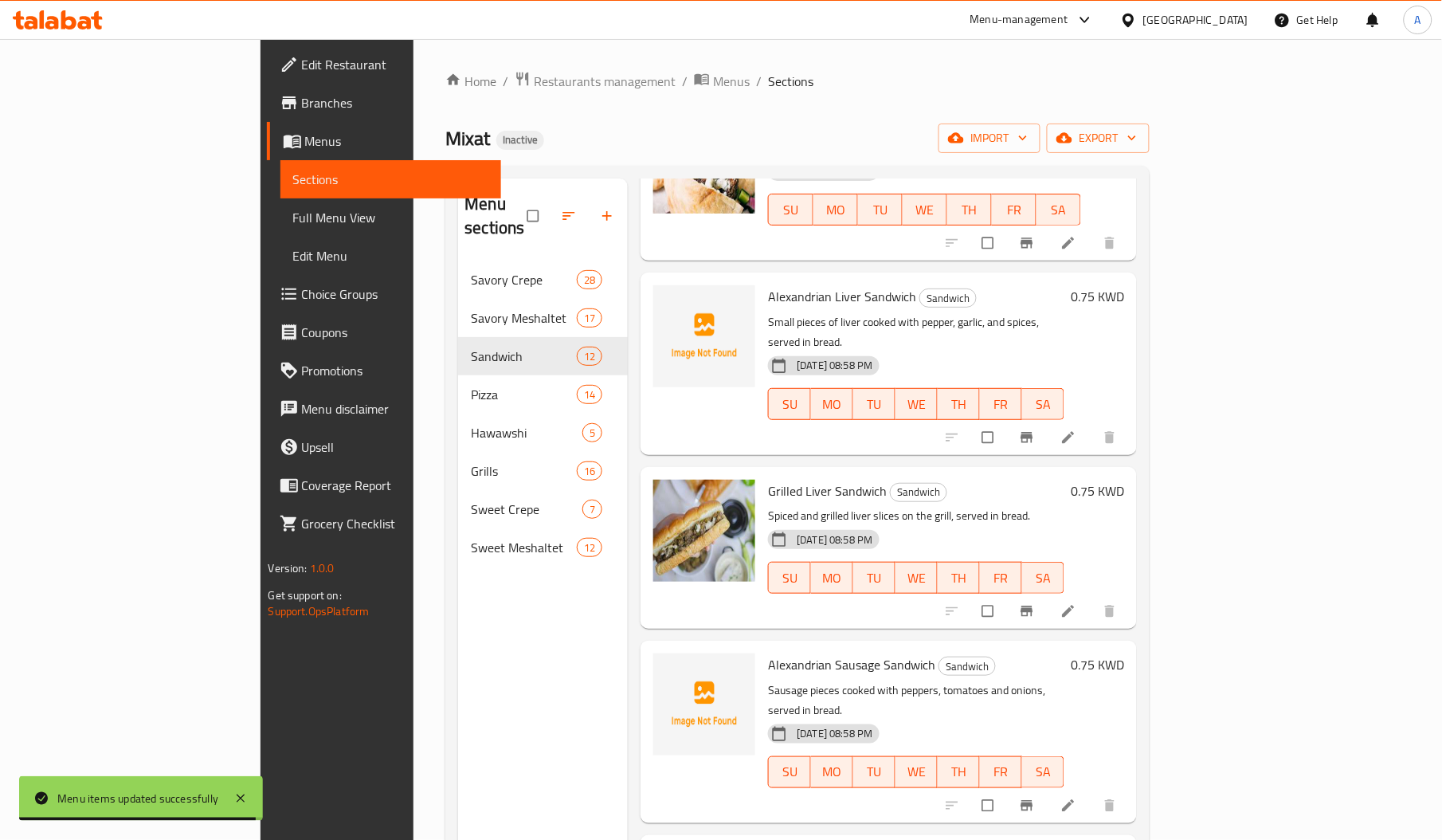
scroll to position [362, 0]
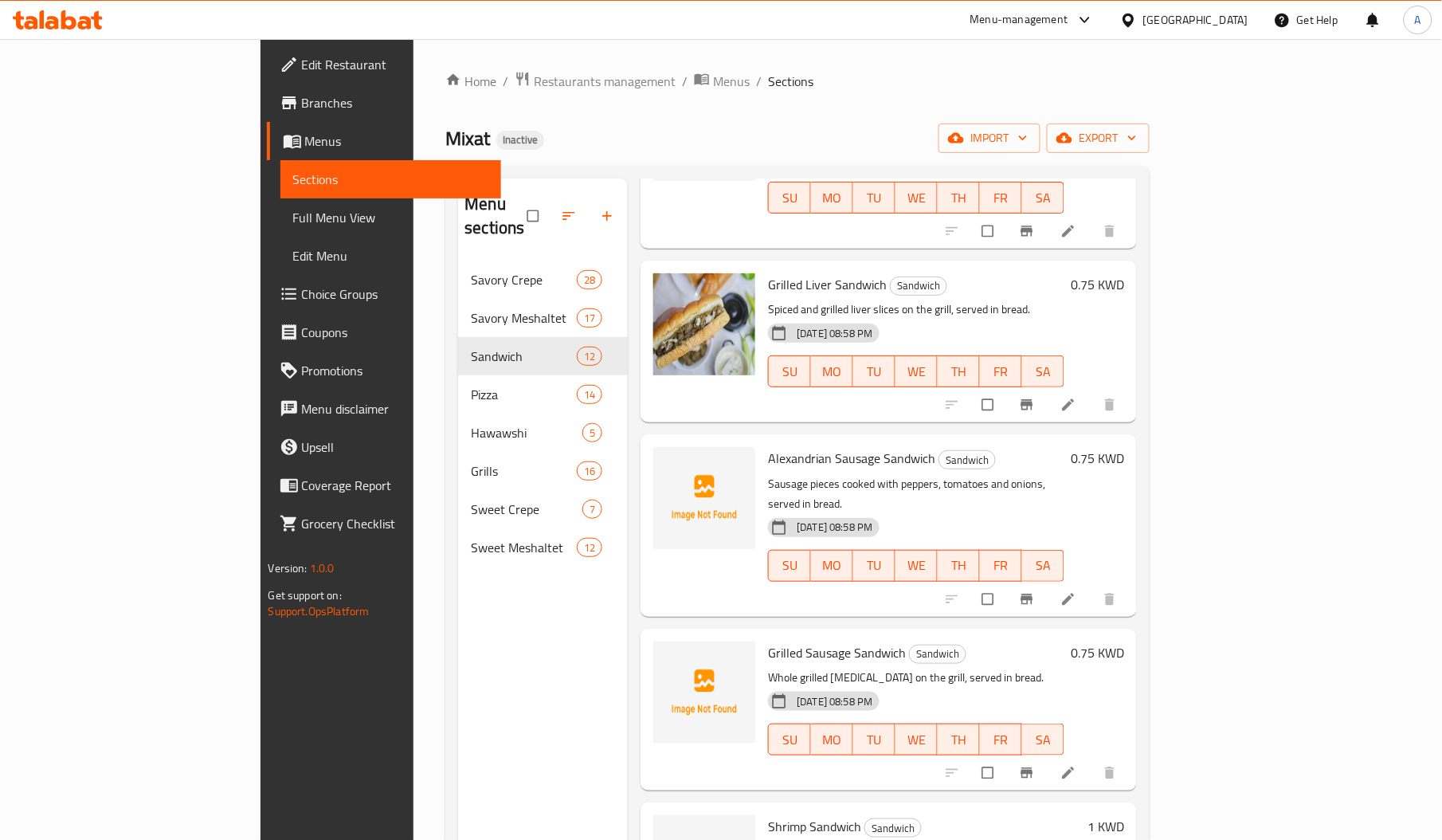
click at [768, 641] on span "Grilled Sausage Sandwich" at bounding box center [837, 652] width 138 height 24
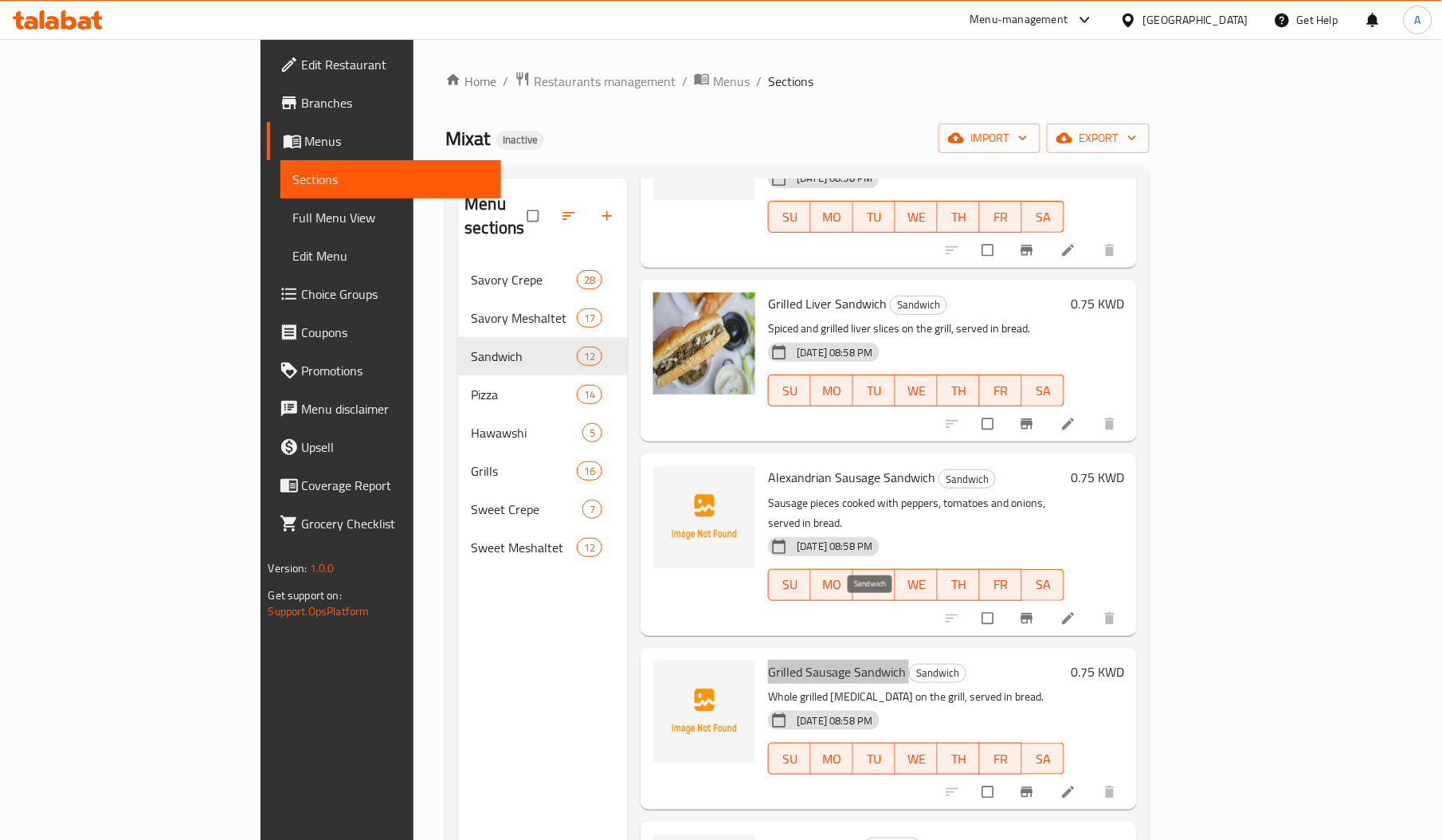
scroll to position [338, 0]
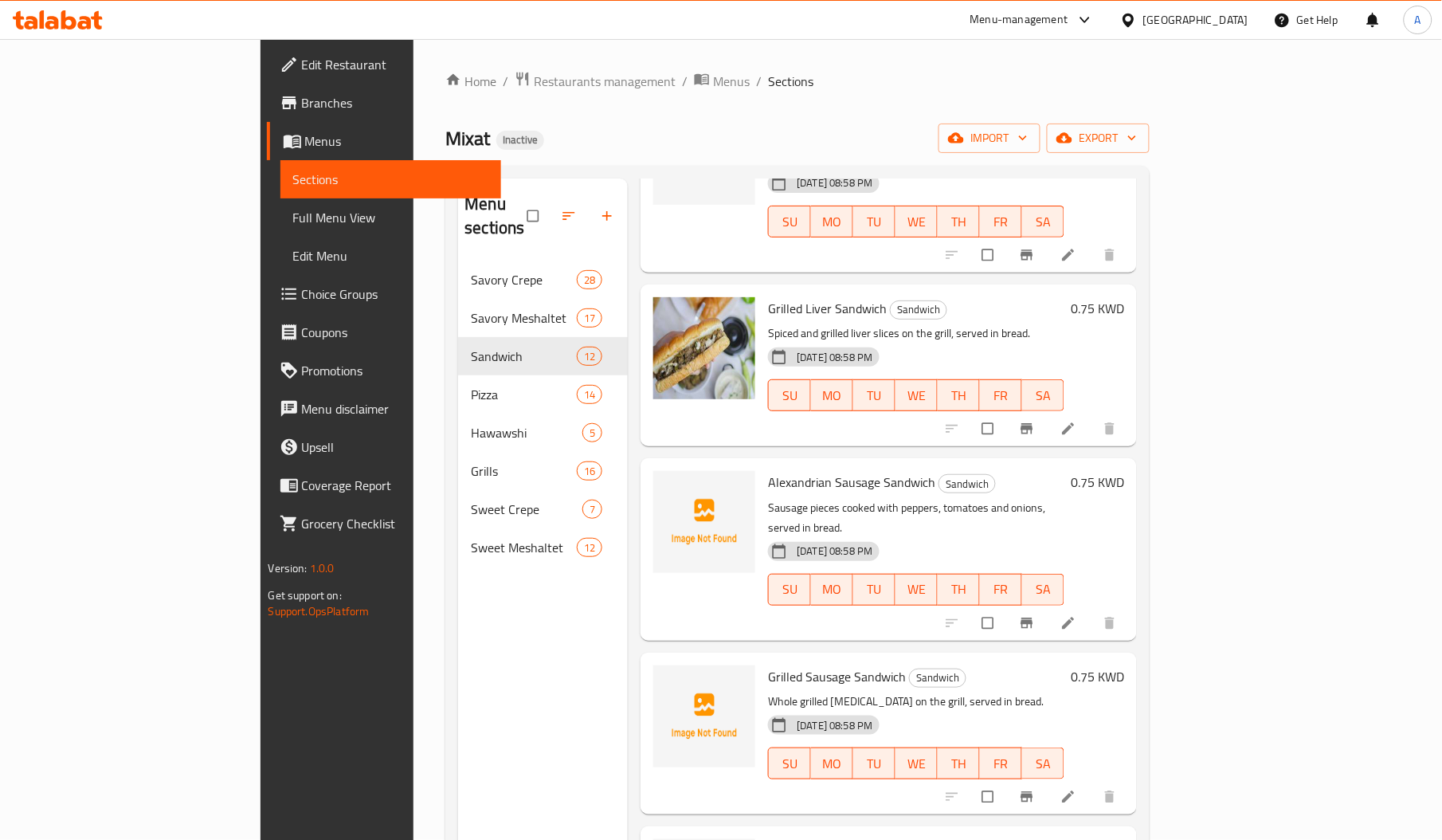
click at [768, 470] on span "Alexandrian Sausage Sandwich" at bounding box center [851, 482] width 167 height 24
copy span "Alexandrian"
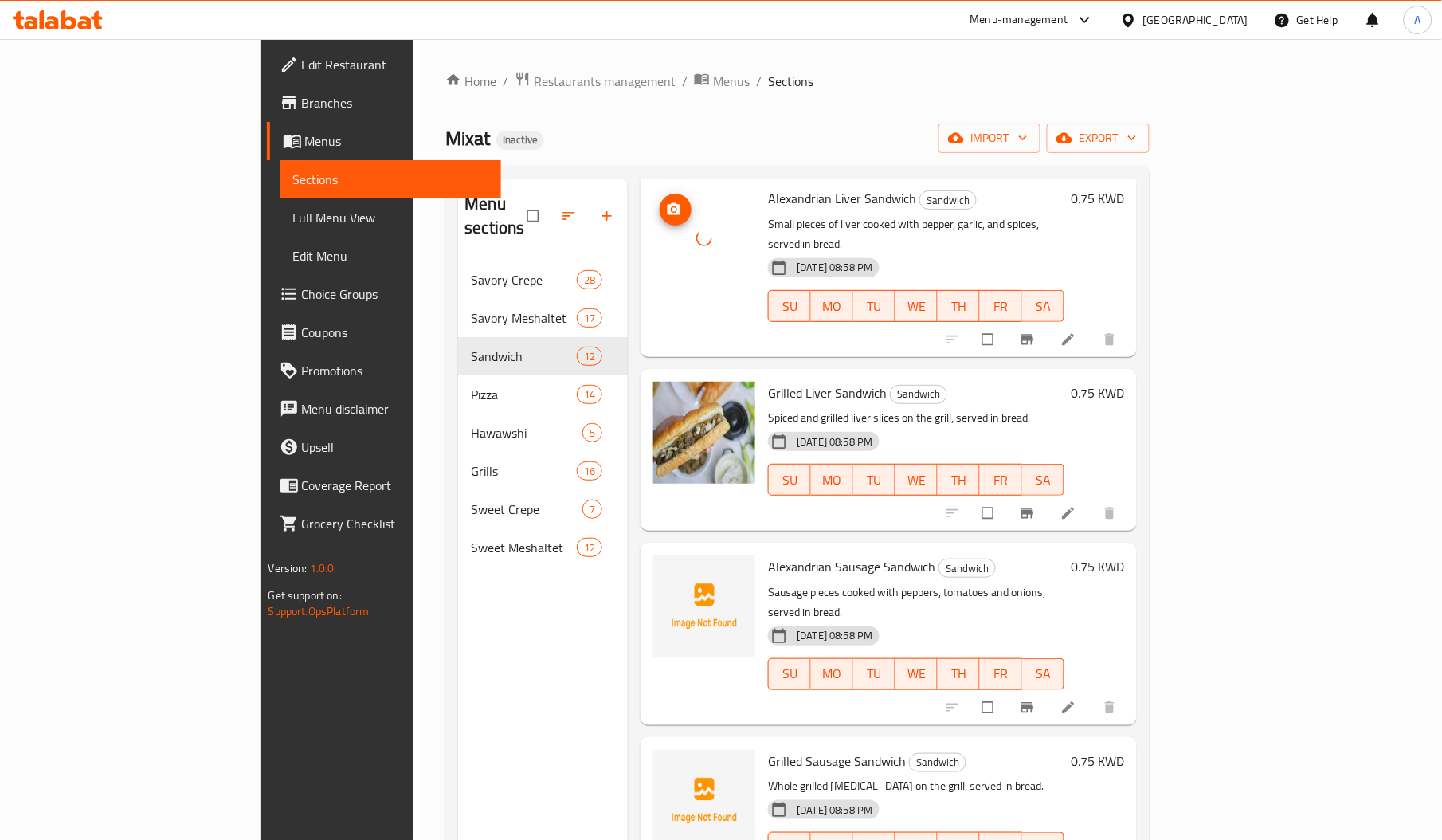
scroll to position [277, 0]
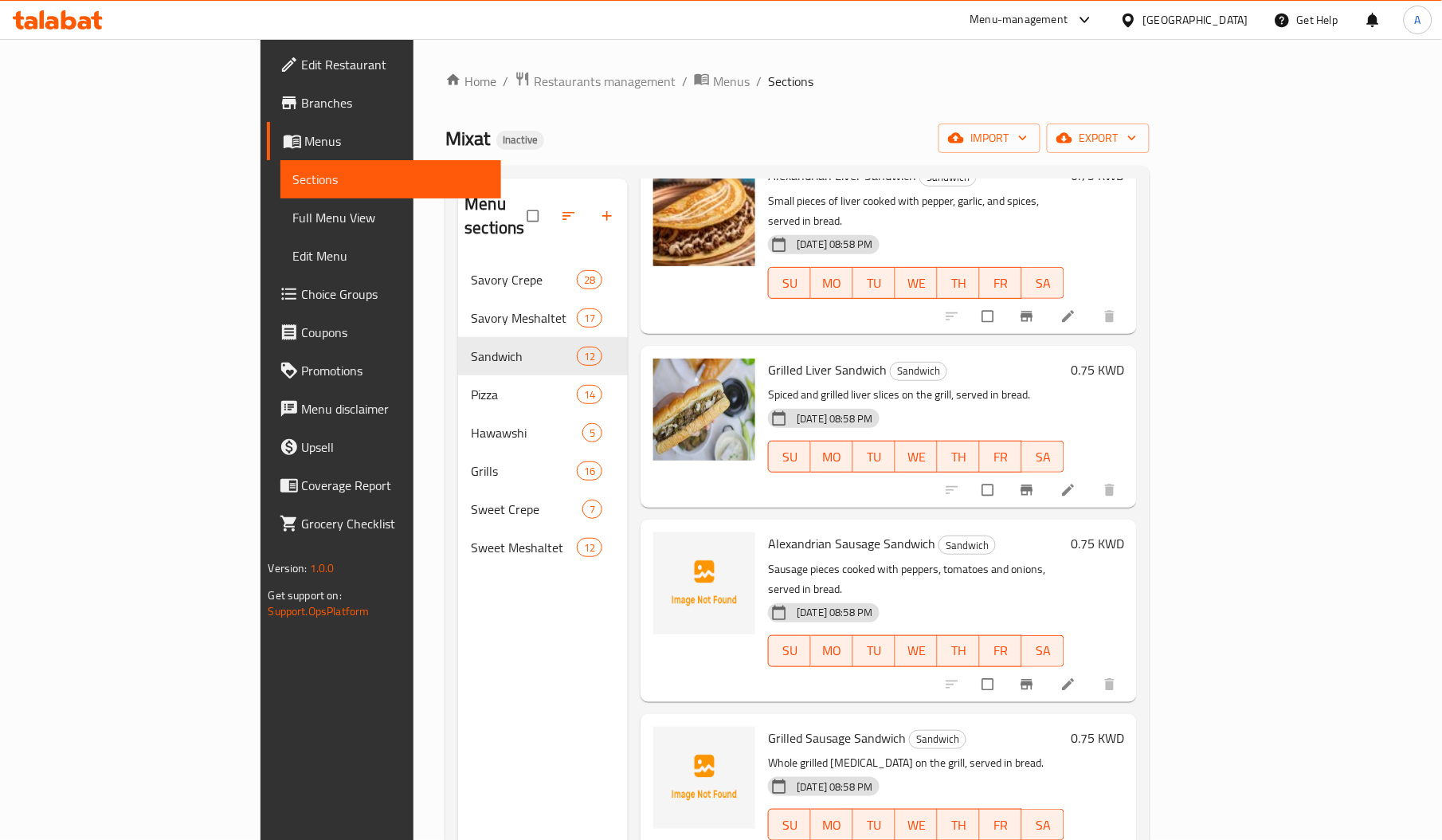
click at [793, 531] on span "Alexandrian Sausage Sandwich" at bounding box center [851, 543] width 167 height 24
copy span "Sausage"
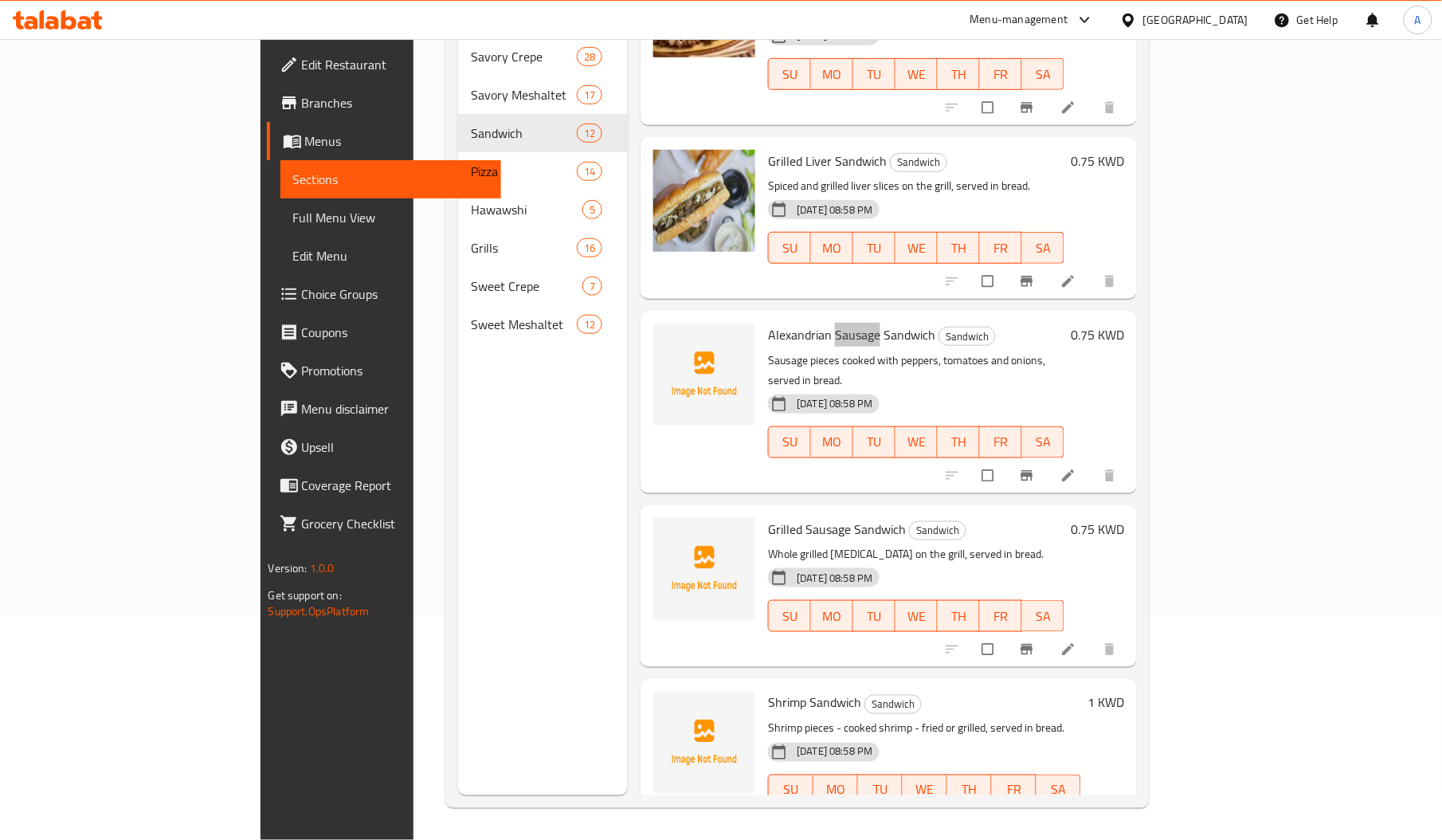
scroll to position [272, 0]
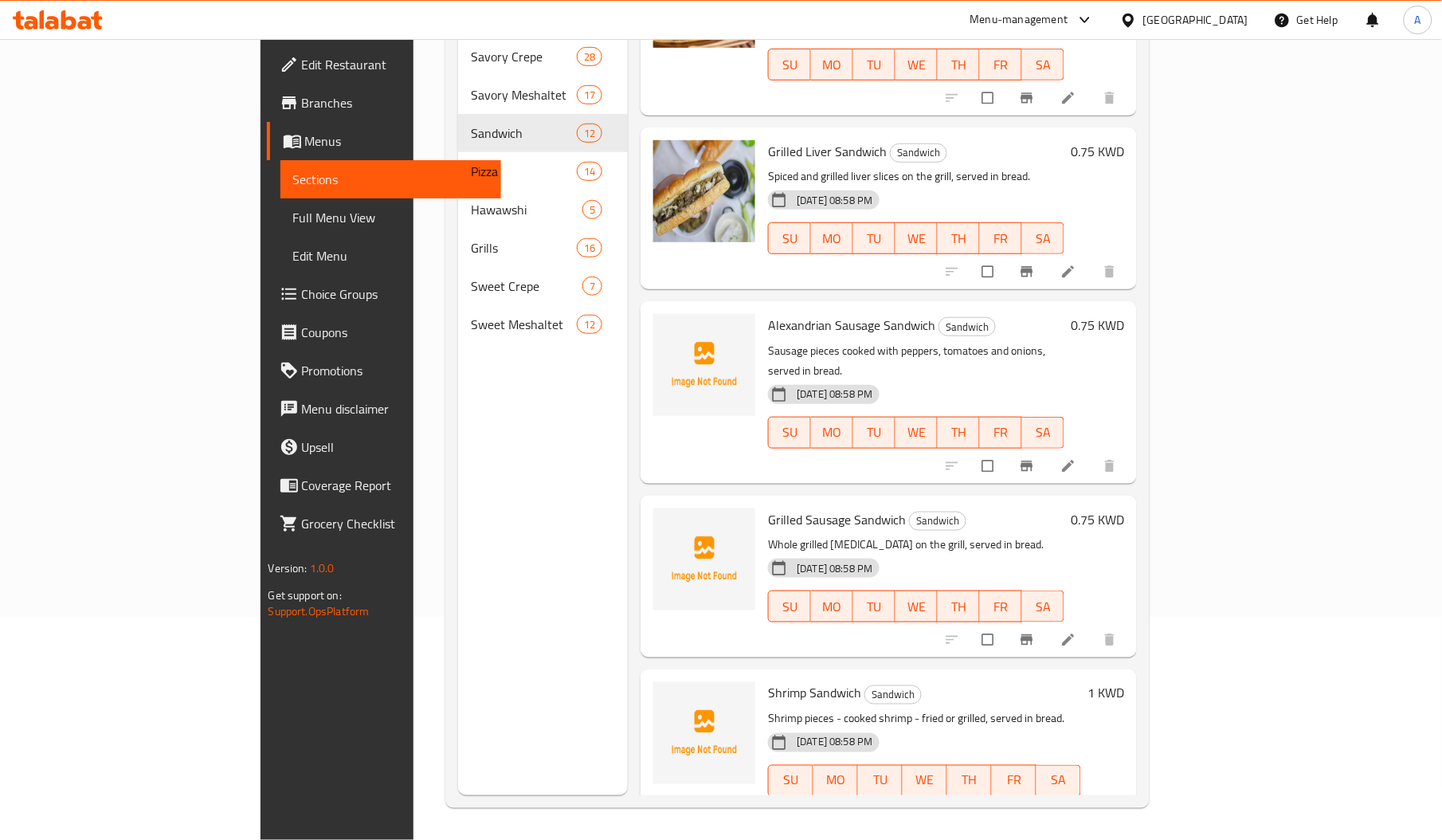
click at [768, 507] on span "Grilled Sausage Sandwich" at bounding box center [837, 519] width 138 height 24
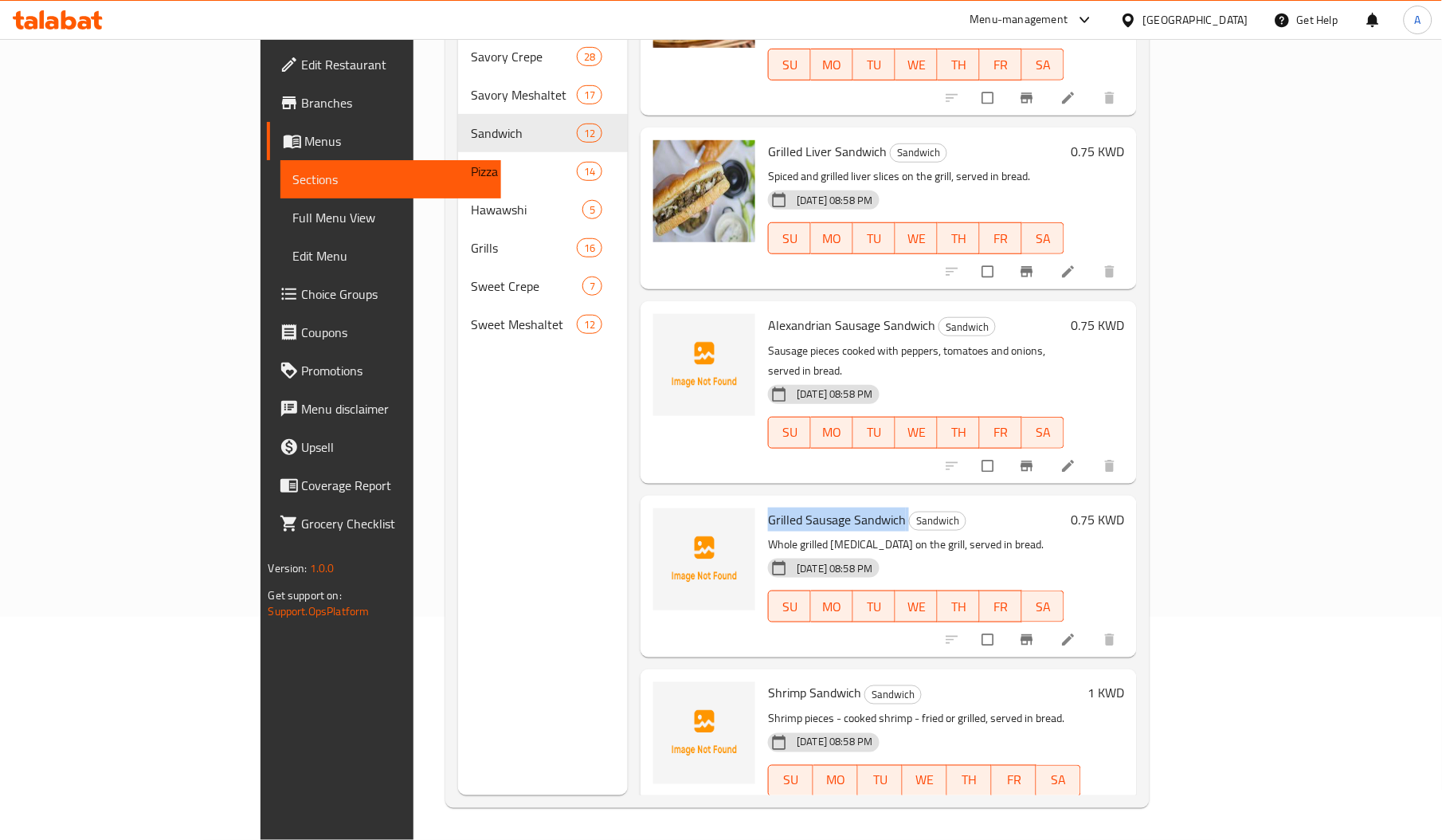
click at [768, 507] on span "Grilled Sausage Sandwich" at bounding box center [837, 519] width 138 height 24
copy h6 "Grilled Sausage Sandwich"
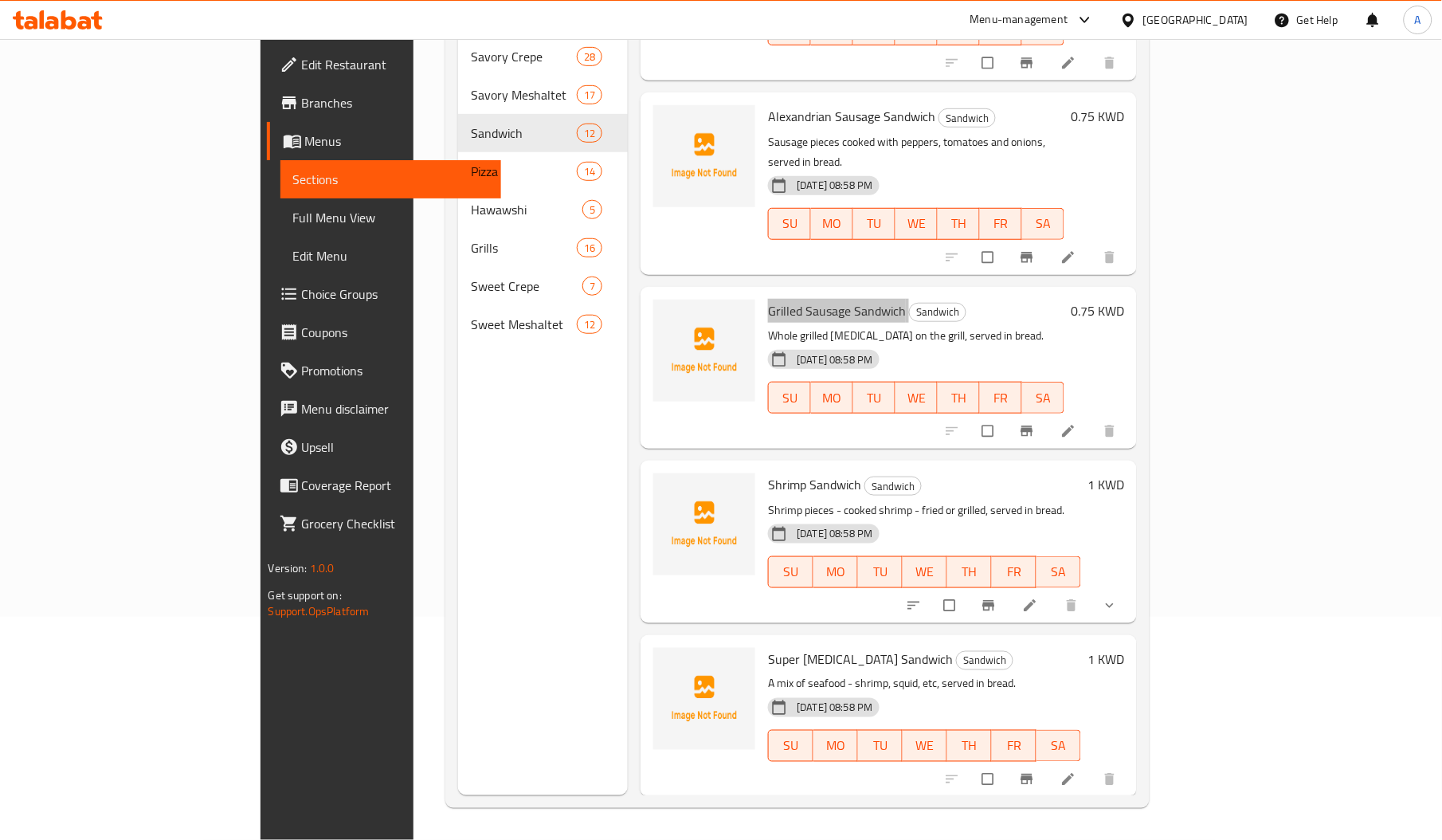
scroll to position [478, 0]
click at [768, 648] on span "Super Viagra Sandwich" at bounding box center [860, 660] width 185 height 24
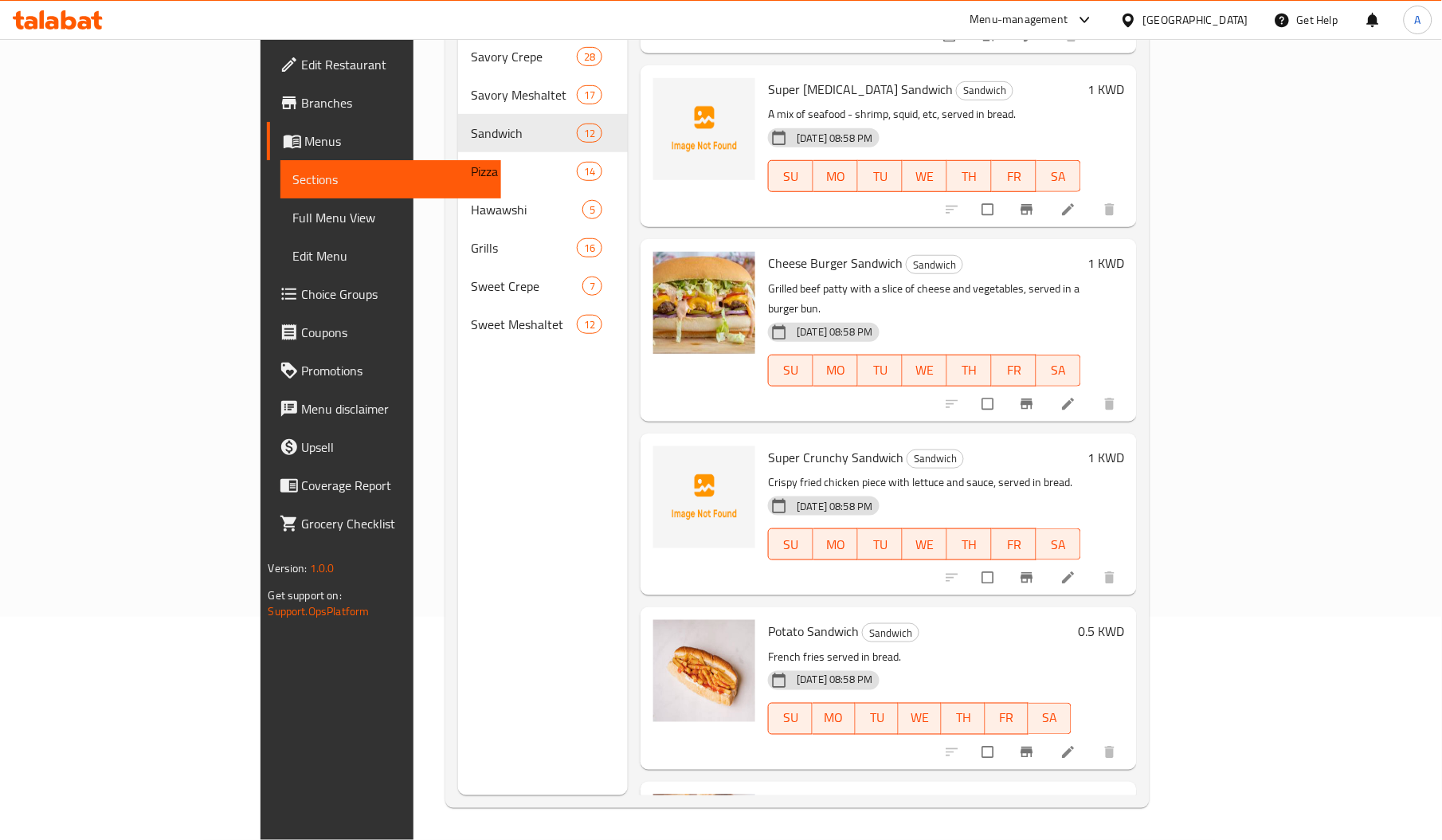
scroll to position [1286, 0]
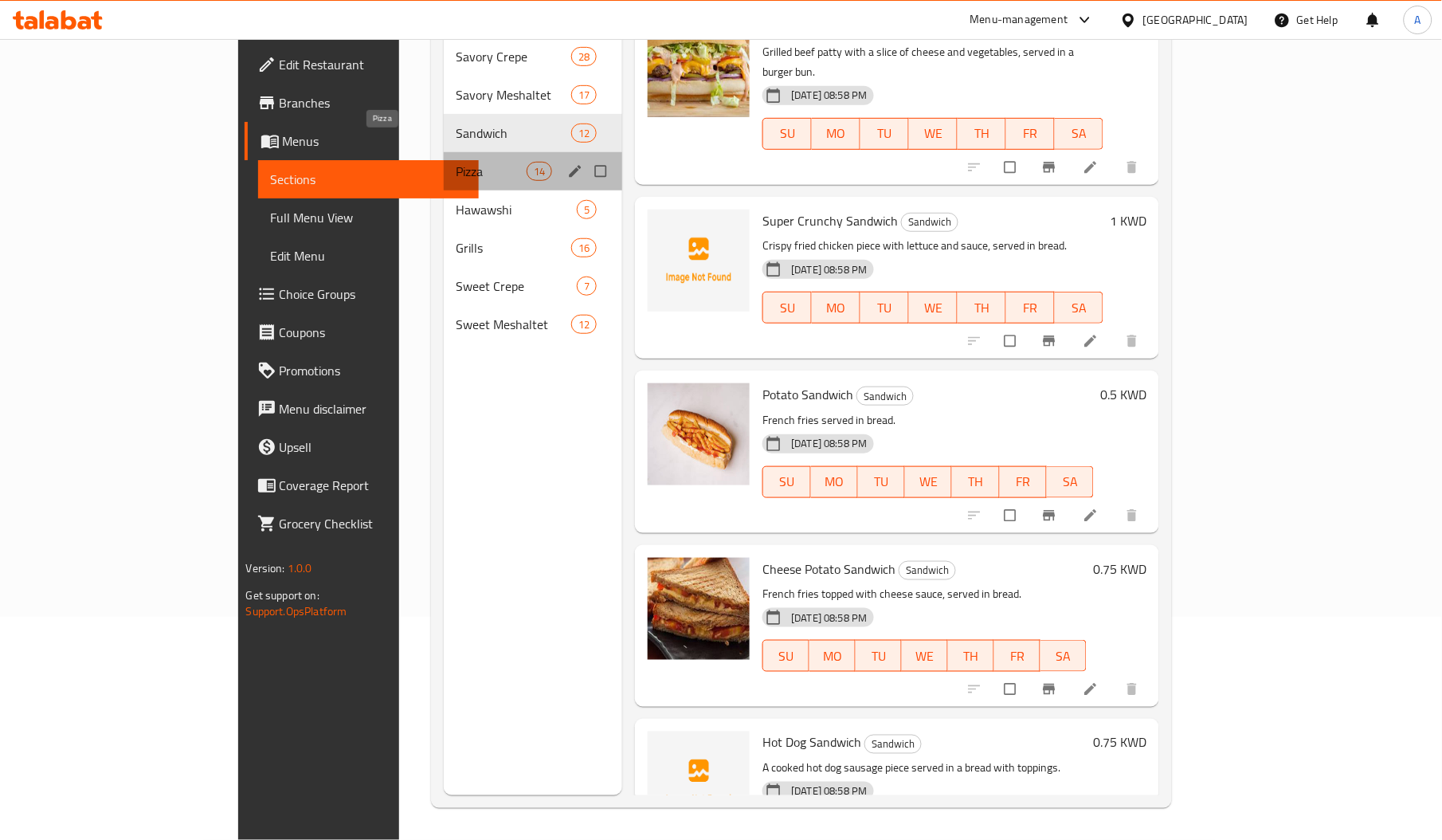
click at [457, 161] on span "Pizza" at bounding box center [491, 171] width 70 height 19
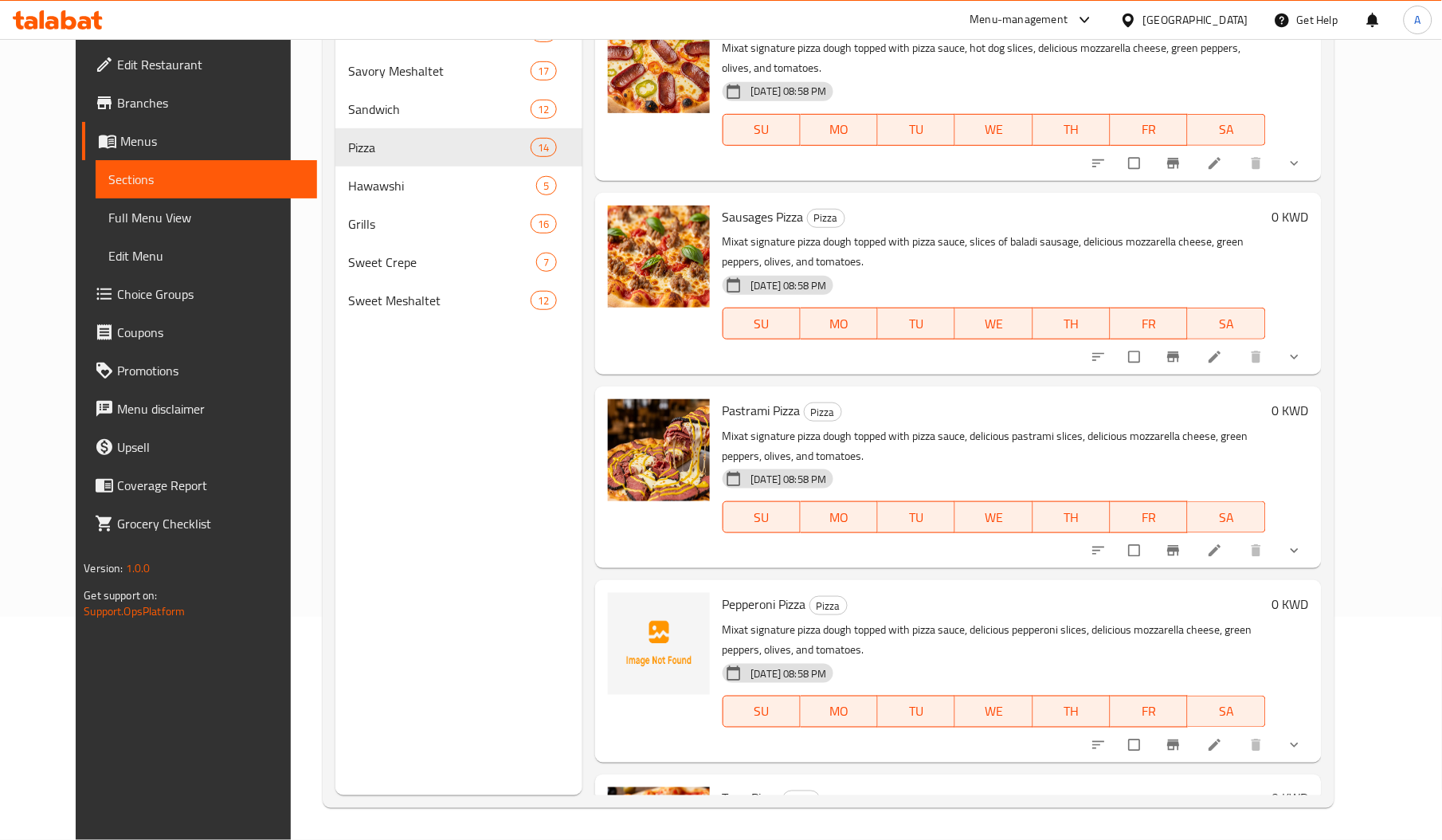
click at [734, 592] on span "Pepperoni Pizza" at bounding box center [763, 604] width 83 height 24
copy span "Pepperoni"
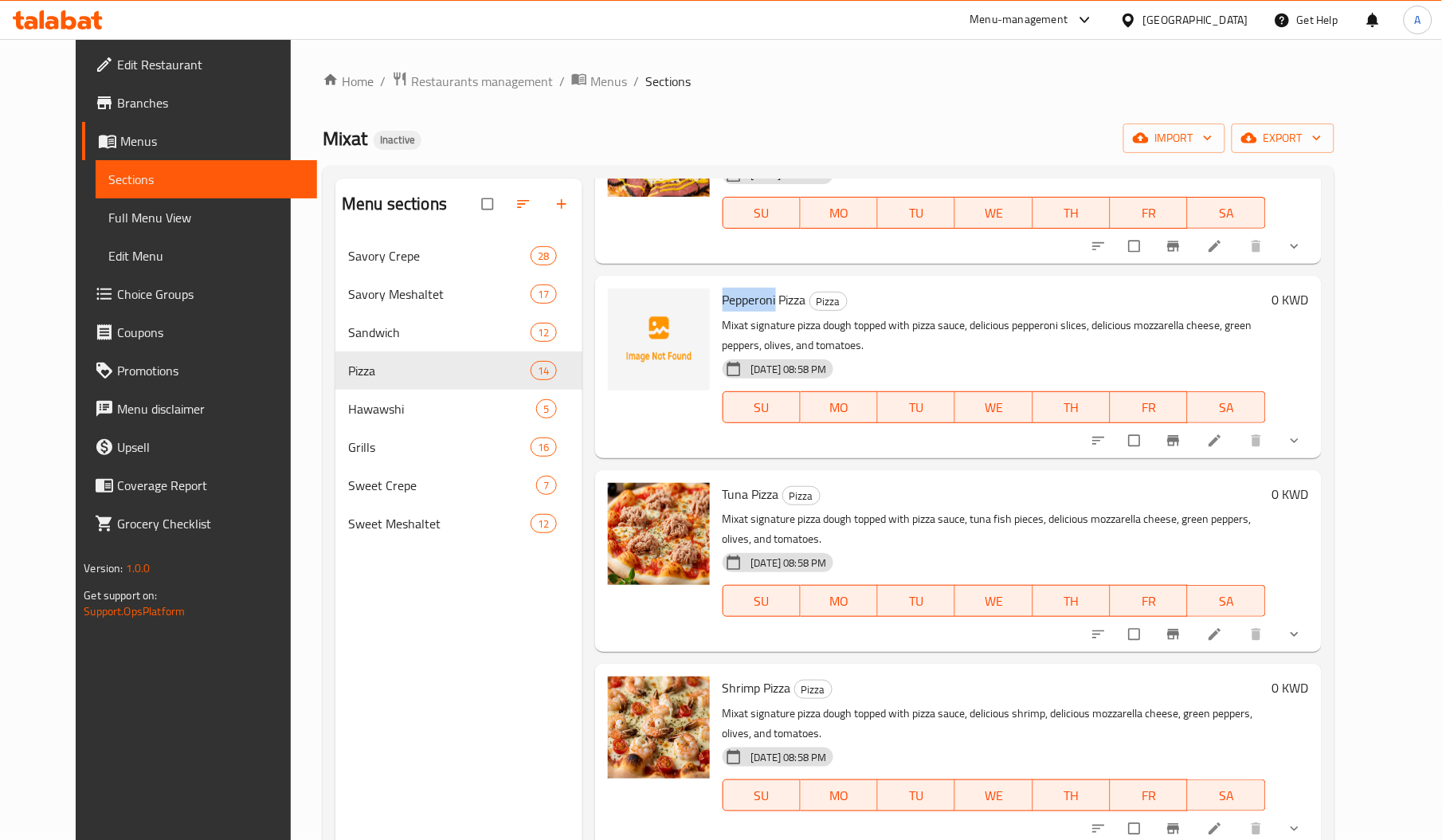
scroll to position [225, 0]
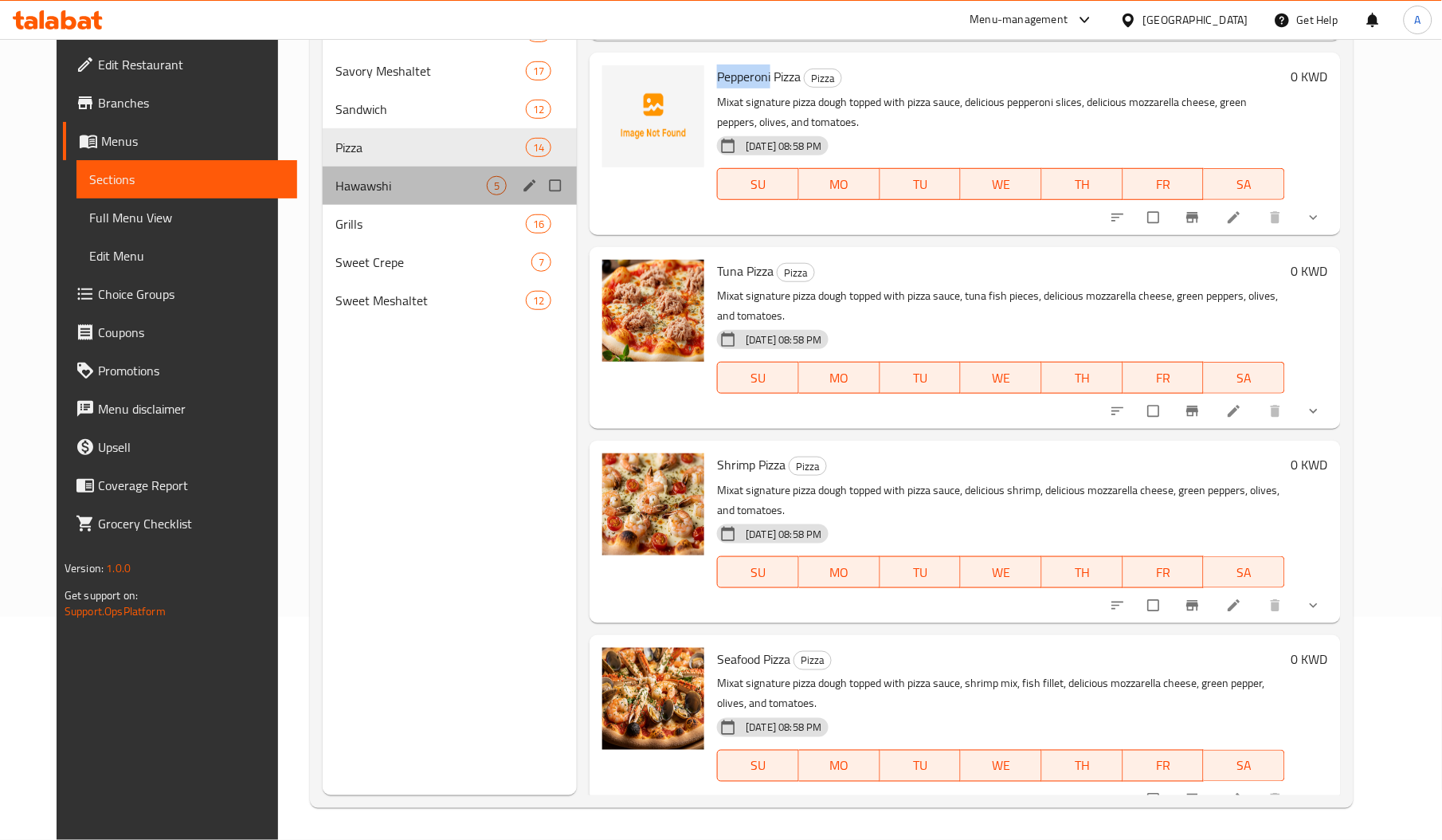
click at [378, 198] on div "Hawawshi 5" at bounding box center [450, 185] width 255 height 38
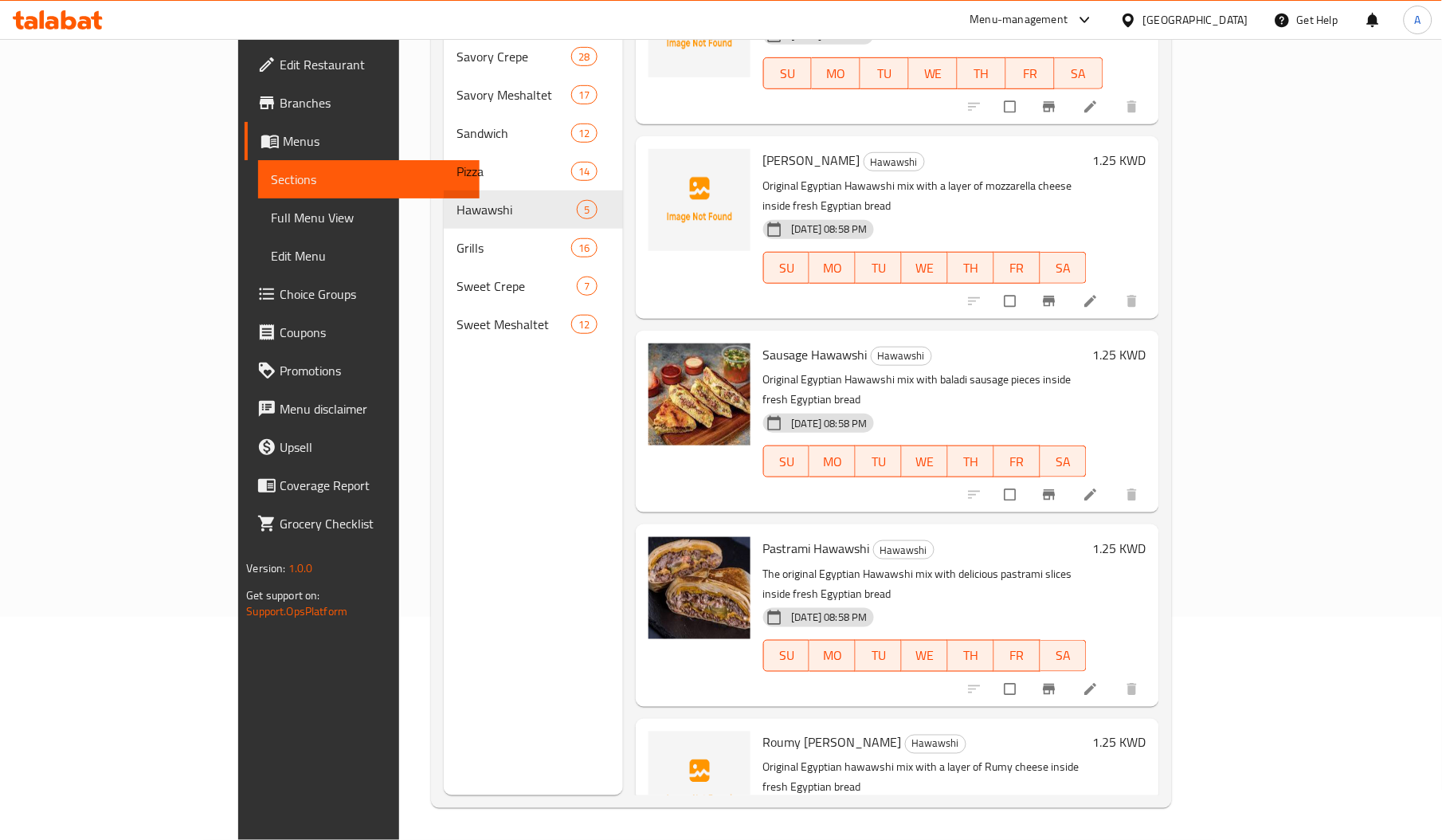
click at [763, 148] on span "Mozzarella Hawawshi" at bounding box center [812, 160] width 98 height 24
copy span "Mozzarella"
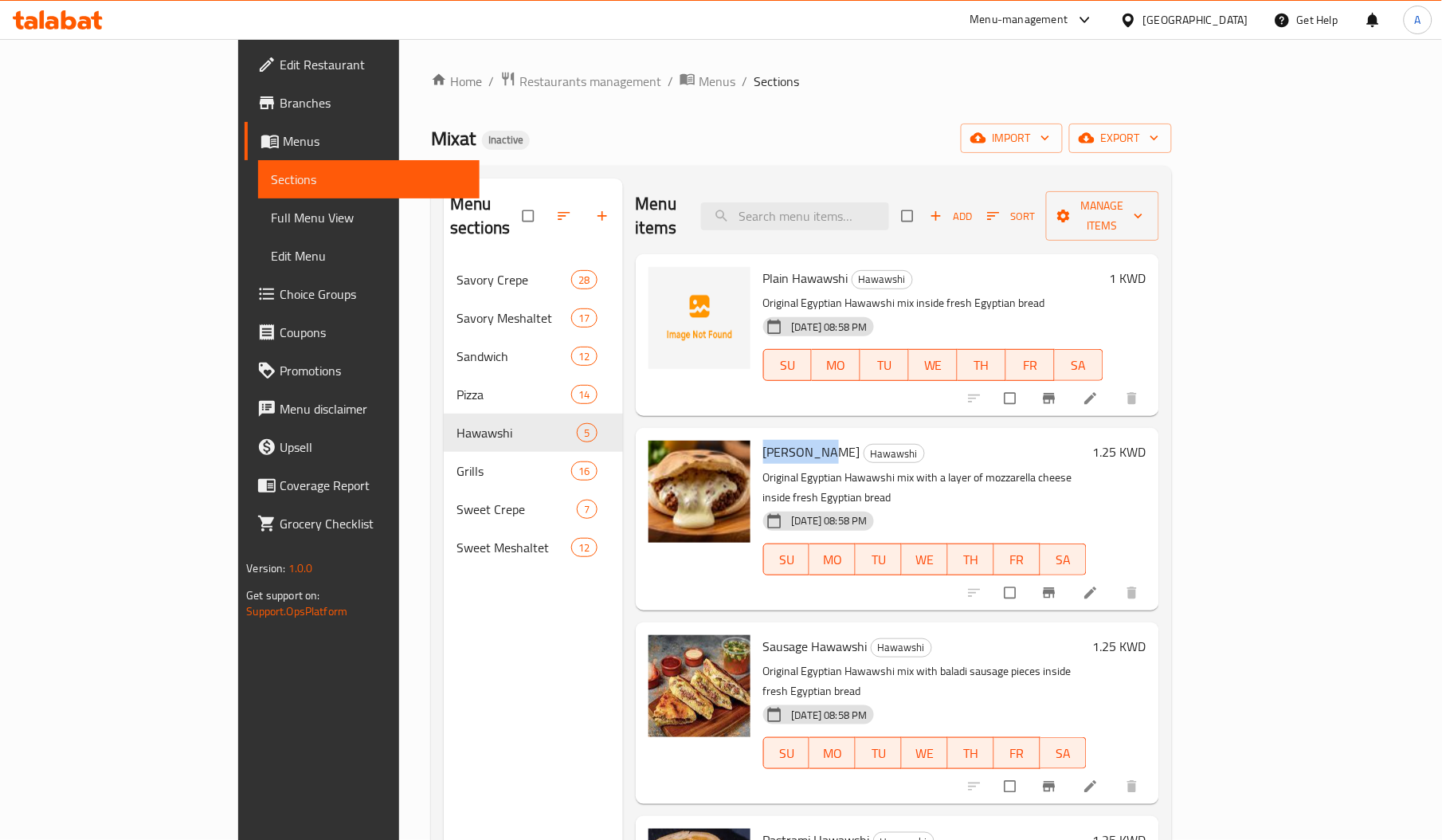
scroll to position [3, 0]
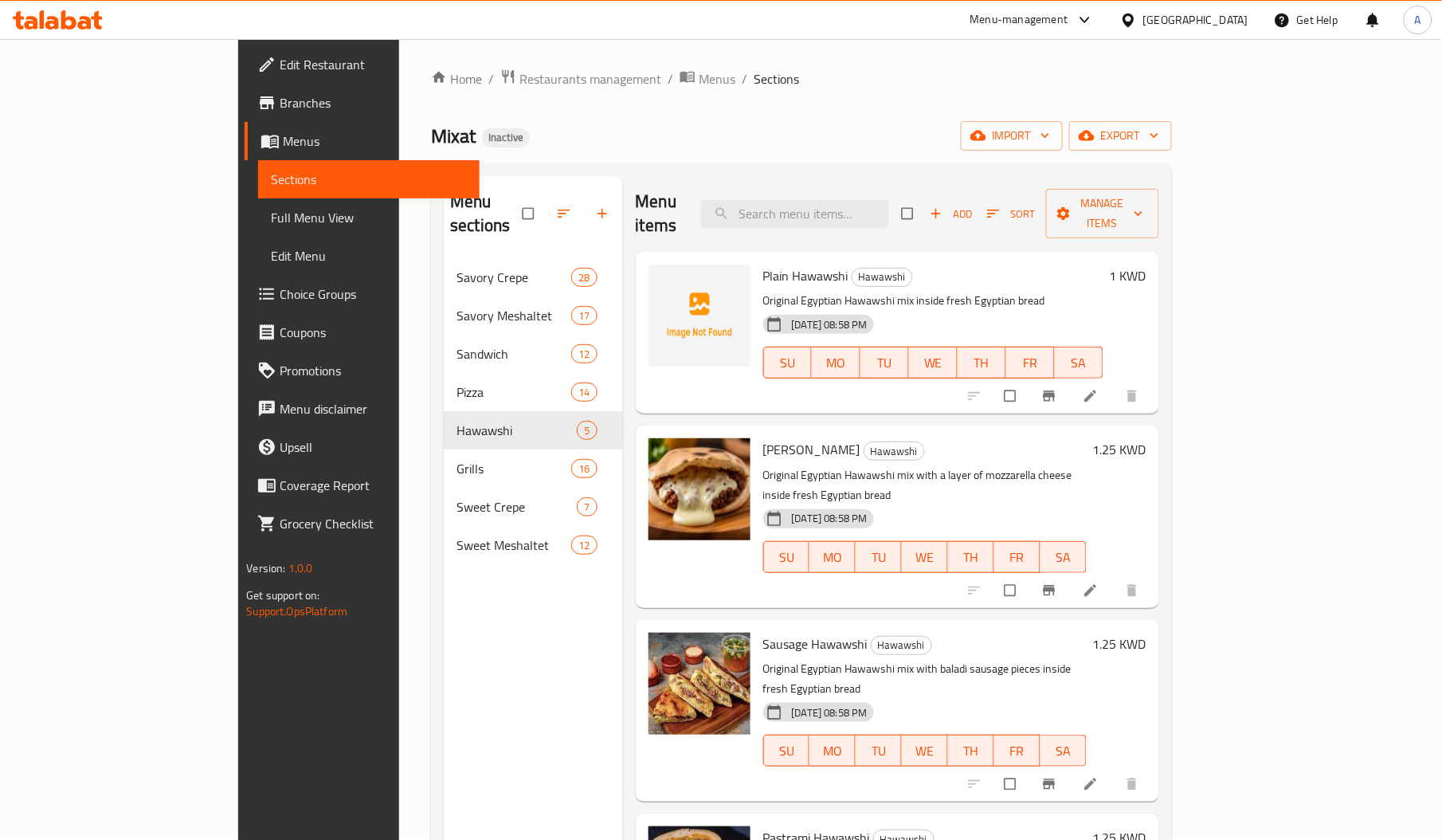
click at [773, 264] on span "Plain Hawawshi" at bounding box center [806, 276] width 85 height 24
copy span "Hawawshi"
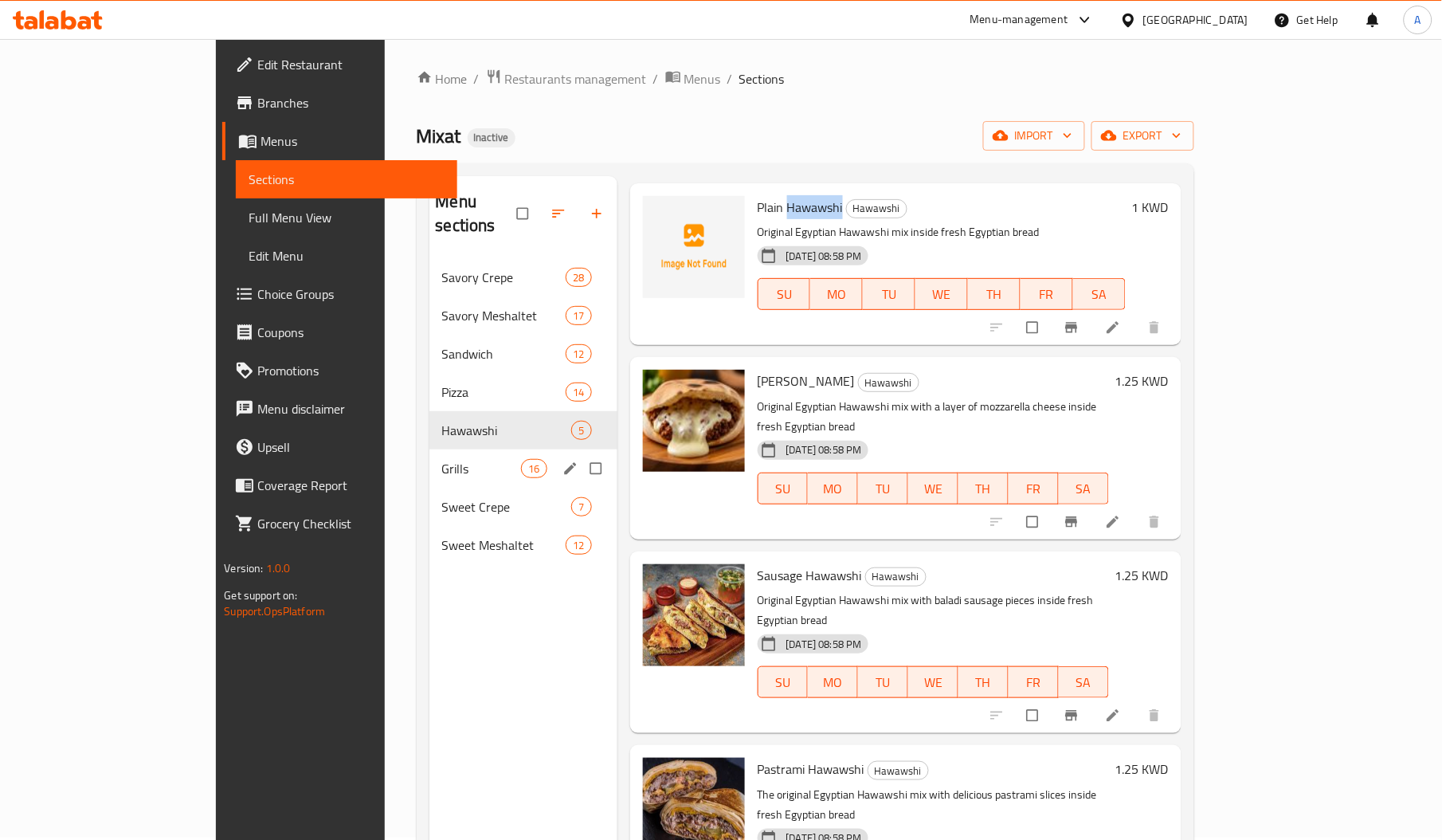
click at [430, 449] on div "Grills 16" at bounding box center [524, 468] width 188 height 38
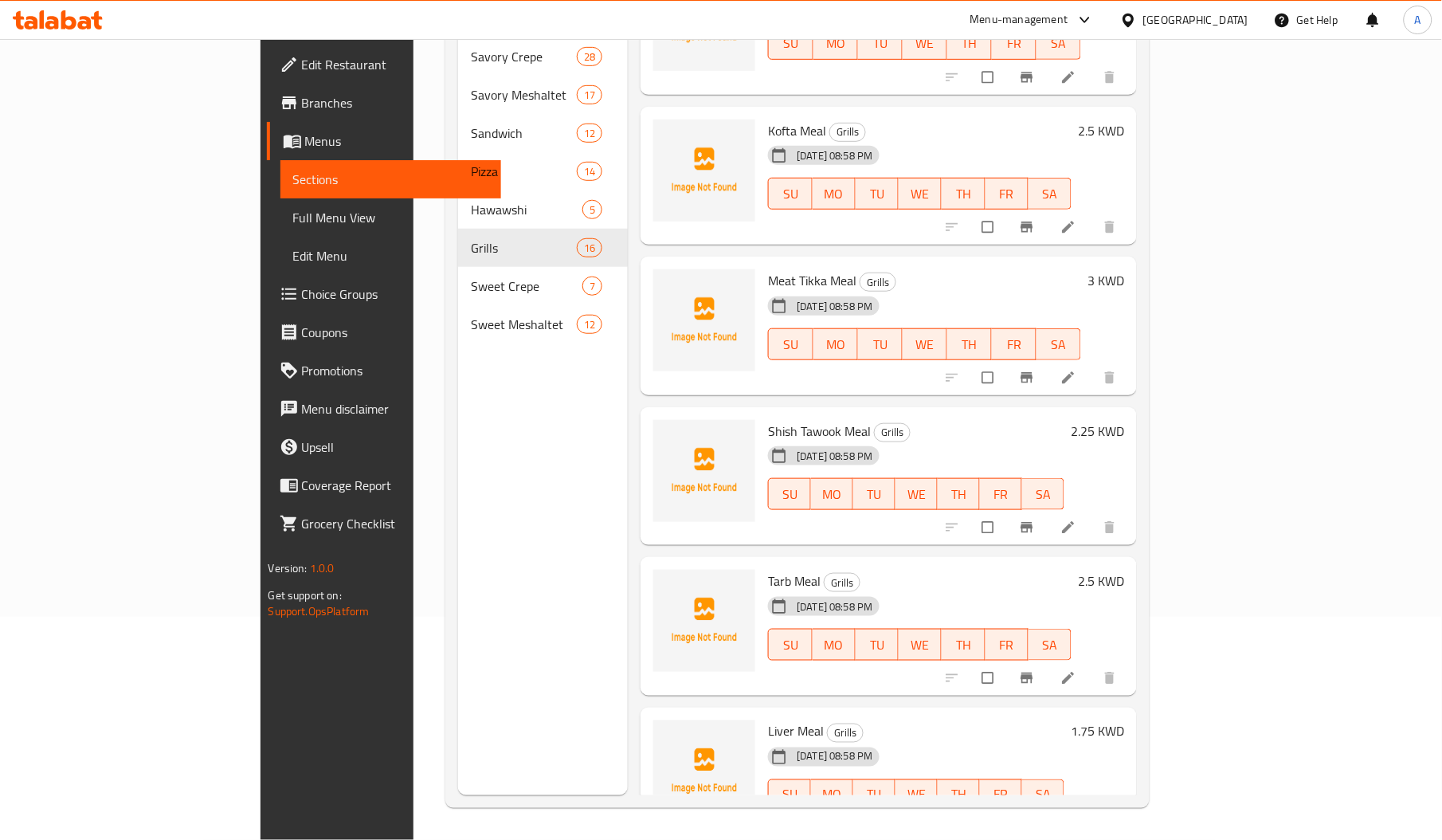
scroll to position [1106, 0]
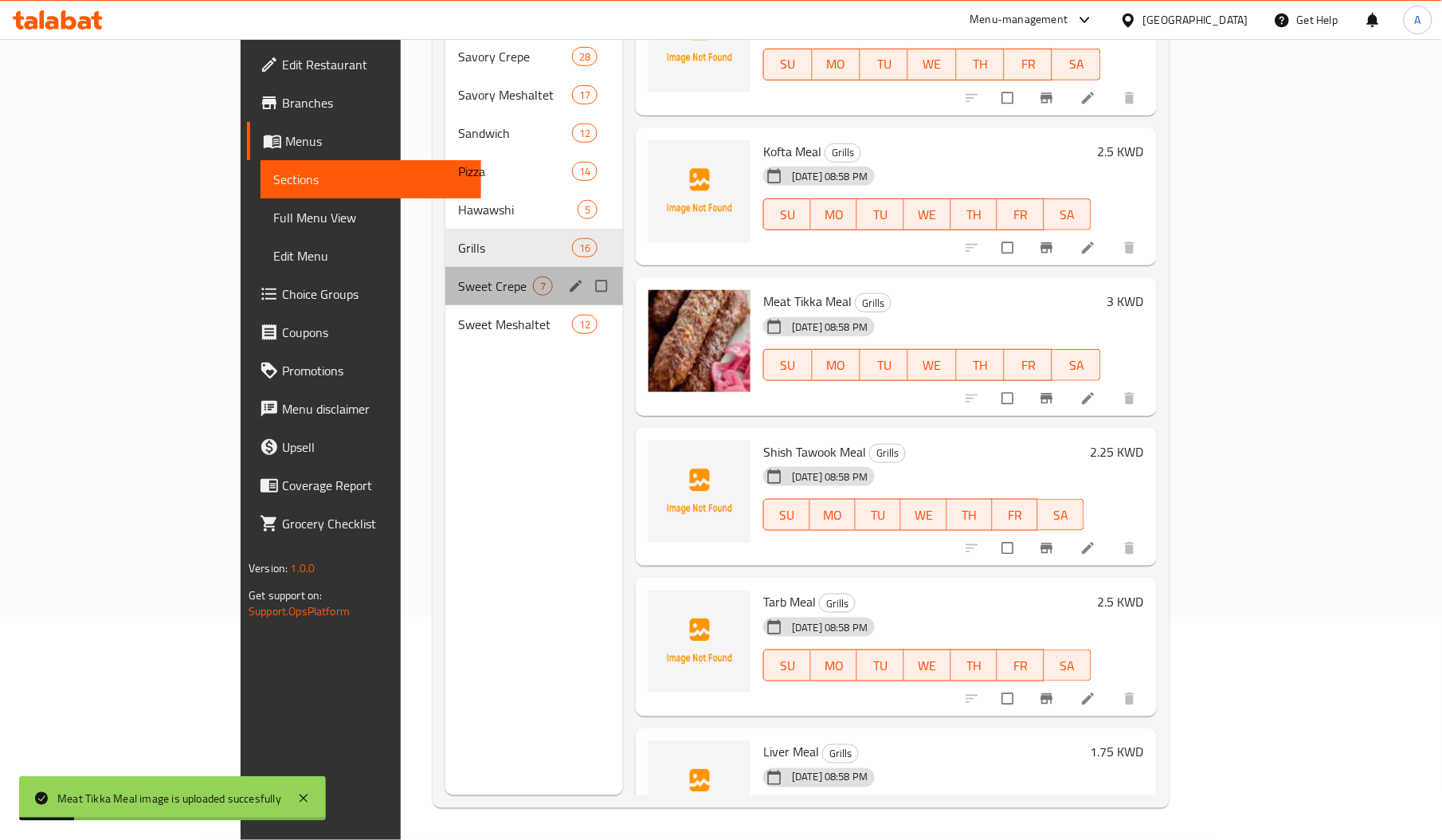
click at [446, 272] on div "Sweet Crepe 7" at bounding box center [534, 285] width 177 height 38
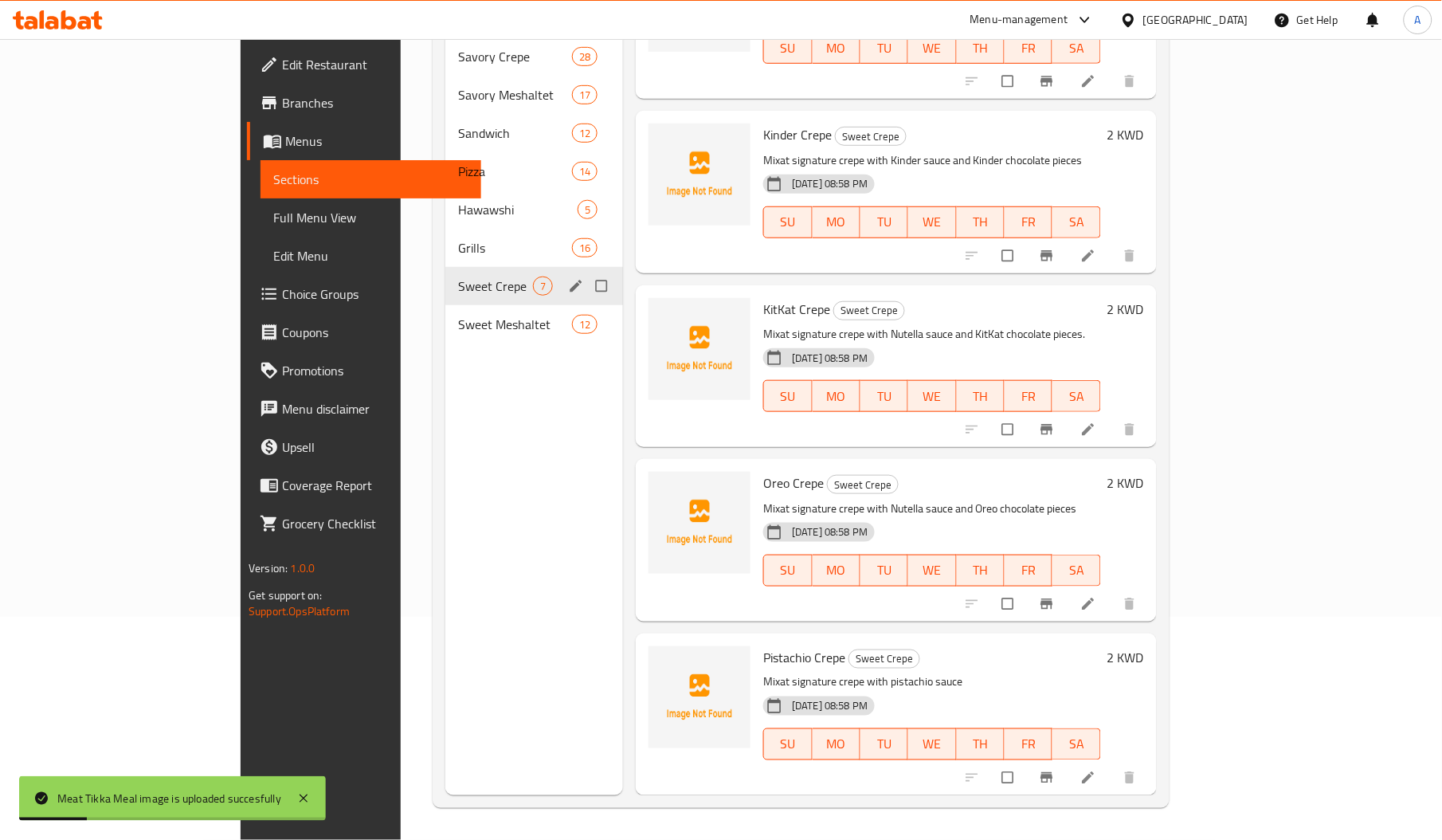
scroll to position [416, 0]
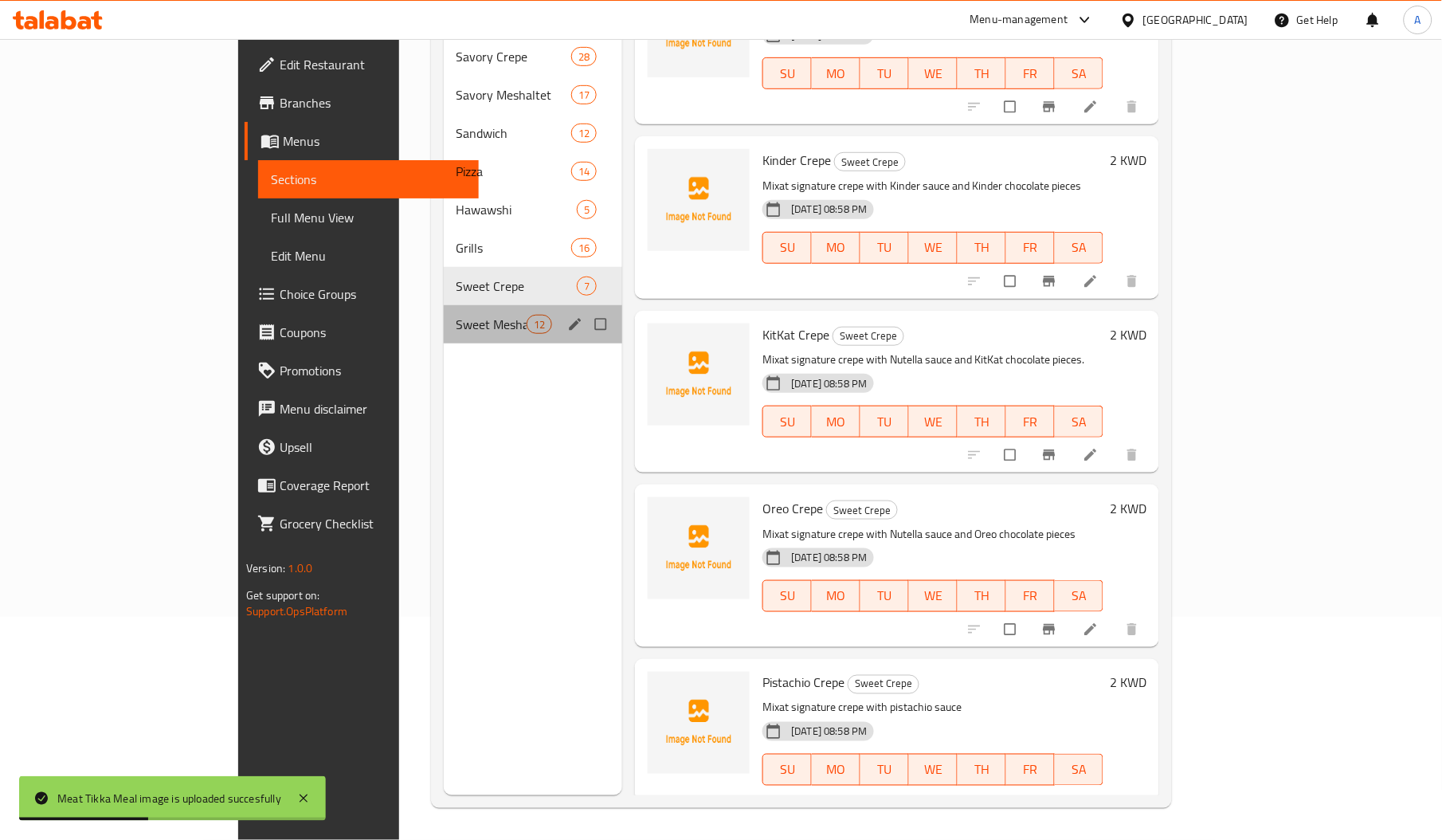
click at [444, 312] on div "Sweet Meshaltet 12" at bounding box center [533, 324] width 179 height 38
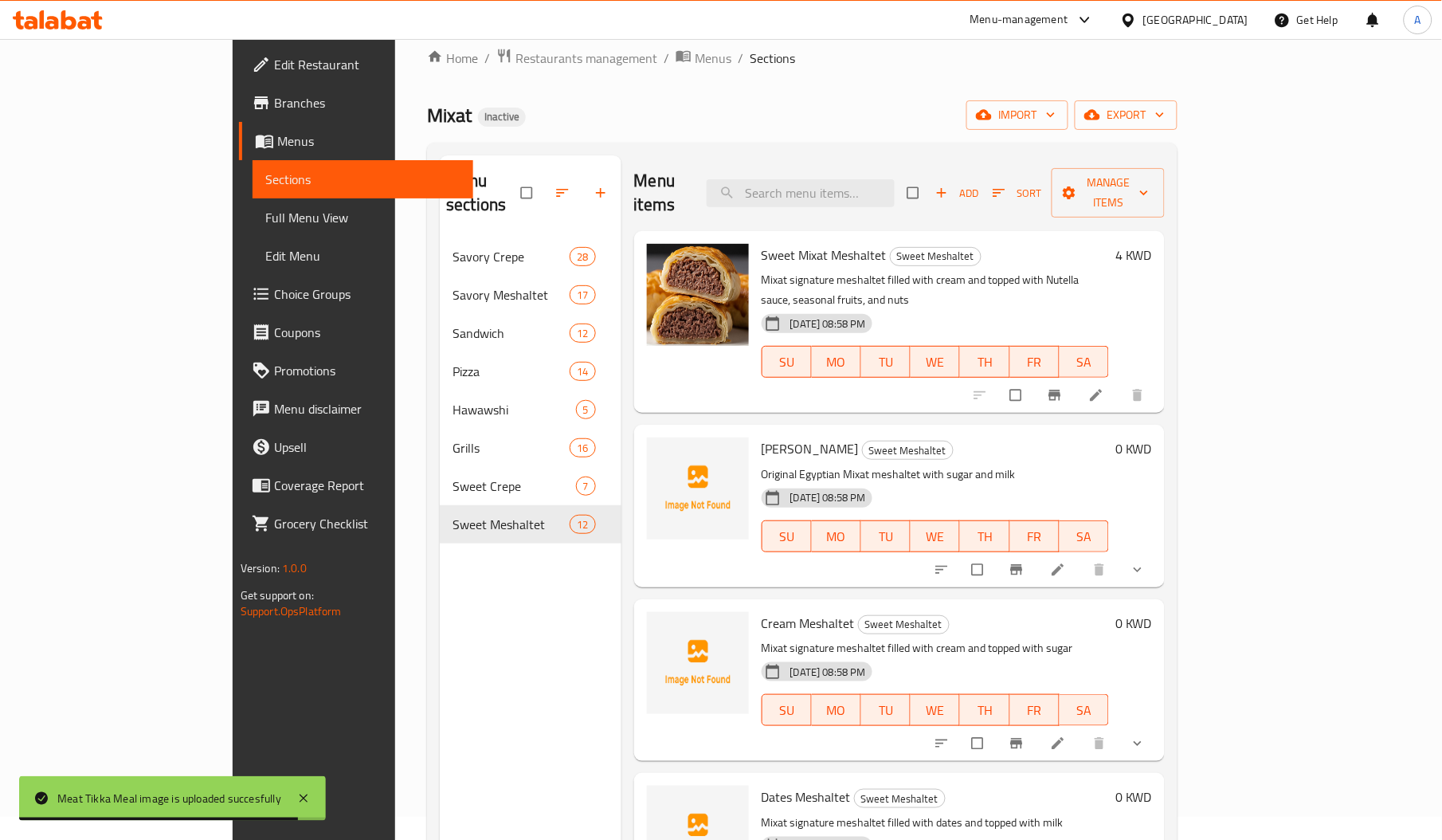
scroll to position [18, 0]
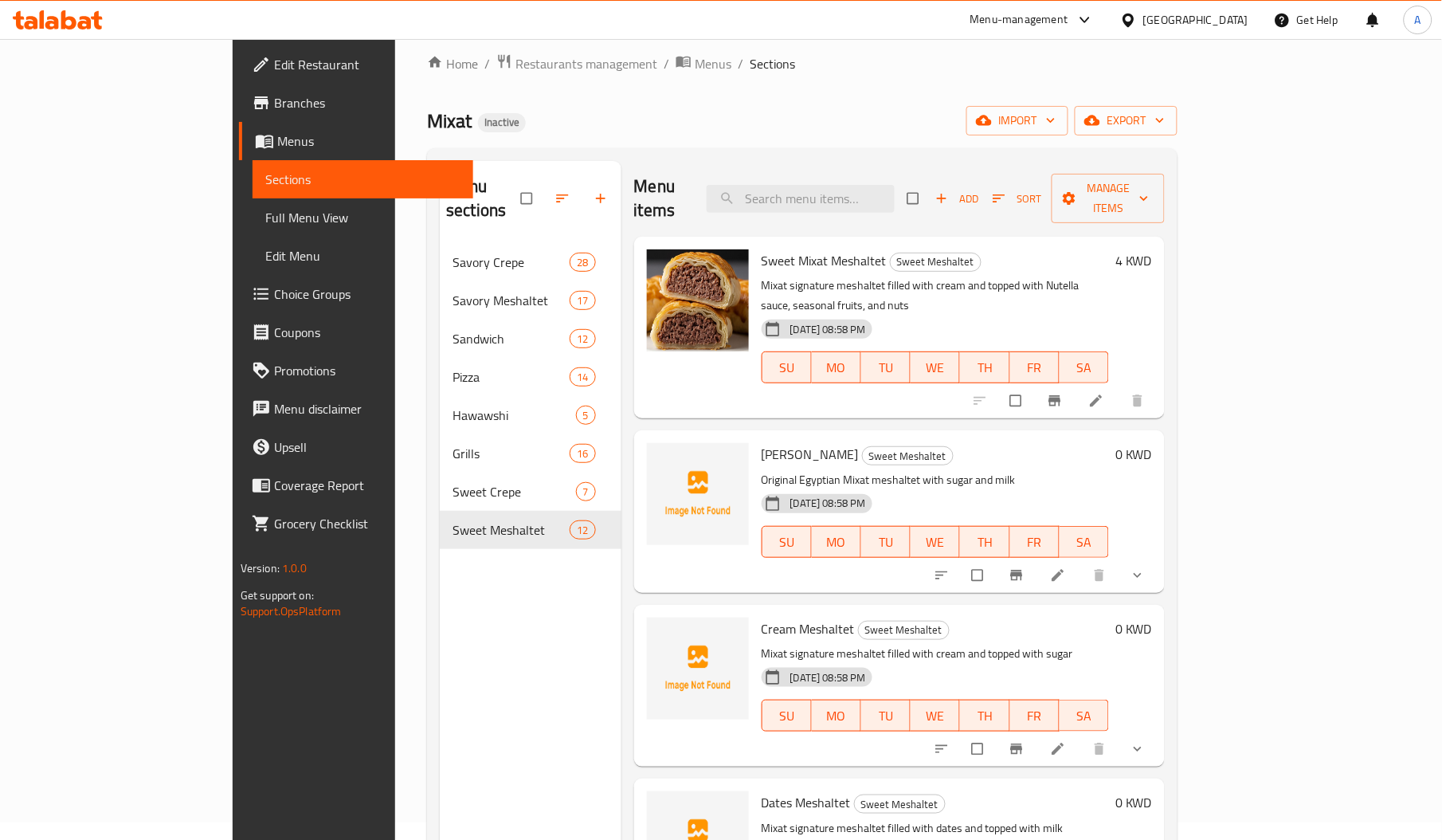
click at [787, 249] on span "Sweet Mixat Meshaltet" at bounding box center [824, 261] width 125 height 24
copy span "Meshaltet"
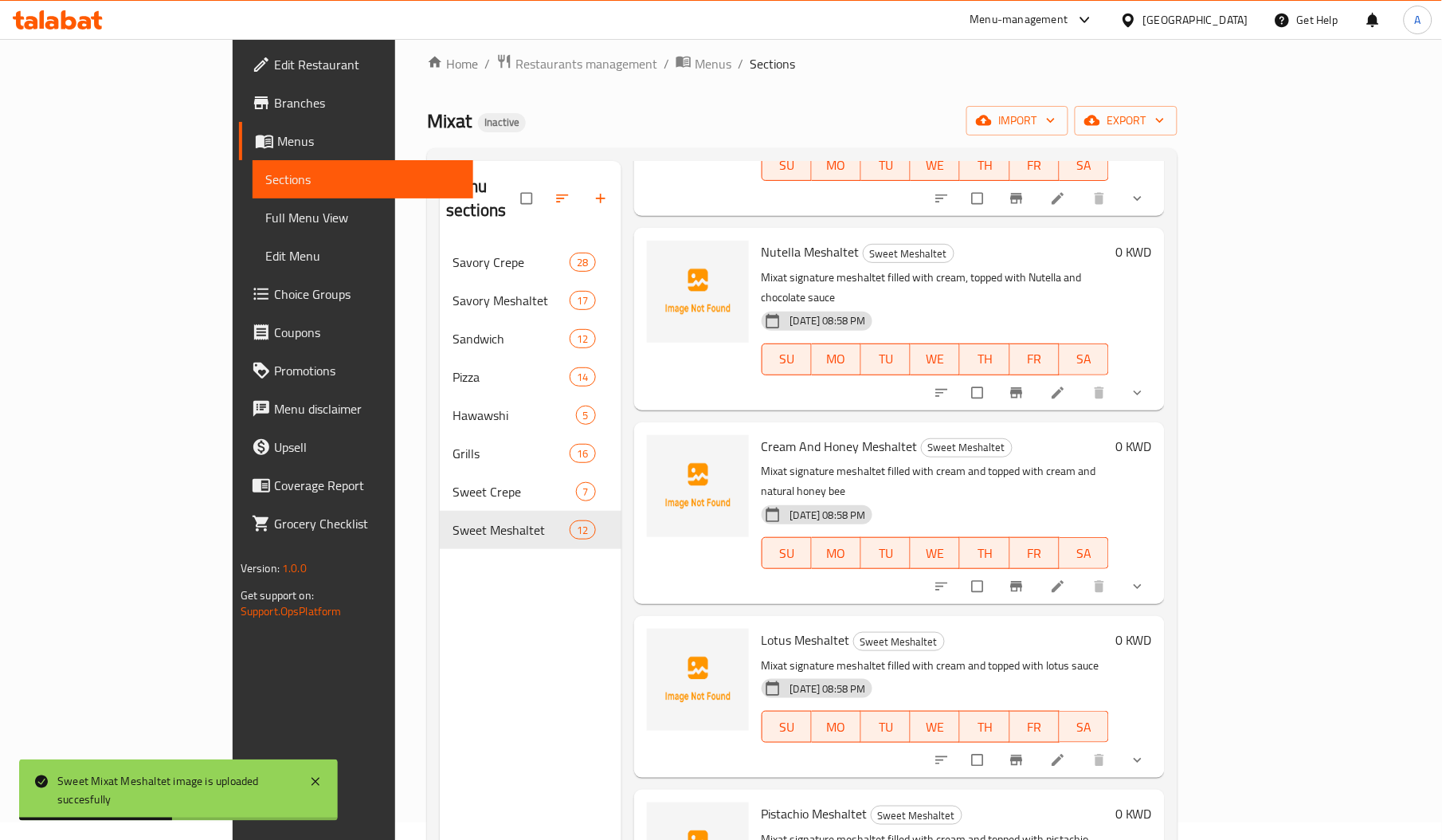
scroll to position [225, 0]
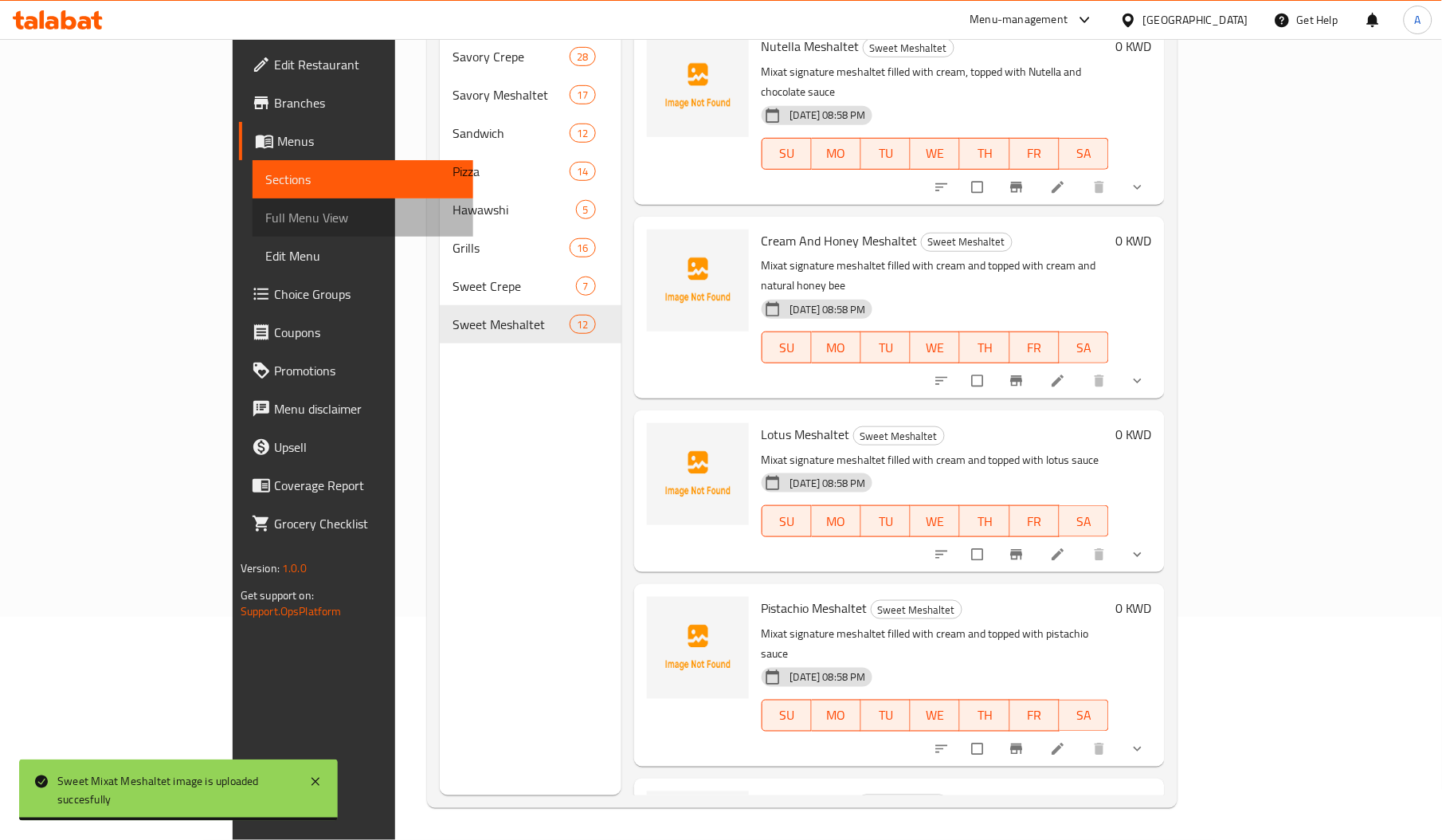
click at [265, 217] on span "Full Menu View" at bounding box center [362, 217] width 195 height 19
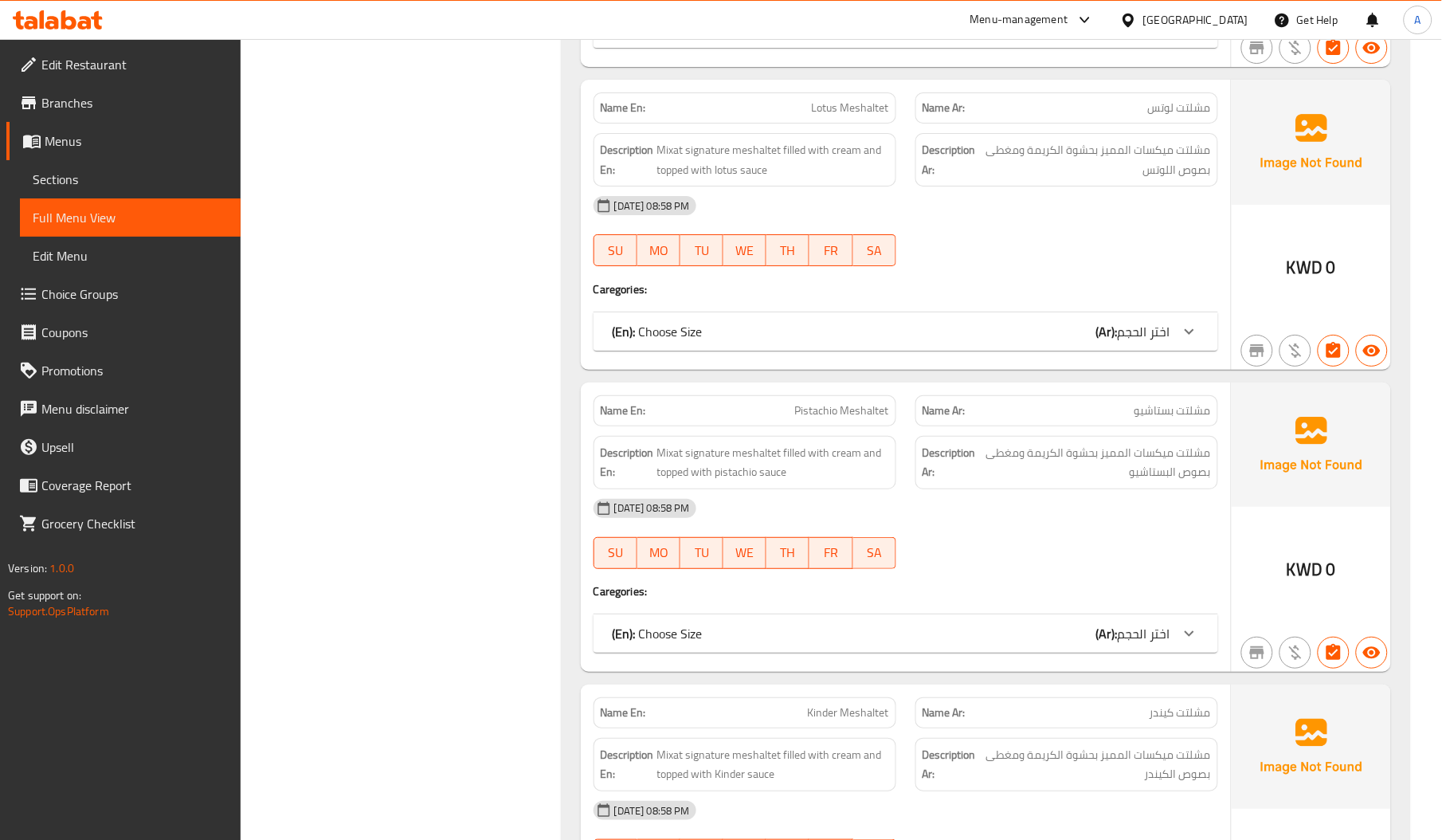
scroll to position [28860, 0]
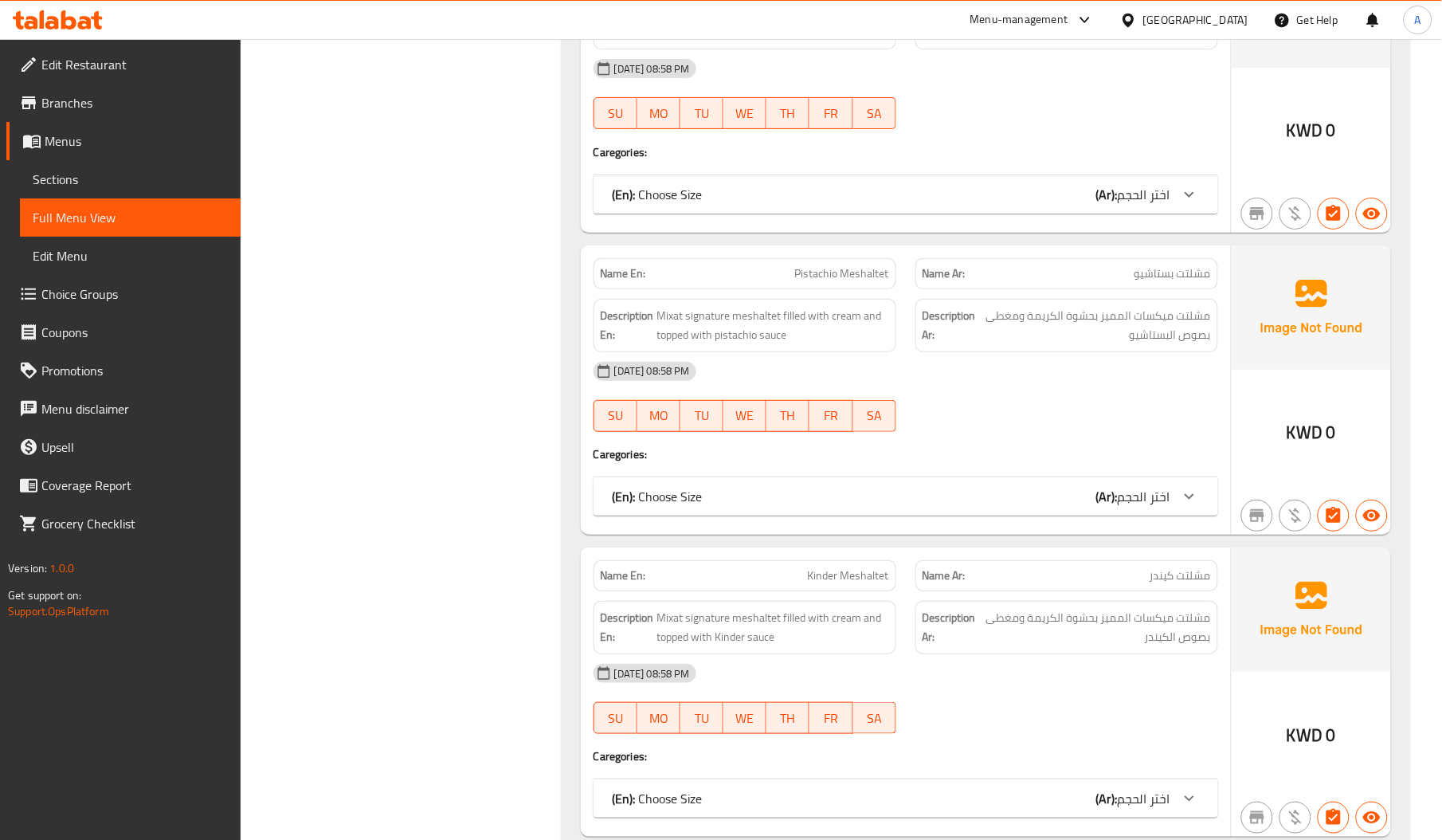
click at [89, 66] on span "Edit Restaurant" at bounding box center [135, 64] width 187 height 19
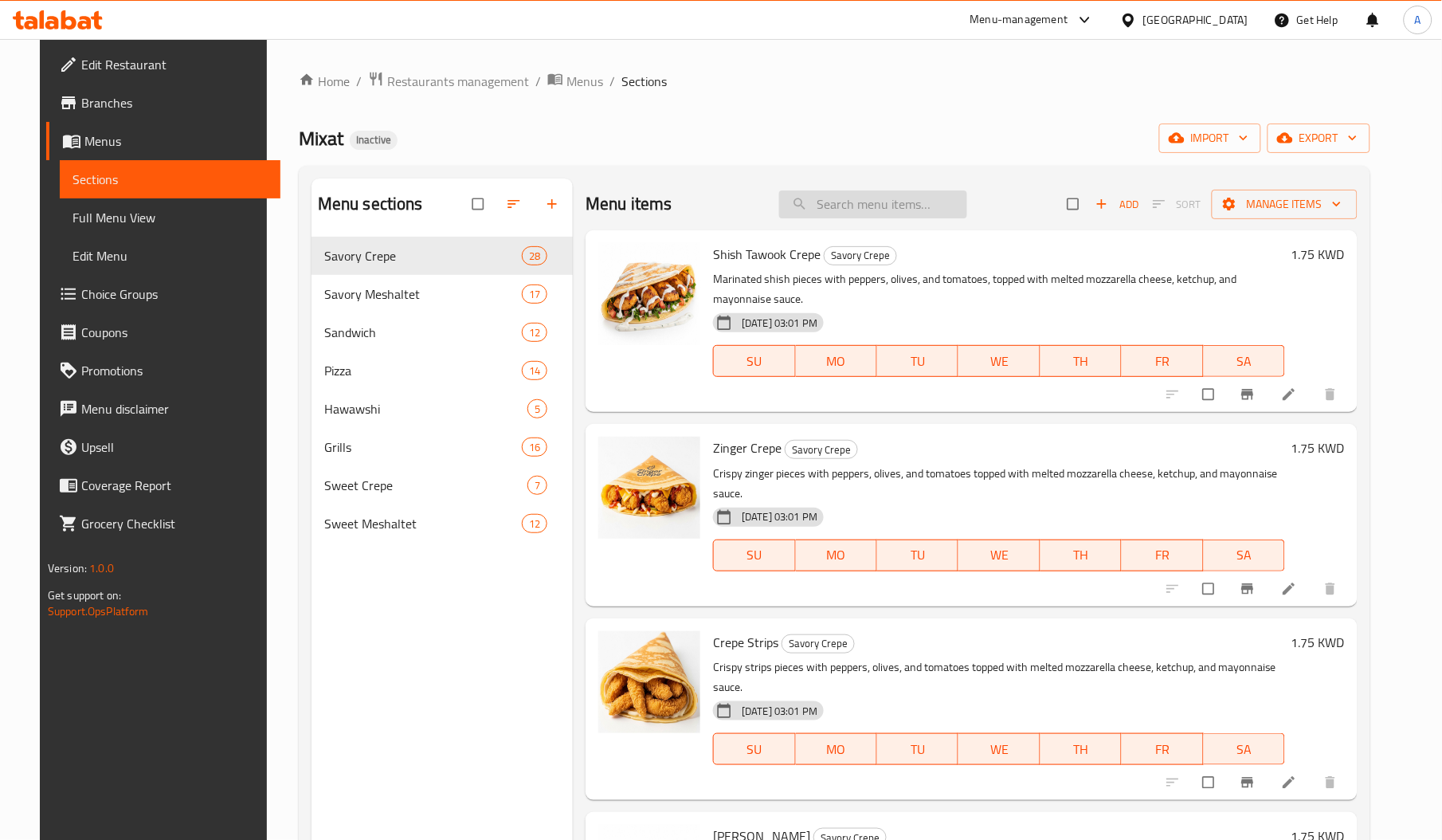
click at [902, 207] on input "search" at bounding box center [874, 203] width 188 height 28
paste input "Shrimp Sandwich"
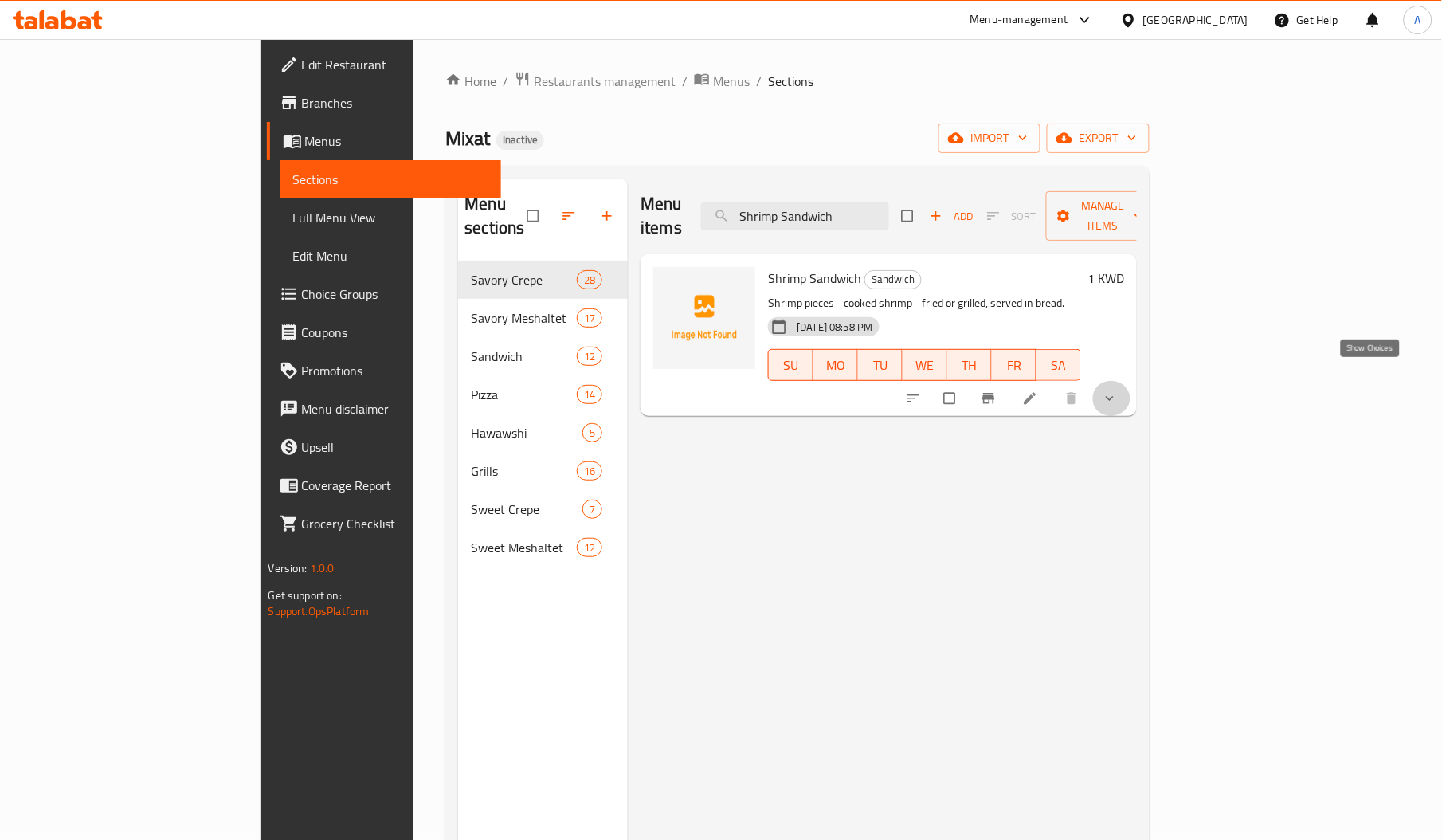
click at [1117, 390] on icon "show more" at bounding box center [1109, 398] width 16 height 16
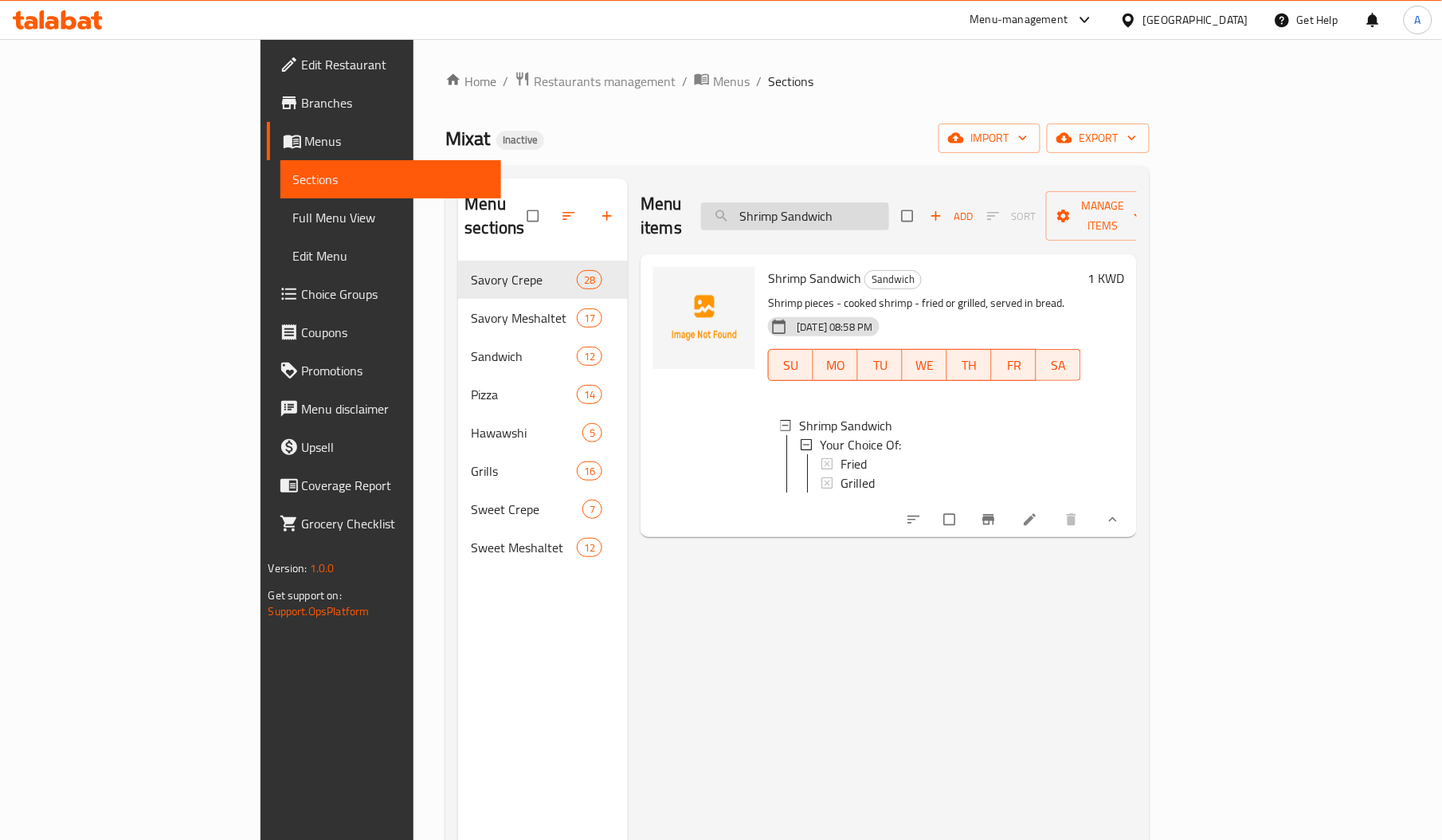
click at [881, 210] on input "Shrimp Sandwich" at bounding box center [795, 216] width 188 height 28
paste input "Crepe Mix Chicken"
click at [881, 210] on input "Crepe Mix Chicken" at bounding box center [795, 216] width 188 height 28
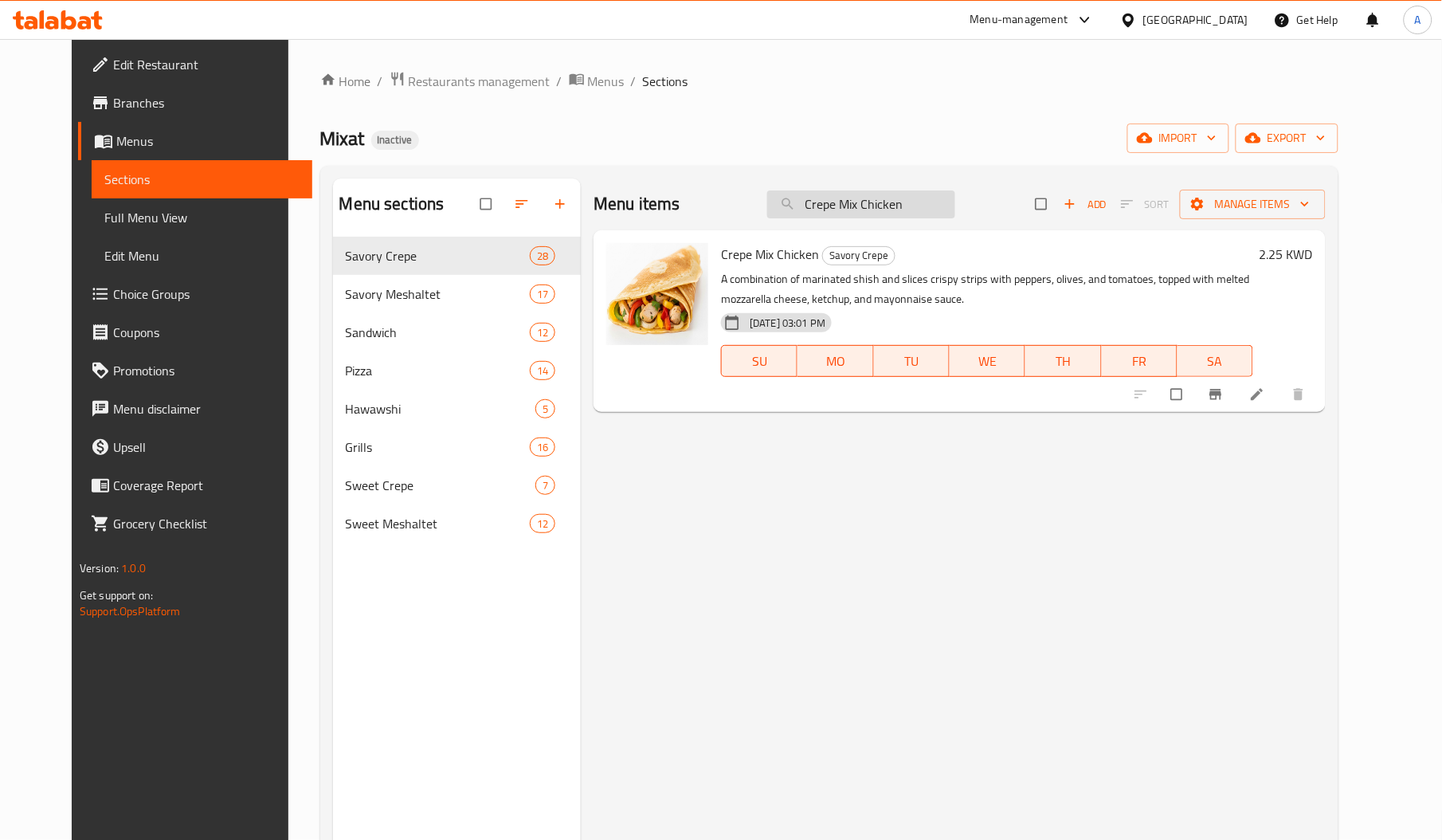
click at [896, 209] on input "Crepe Mix Chicken" at bounding box center [861, 203] width 188 height 28
paste input "ordon Bleu Crepe"
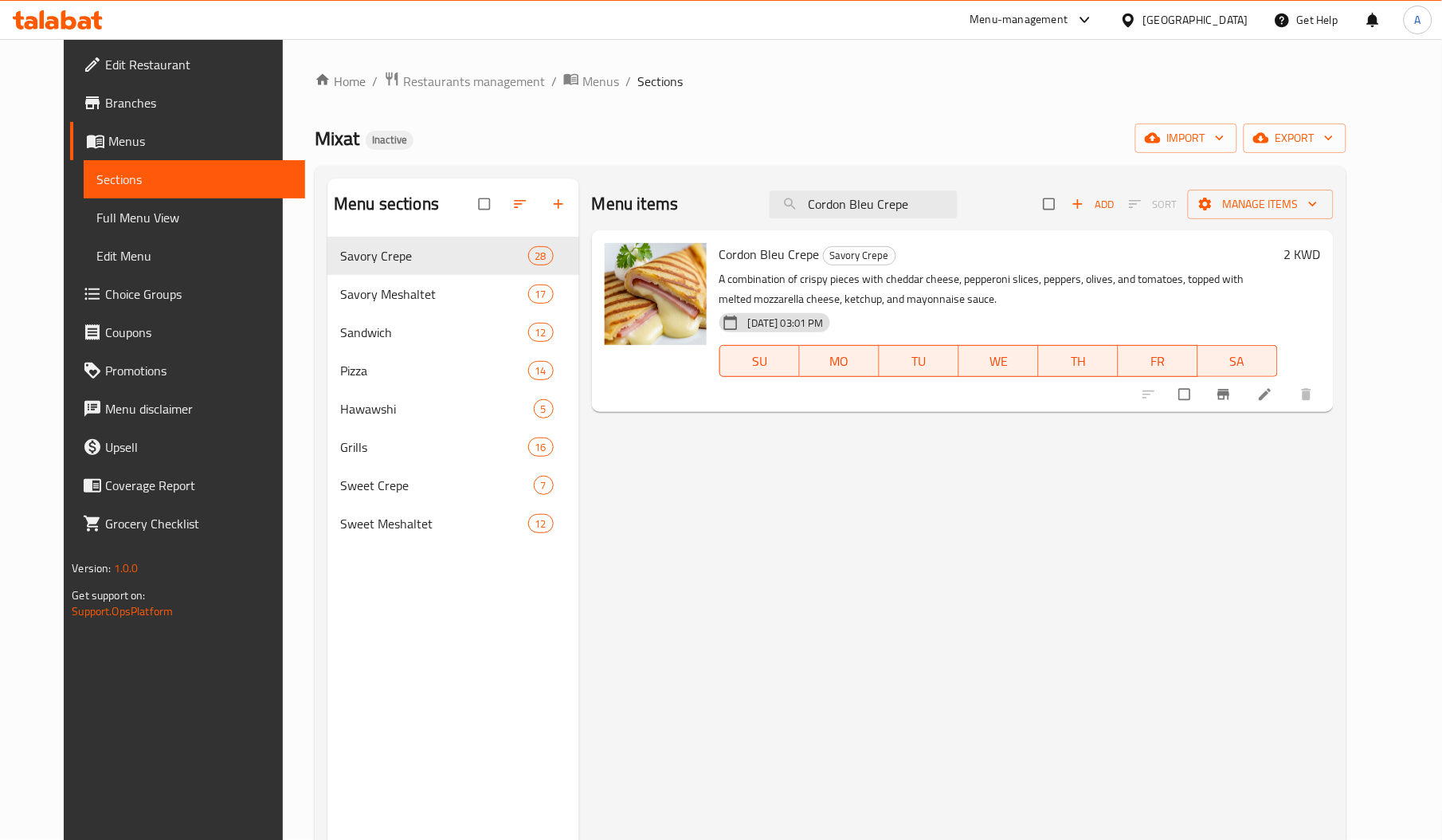
type input "Cordon Bleu Crepe"
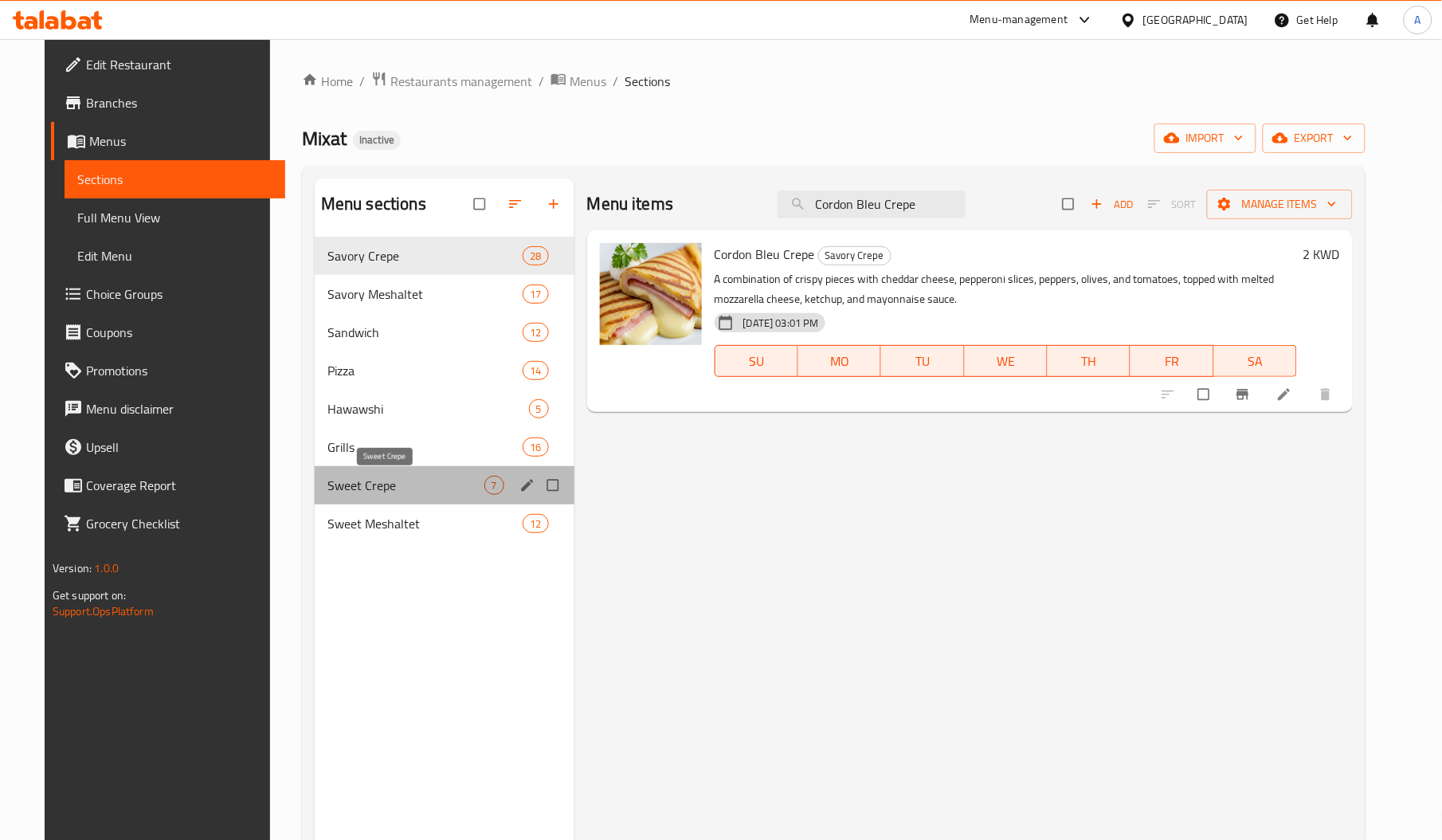
click at [382, 478] on span "Sweet Crepe" at bounding box center [405, 485] width 157 height 19
